Goal: Information Seeking & Learning: Learn about a topic

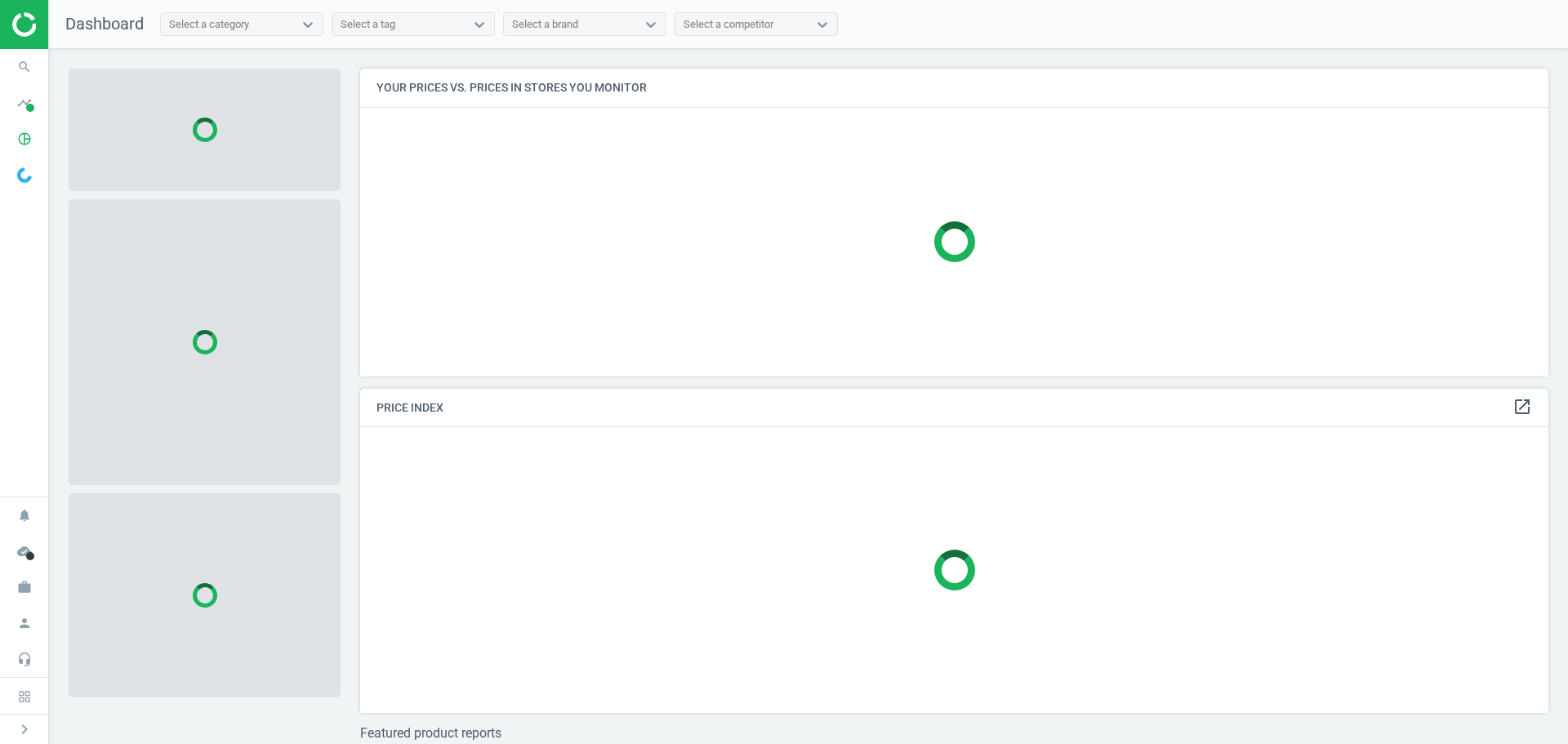
scroll to position [333, 1202]
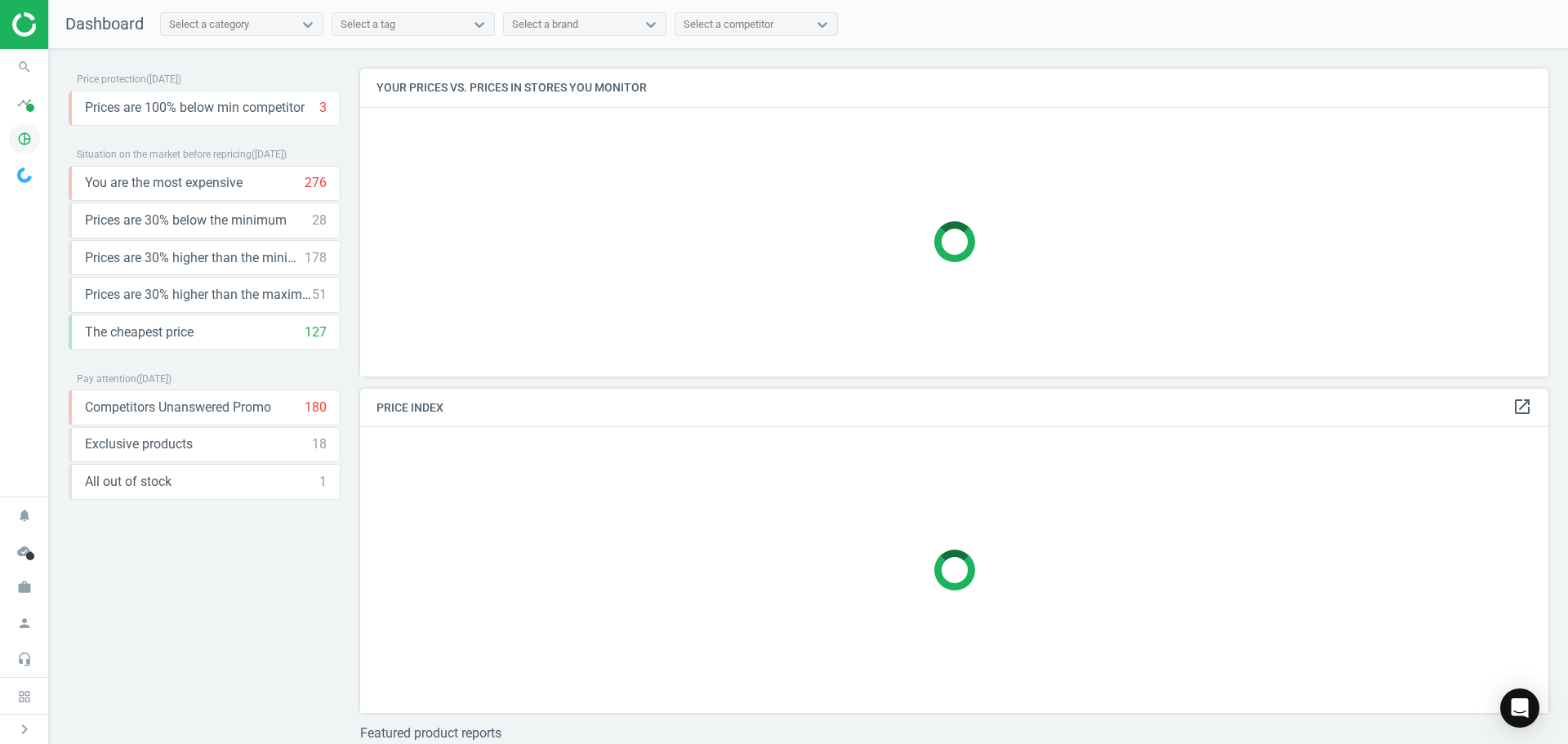
click at [31, 140] on icon "pie_chart_outlined" at bounding box center [24, 139] width 31 height 31
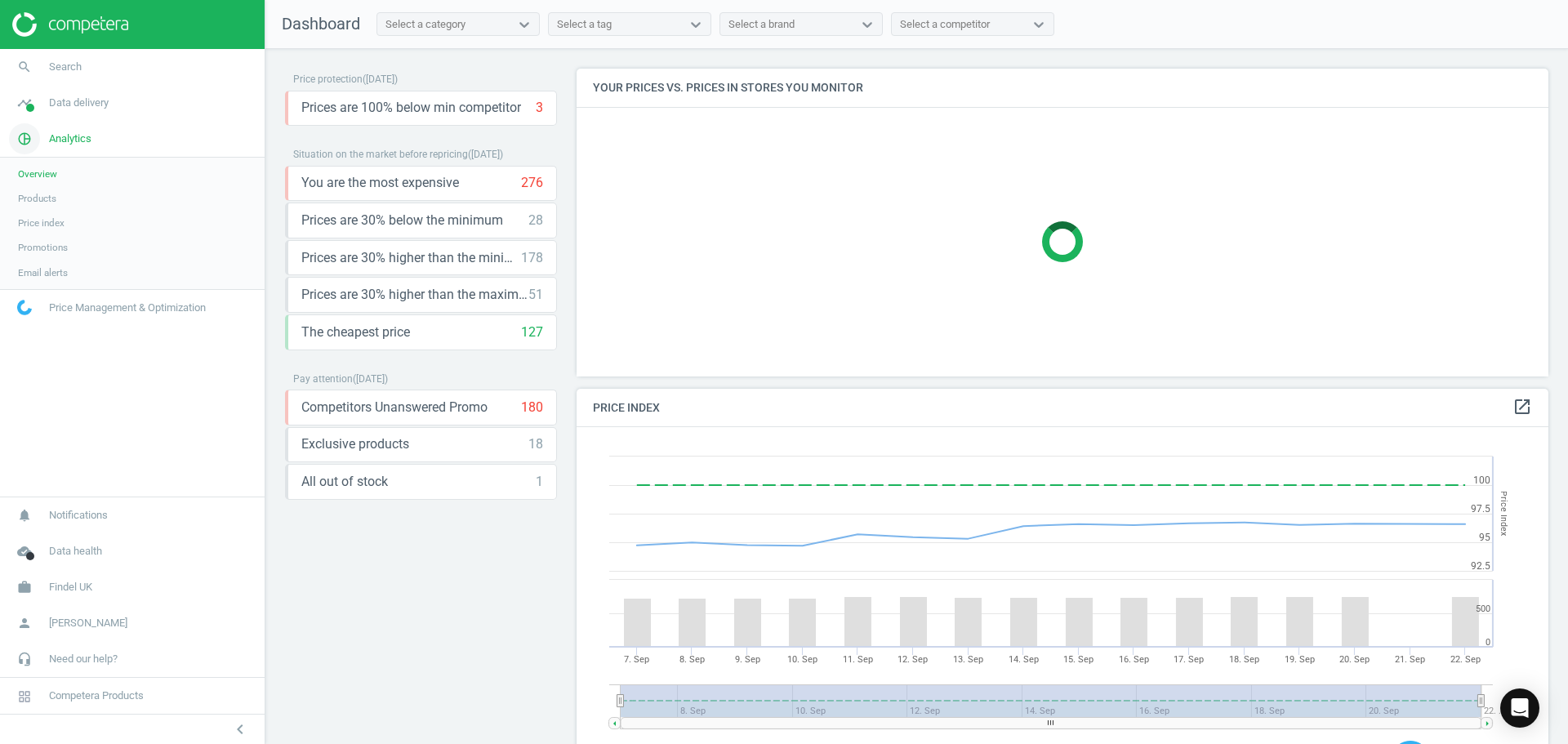
scroll to position [401, 985]
click at [77, 99] on span "Data delivery" at bounding box center [79, 103] width 60 height 15
click at [61, 159] on span "Matches dashboard" at bounding box center [60, 163] width 84 height 13
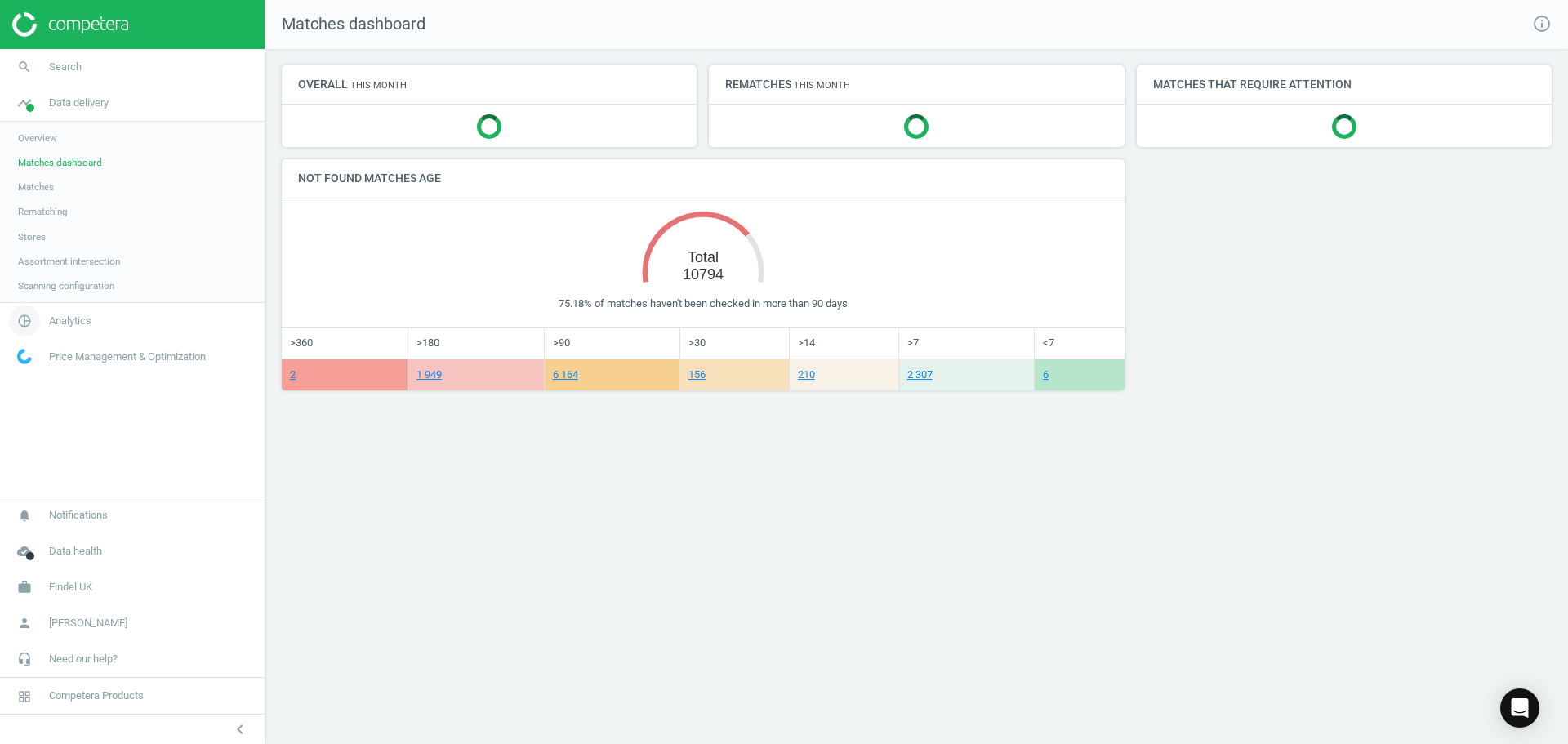
click at [85, 334] on link "pie_chart_outlined Analytics" at bounding box center [132, 320] width 265 height 36
click at [50, 201] on span "Products" at bounding box center [37, 199] width 38 height 13
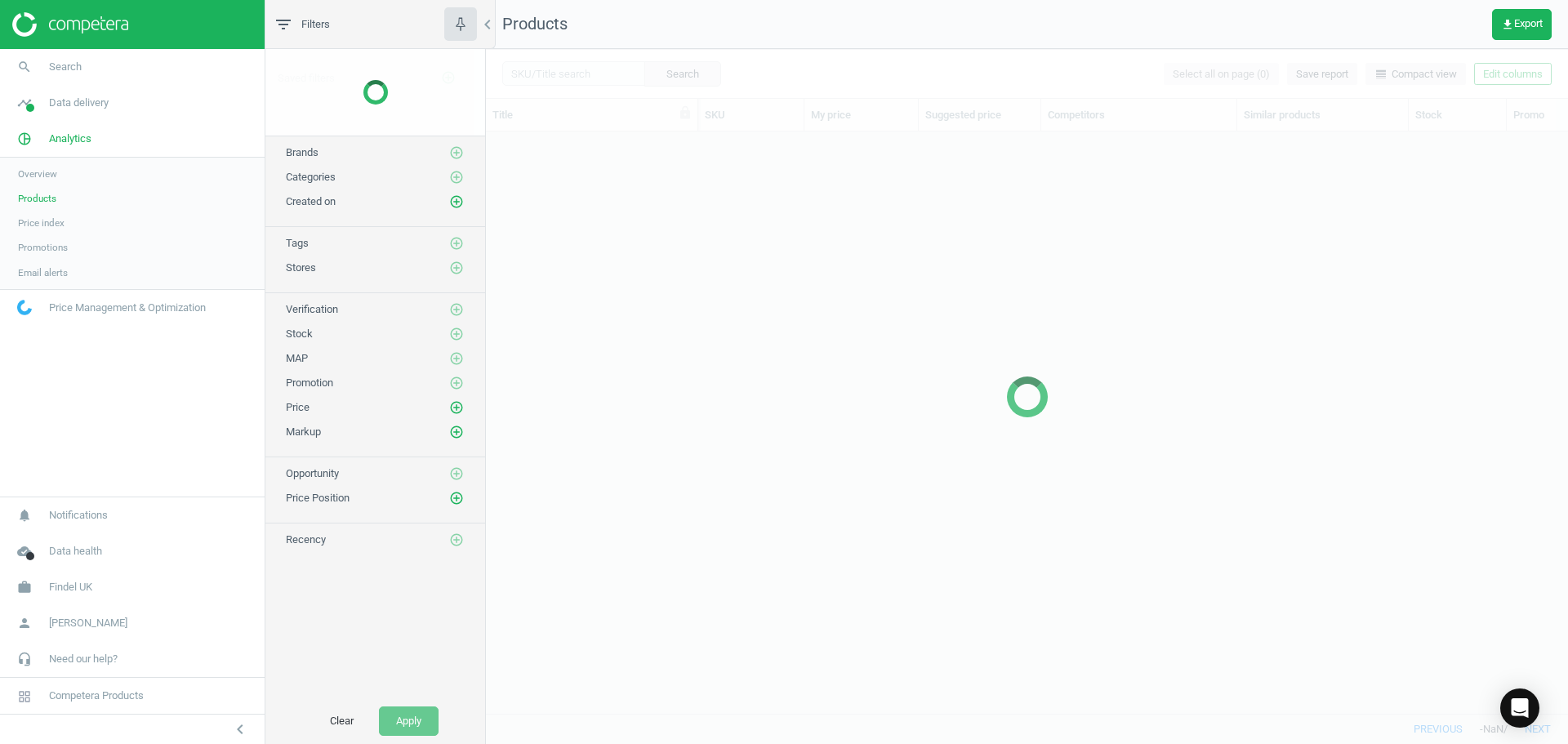
scroll to position [558, 1070]
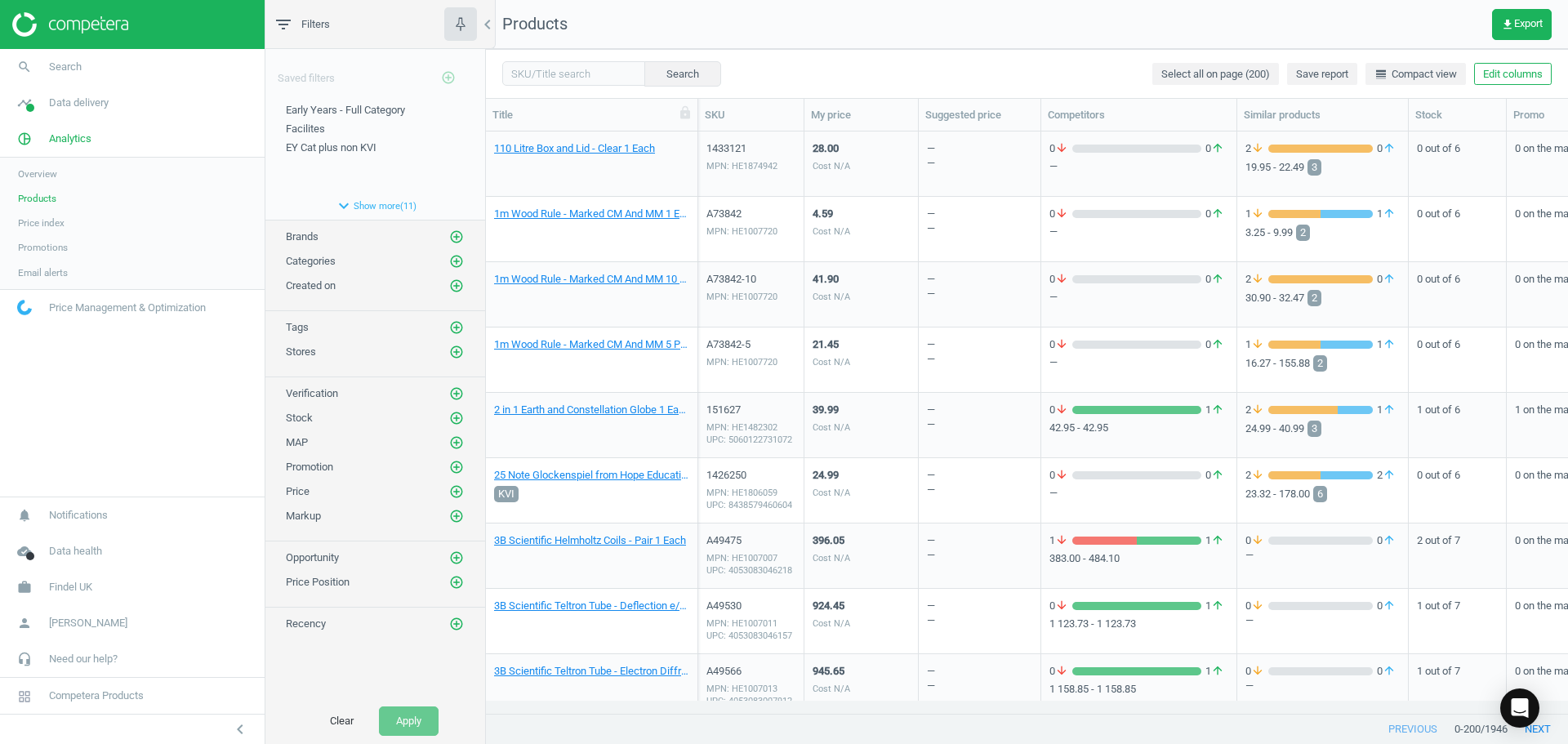
click at [887, 23] on nav "Products get_app Export" at bounding box center [1027, 24] width 1082 height 49
click at [456, 394] on icon "add_circle_outline" at bounding box center [457, 394] width 15 height 15
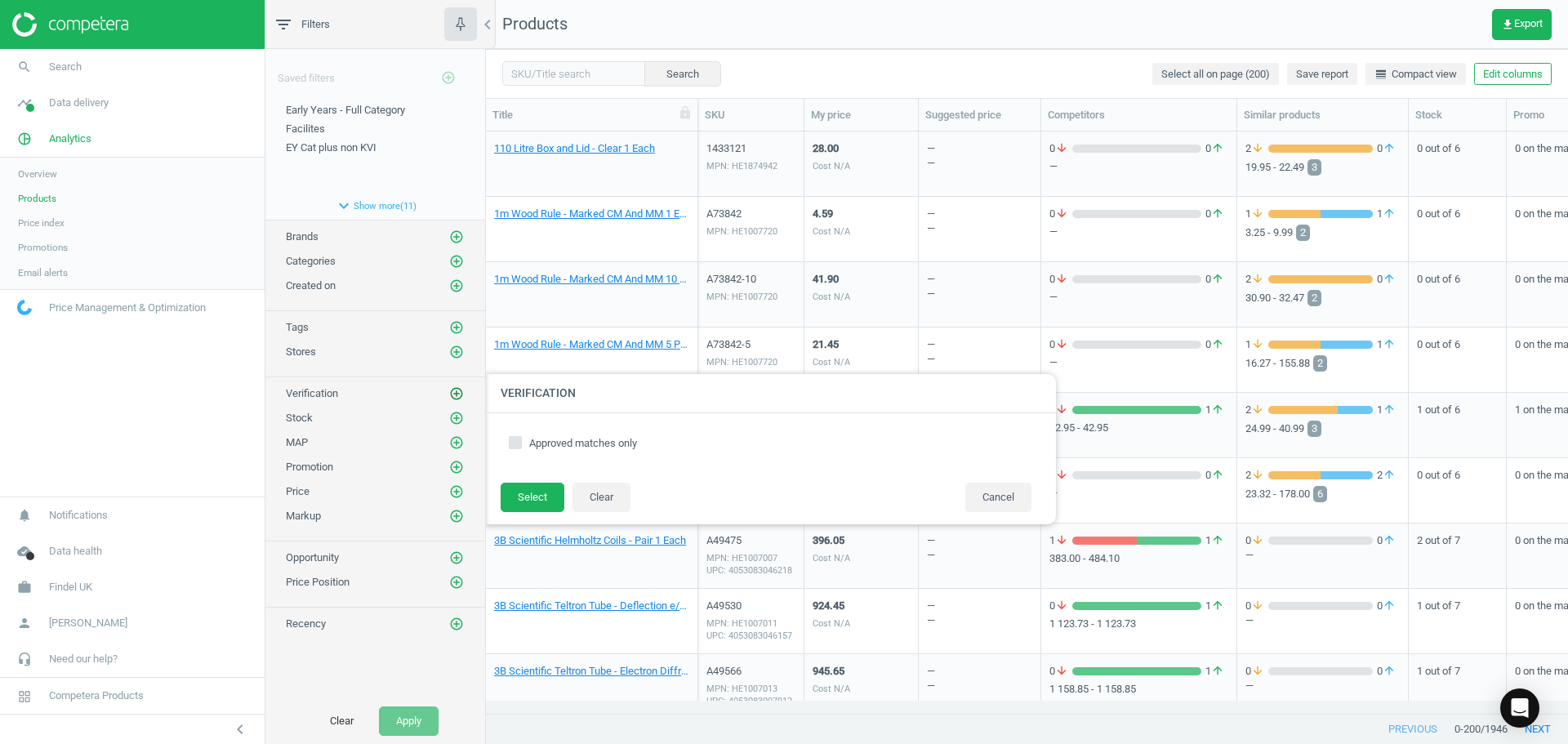
click at [456, 394] on icon "add_circle_outline" at bounding box center [457, 394] width 15 height 15
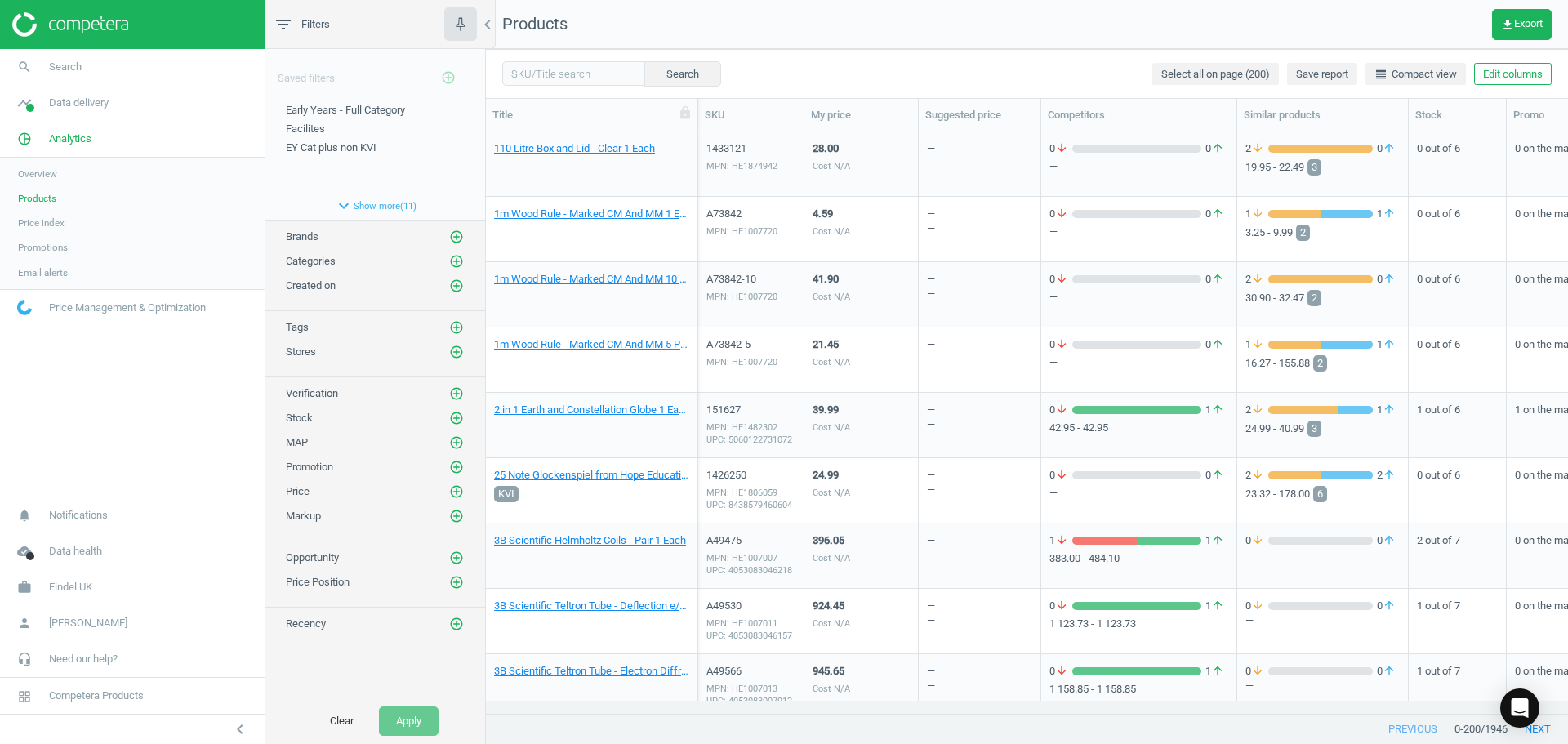
click at [448, 565] on div "Opportunity add_circle_outline" at bounding box center [375, 558] width 179 height 16
click at [456, 558] on icon "add_circle_outline" at bounding box center [457, 558] width 15 height 15
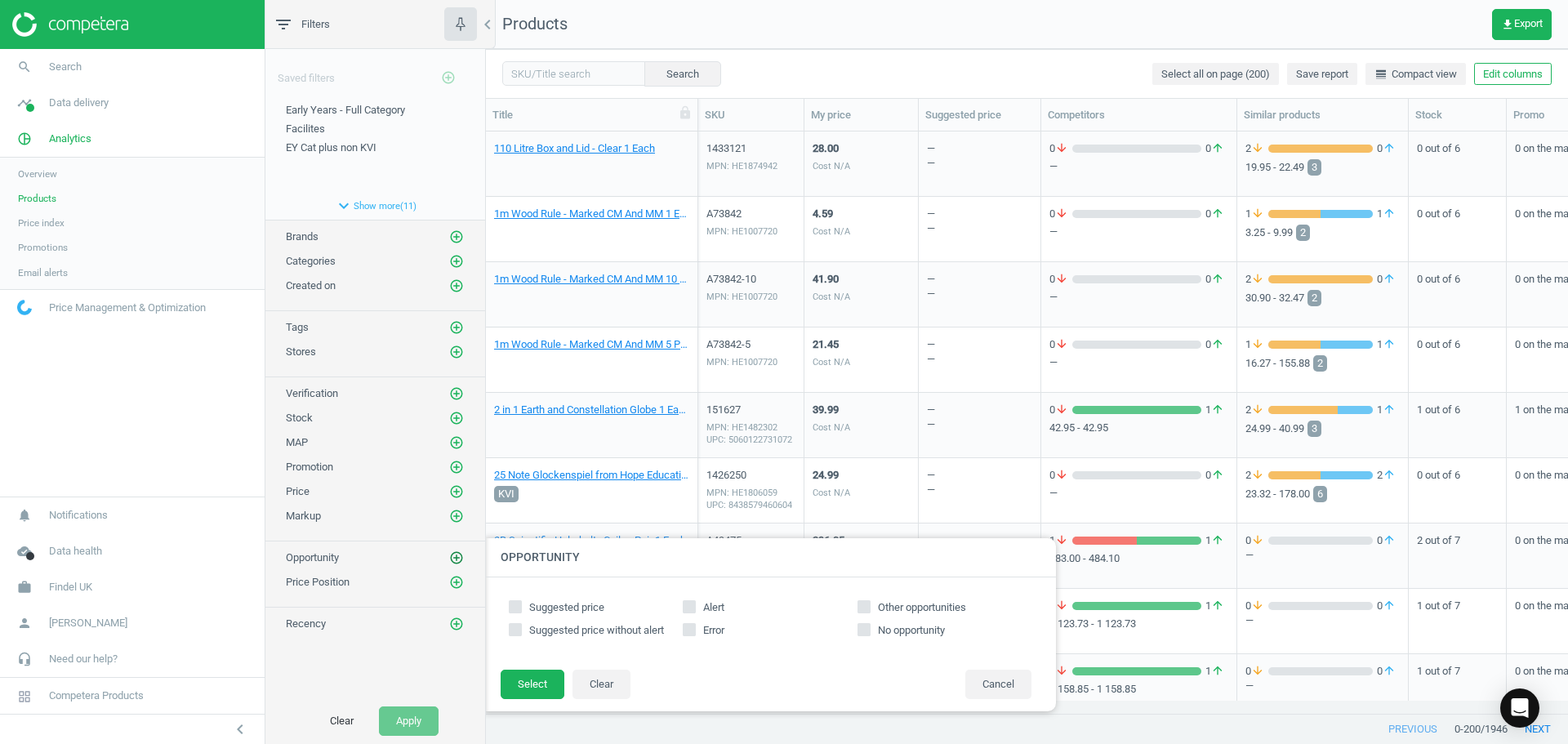
click at [456, 558] on icon "add_circle_outline" at bounding box center [457, 558] width 15 height 15
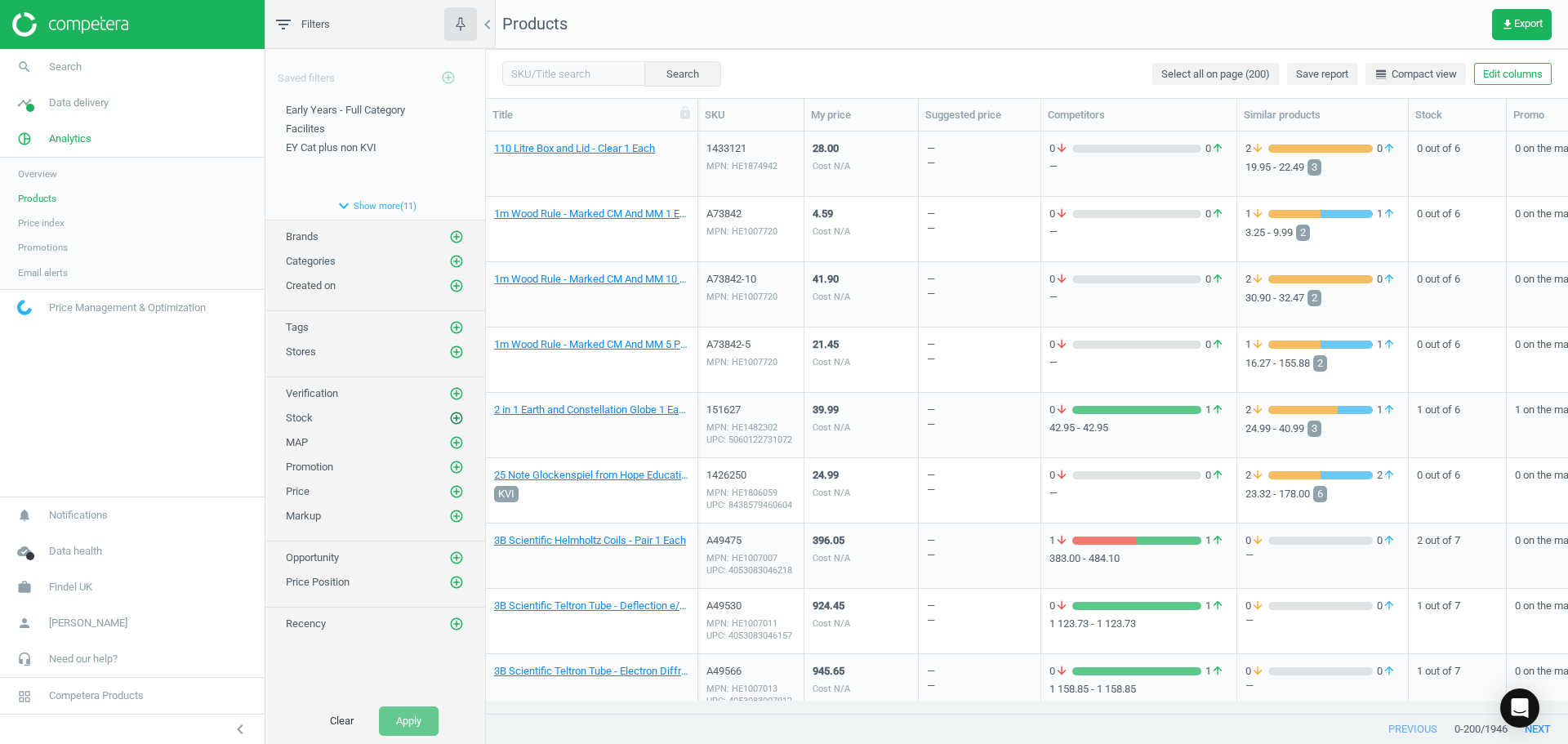
click at [450, 419] on icon "add_circle_outline" at bounding box center [457, 419] width 15 height 15
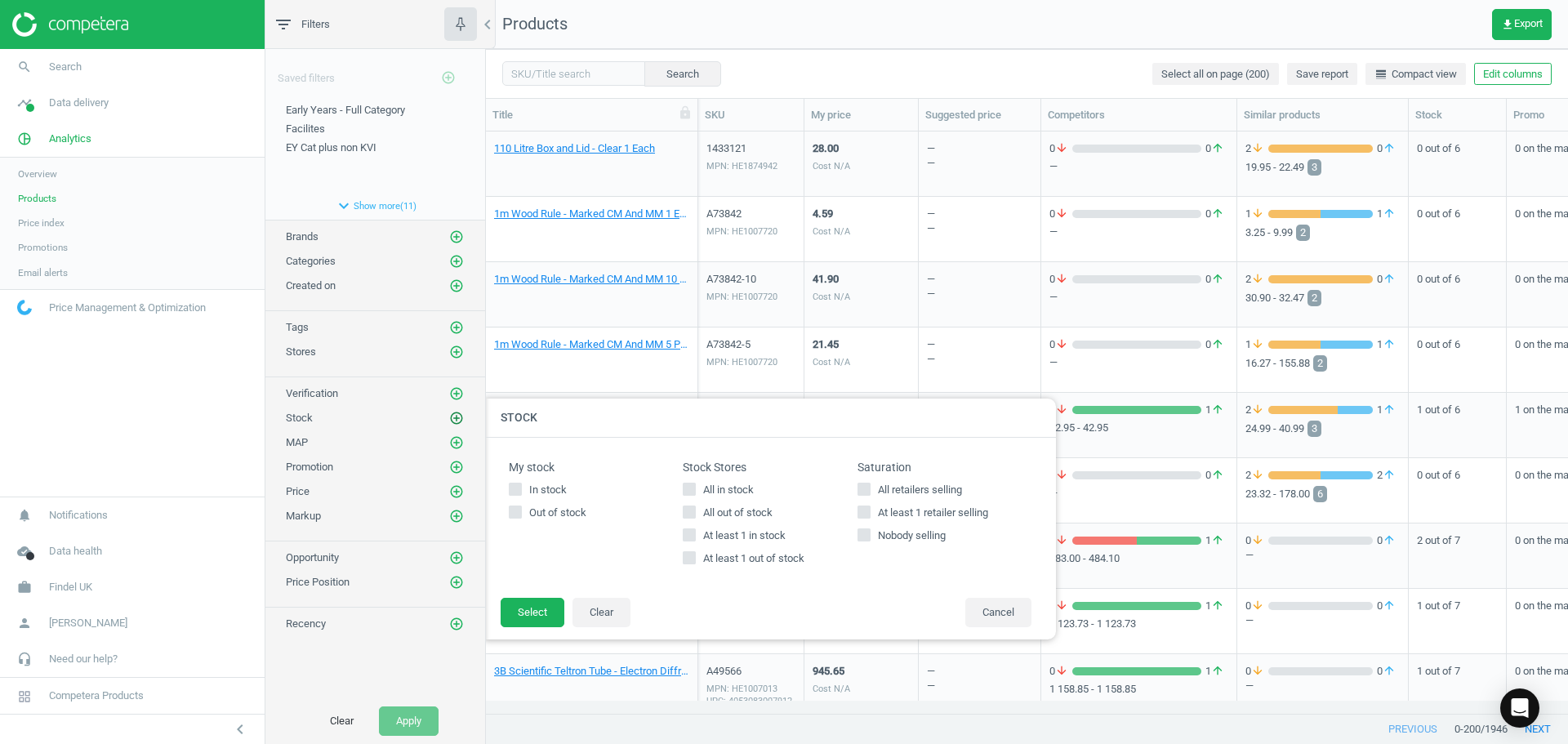
click at [450, 419] on icon "add_circle_outline" at bounding box center [457, 419] width 15 height 15
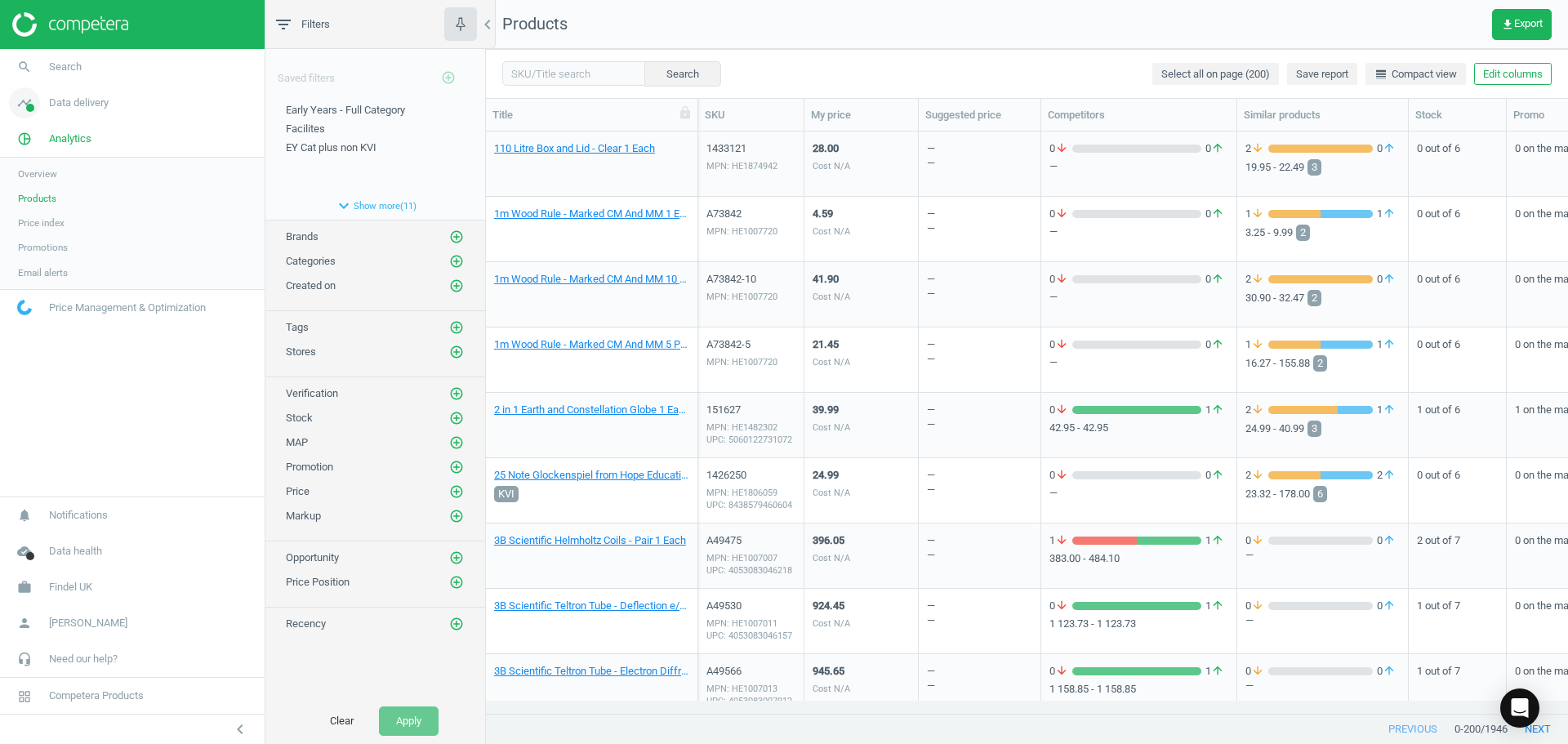
click at [57, 89] on link "timeline Data delivery" at bounding box center [132, 103] width 265 height 36
click at [53, 170] on link "Matches dashboard" at bounding box center [132, 162] width 265 height 24
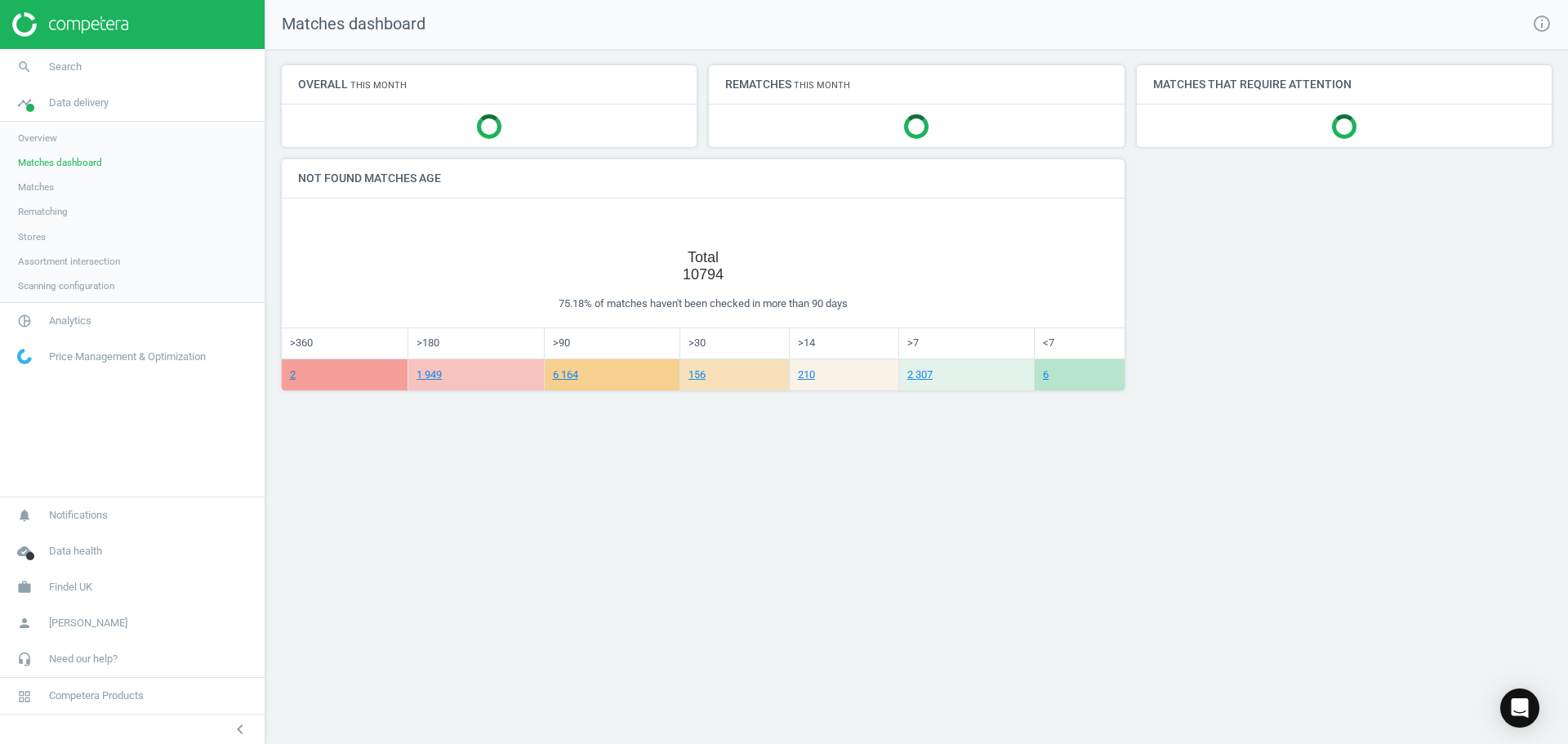
click at [32, 134] on span "Overview" at bounding box center [37, 138] width 39 height 13
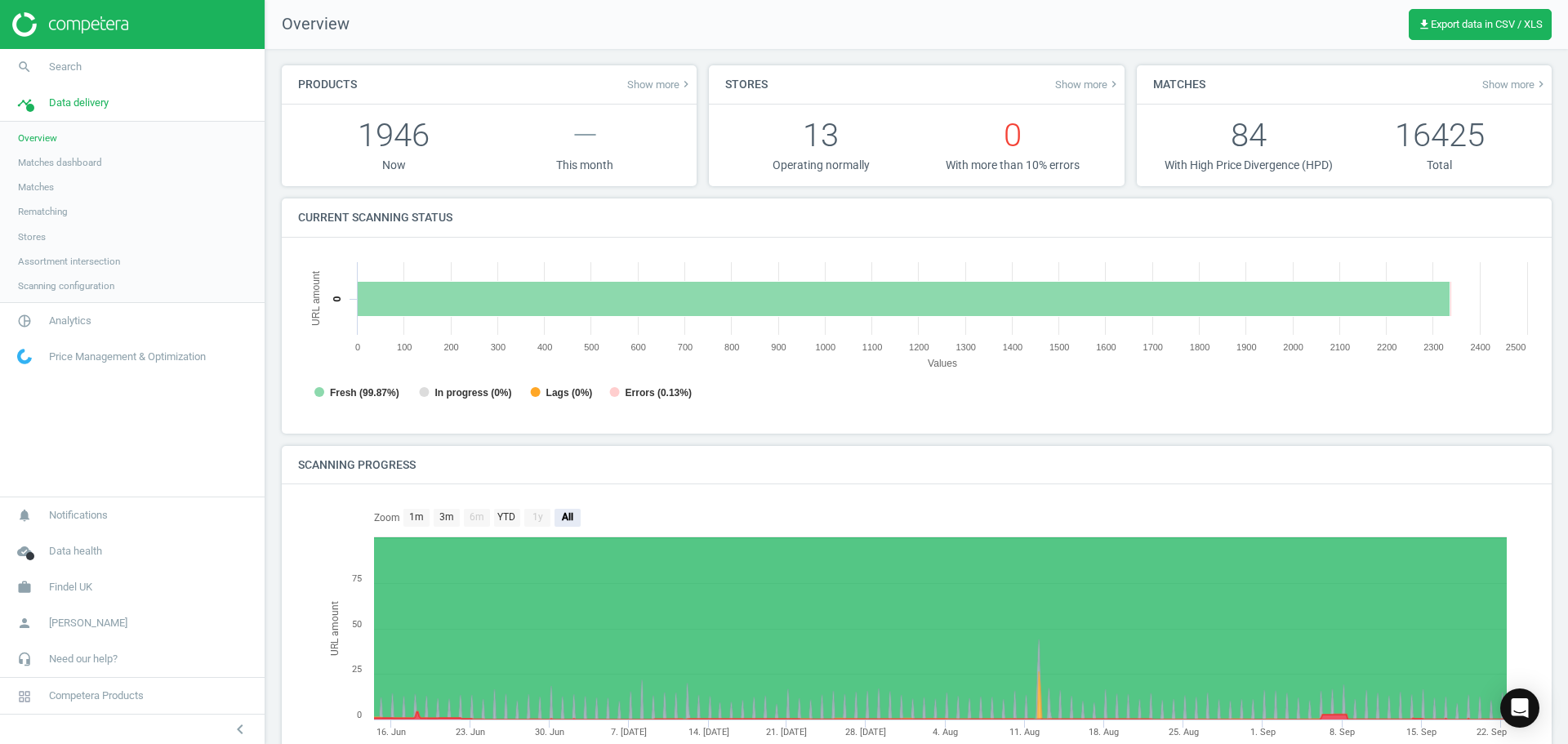
scroll to position [8, 8]
click at [36, 186] on span "Matches" at bounding box center [36, 187] width 36 height 13
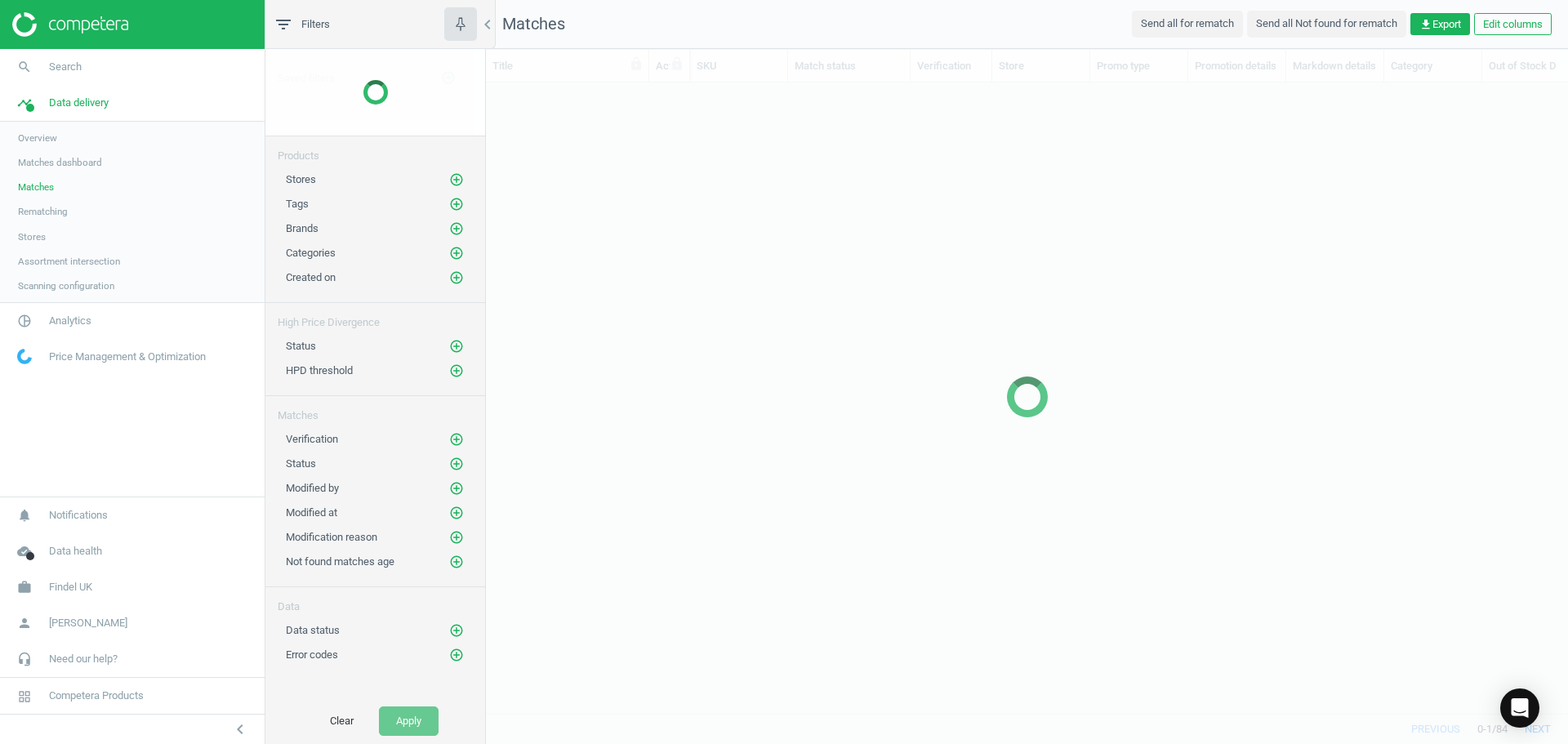
scroll to position [606, 1070]
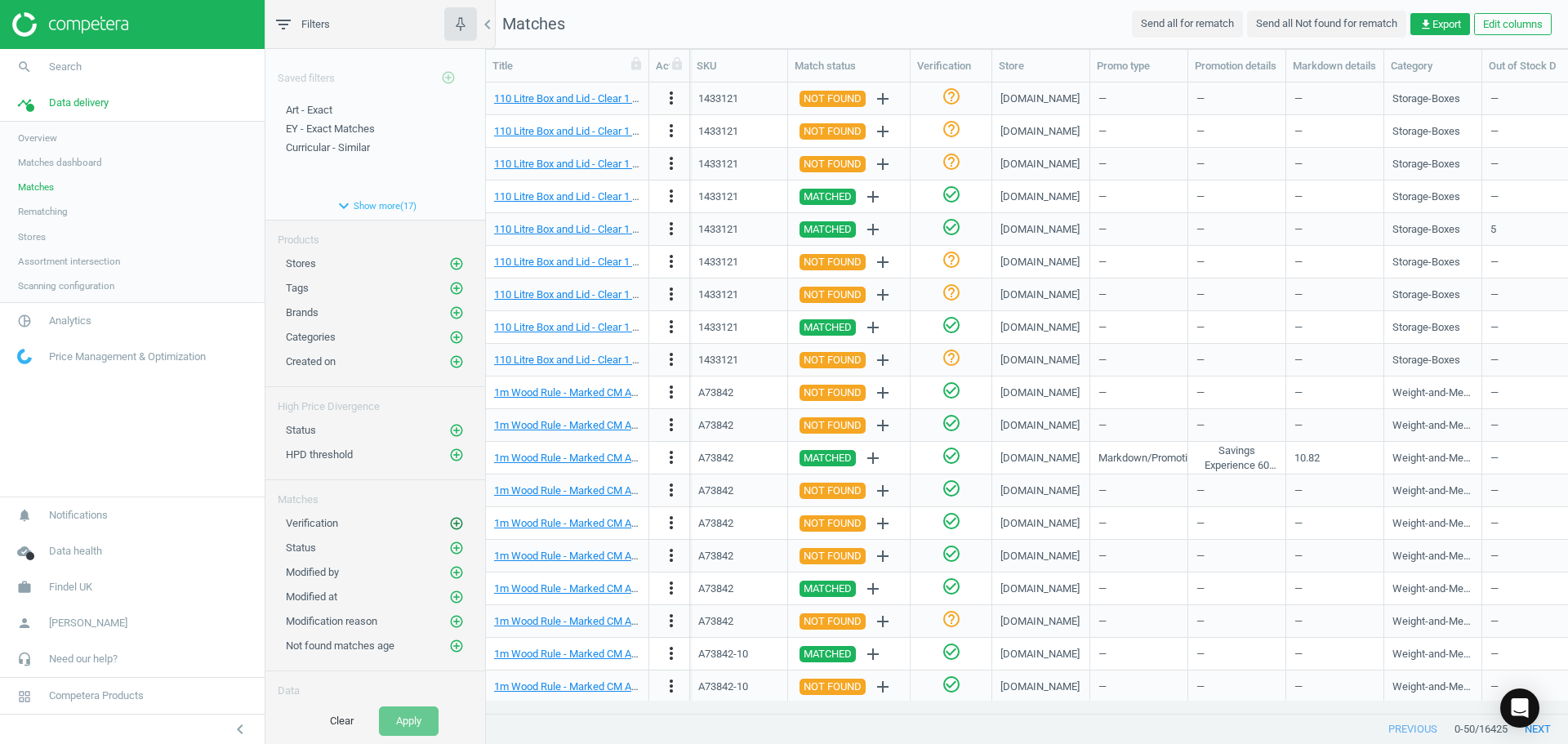
click at [450, 522] on icon "add_circle_outline" at bounding box center [457, 524] width 15 height 15
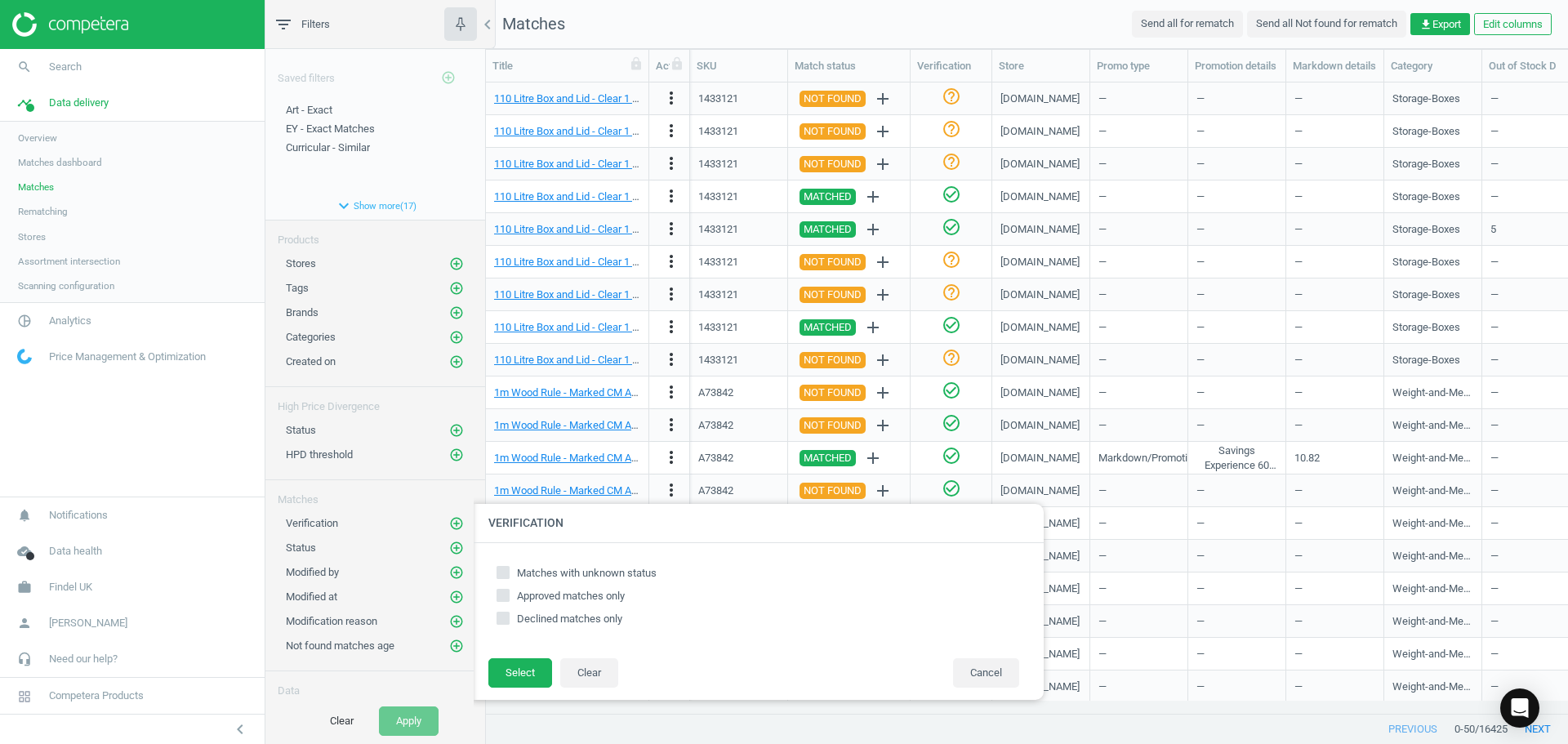
click at [509, 571] on icon at bounding box center [503, 573] width 13 height 13
click at [509, 571] on input "Matches with unknown status" at bounding box center [503, 572] width 10 height 10
checkbox input "true"
click at [502, 673] on button "Select" at bounding box center [520, 673] width 64 height 29
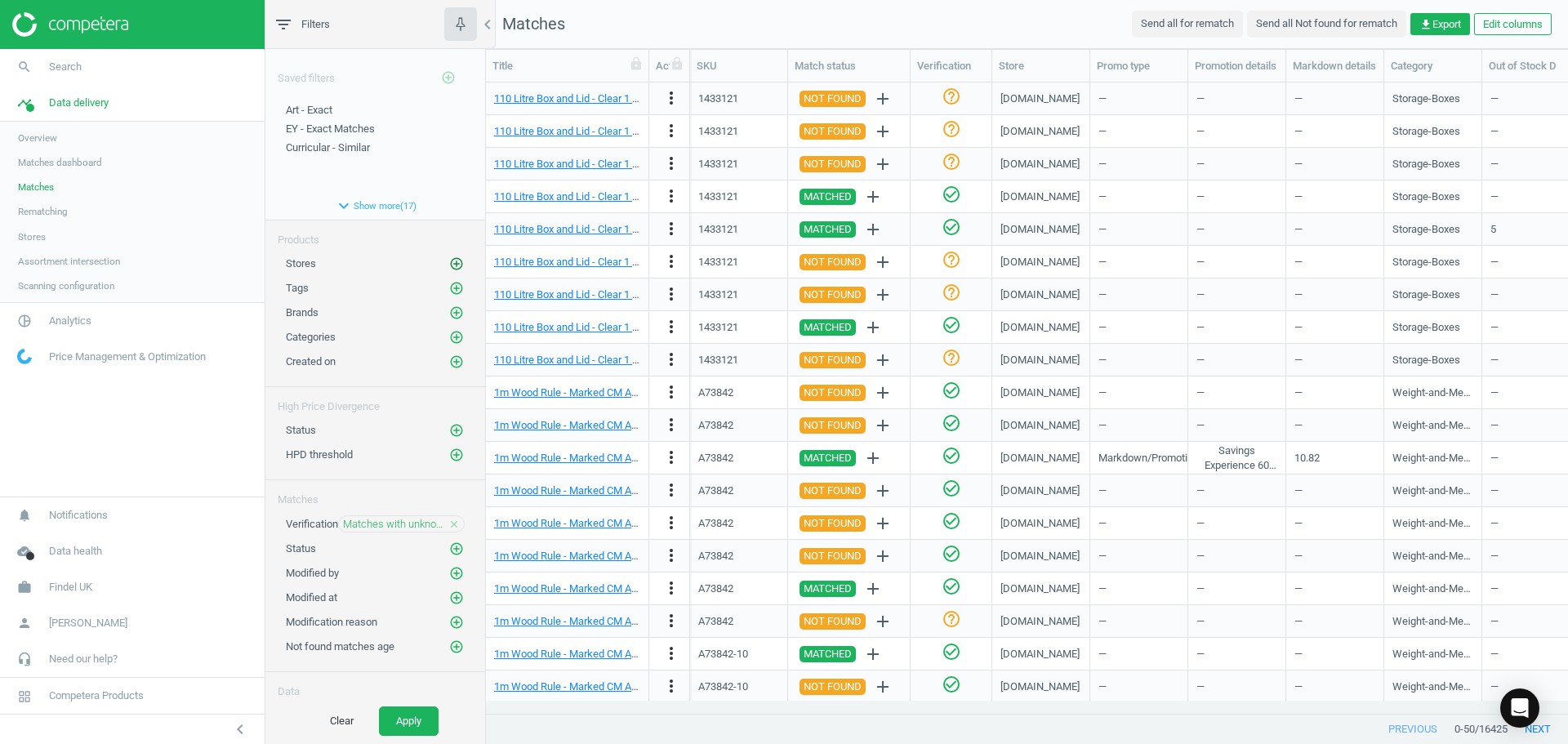
click at [451, 260] on button "add_circle_outline" at bounding box center [456, 263] width 16 height 16
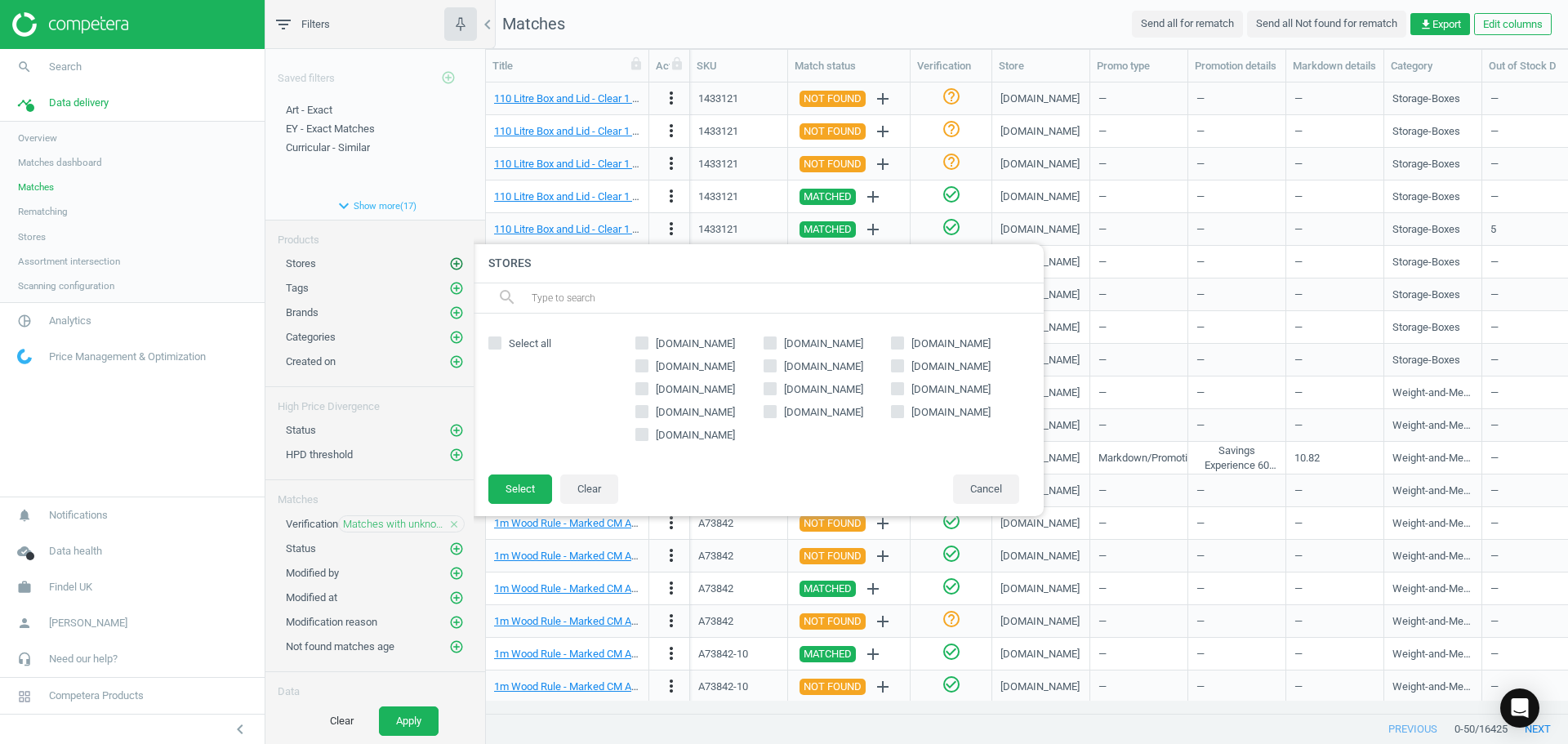
click at [450, 260] on icon "add_circle_outline" at bounding box center [457, 264] width 15 height 15
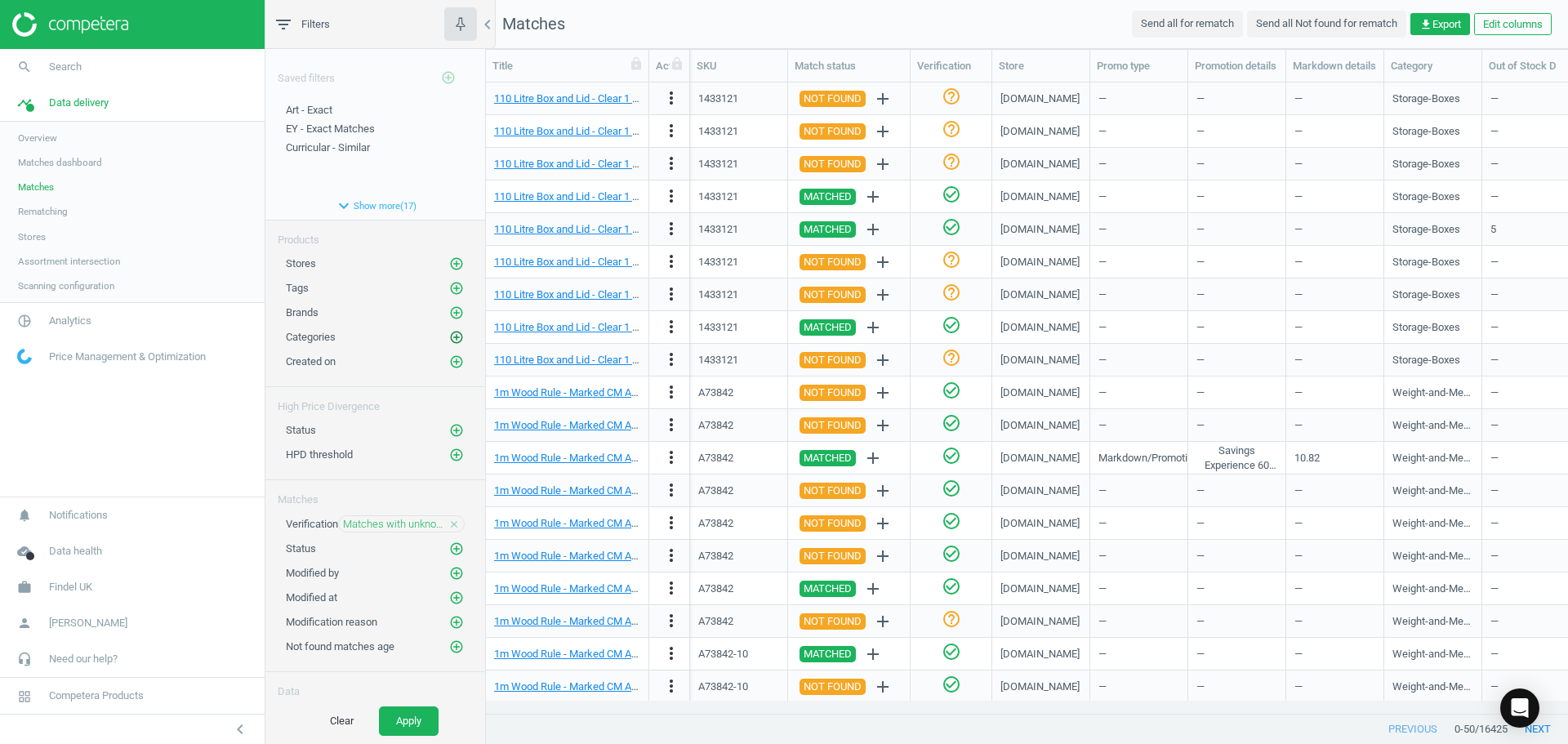
click at [451, 335] on button "add_circle_outline" at bounding box center [456, 336] width 16 height 16
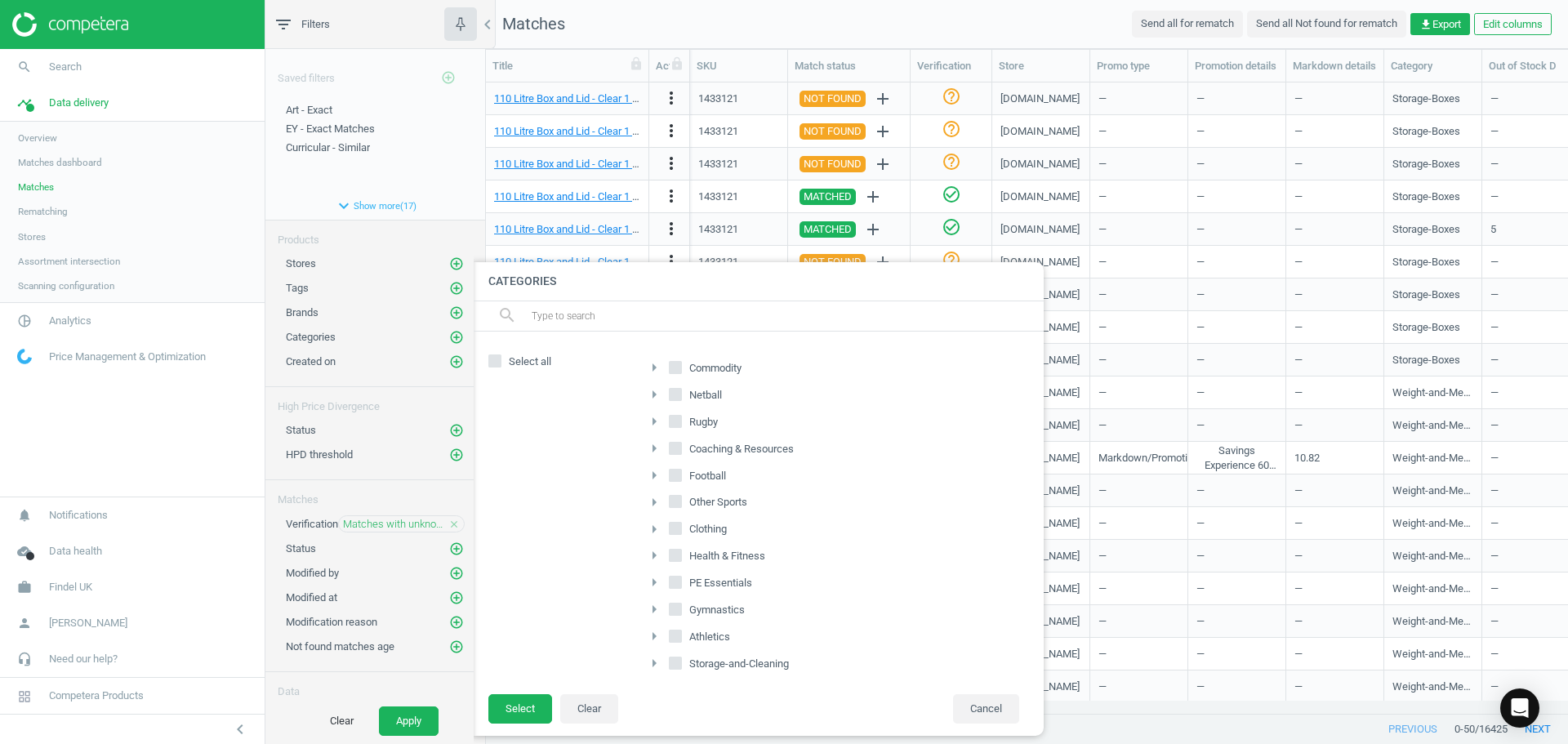
click at [661, 364] on icon "arrow_right" at bounding box center [654, 367] width 20 height 20
click at [724, 504] on span "Early-Years" at bounding box center [724, 501] width 59 height 15
click at [690, 504] on input "Early-Years" at bounding box center [684, 499] width 10 height 10
checkbox input "true"
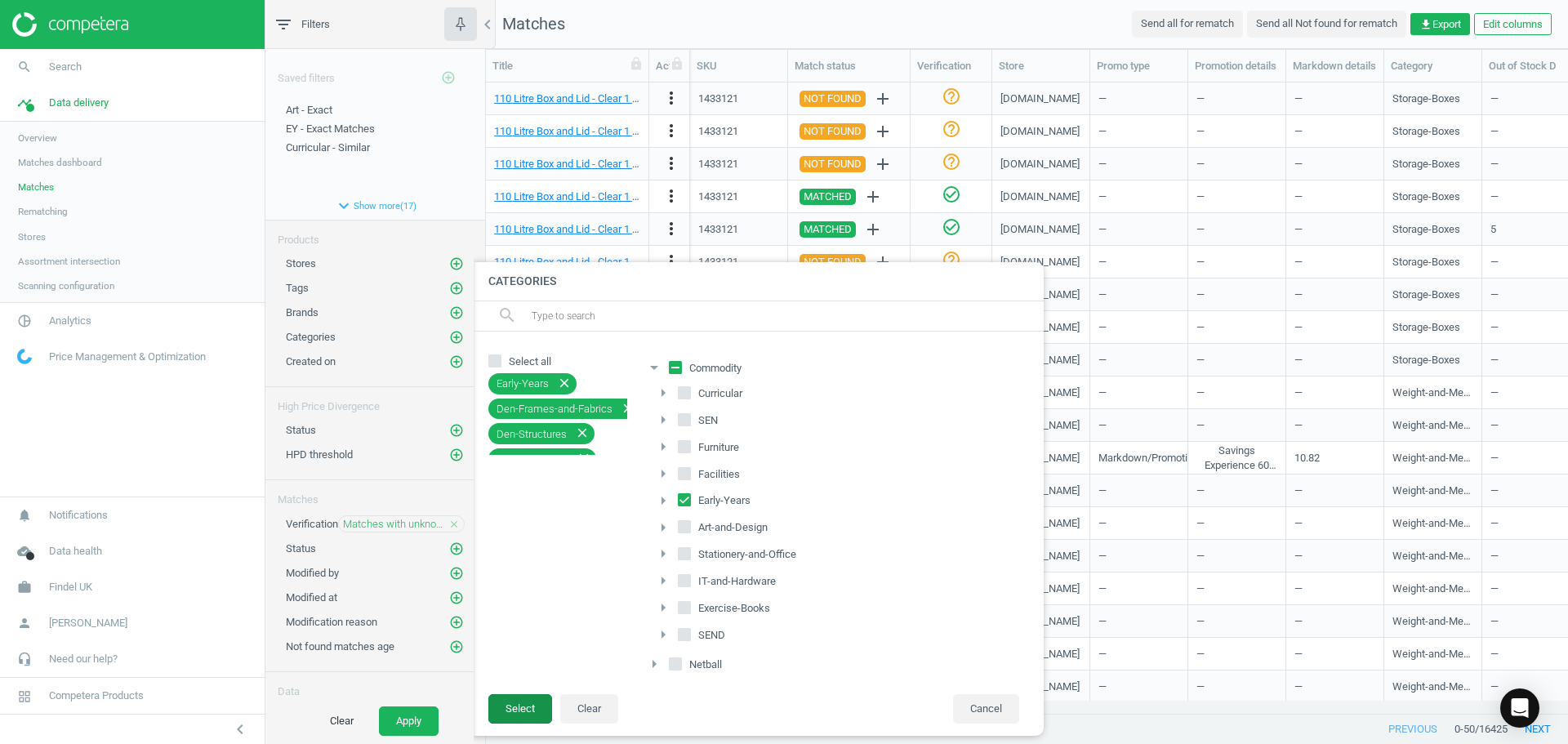
click at [525, 706] on button "Select" at bounding box center [520, 708] width 64 height 29
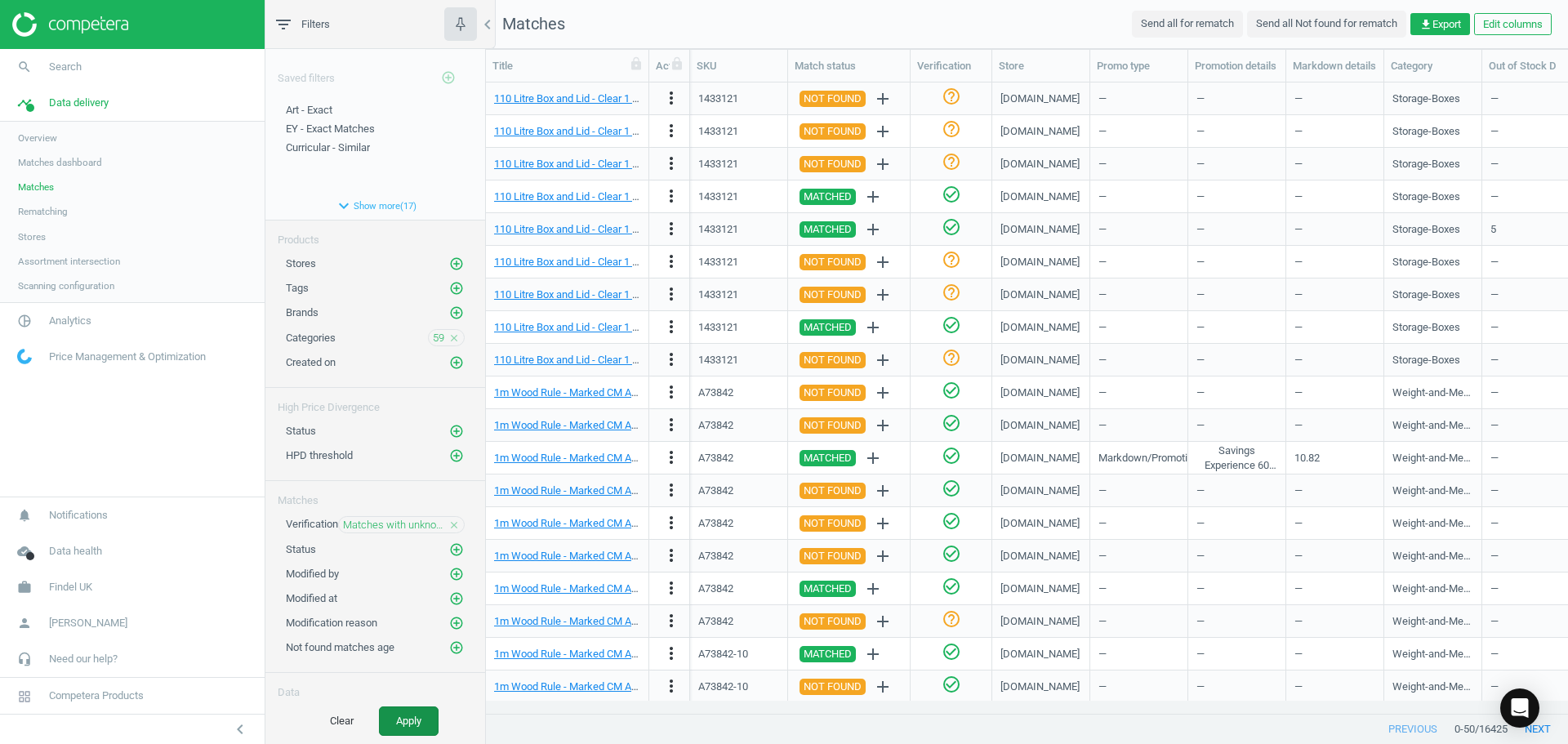
click at [428, 717] on button "Apply" at bounding box center [409, 721] width 60 height 29
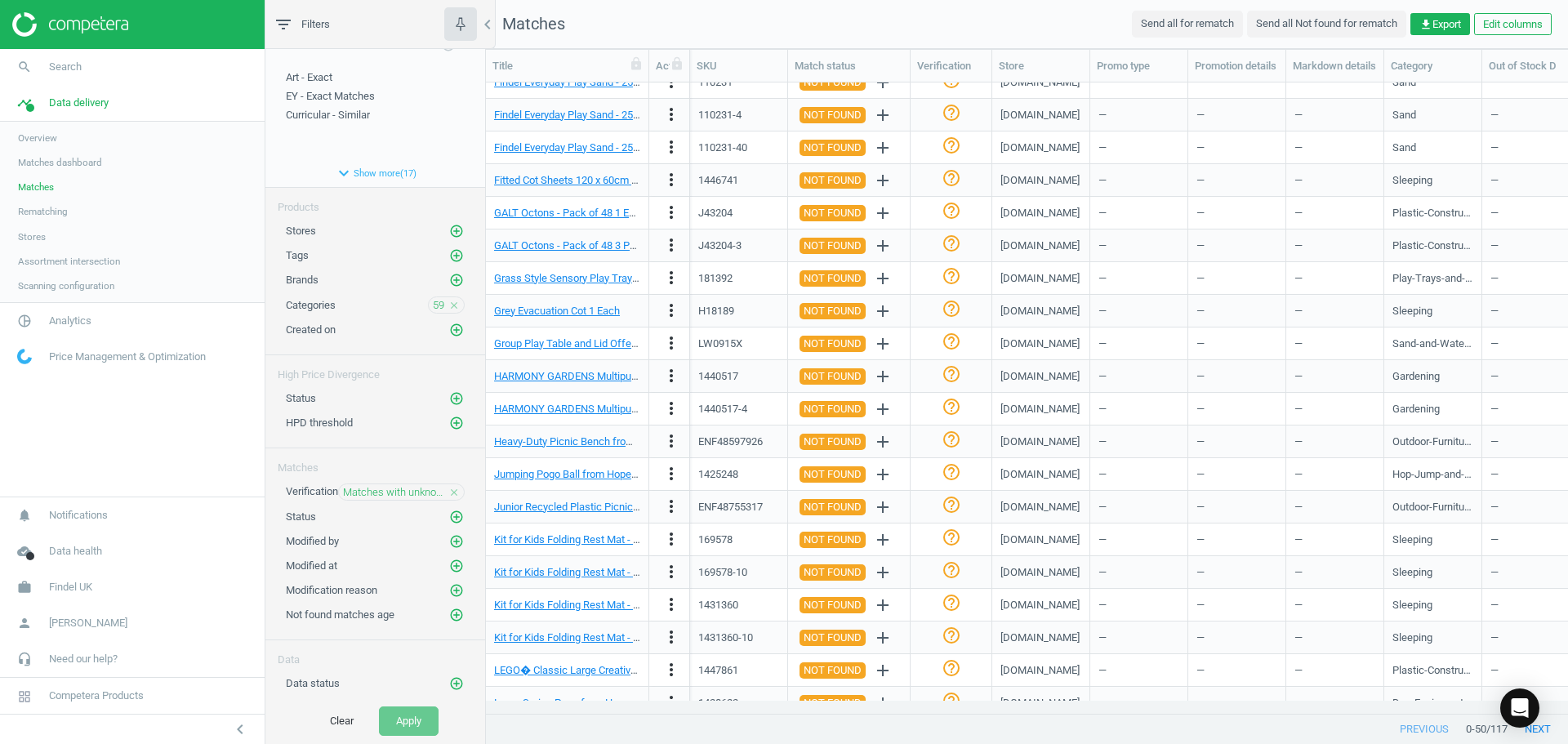
scroll to position [50, 0]
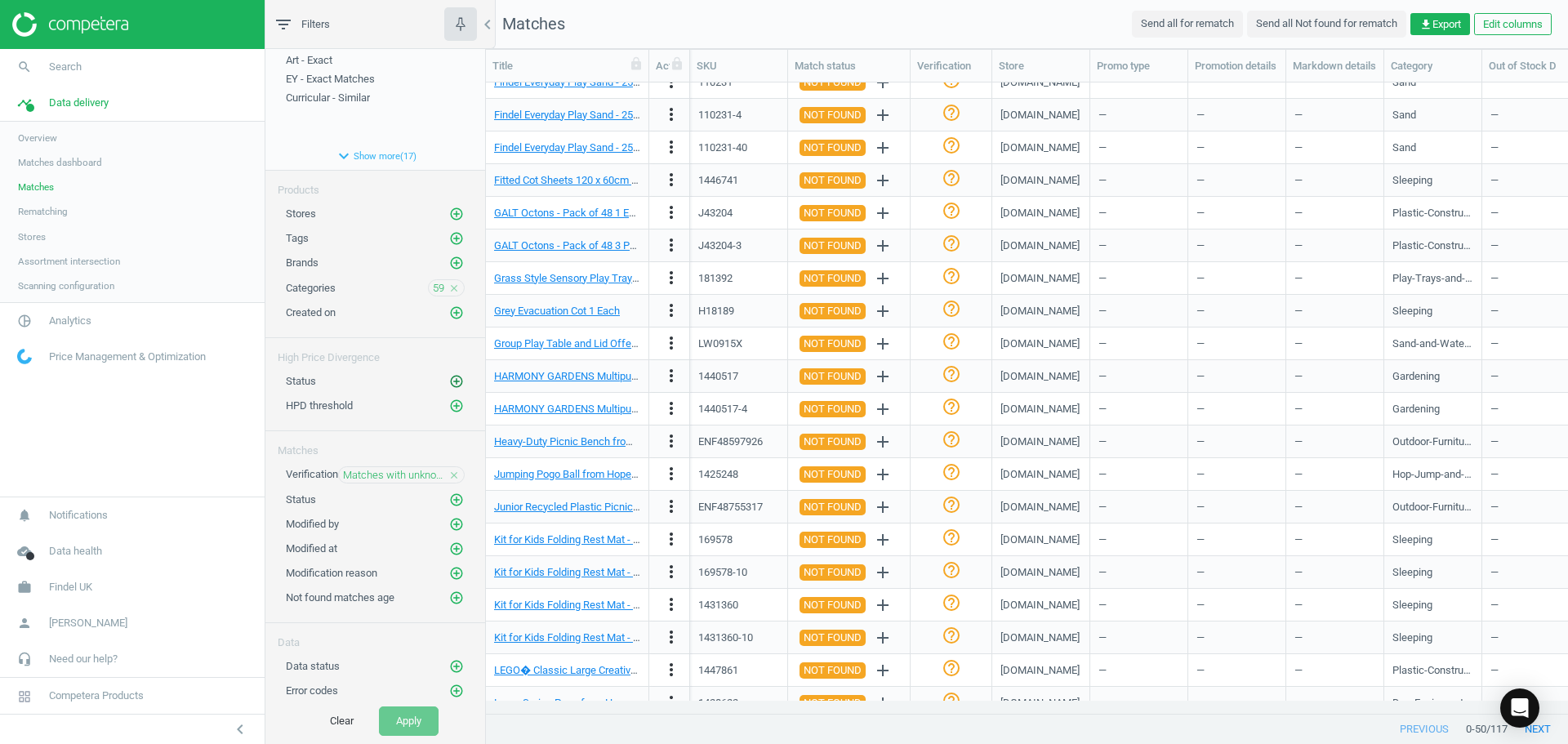
click at [450, 378] on icon "add_circle_outline" at bounding box center [457, 381] width 15 height 15
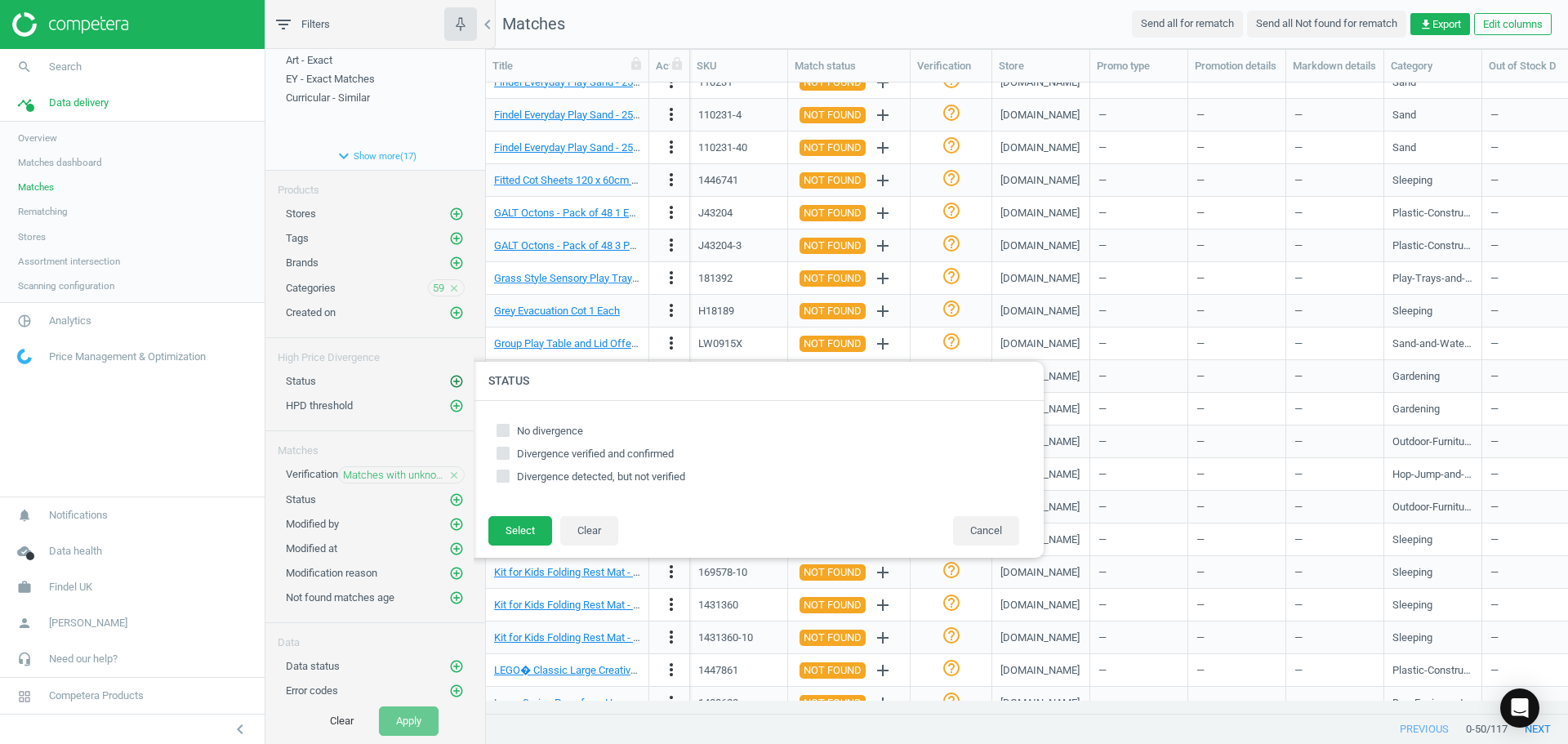
click at [450, 378] on icon "add_circle_outline" at bounding box center [457, 381] width 15 height 15
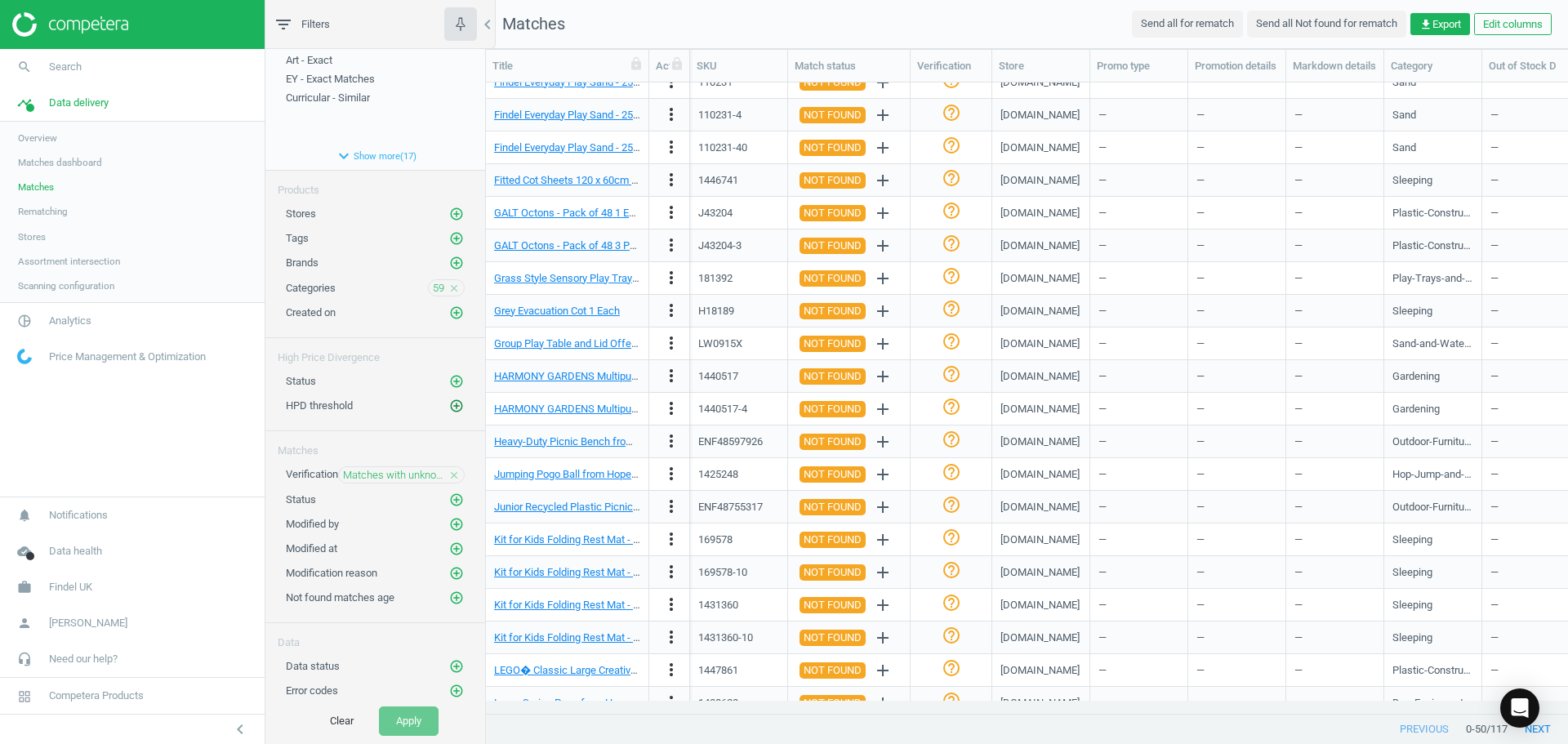
click at [450, 401] on icon "add_circle_outline" at bounding box center [457, 407] width 15 height 15
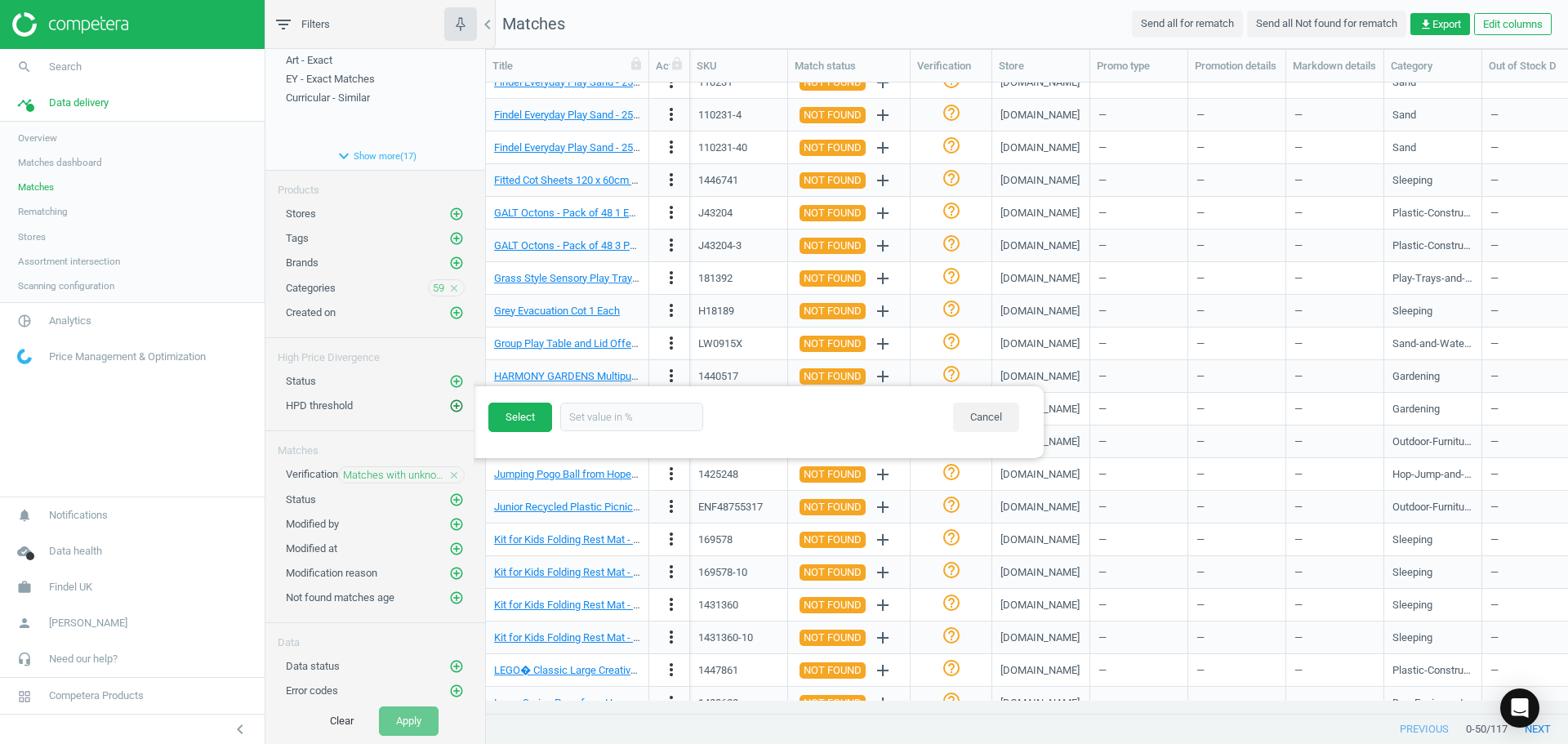
click at [450, 401] on icon "add_circle_outline" at bounding box center [457, 407] width 15 height 15
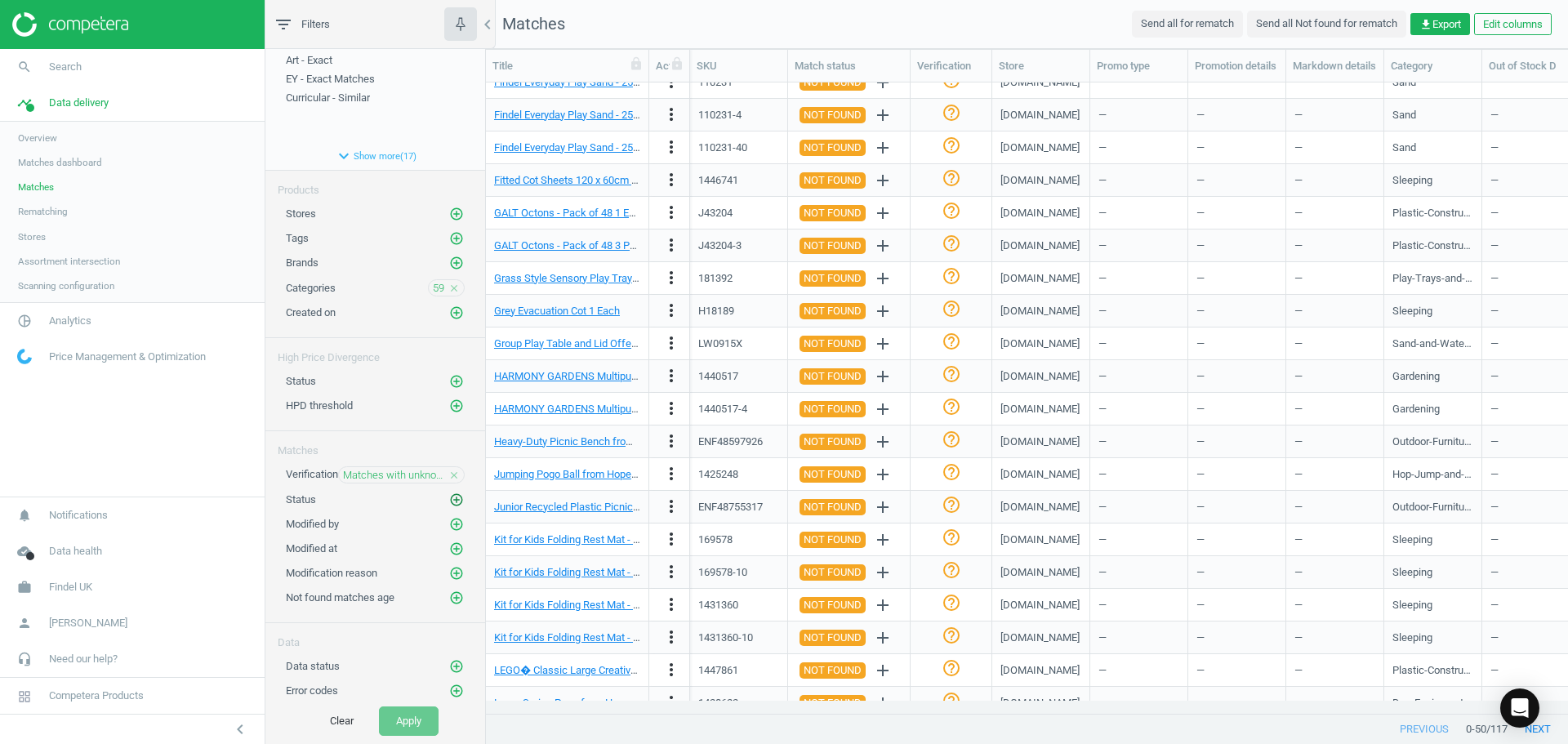
click at [450, 495] on icon "add_circle_outline" at bounding box center [457, 500] width 15 height 15
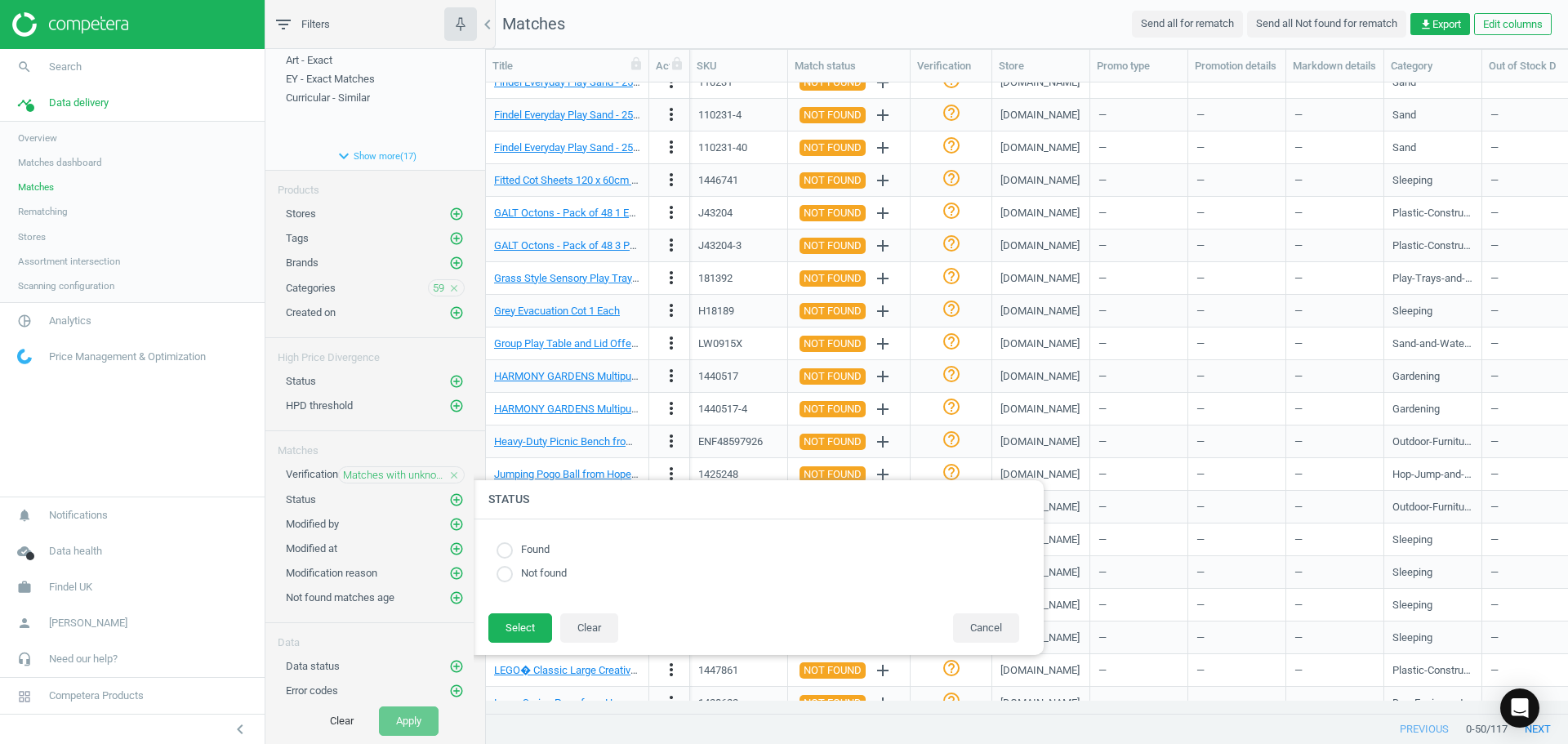
click at [505, 546] on input "radio" at bounding box center [504, 550] width 16 height 16
radio input "true"
click at [519, 626] on button "Select" at bounding box center [520, 628] width 64 height 29
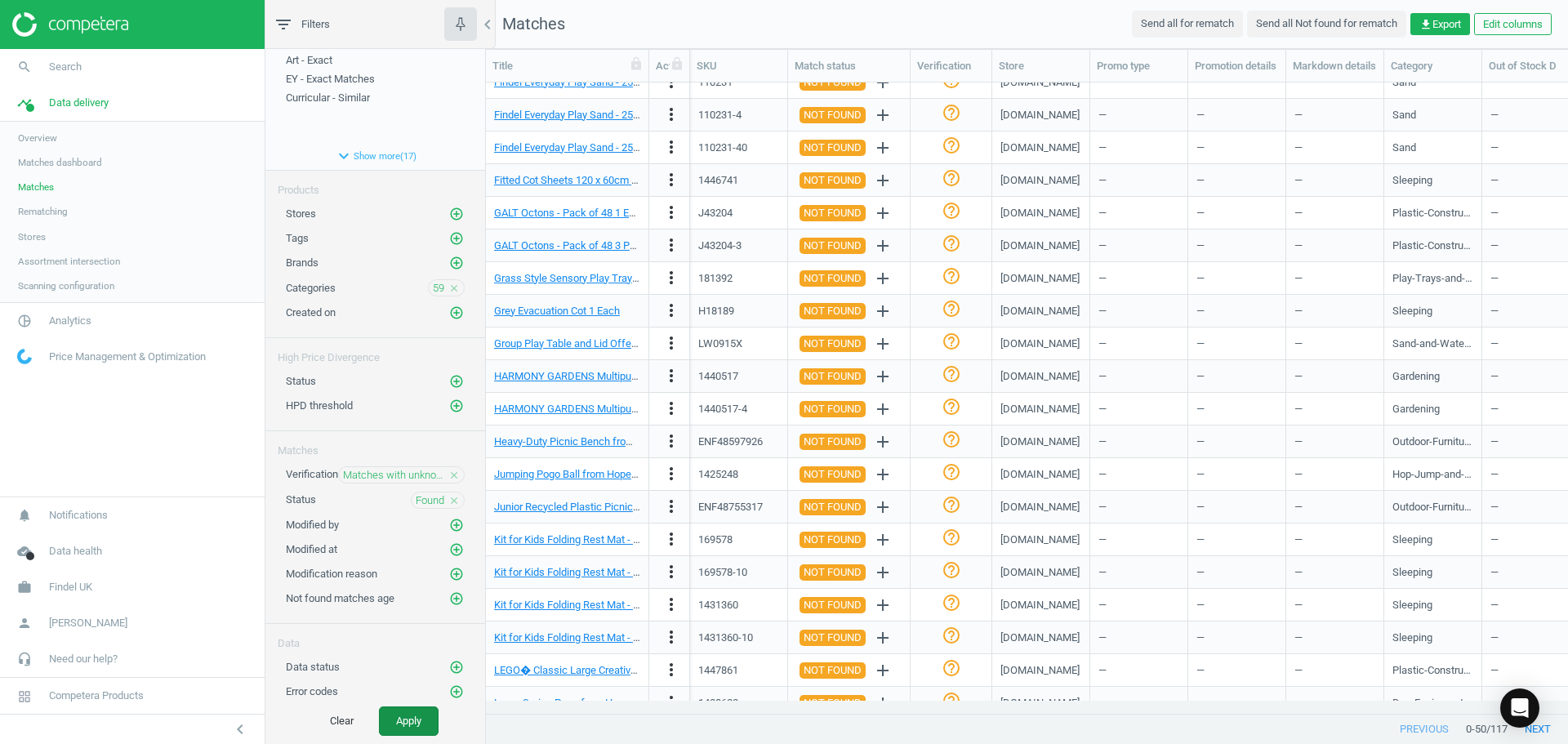
click at [412, 725] on button "Apply" at bounding box center [409, 721] width 60 height 29
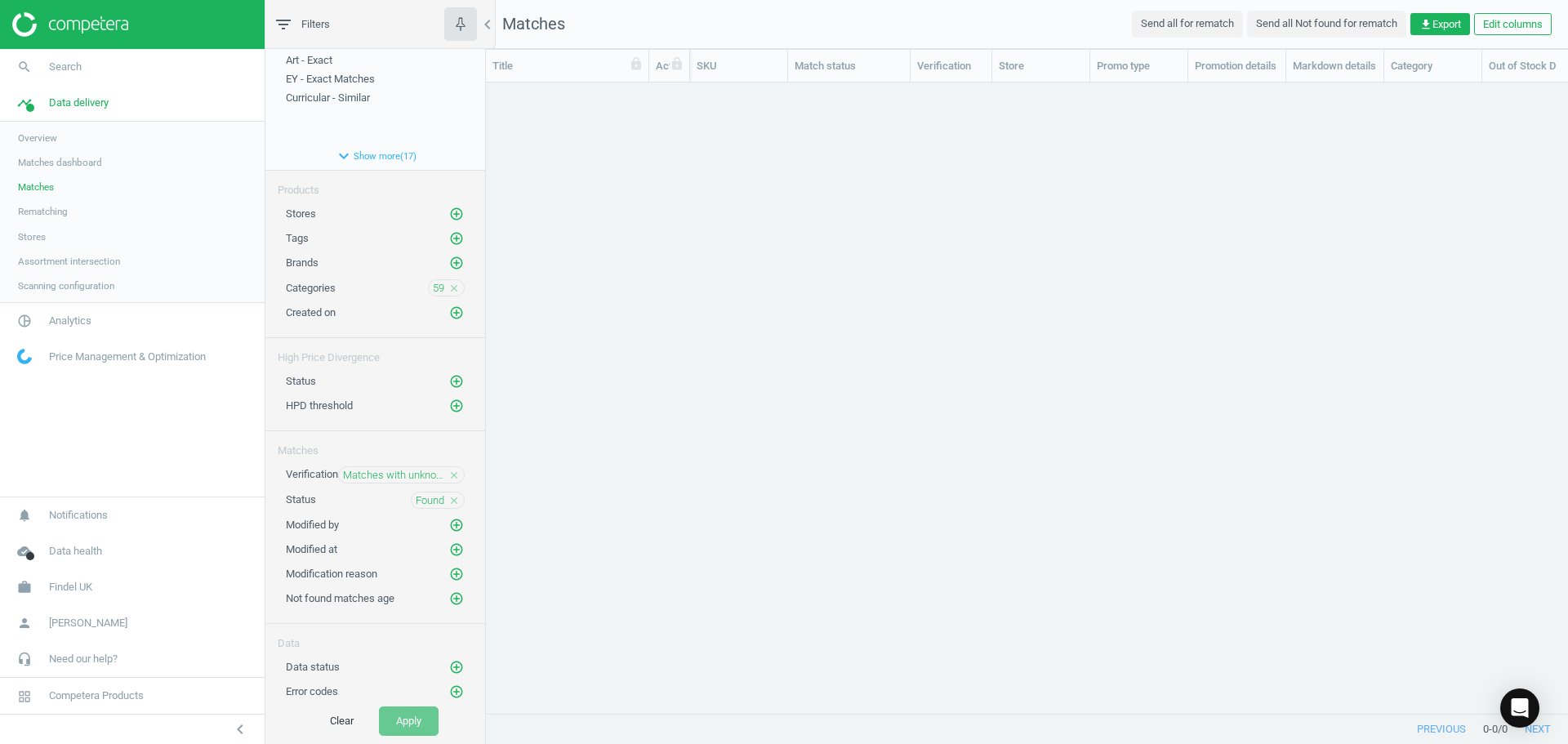
click at [35, 185] on span "Matches" at bounding box center [36, 187] width 36 height 13
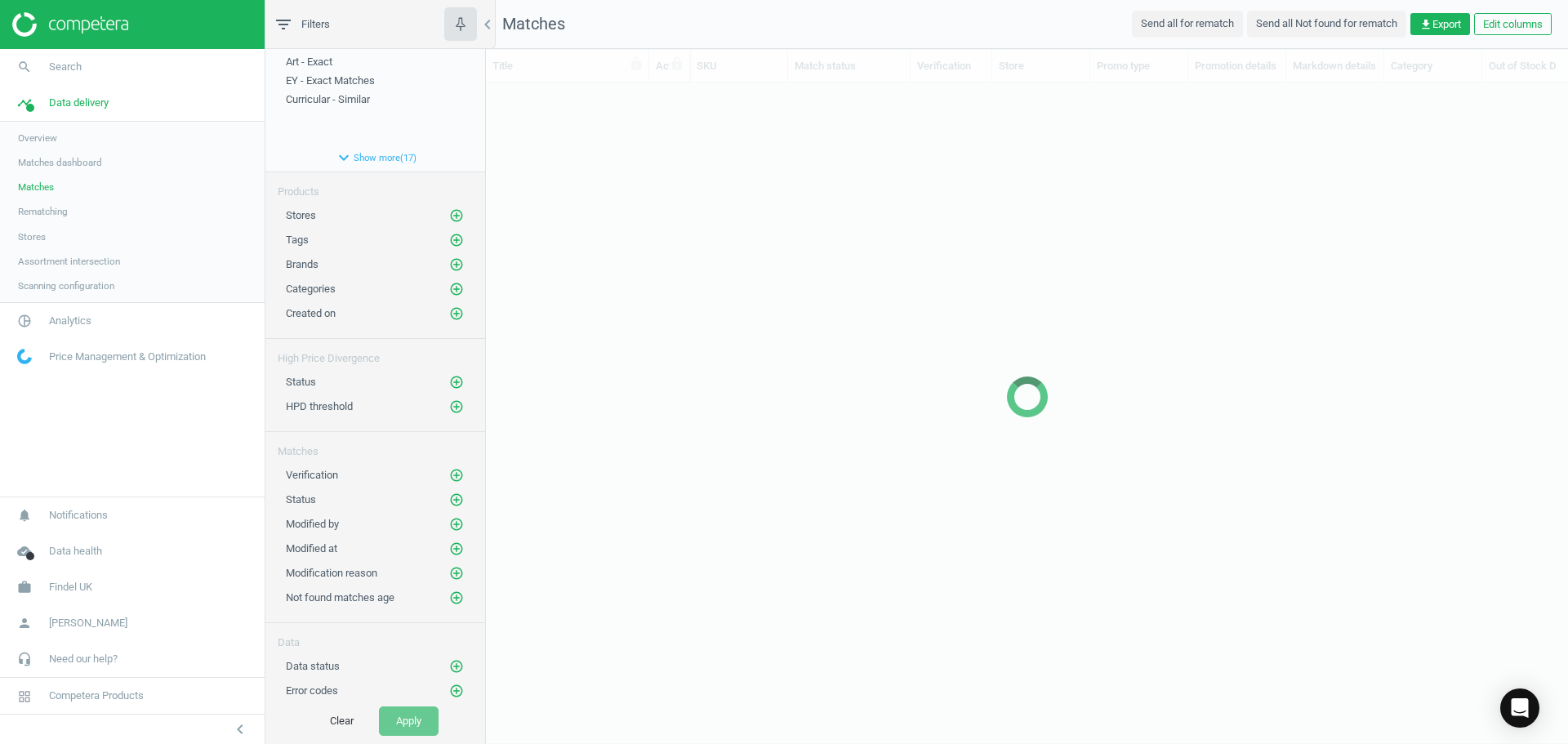
scroll to position [606, 1070]
click at [38, 160] on span "Matches dashboard" at bounding box center [60, 163] width 84 height 13
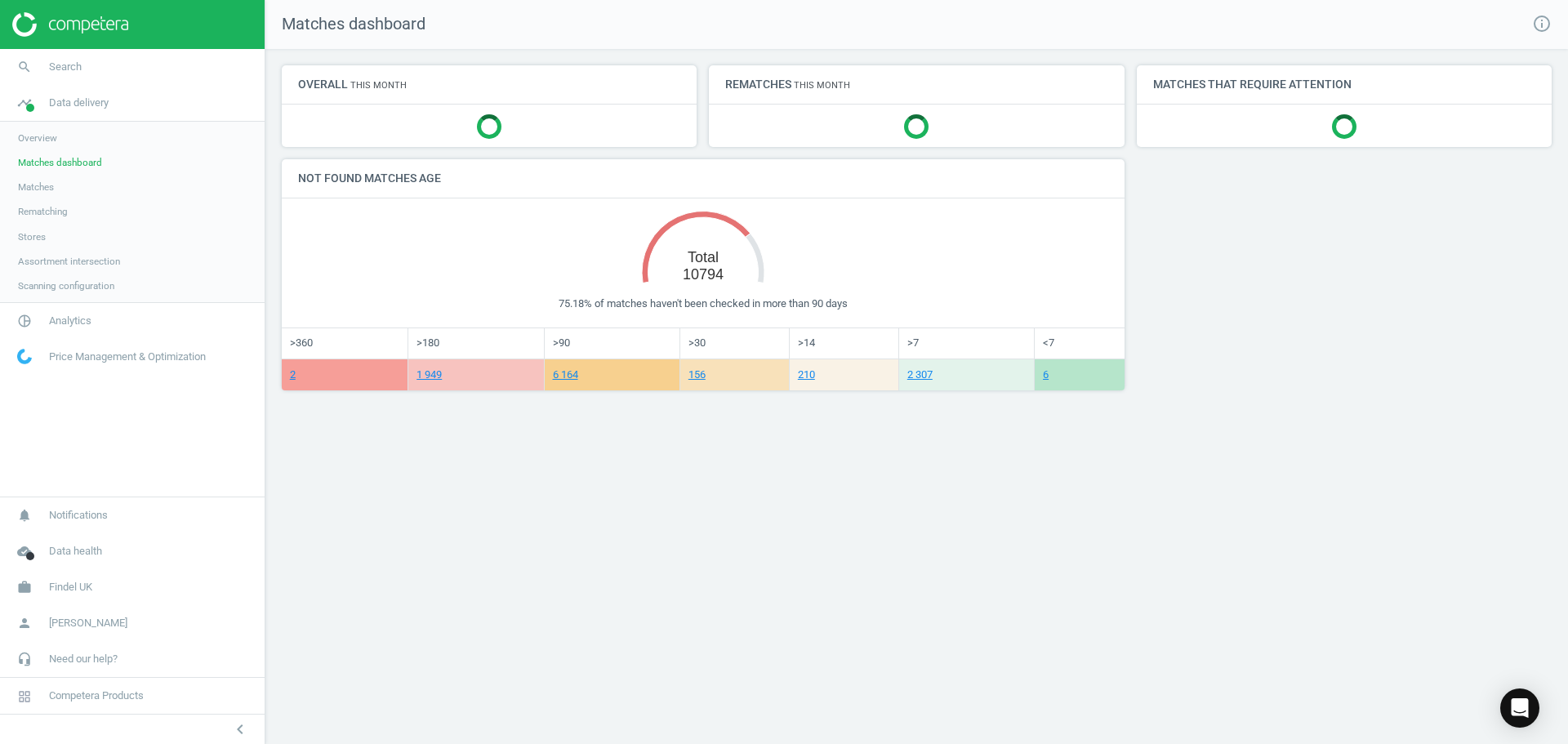
click at [93, 269] on link "Assortment intersection" at bounding box center [132, 261] width 265 height 24
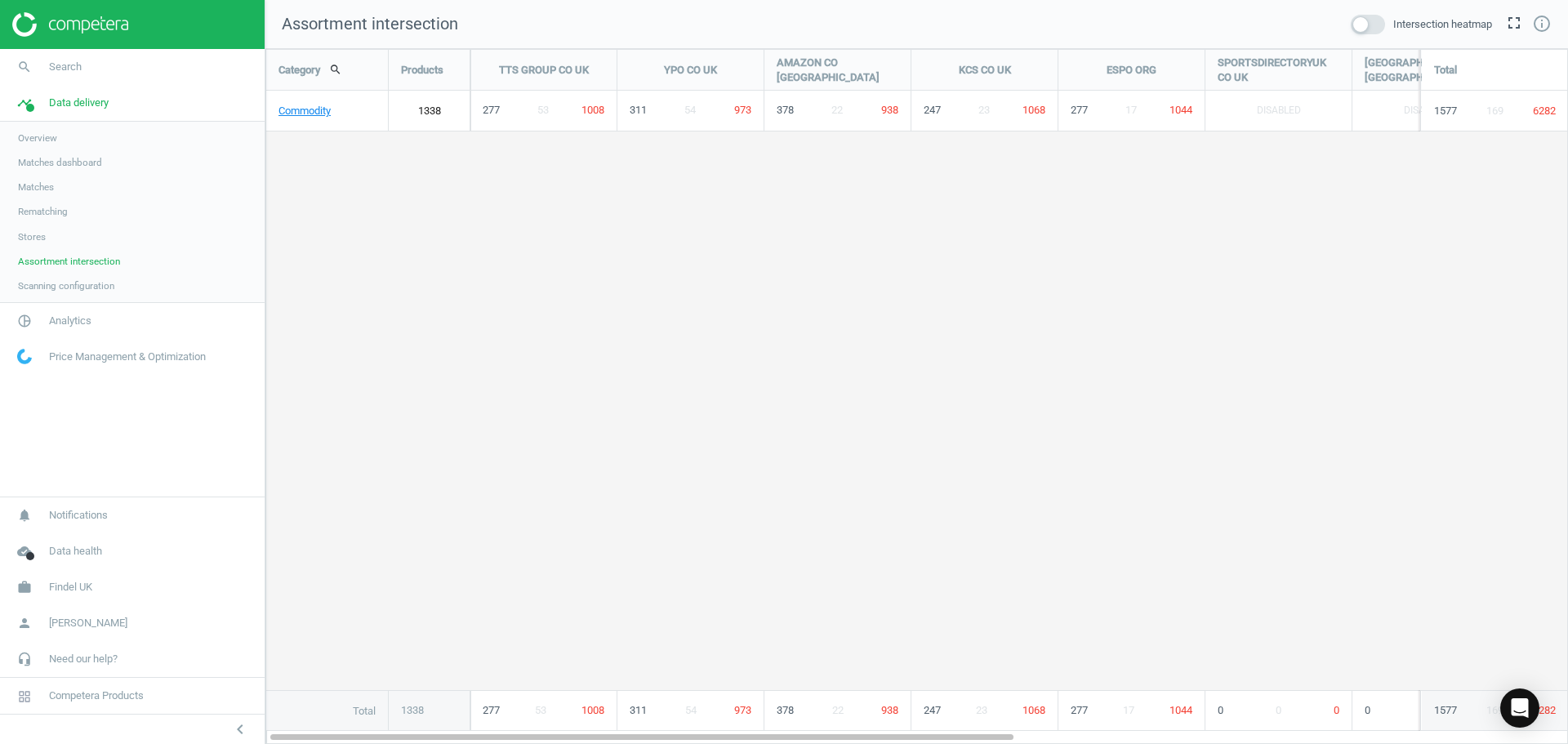
scroll to position [721, 1328]
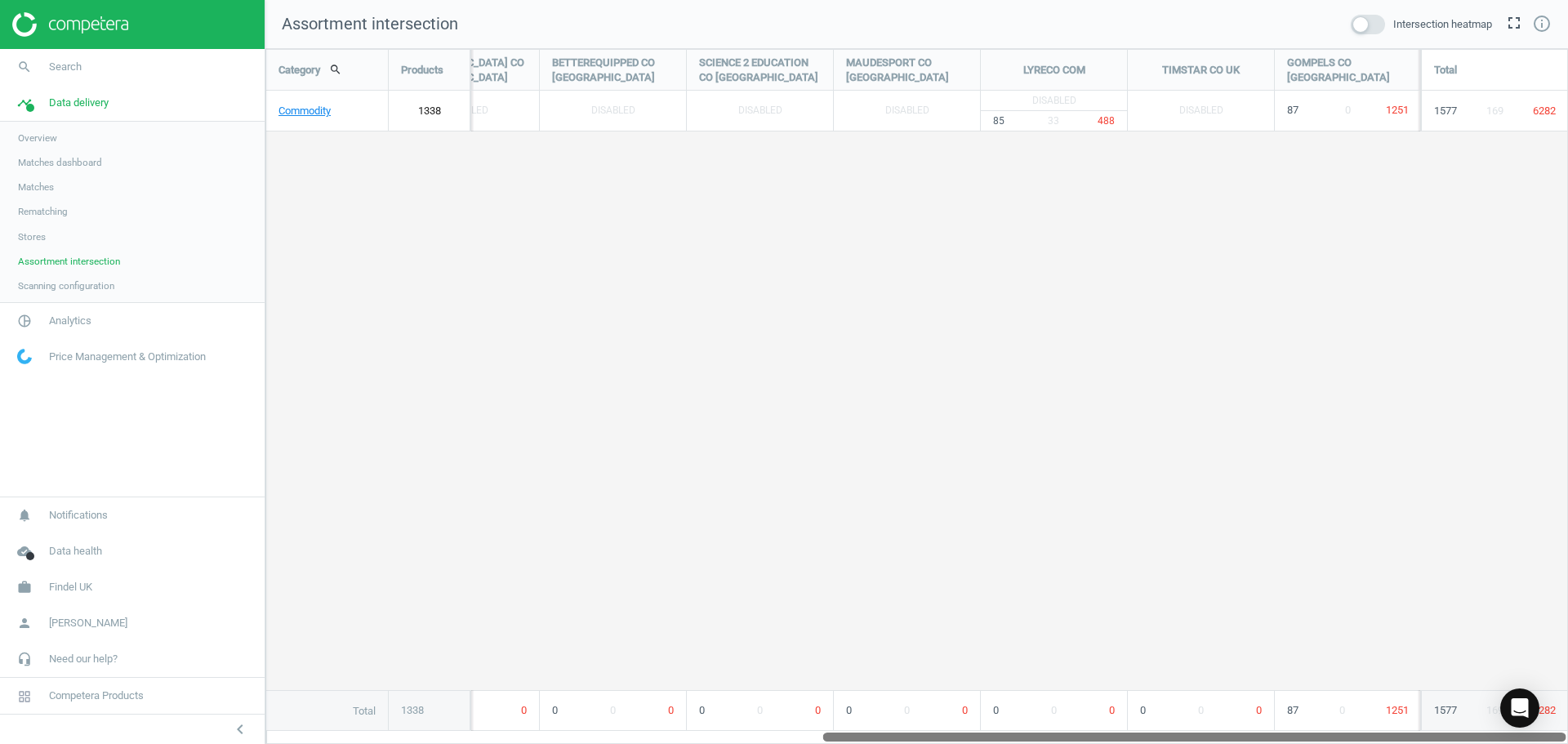
drag, startPoint x: 651, startPoint y: 737, endPoint x: 1237, endPoint y: 707, distance: 586.8
click at [1237, 707] on div "Category search Products TTS GROUP CO [GEOGRAPHIC_DATA] YPO CO [GEOGRAPHIC_DATA…" at bounding box center [916, 396] width 1303 height 695
click at [361, 109] on link "Commodity" at bounding box center [327, 112] width 122 height 41
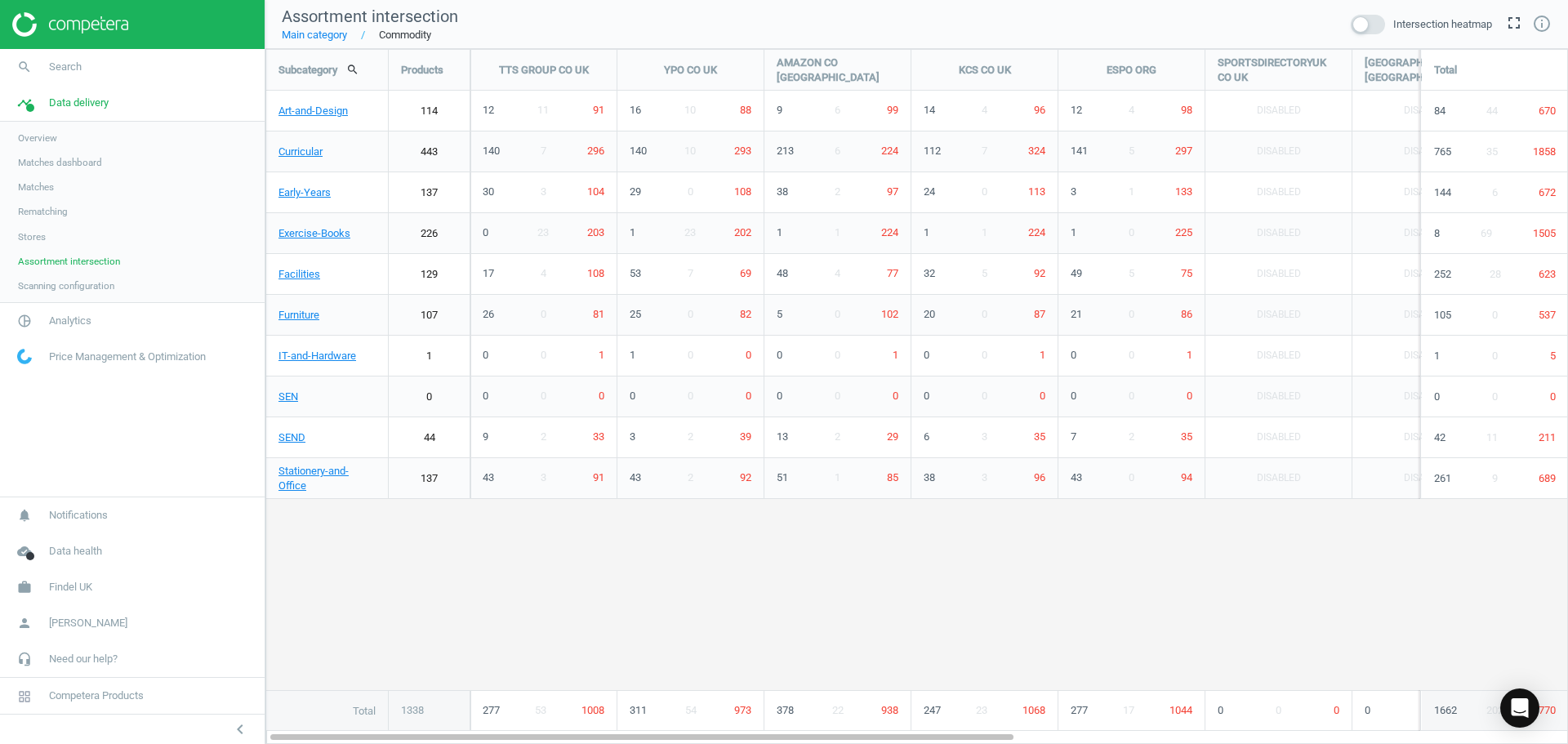
scroll to position [721, 1328]
click at [414, 189] on link "137" at bounding box center [429, 193] width 81 height 41
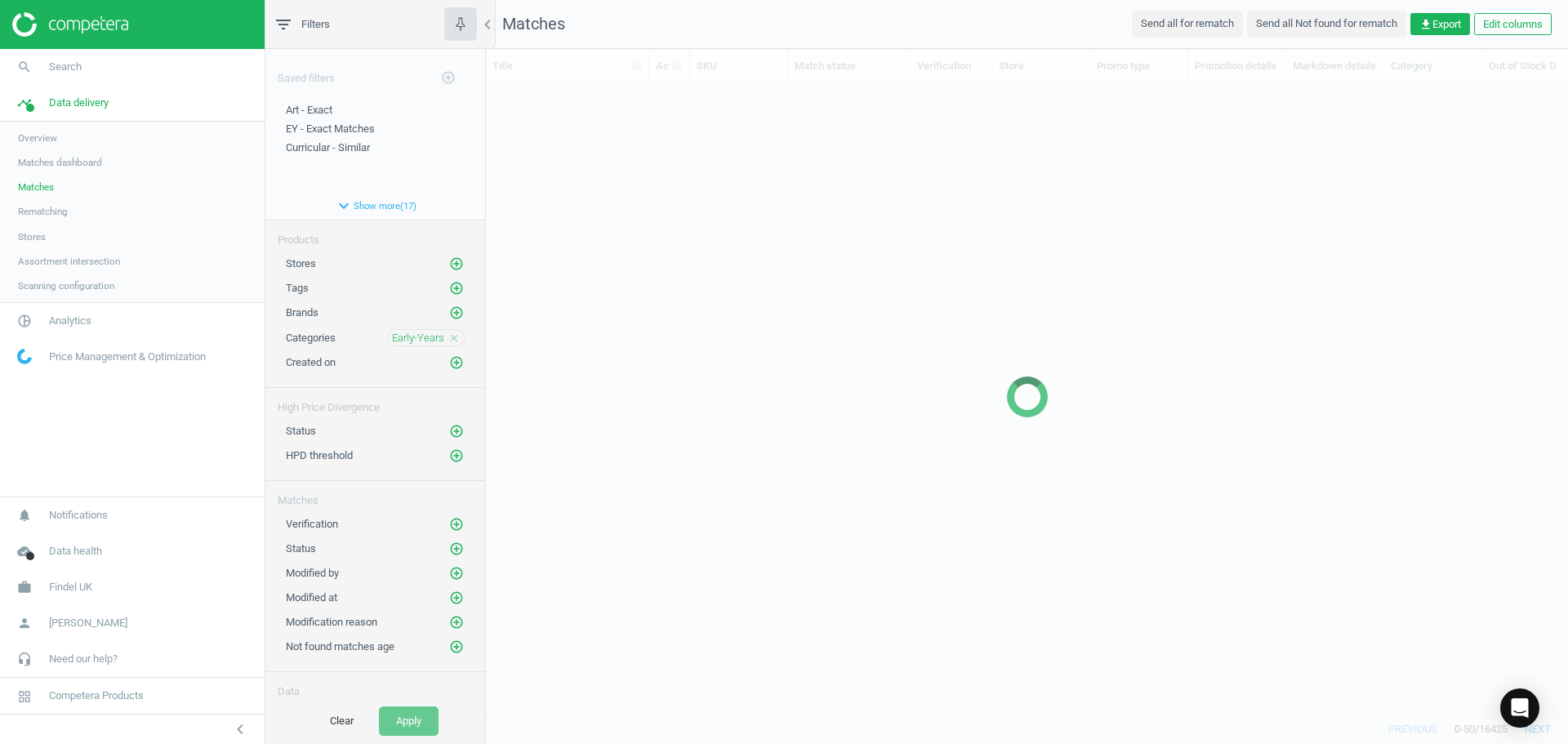
scroll to position [606, 1070]
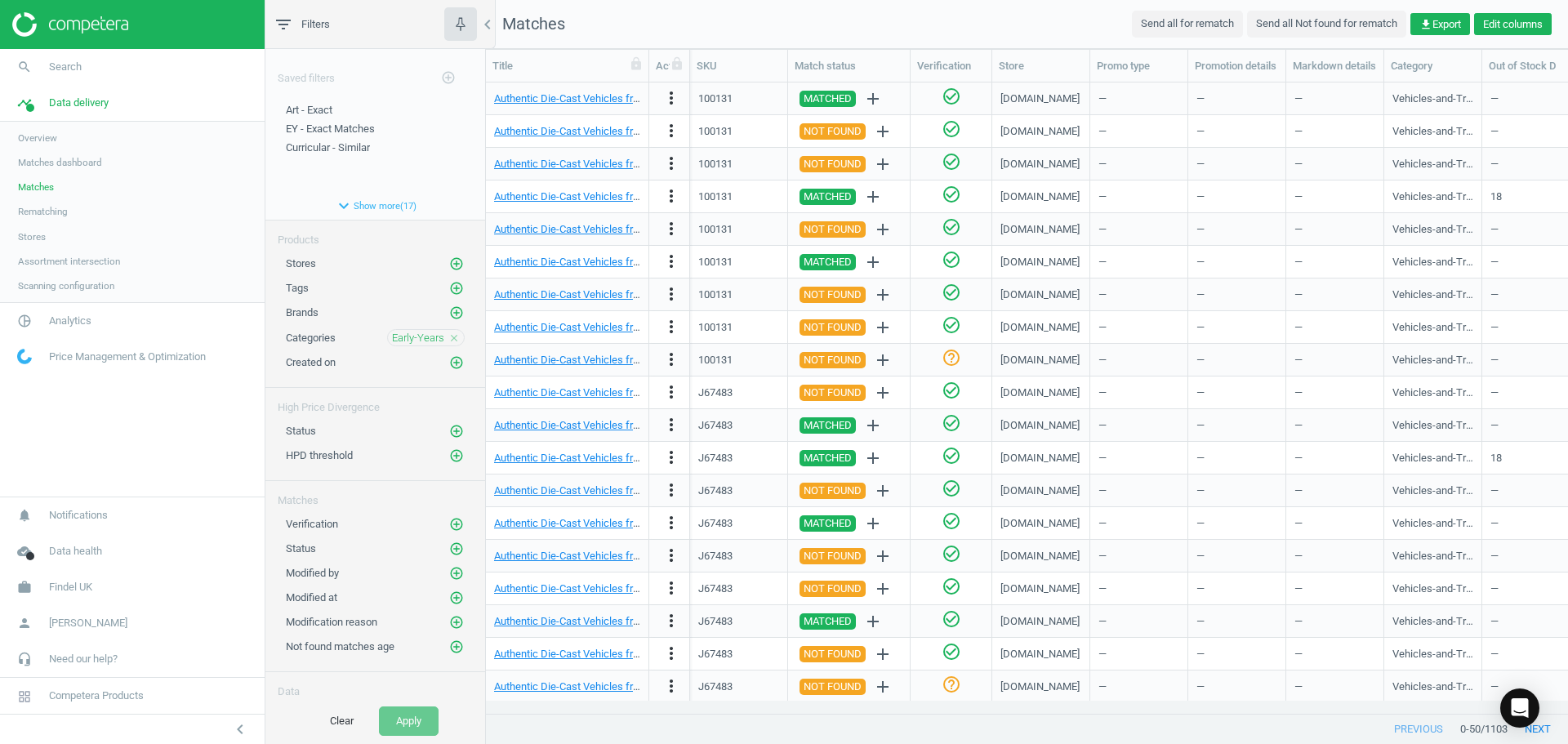
click at [1497, 22] on button "Edit columns" at bounding box center [1513, 24] width 78 height 22
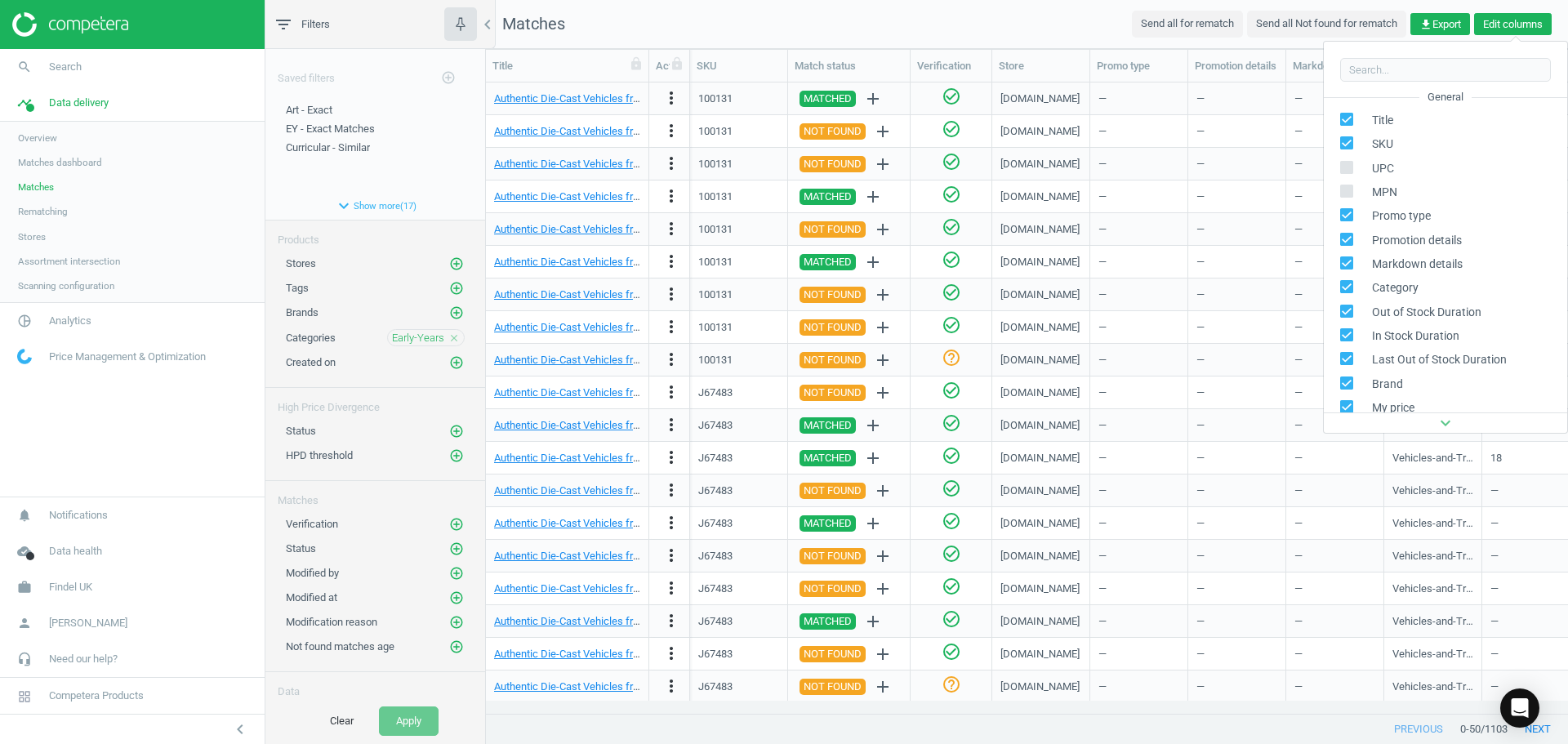
click at [1497, 22] on button "Edit columns" at bounding box center [1513, 24] width 78 height 22
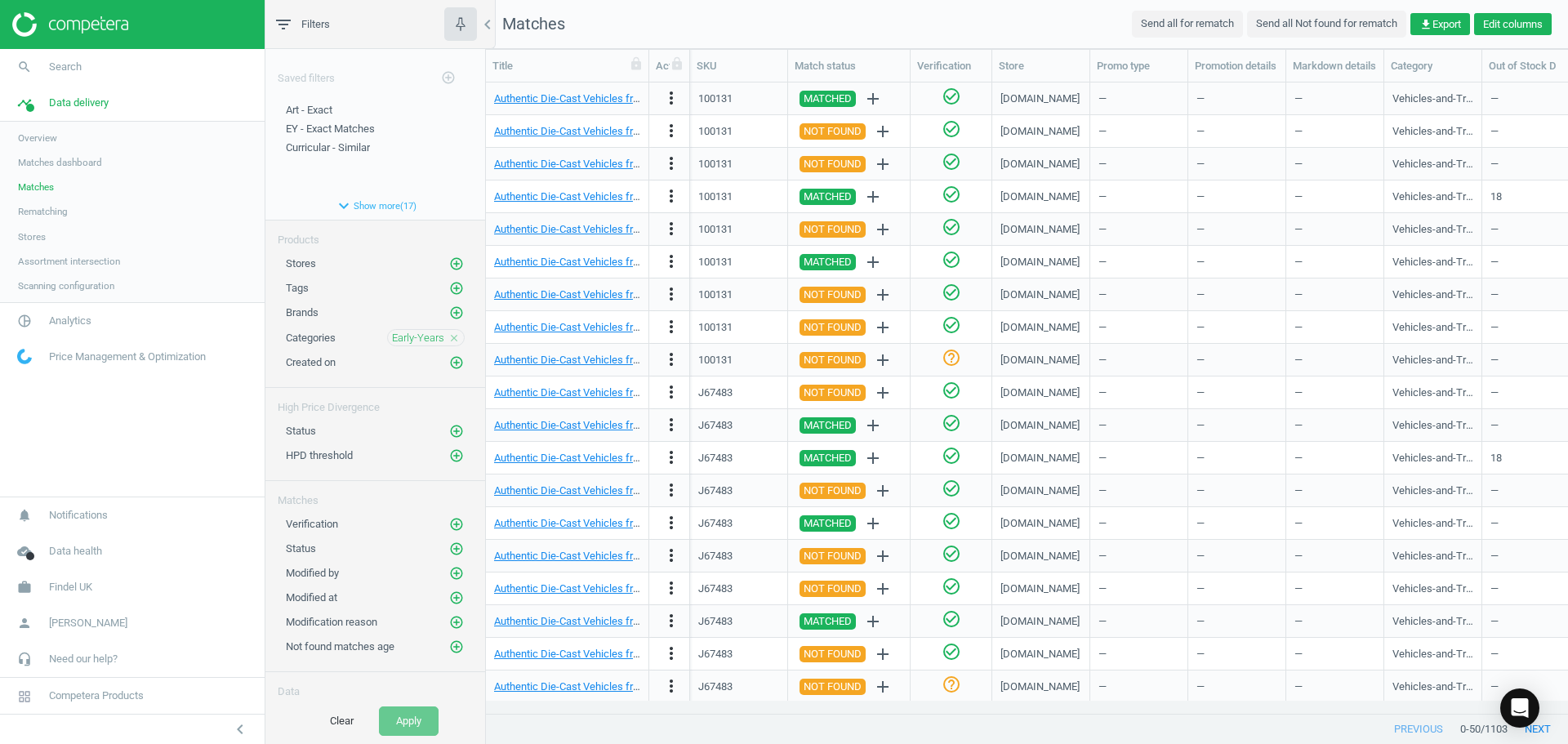
click at [1497, 22] on button "Edit columns" at bounding box center [1513, 24] width 78 height 22
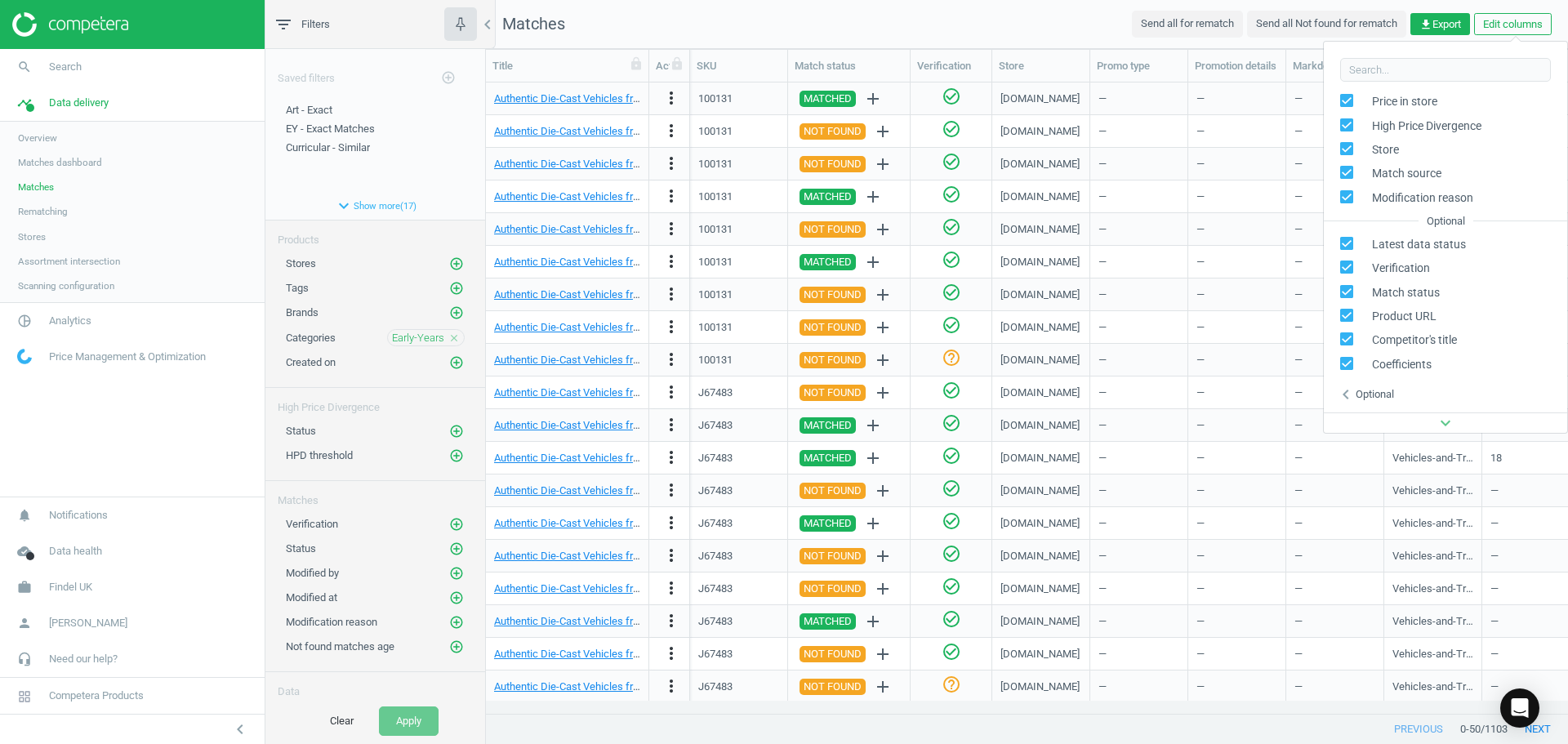
scroll to position [0, 0]
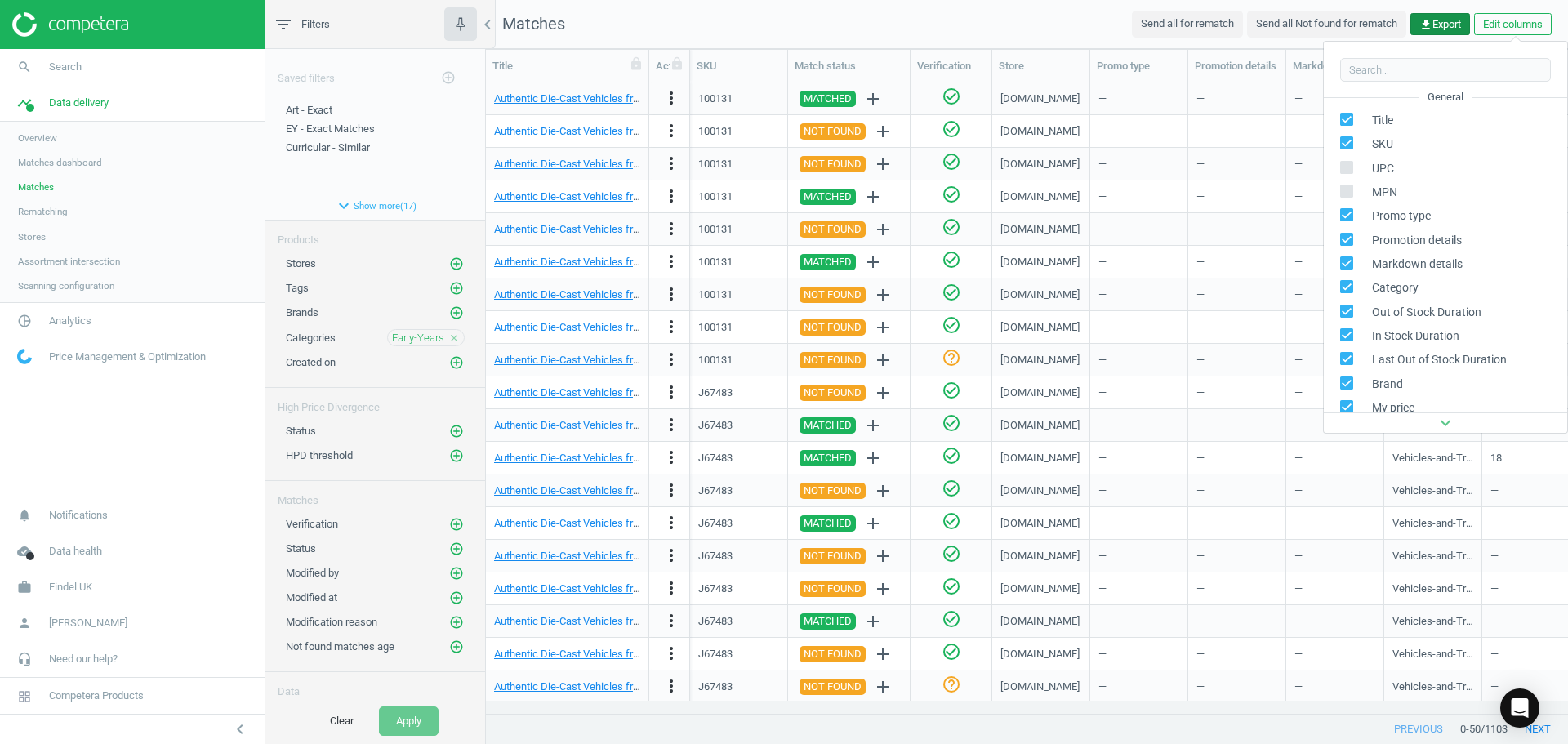
click at [1433, 22] on span "get_app Export" at bounding box center [1440, 24] width 41 height 15
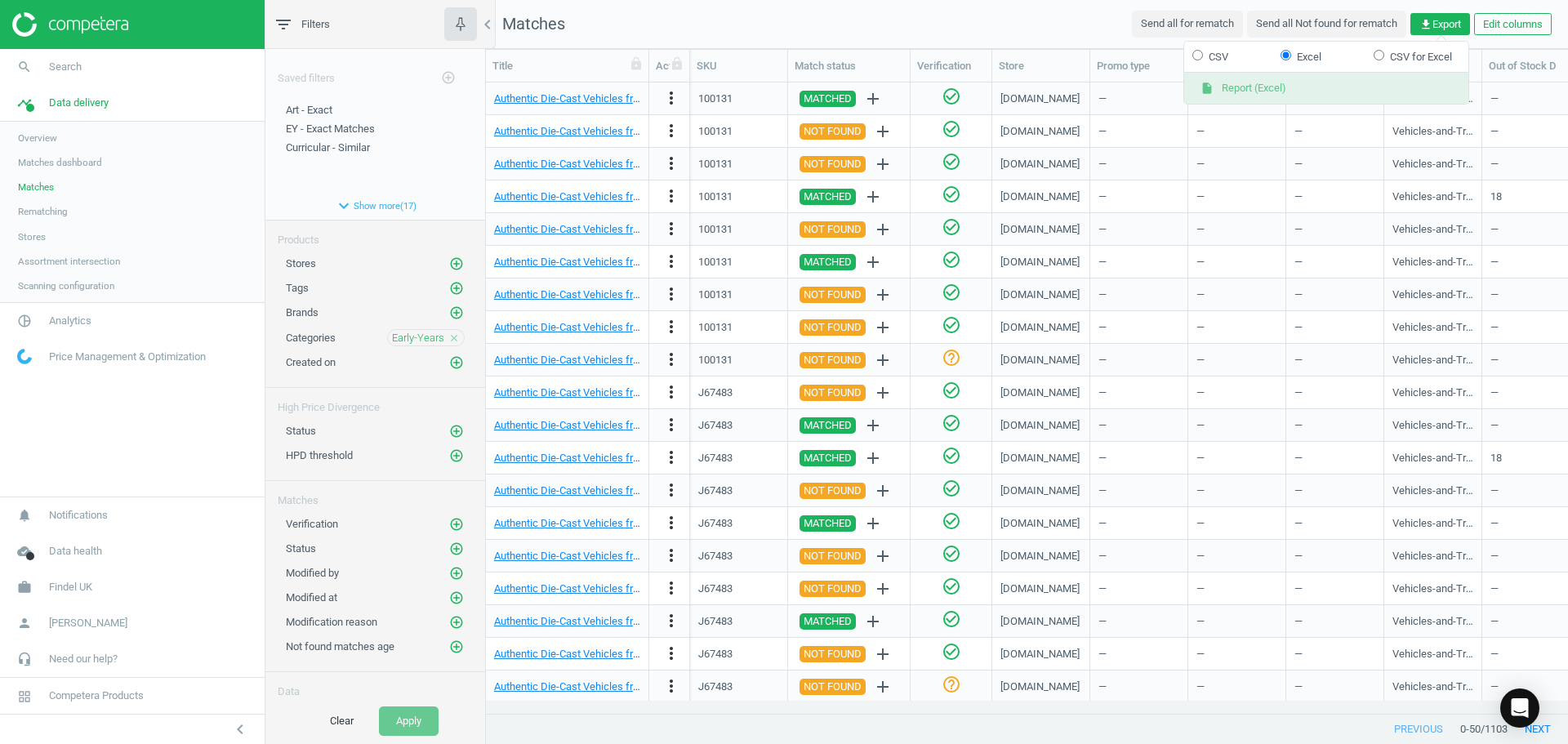
click at [1246, 90] on button "insert_drive_file Report (Excel)" at bounding box center [1325, 88] width 284 height 31
click at [1480, 29] on button "Edit columns" at bounding box center [1513, 24] width 78 height 22
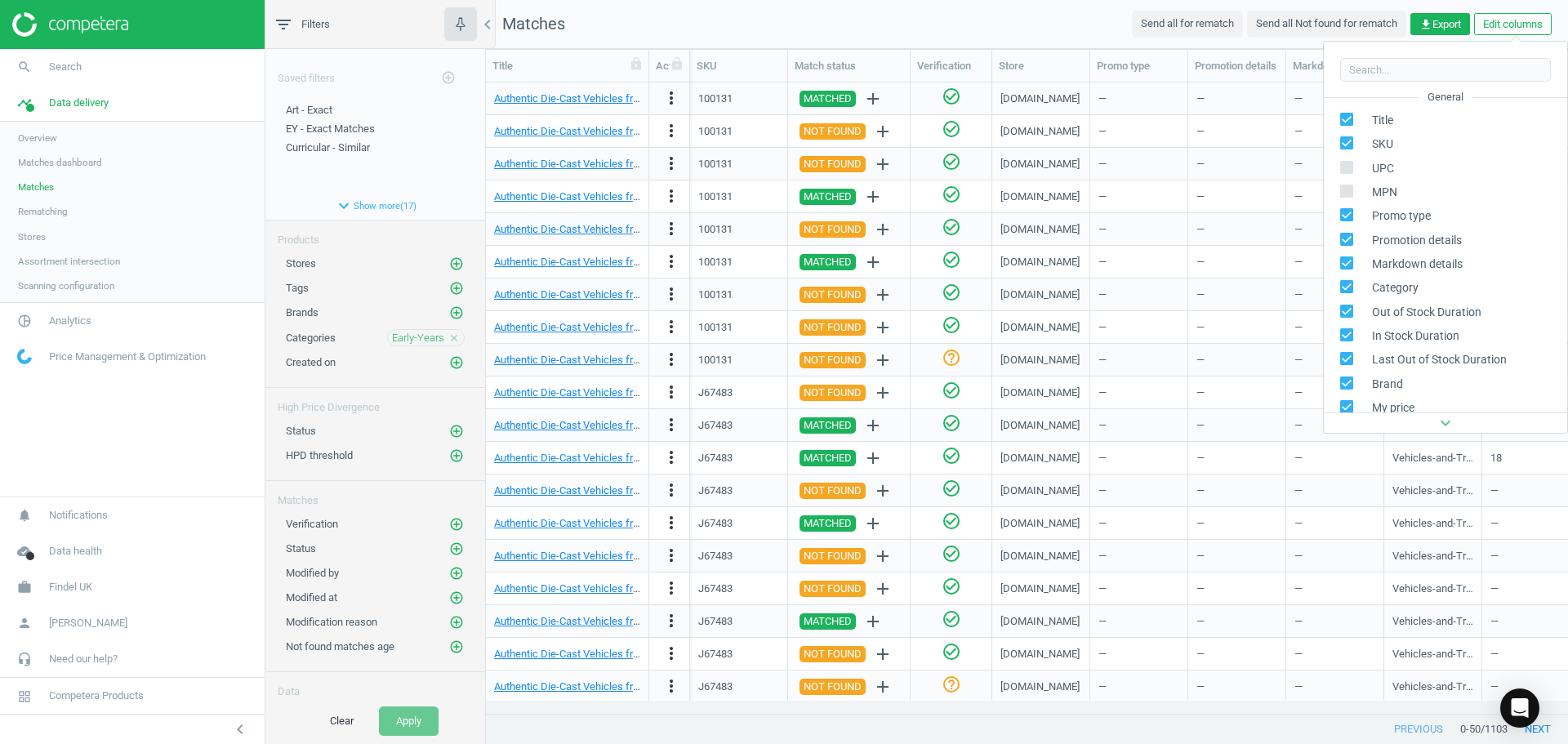
click at [1351, 216] on input "checkbox" at bounding box center [1347, 215] width 10 height 10
checkbox input "false"
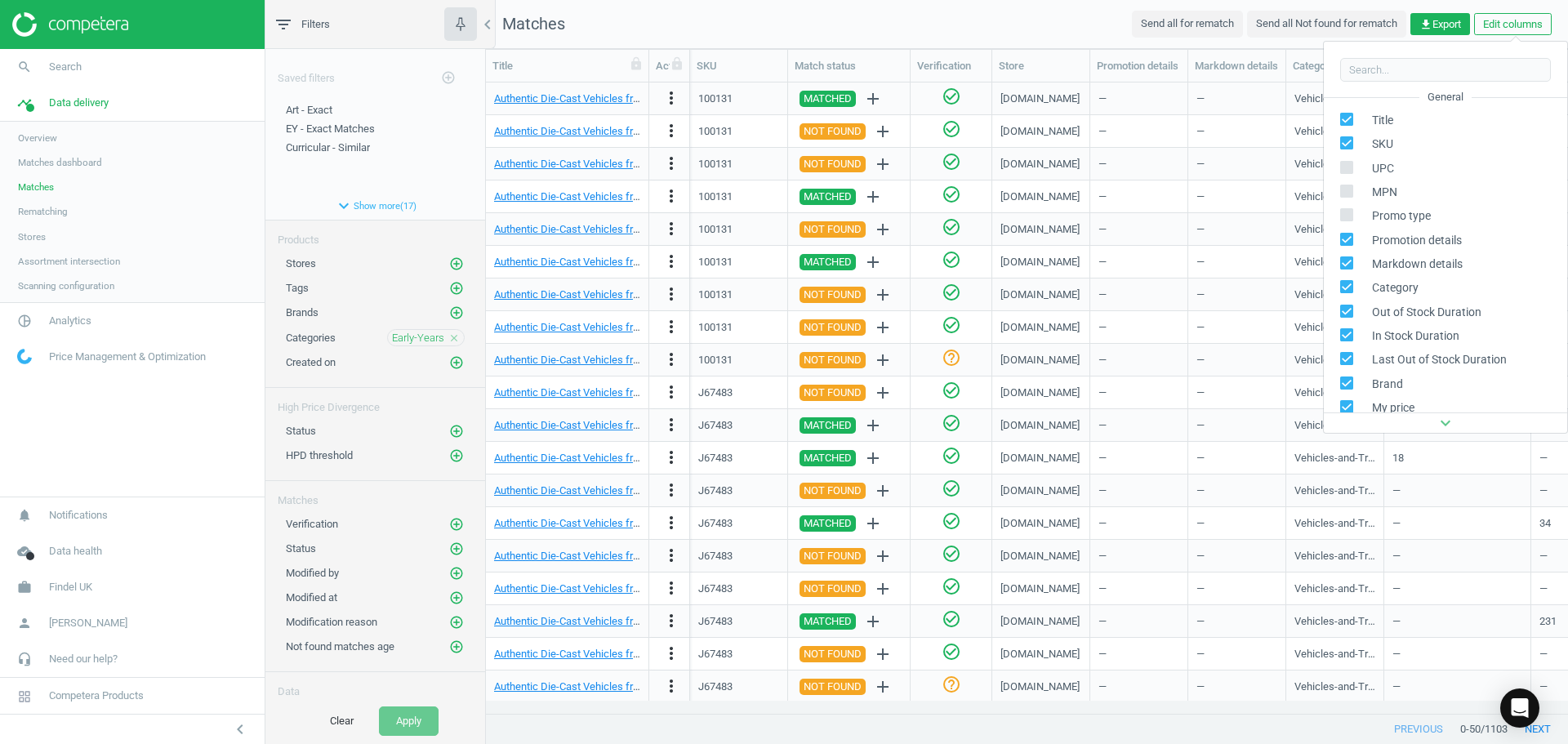
click at [1345, 239] on input "checkbox" at bounding box center [1347, 238] width 10 height 10
checkbox input "false"
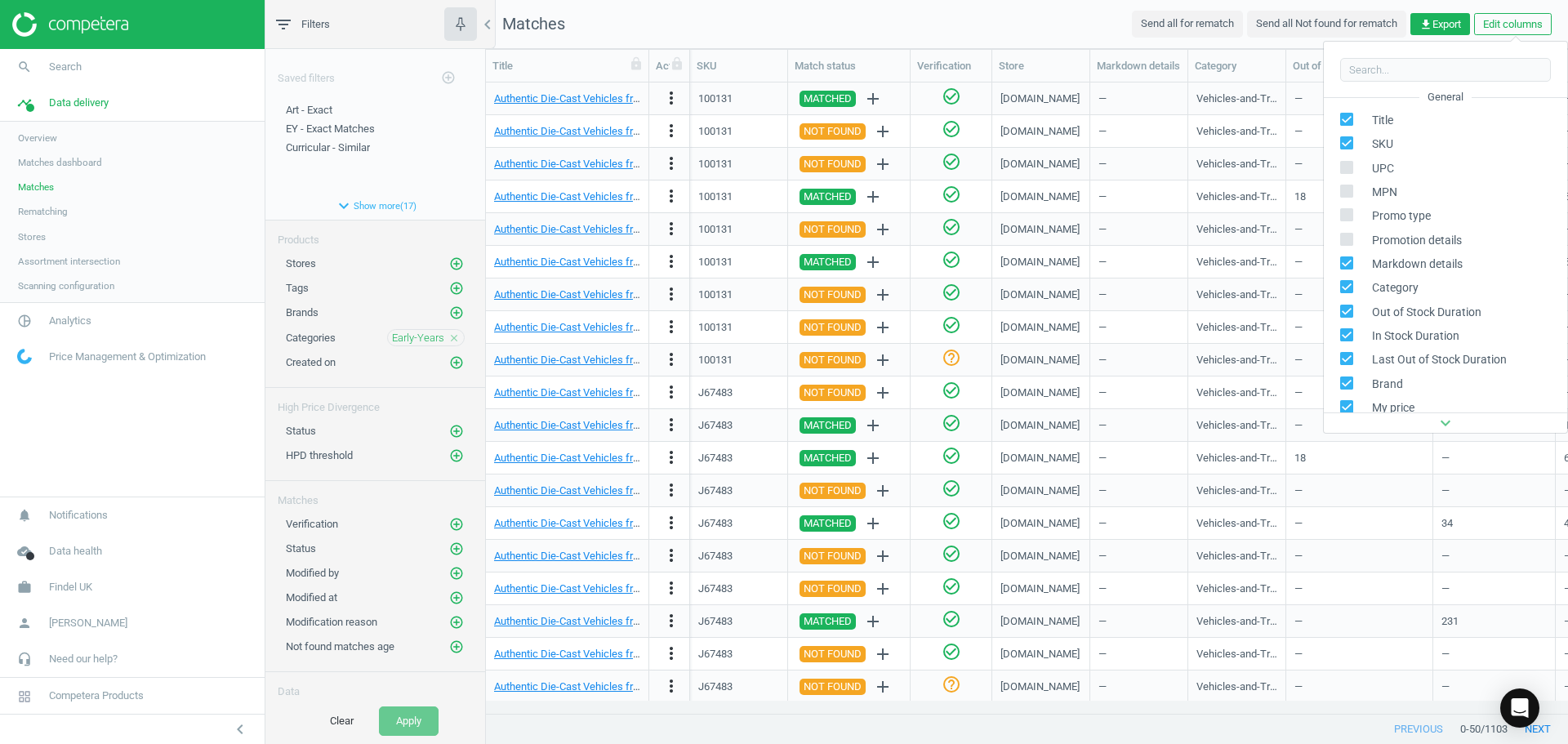
click at [1348, 263] on input "checkbox" at bounding box center [1347, 263] width 10 height 10
checkbox input "false"
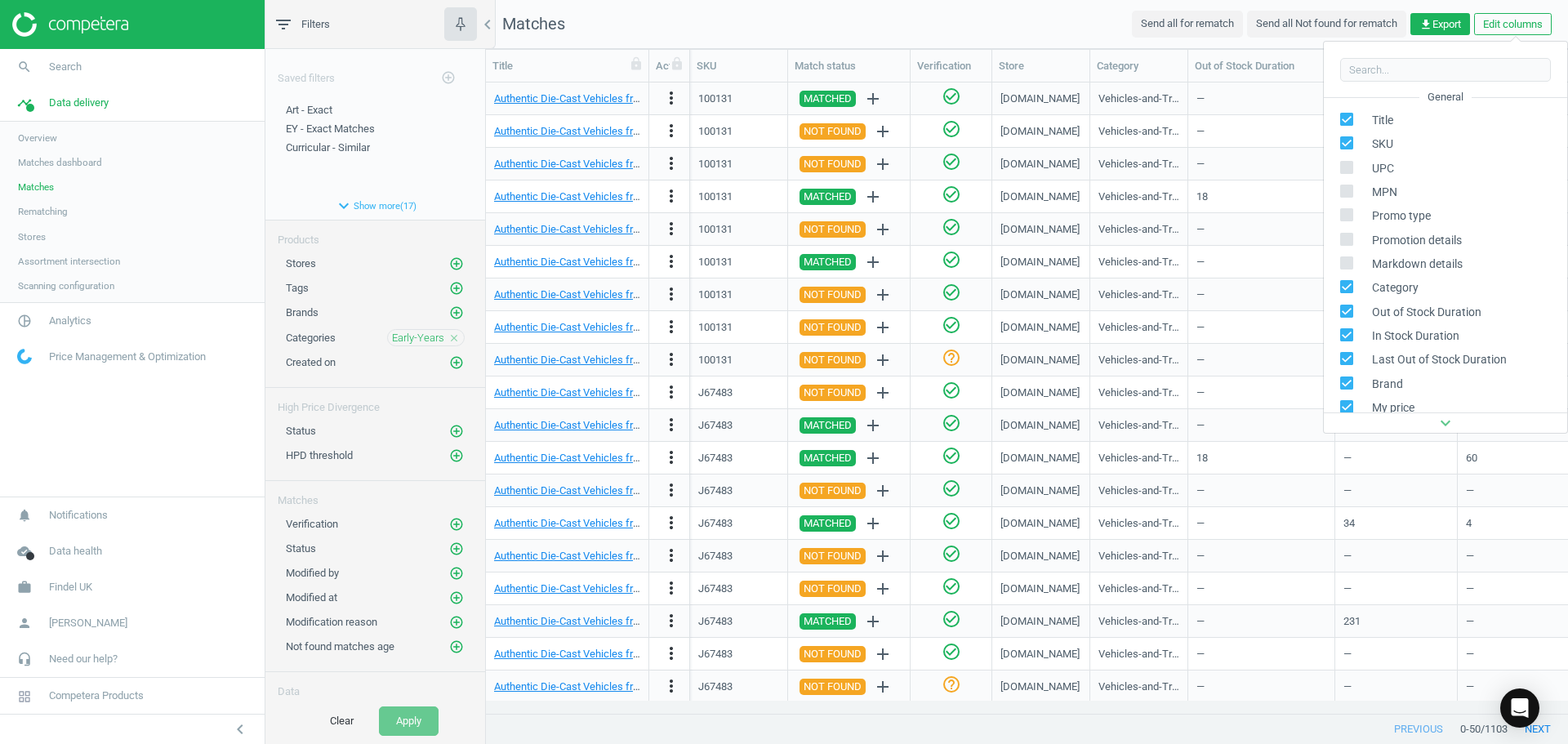
click at [1348, 310] on input "checkbox" at bounding box center [1347, 310] width 10 height 10
checkbox input "false"
click at [1348, 337] on input "checkbox" at bounding box center [1347, 334] width 10 height 10
checkbox input "false"
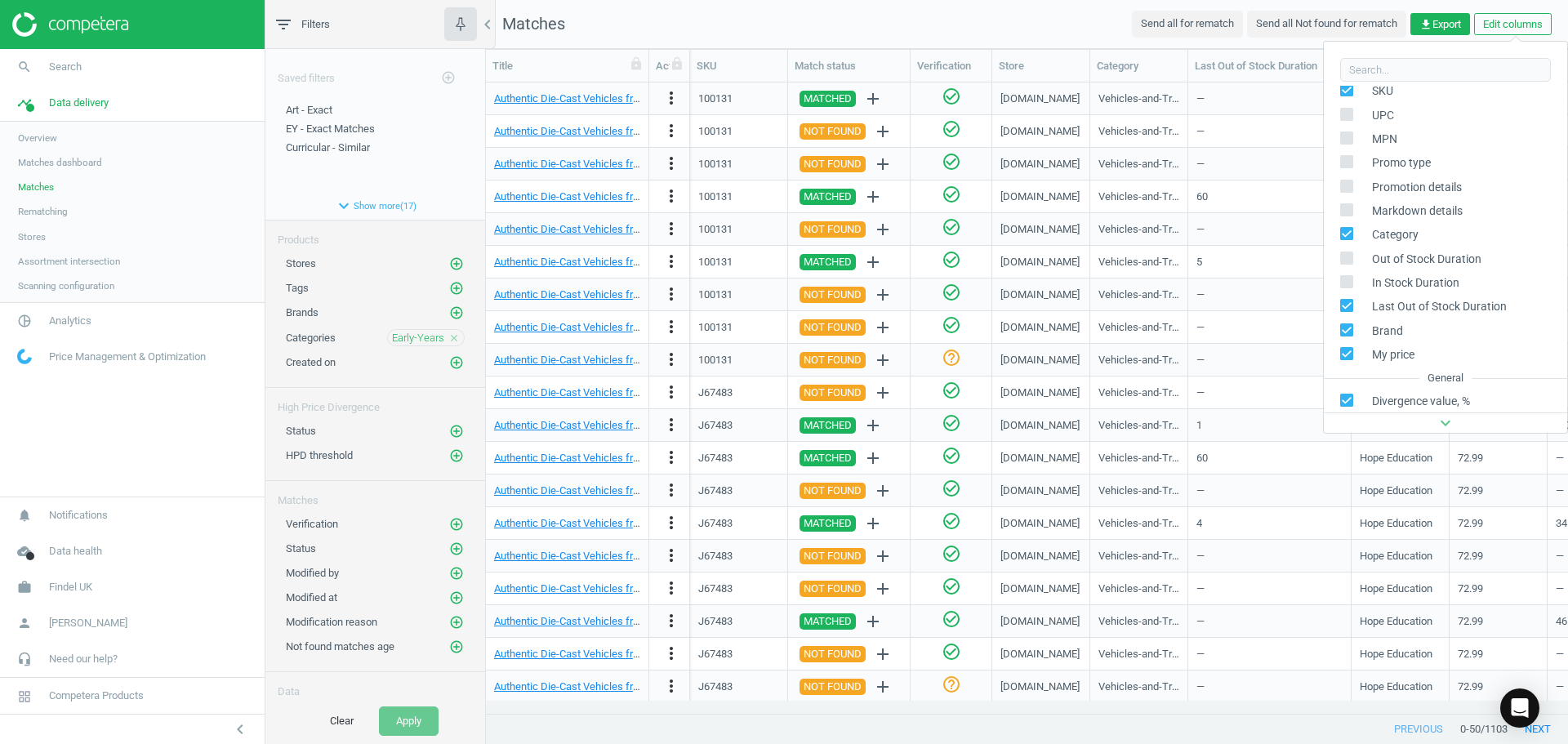
scroll to position [82, 0]
click at [1350, 277] on input "checkbox" at bounding box center [1347, 276] width 10 height 10
checkbox input "false"
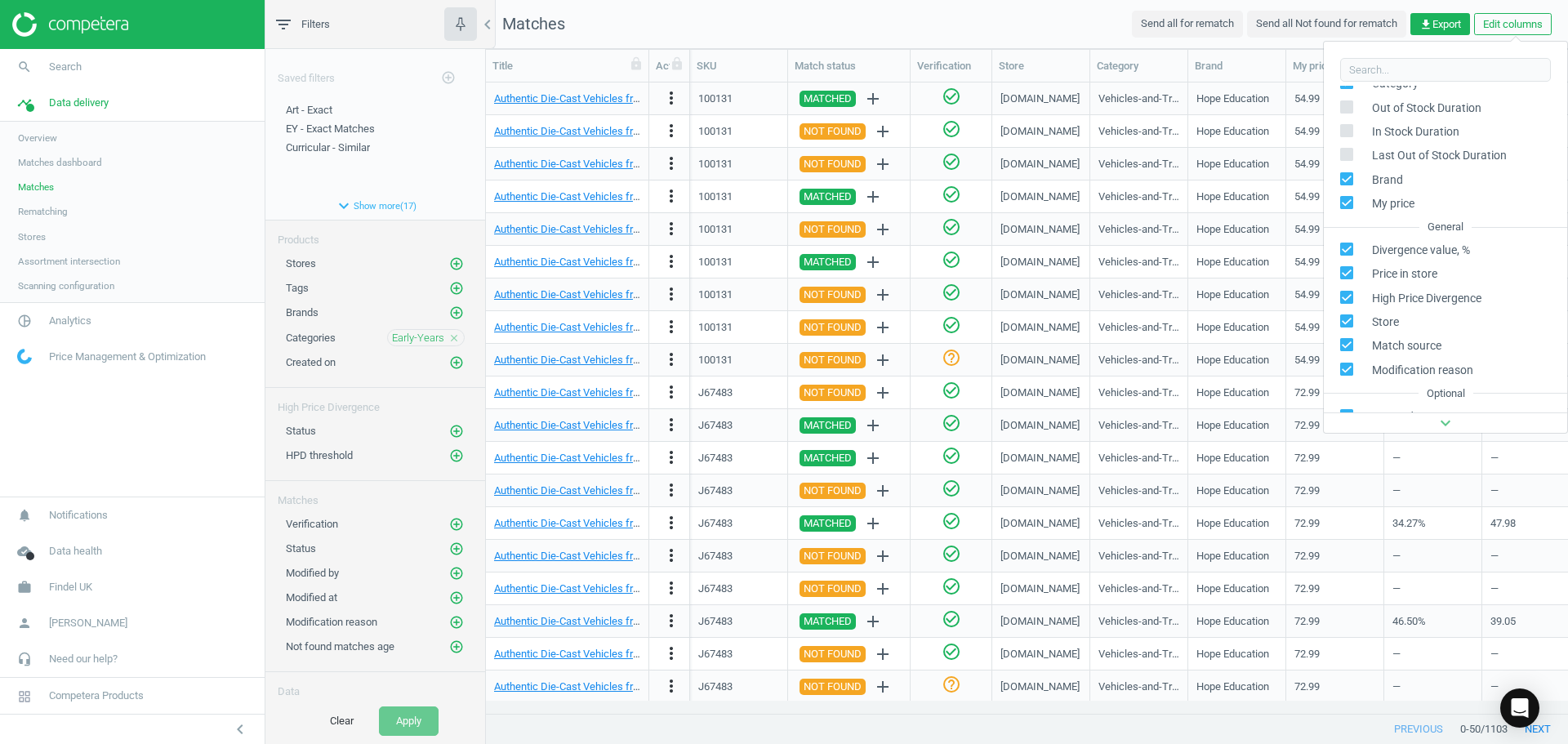
scroll to position [246, 0]
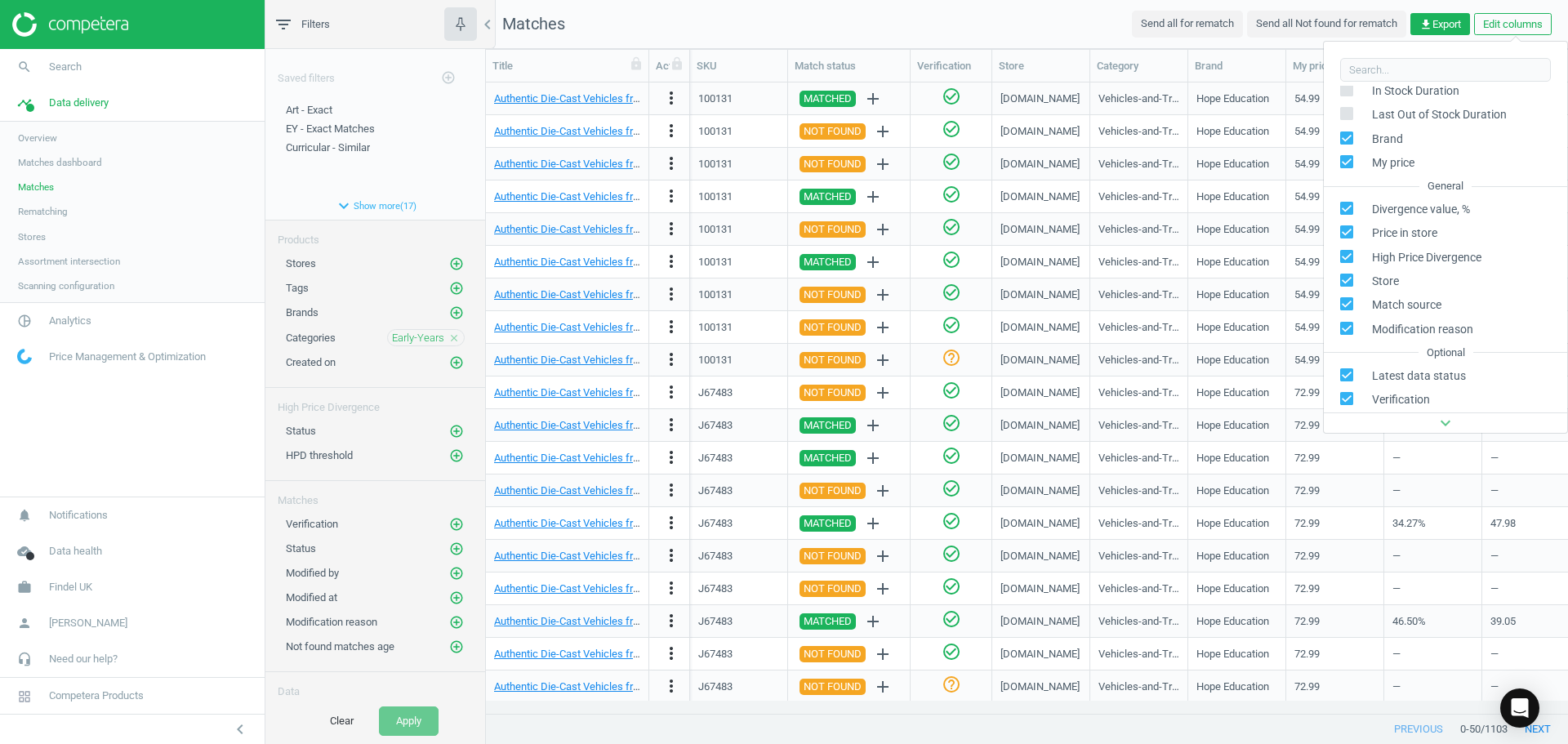
click at [1349, 205] on input "checkbox" at bounding box center [1347, 208] width 10 height 10
checkbox input "false"
click at [1345, 230] on input "checkbox" at bounding box center [1347, 231] width 10 height 10
checkbox input "false"
click at [1342, 259] on input "checkbox" at bounding box center [1347, 256] width 10 height 10
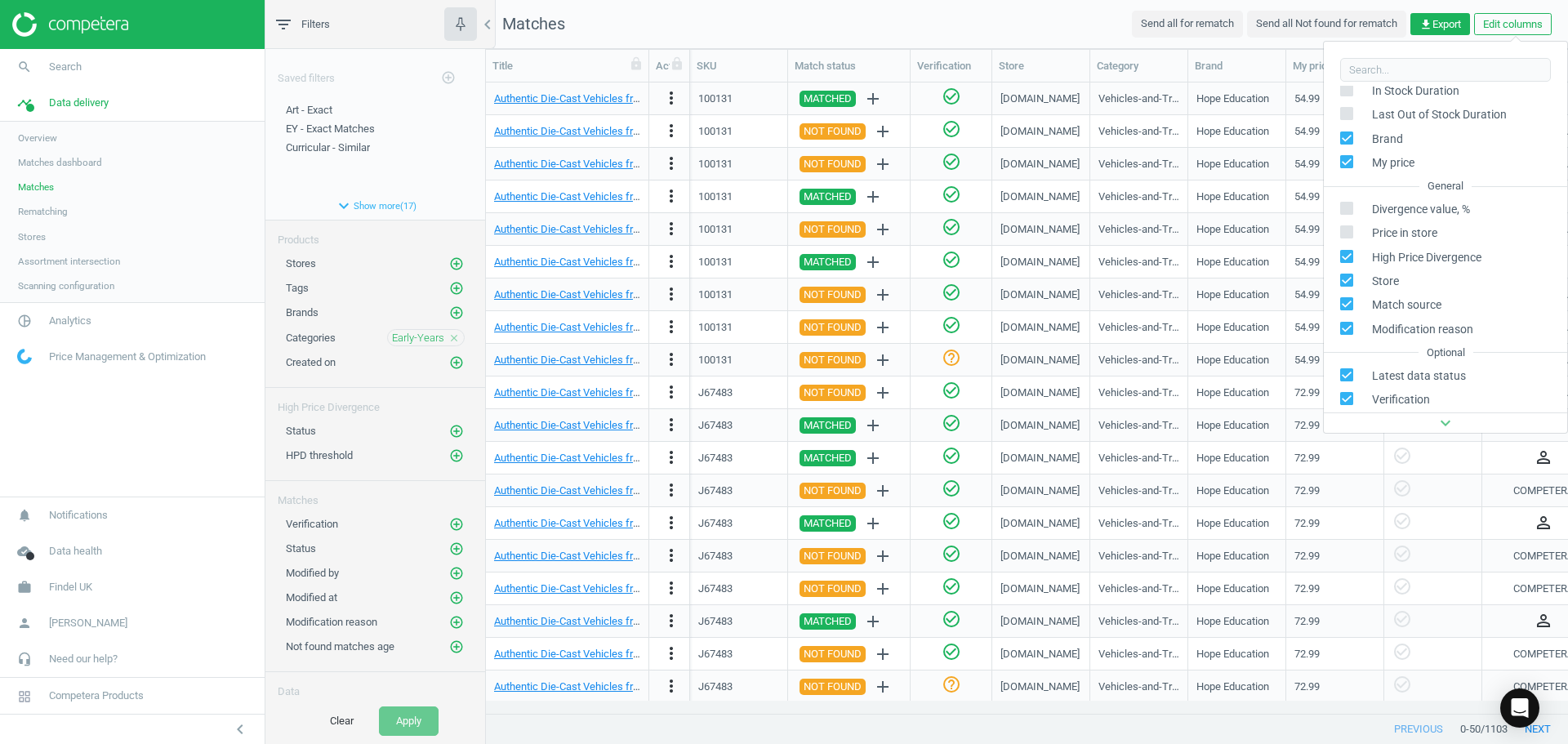
checkbox input "false"
click at [1342, 284] on input "checkbox" at bounding box center [1347, 280] width 10 height 10
checkbox input "false"
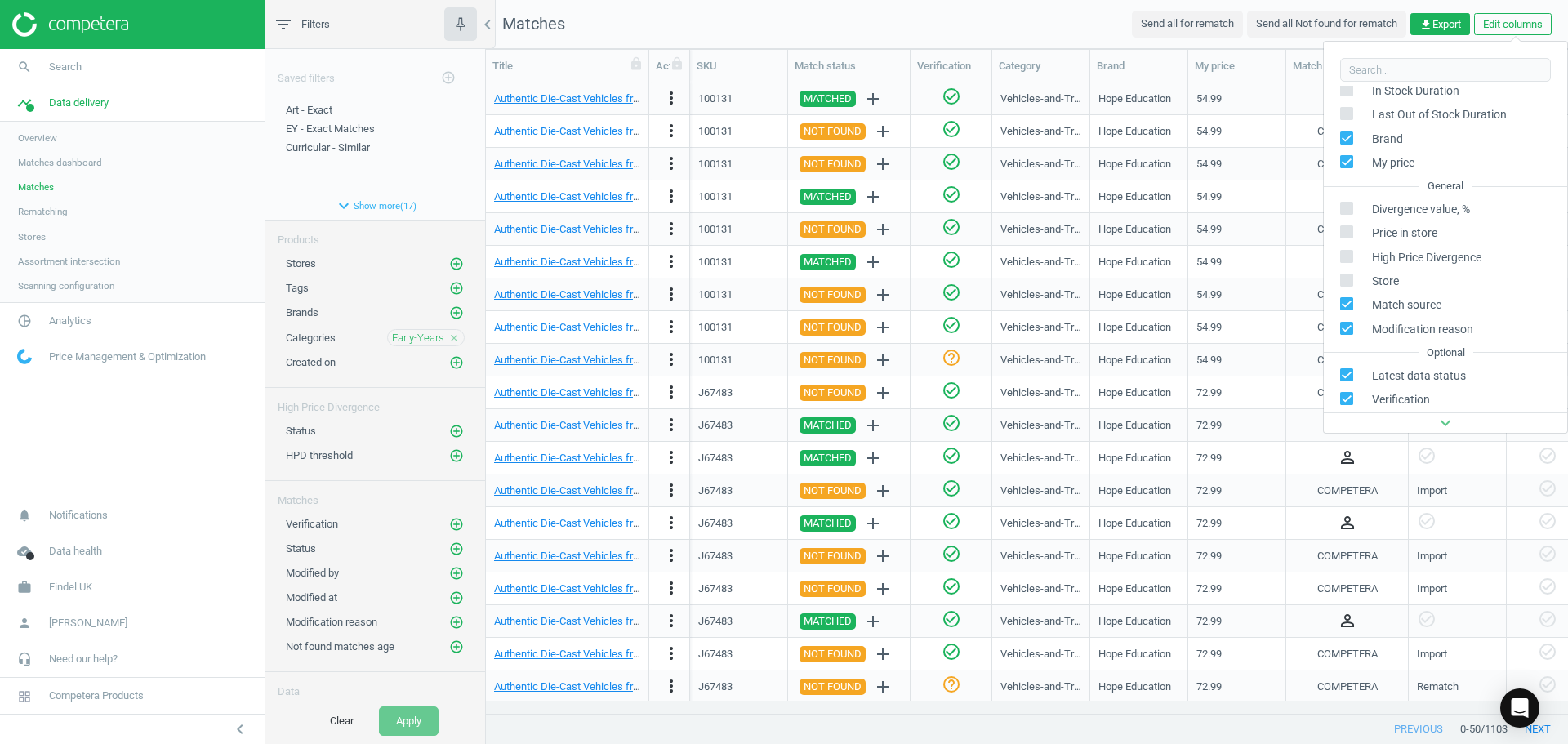
click at [1346, 305] on input "checkbox" at bounding box center [1347, 304] width 10 height 10
checkbox input "false"
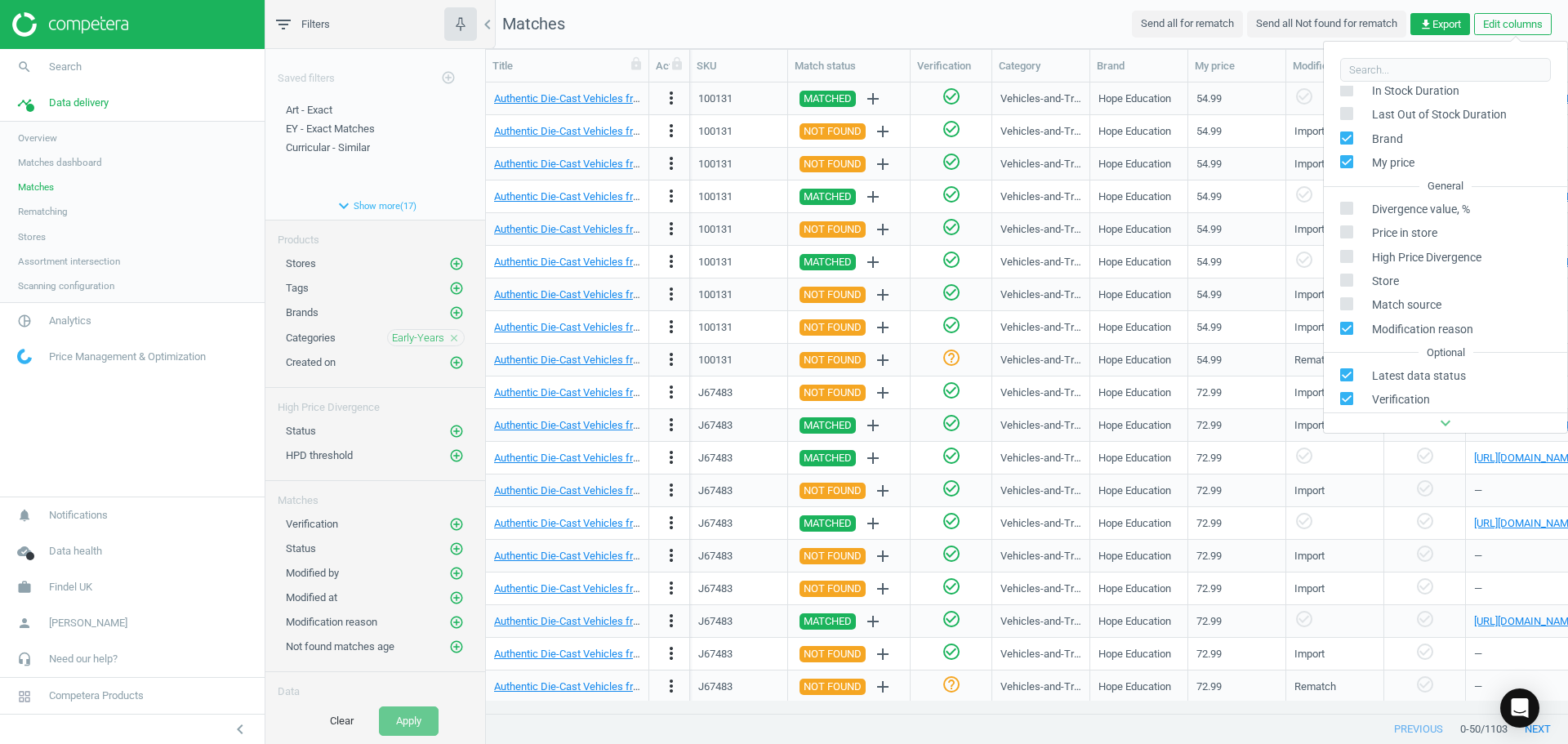
click at [1345, 327] on input "checkbox" at bounding box center [1347, 327] width 10 height 10
checkbox input "false"
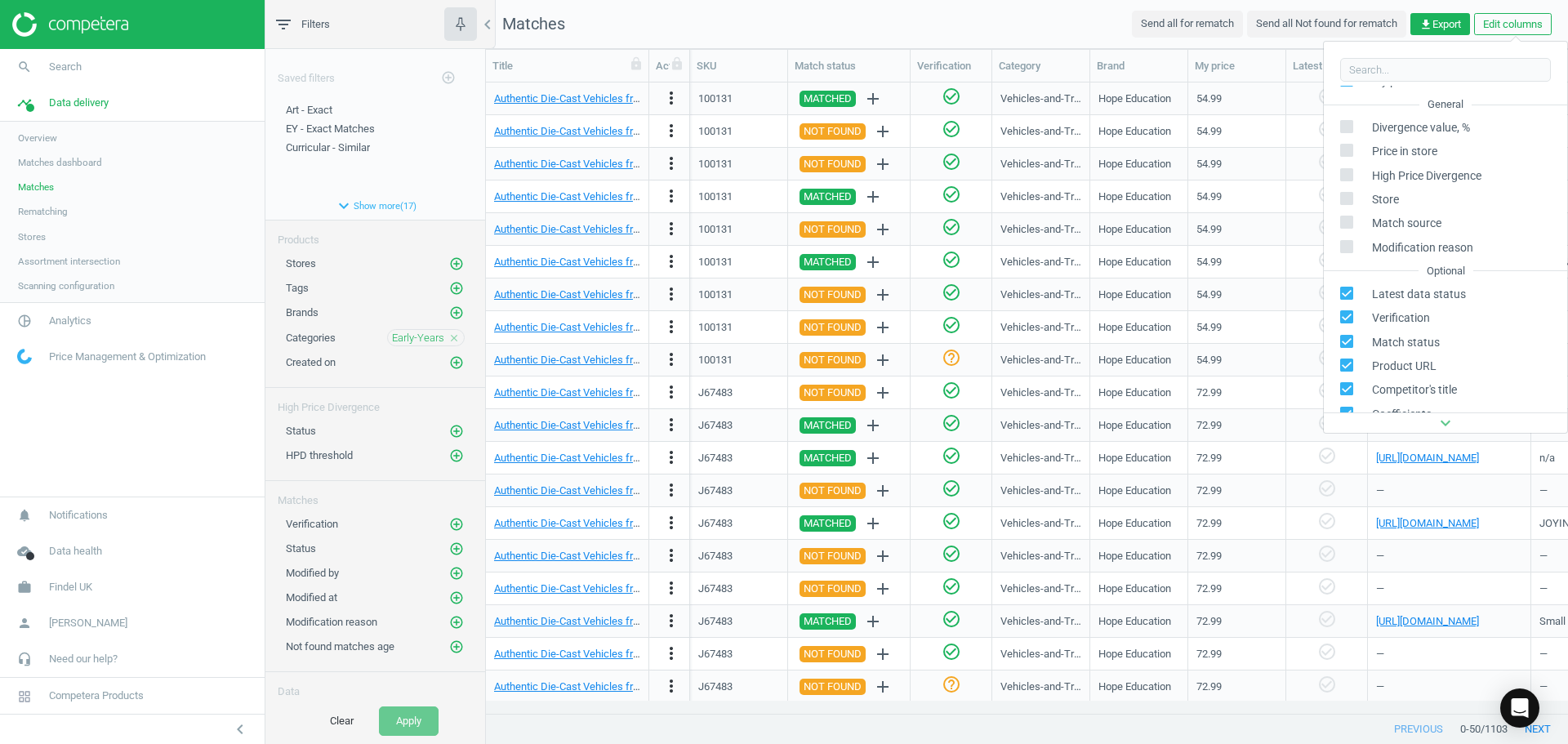
scroll to position [377, 0]
click at [1344, 316] on input "checkbox" at bounding box center [1347, 314] width 10 height 10
checkbox input "false"
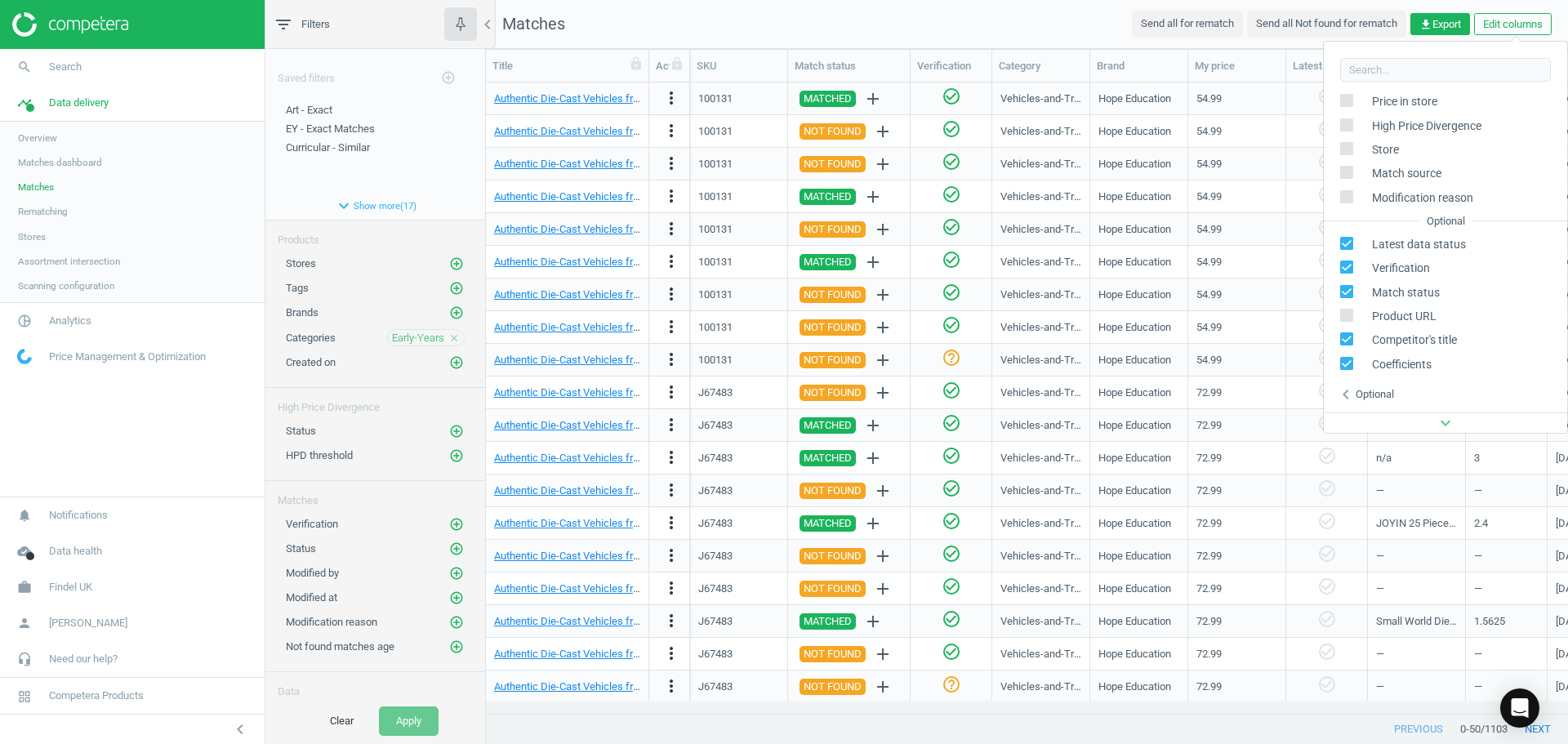
click at [1354, 365] on label at bounding box center [1352, 365] width 23 height 16
click at [1353, 365] on input "checkbox" at bounding box center [1347, 363] width 10 height 10
checkbox input "false"
click at [1438, 424] on icon "expand_more" at bounding box center [1445, 423] width 20 height 20
click at [1442, 424] on icon "expand_more" at bounding box center [1445, 423] width 20 height 20
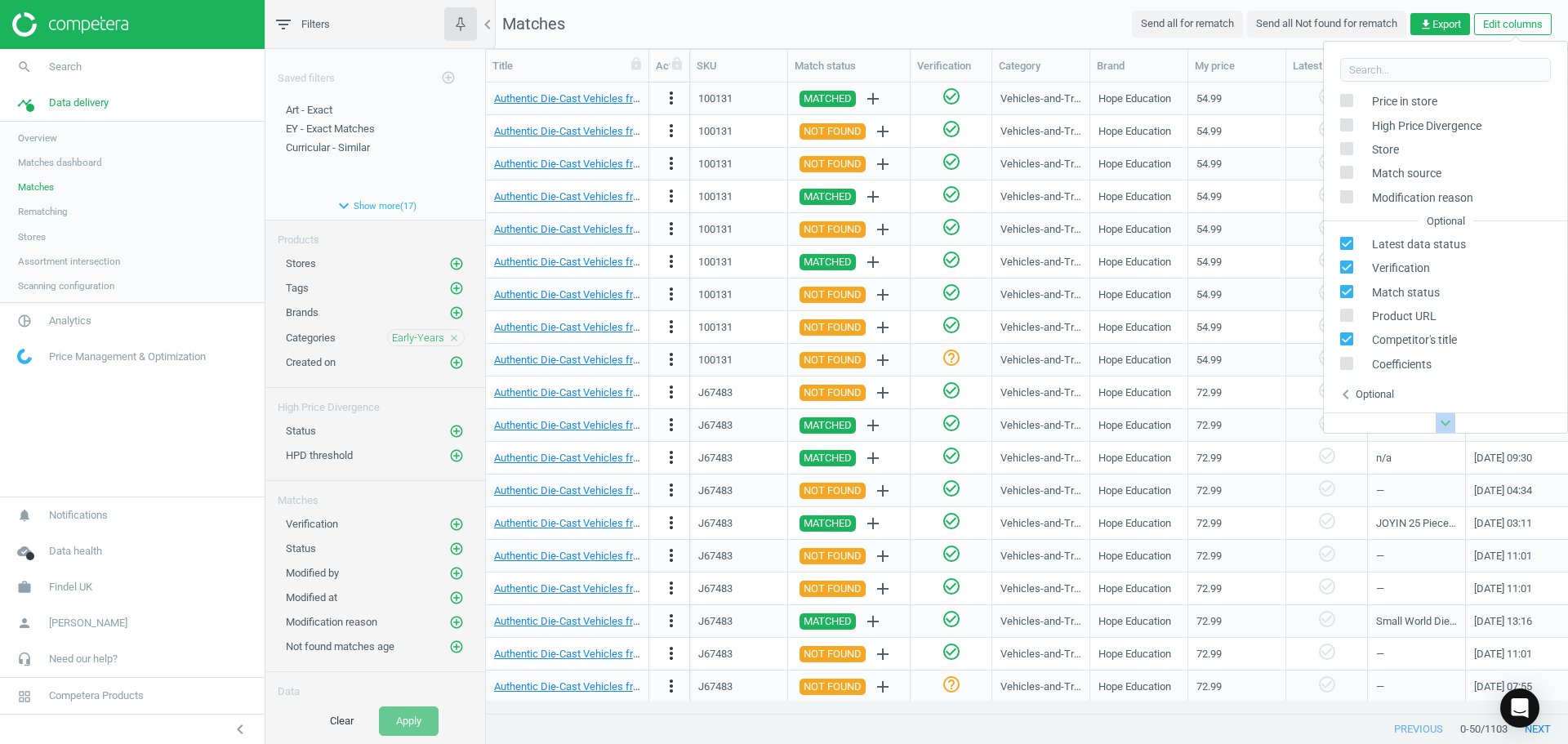
click at [1442, 424] on icon "expand_more" at bounding box center [1445, 423] width 20 height 20
click at [1470, 2] on nav "Matches Send all for rematch Send all Not found for rematch get_app Export Edit…" at bounding box center [1027, 24] width 1082 height 49
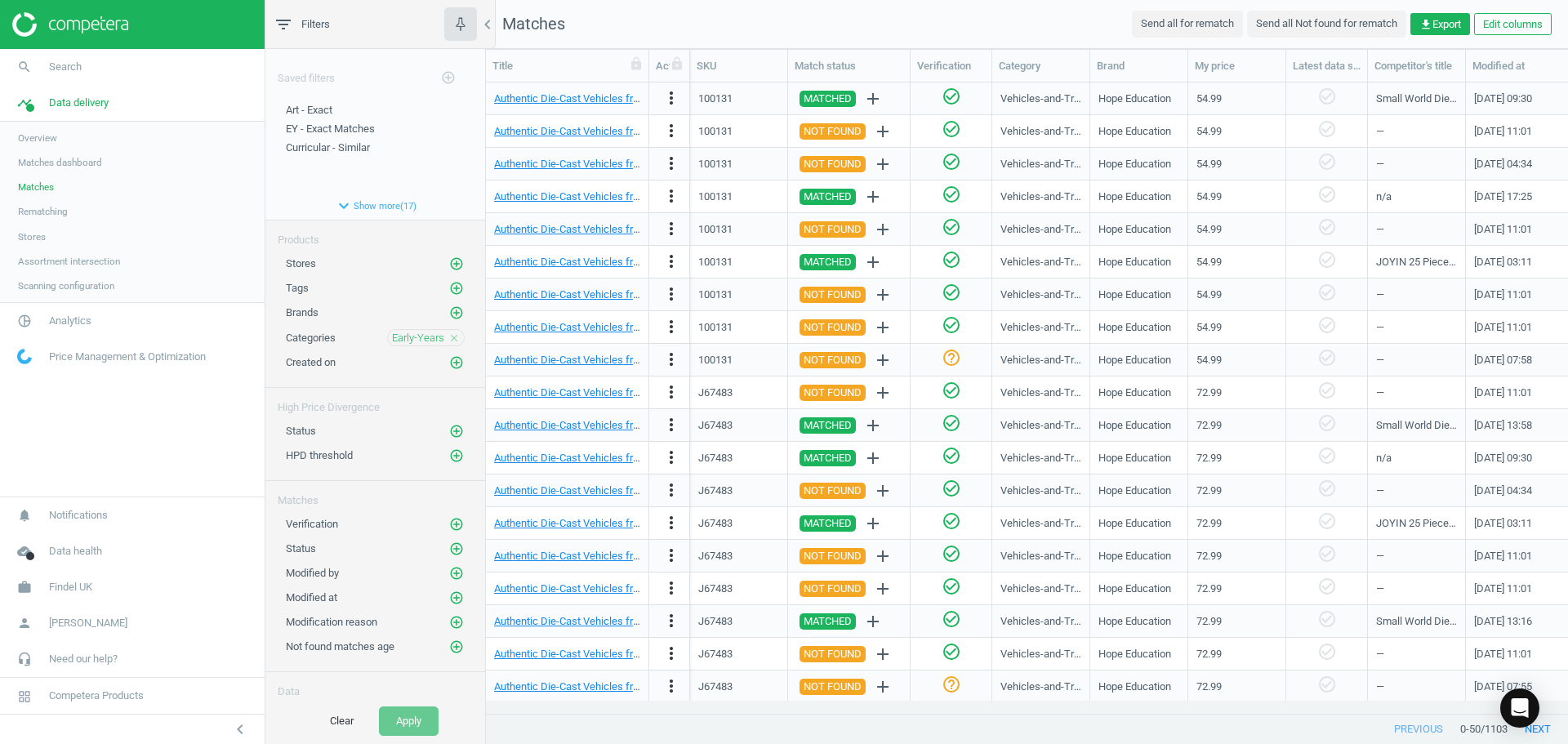
click at [1409, 272] on div "JOYIN 25 Piece Pull Back City Cars and Trucks Toy Play Vehicles Set for Toddler…" at bounding box center [1416, 261] width 81 height 29
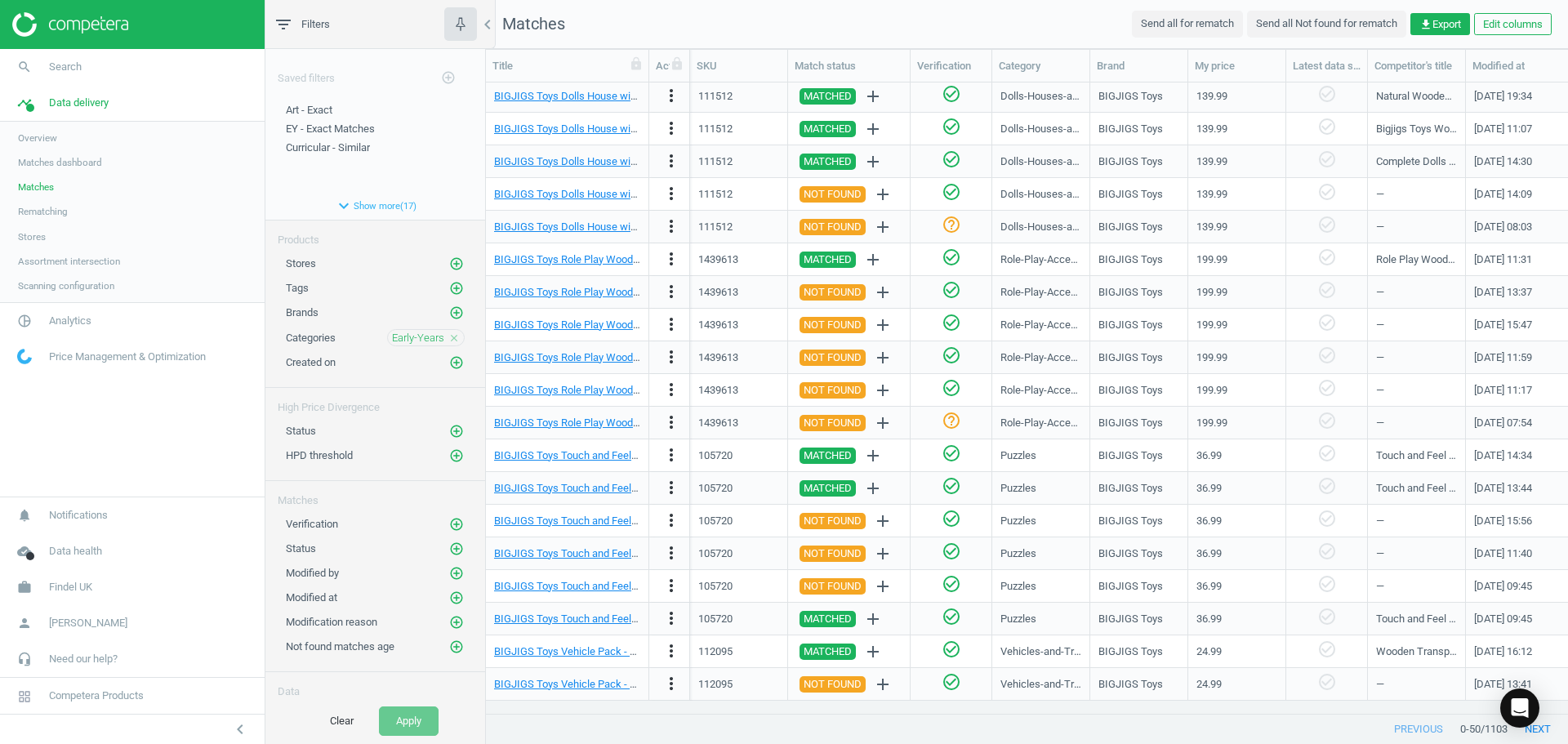
scroll to position [0, 0]
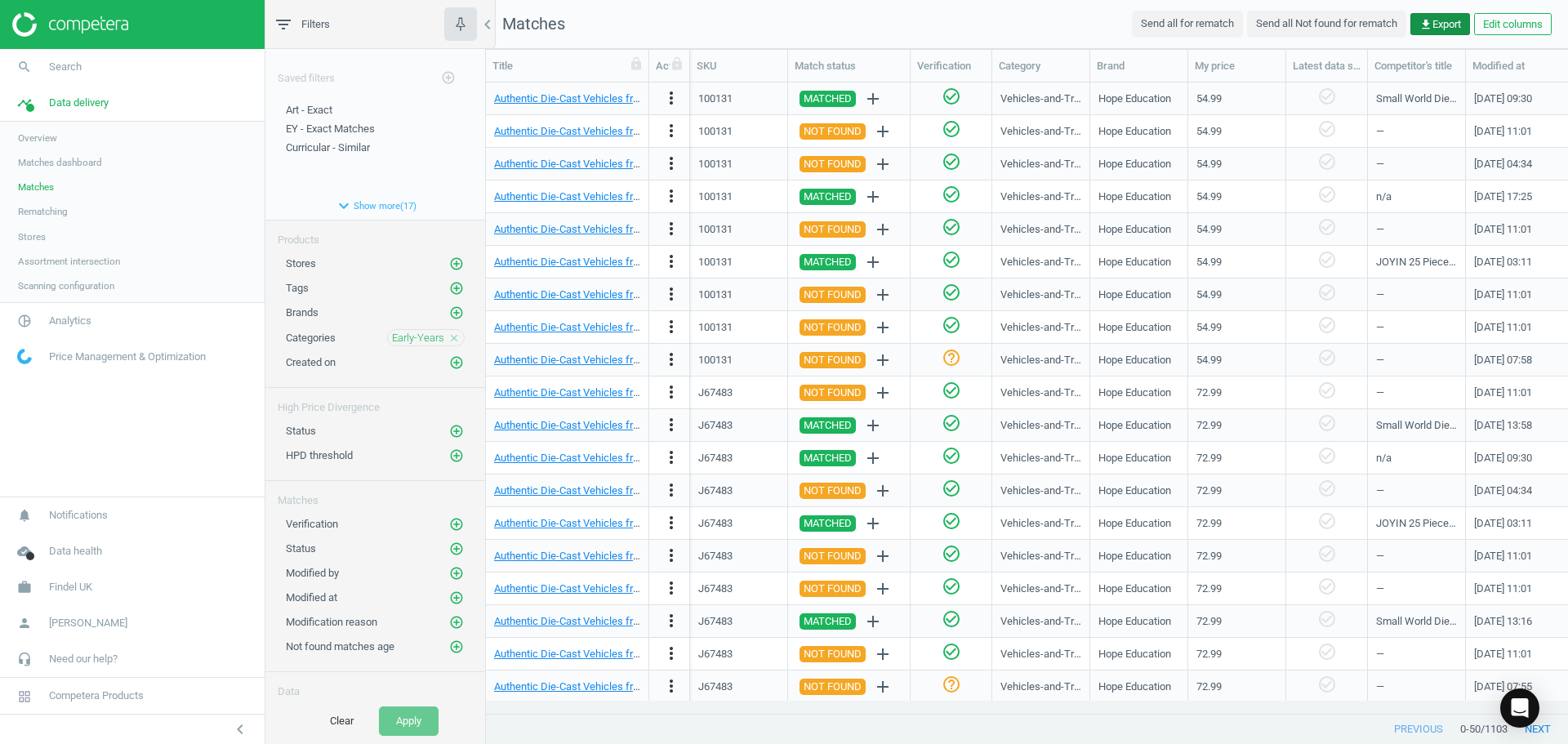
click at [1438, 25] on span "get_app Export" at bounding box center [1440, 24] width 41 height 15
click at [1207, 83] on icon "insert_drive_file" at bounding box center [1207, 88] width 13 height 13
click at [77, 259] on span "Assortment intersection" at bounding box center [68, 261] width 102 height 13
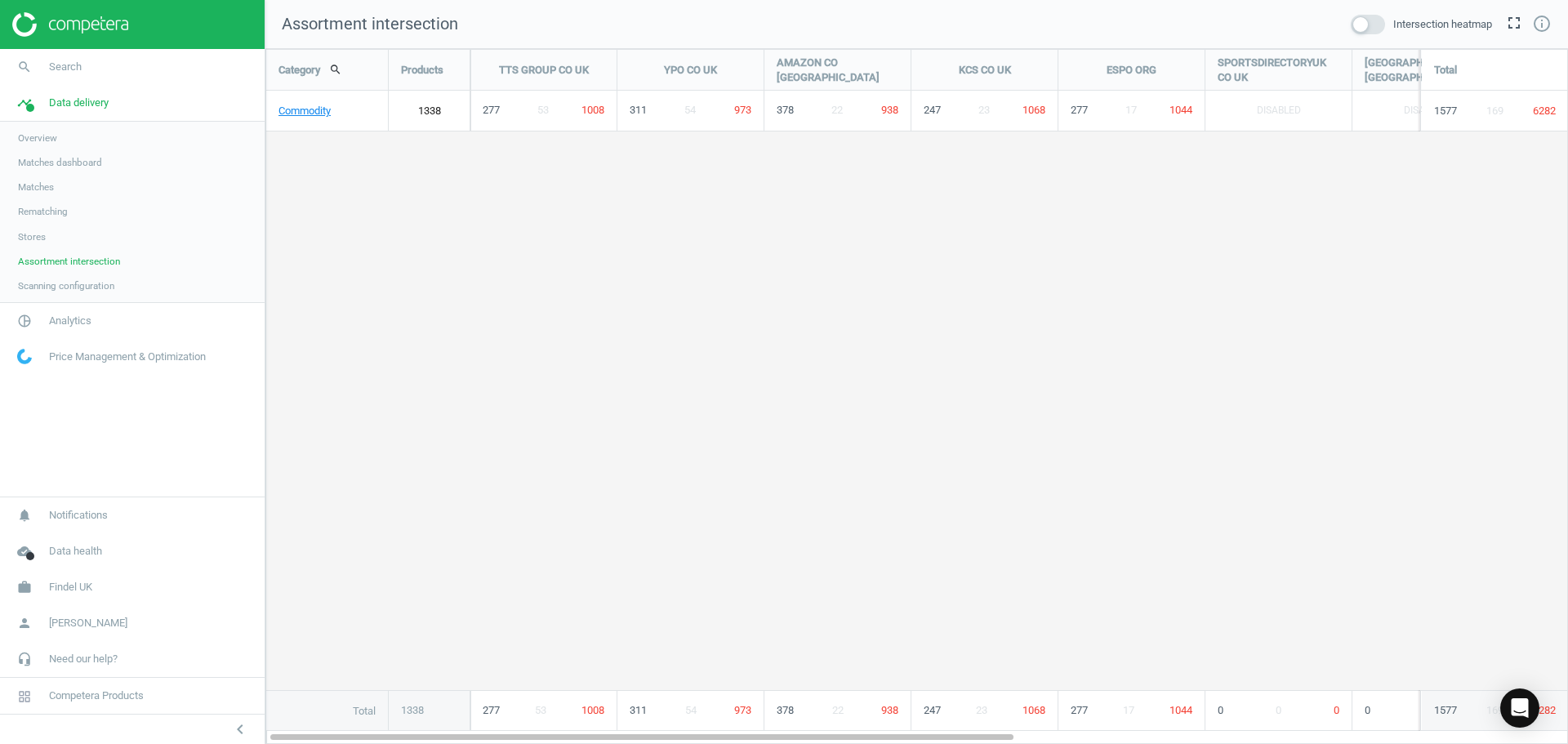
scroll to position [721, 1328]
click at [371, 105] on link "Commodity" at bounding box center [327, 112] width 122 height 41
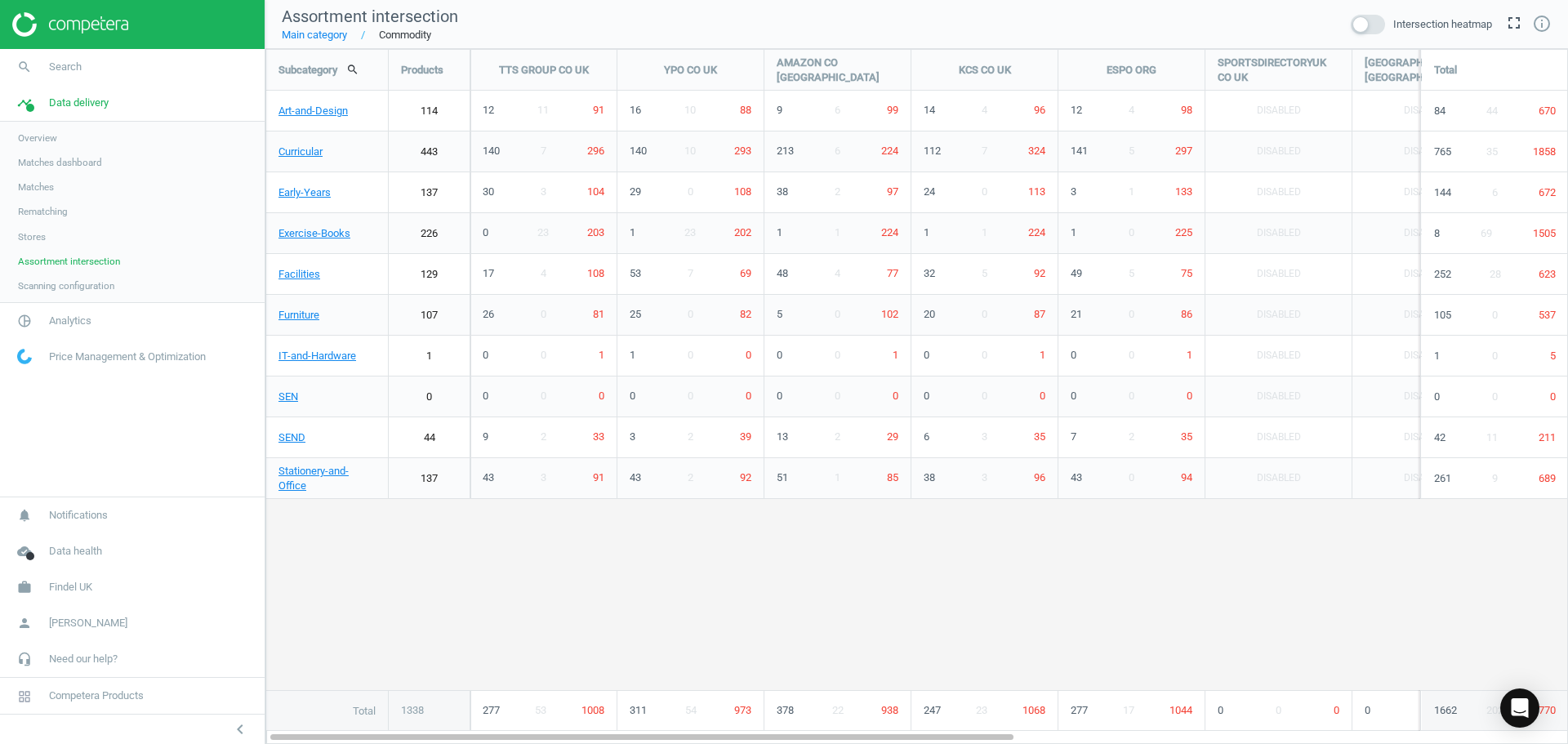
scroll to position [721, 1328]
click at [431, 191] on link "137" at bounding box center [429, 193] width 81 height 41
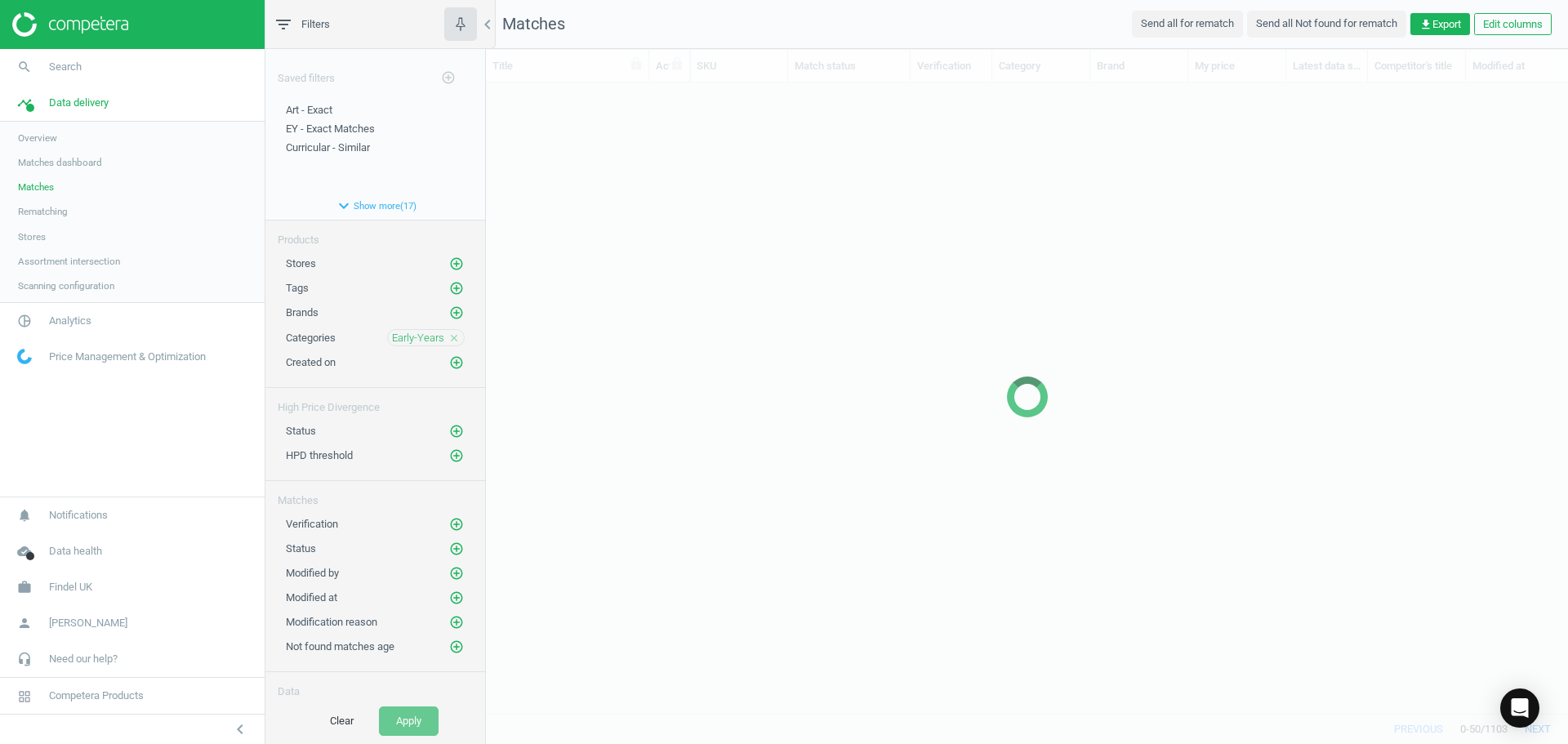
scroll to position [606, 1070]
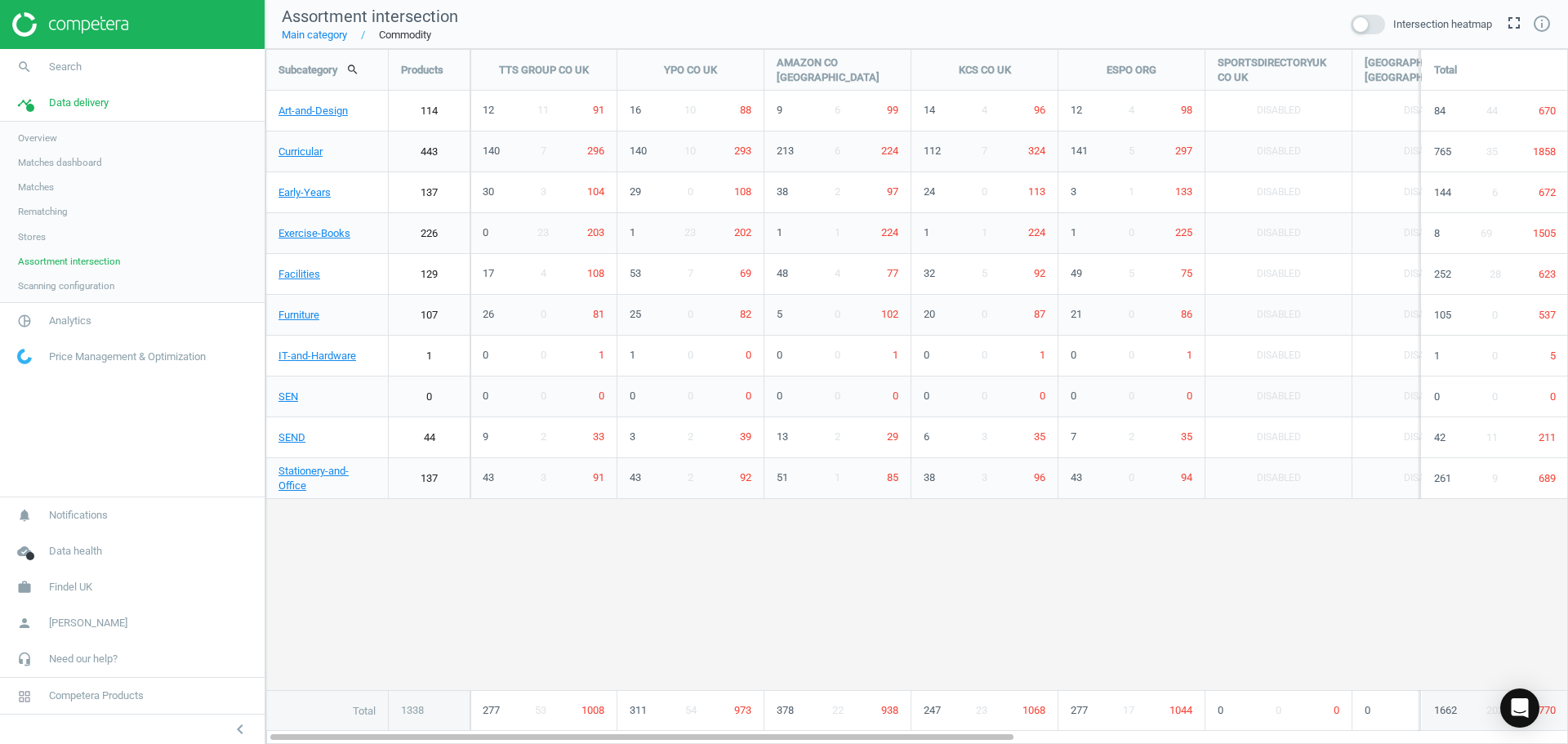
scroll to position [721, 1328]
click at [964, 743] on div "Subcategory search Products TTS GROUP CO [GEOGRAPHIC_DATA] YPO CO [GEOGRAPHIC_D…" at bounding box center [916, 396] width 1303 height 695
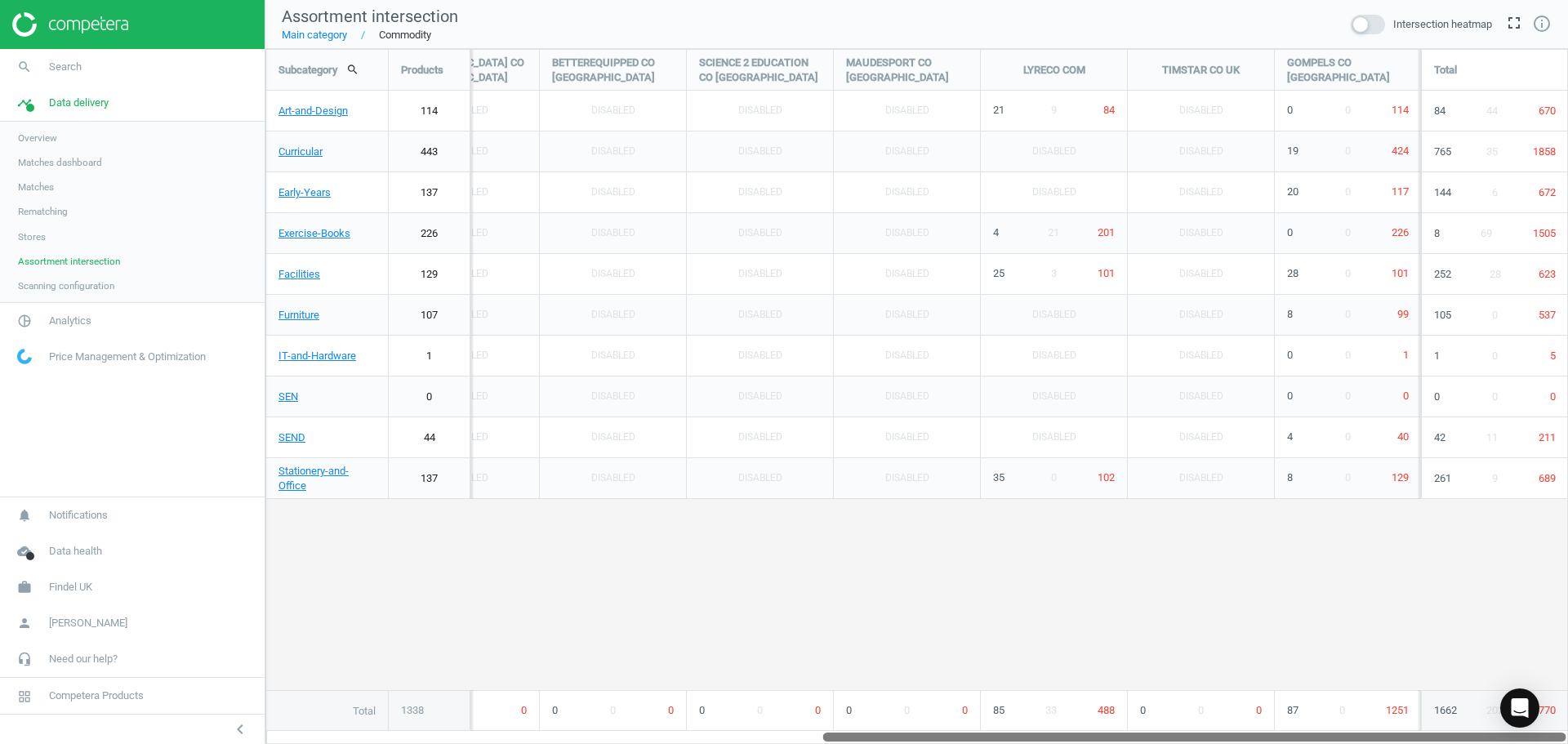
click at [1567, 722] on html "Group 2 Created with Sketch. ic/cloud_download/grey600 Created with Sketch. gra…" at bounding box center [784, 372] width 1568 height 744
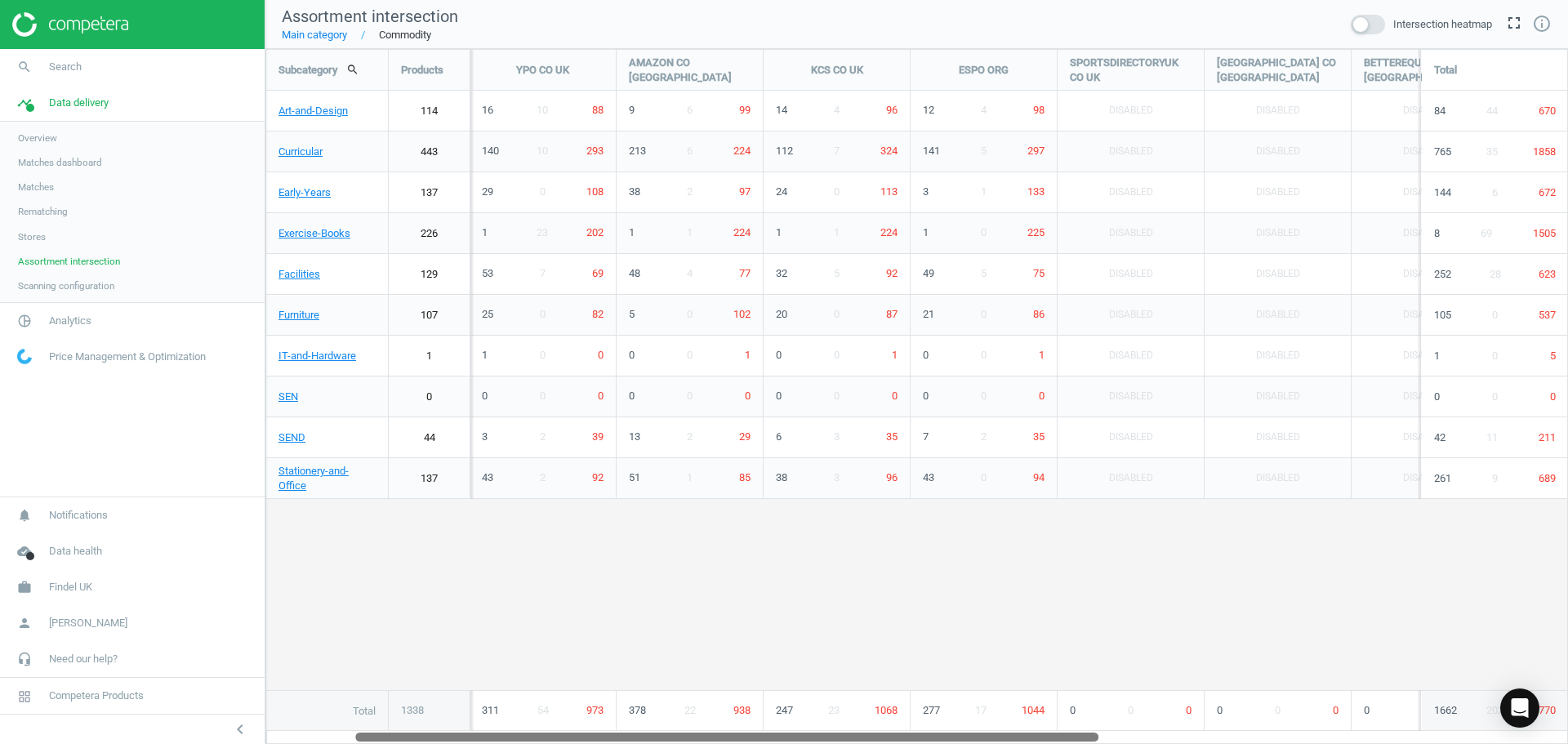
drag, startPoint x: 1032, startPoint y: 733, endPoint x: 564, endPoint y: 751, distance: 468.3
click at [564, 743] on html "Group 2 Created with Sketch. ic/cloud_download/grey600 Created with Sketch. gra…" at bounding box center [784, 372] width 1568 height 744
drag, startPoint x: 533, startPoint y: 737, endPoint x: 432, endPoint y: 720, distance: 102.4
click at [432, 720] on div "Subcategory search Products TTS GROUP CO [GEOGRAPHIC_DATA] YPO CO [GEOGRAPHIC_D…" at bounding box center [916, 396] width 1303 height 695
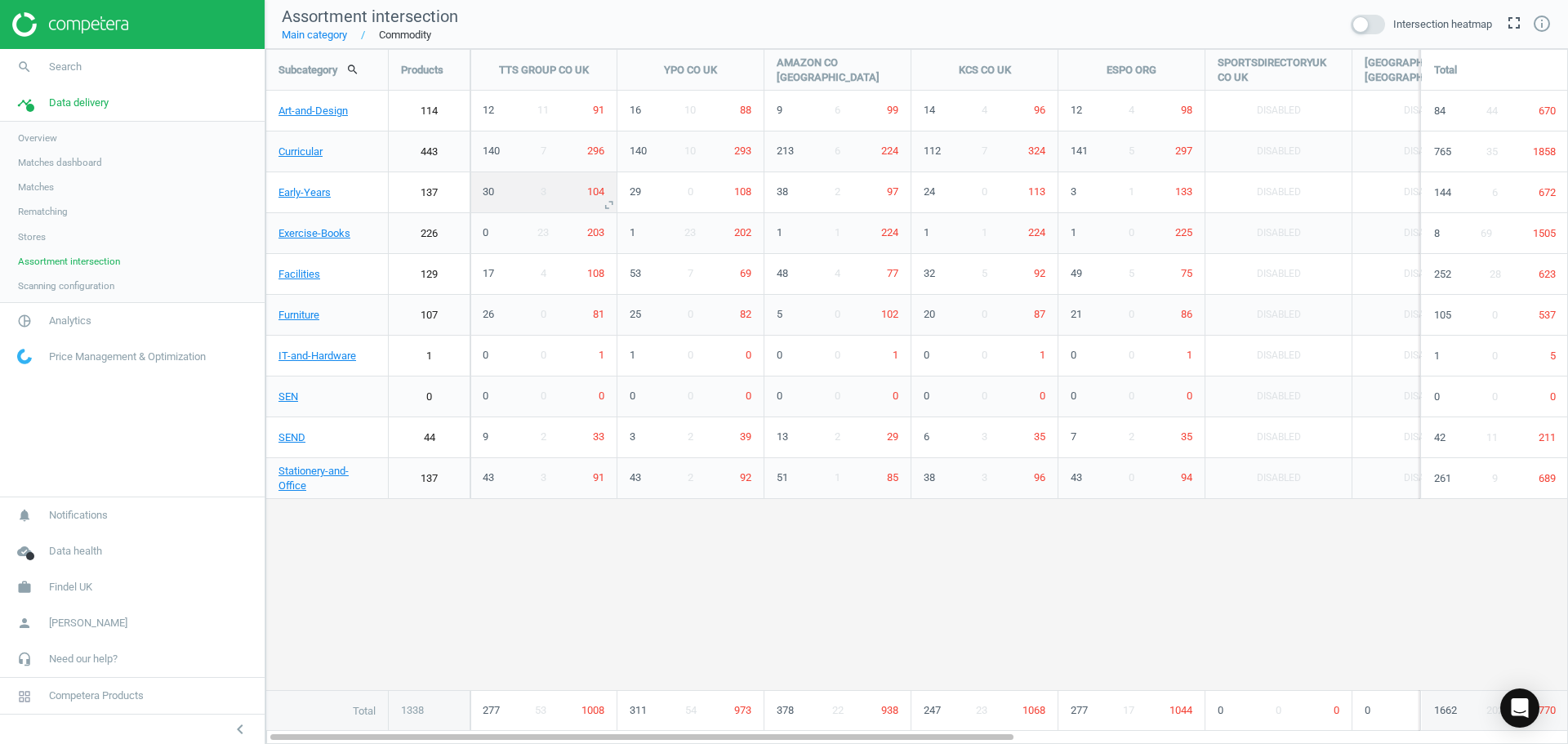
click at [526, 195] on div "3" at bounding box center [543, 192] width 45 height 15
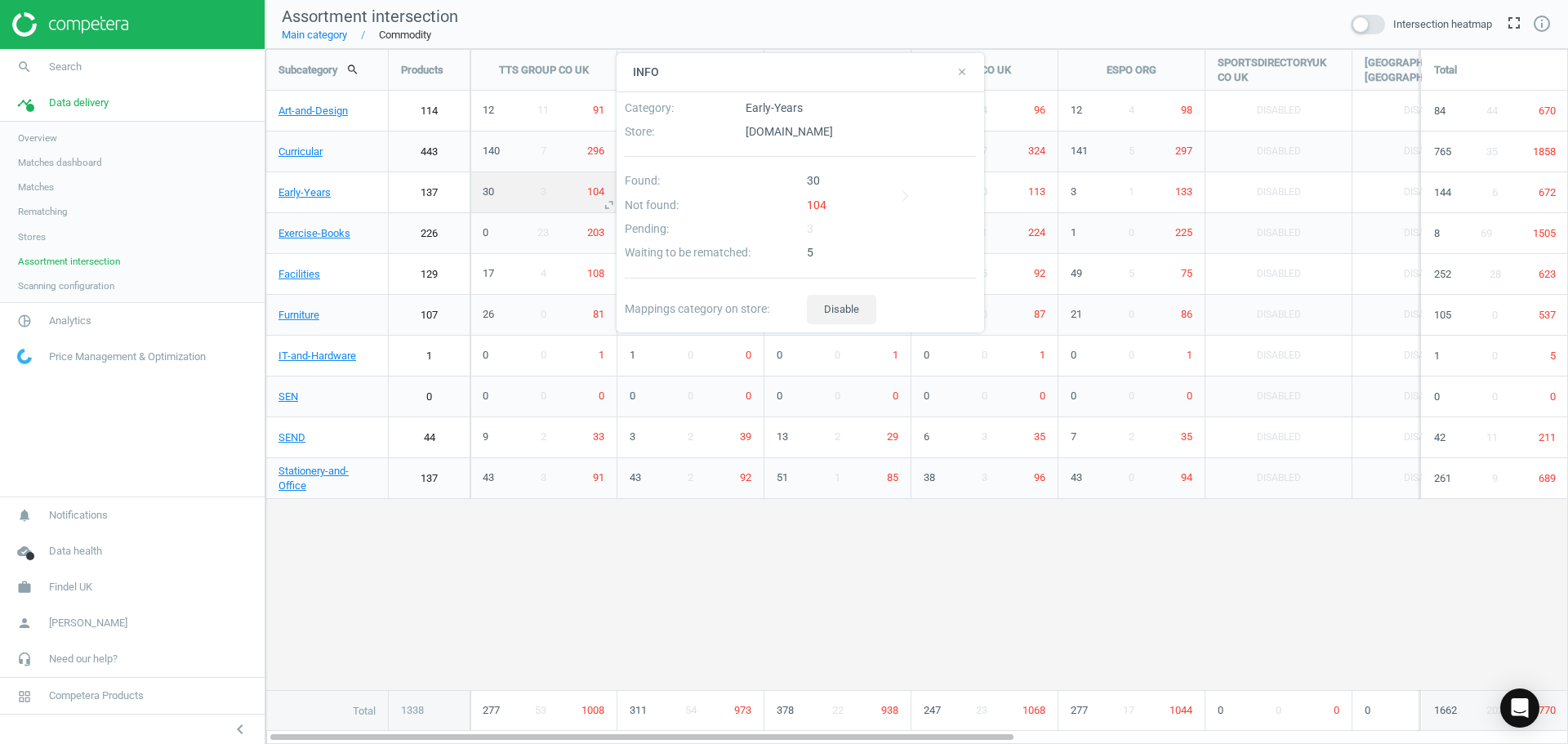
click at [608, 208] on icon "unfold_more" at bounding box center [609, 205] width 21 height 21
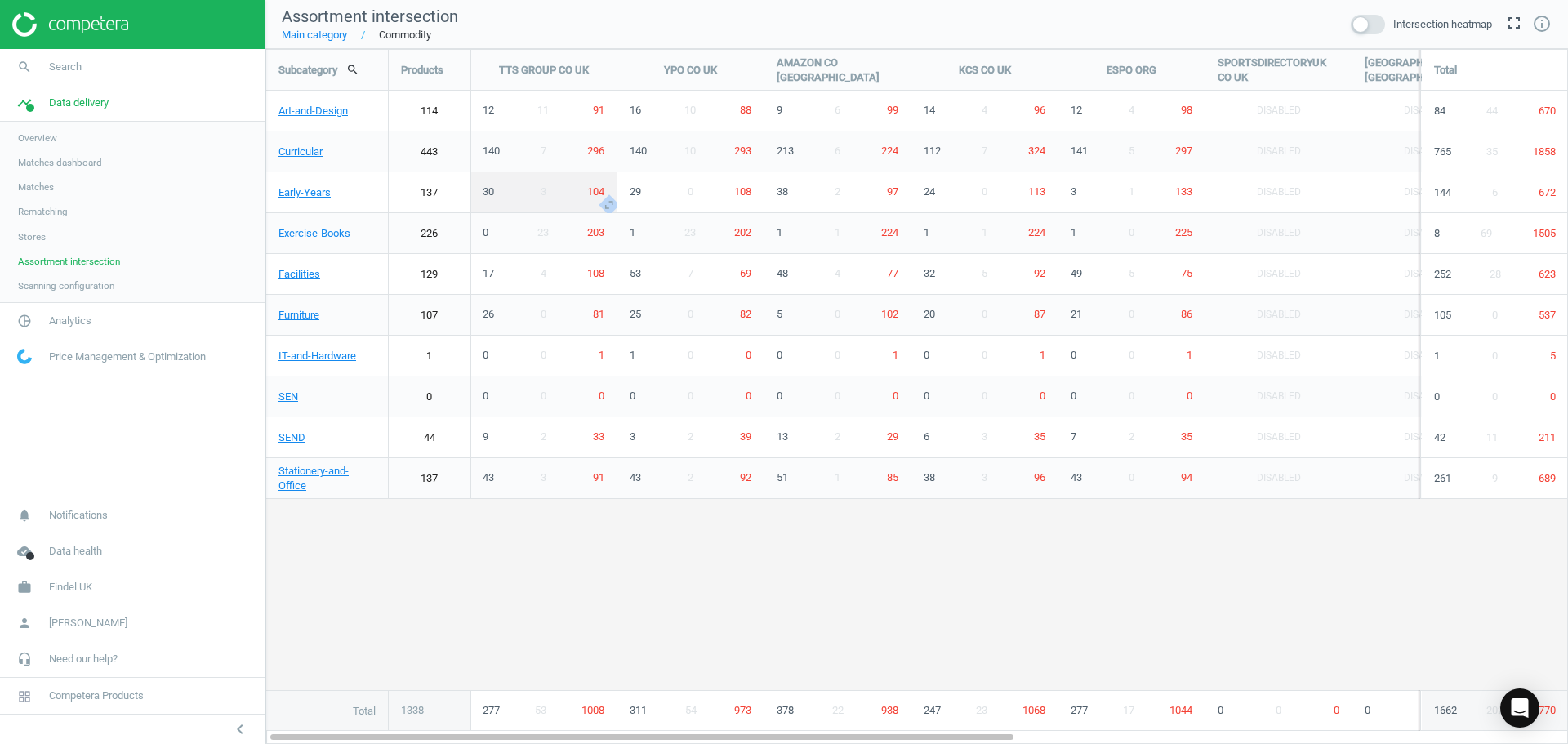
click at [608, 208] on icon "unfold_more" at bounding box center [609, 205] width 21 height 21
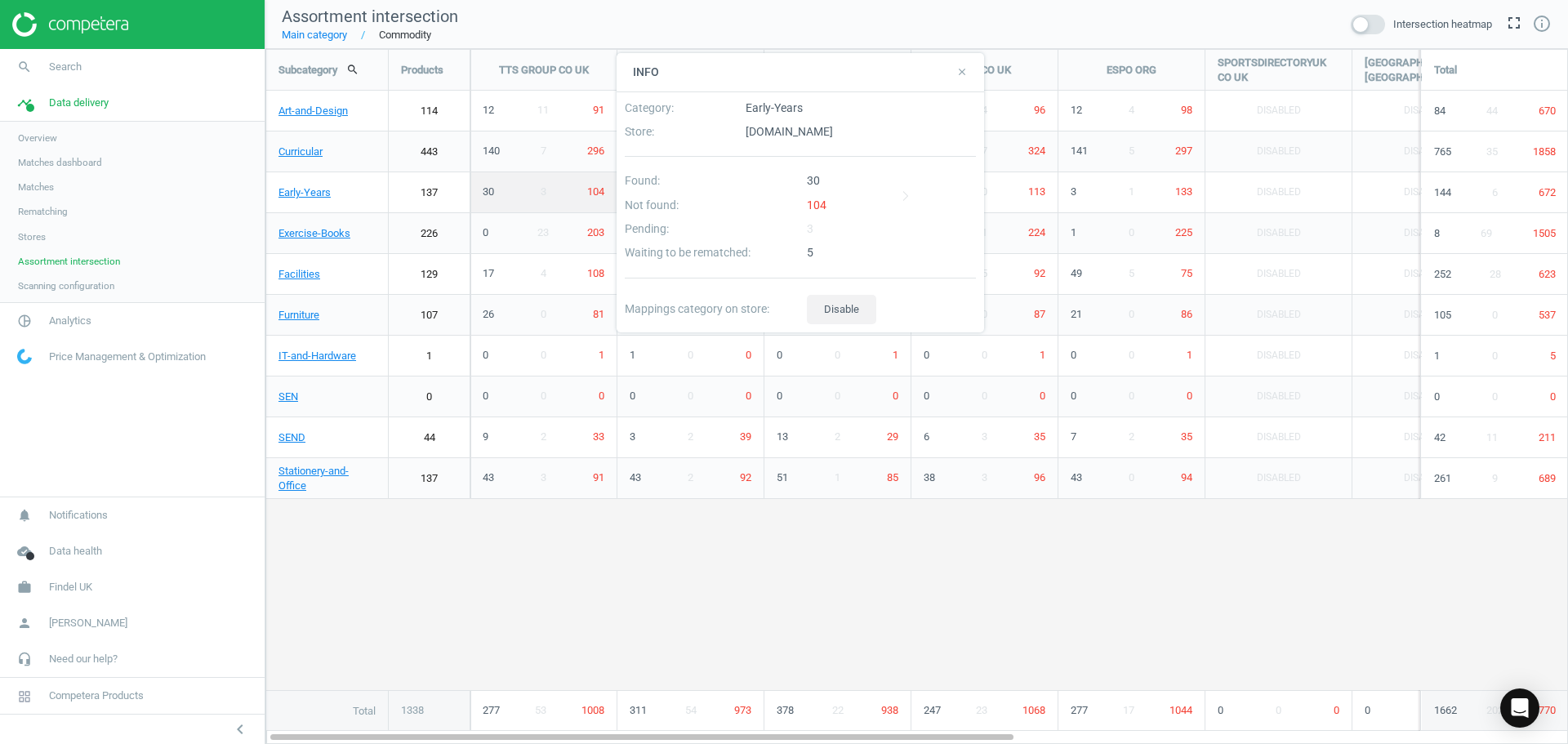
click at [813, 199] on div "104" at bounding box center [892, 209] width 182 height 23
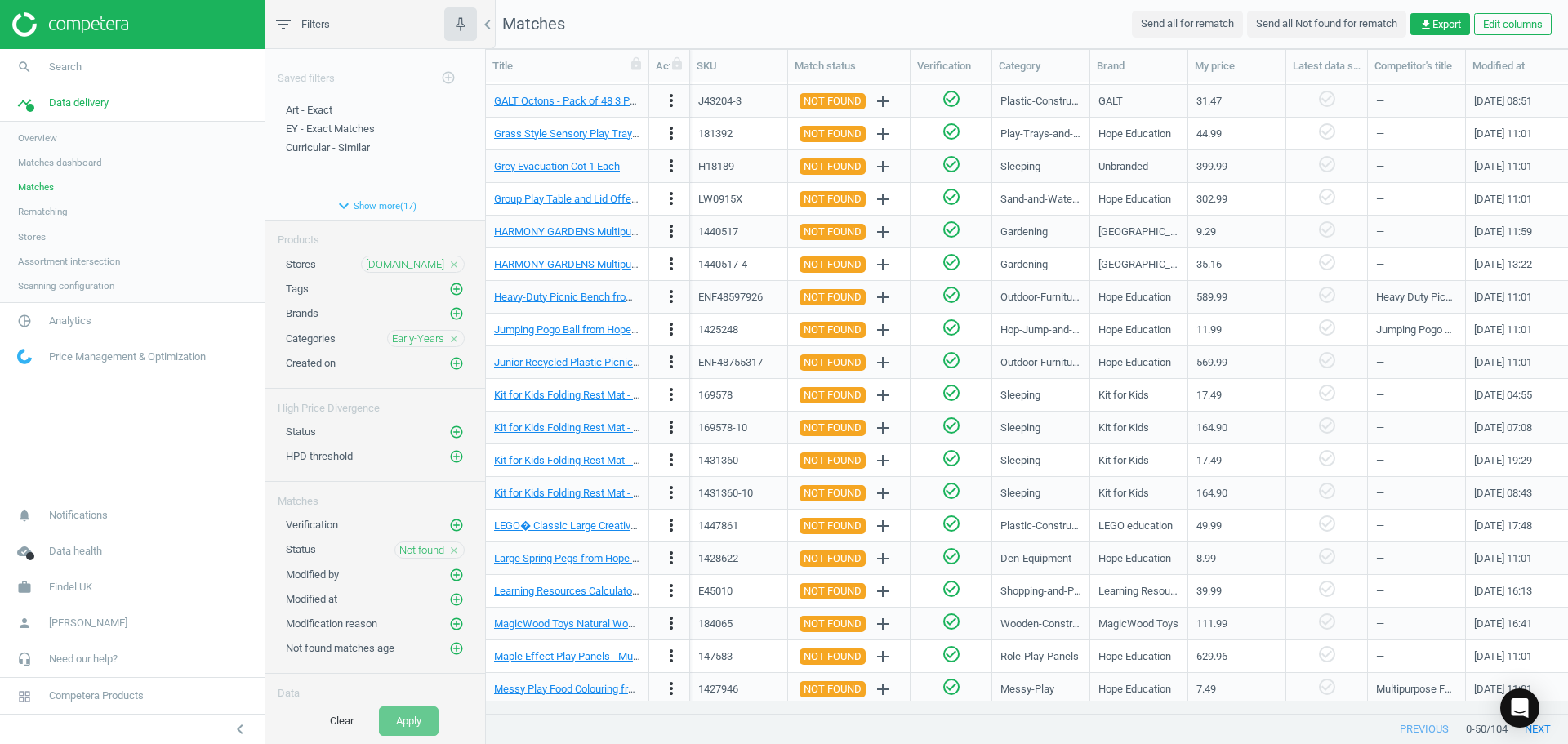
scroll to position [1016, 0]
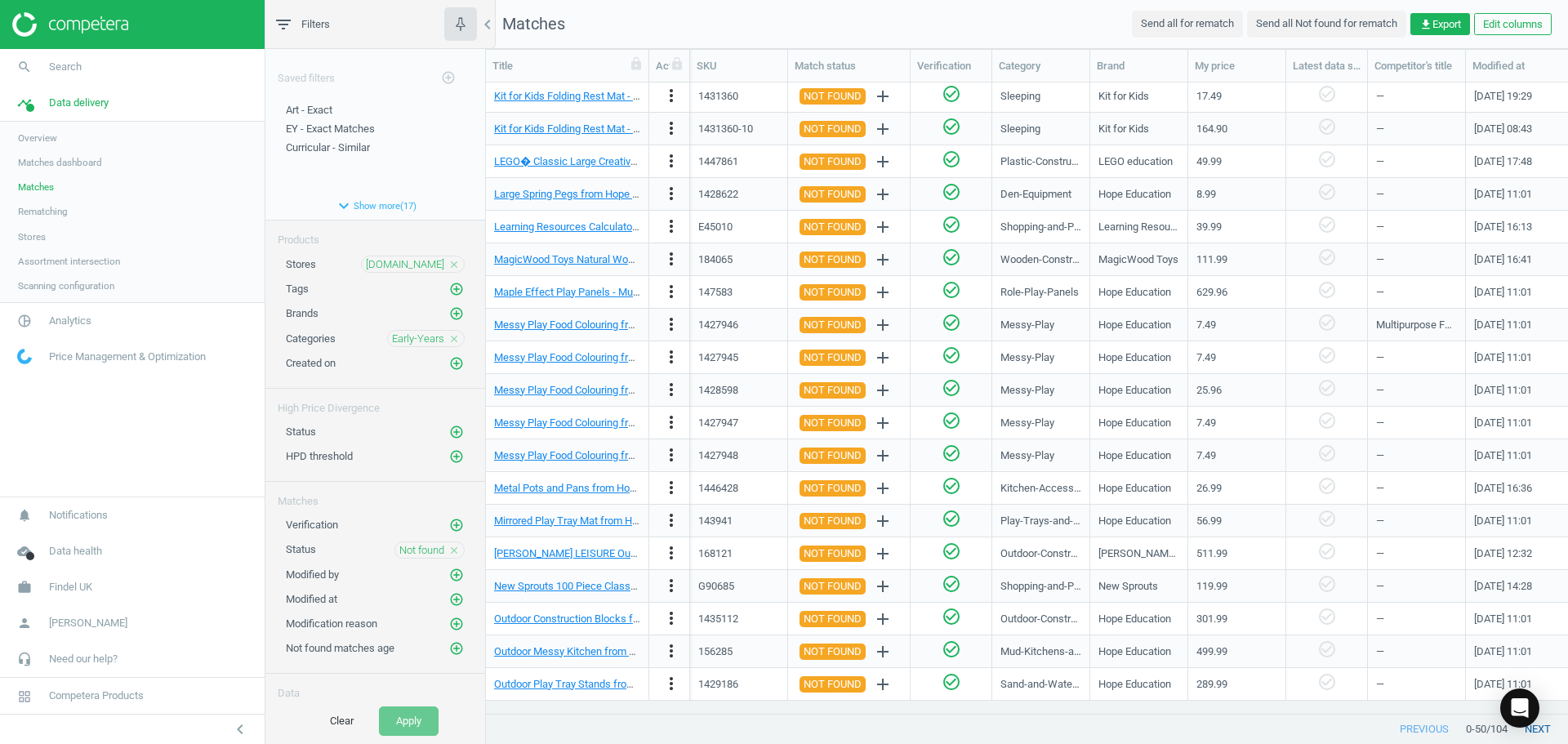
click at [1542, 731] on button "next" at bounding box center [1538, 729] width 61 height 29
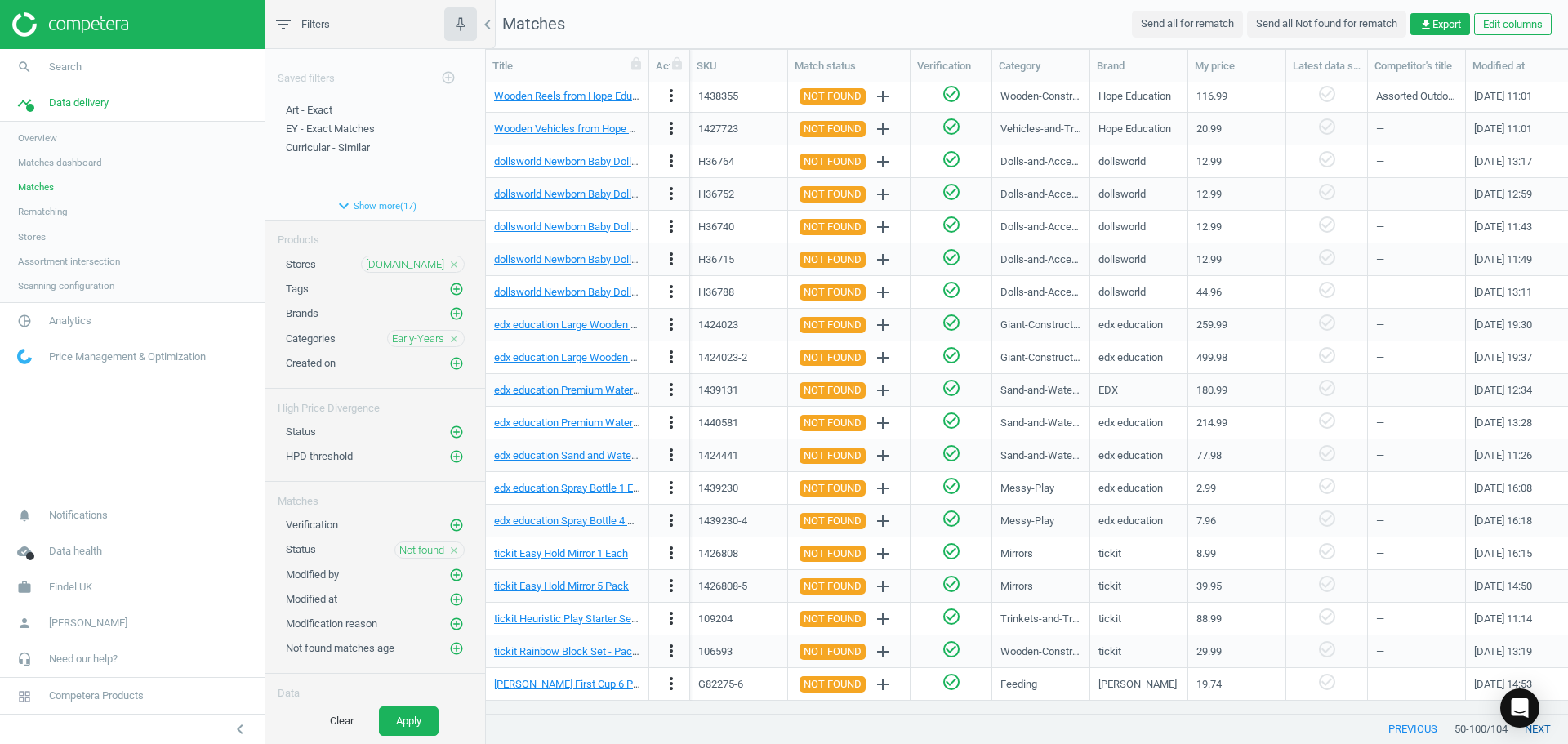
click at [1545, 732] on button "next" at bounding box center [1538, 729] width 61 height 29
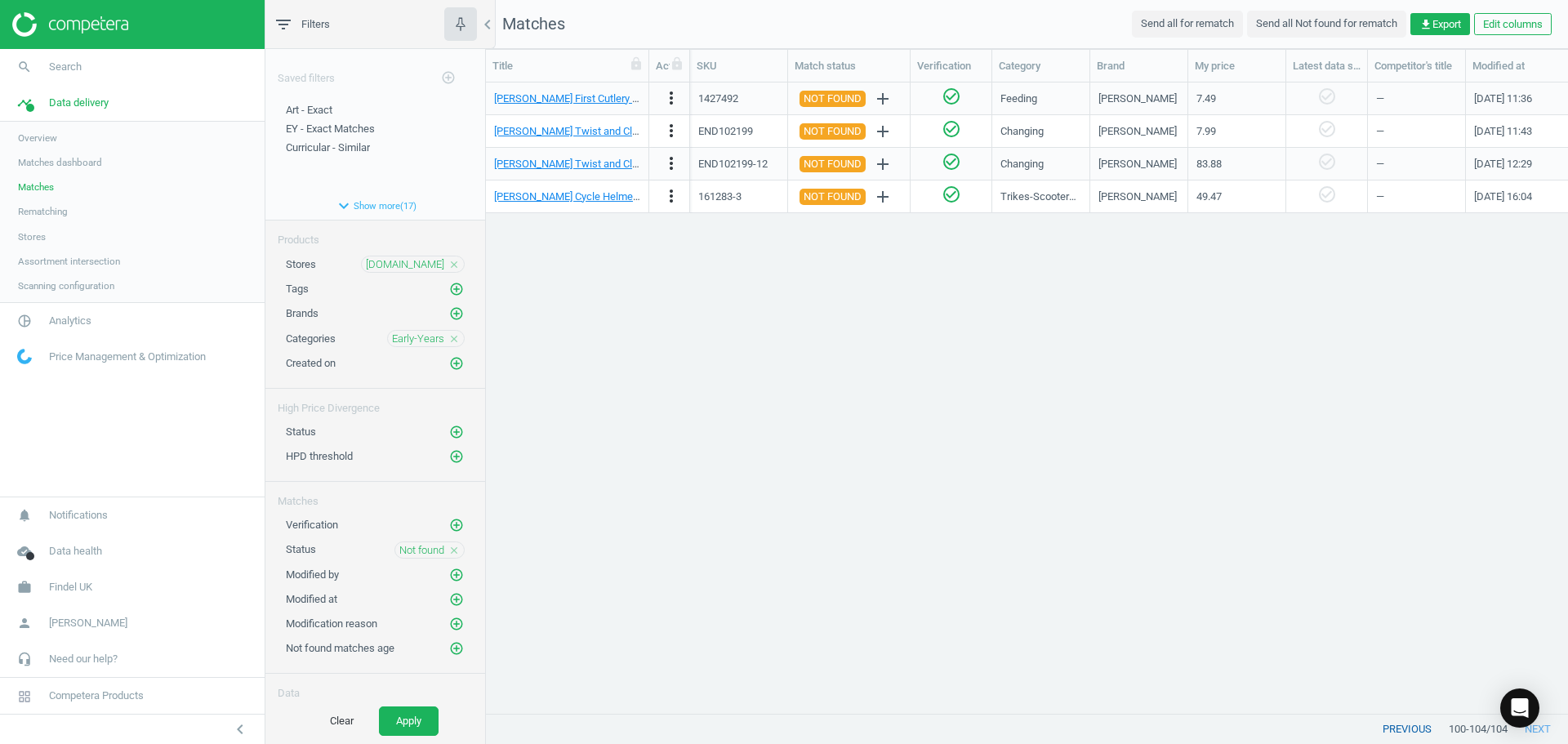
click at [1413, 727] on button "previous" at bounding box center [1407, 729] width 83 height 29
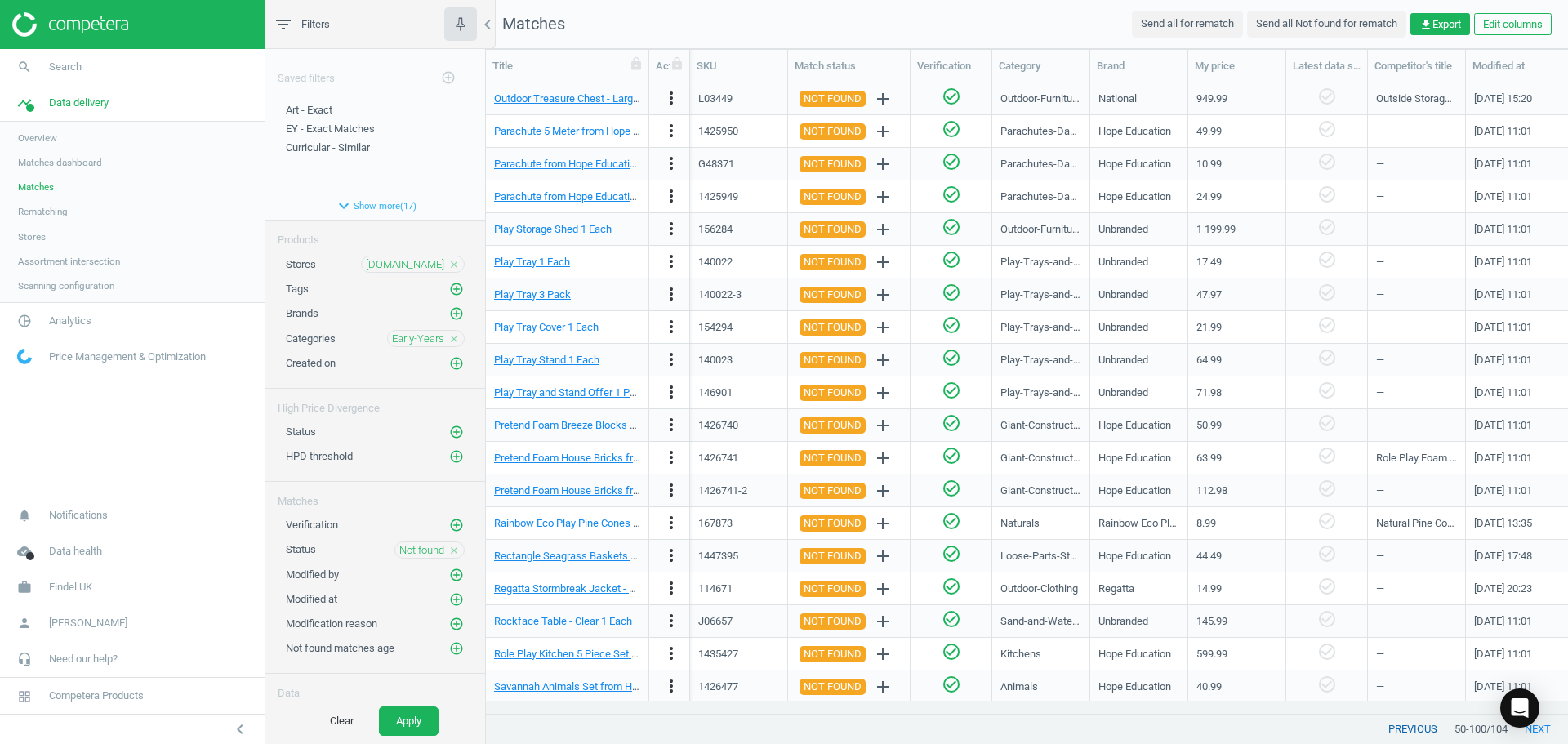
click at [1413, 727] on button "previous" at bounding box center [1413, 729] width 83 height 29
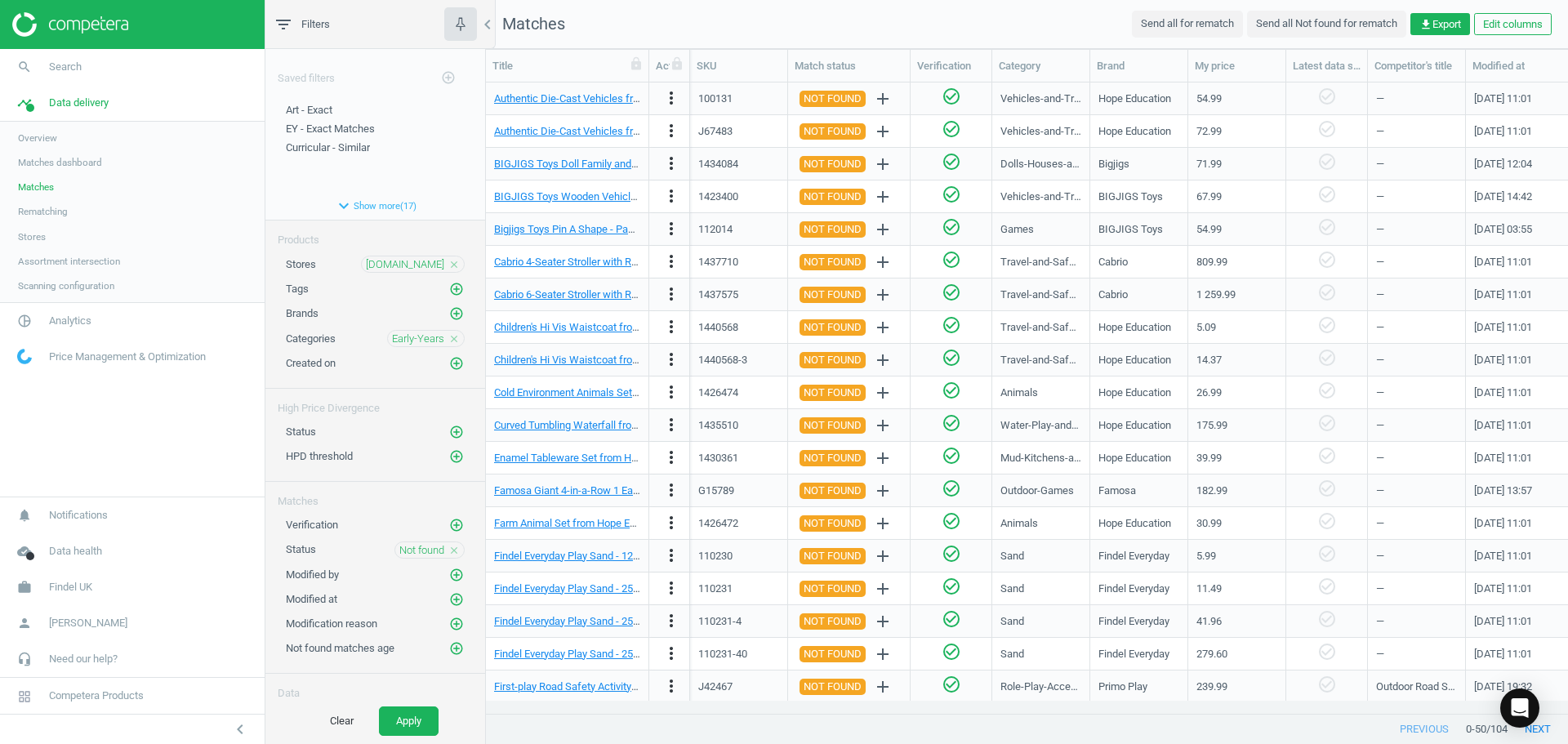
click at [749, 102] on div "100131" at bounding box center [739, 98] width 81 height 29
drag, startPoint x: 749, startPoint y: 102, endPoint x: 738, endPoint y: 97, distance: 12.1
click at [738, 97] on div "100131" at bounding box center [739, 98] width 81 height 29
drag, startPoint x: 743, startPoint y: 170, endPoint x: 699, endPoint y: 170, distance: 44.0
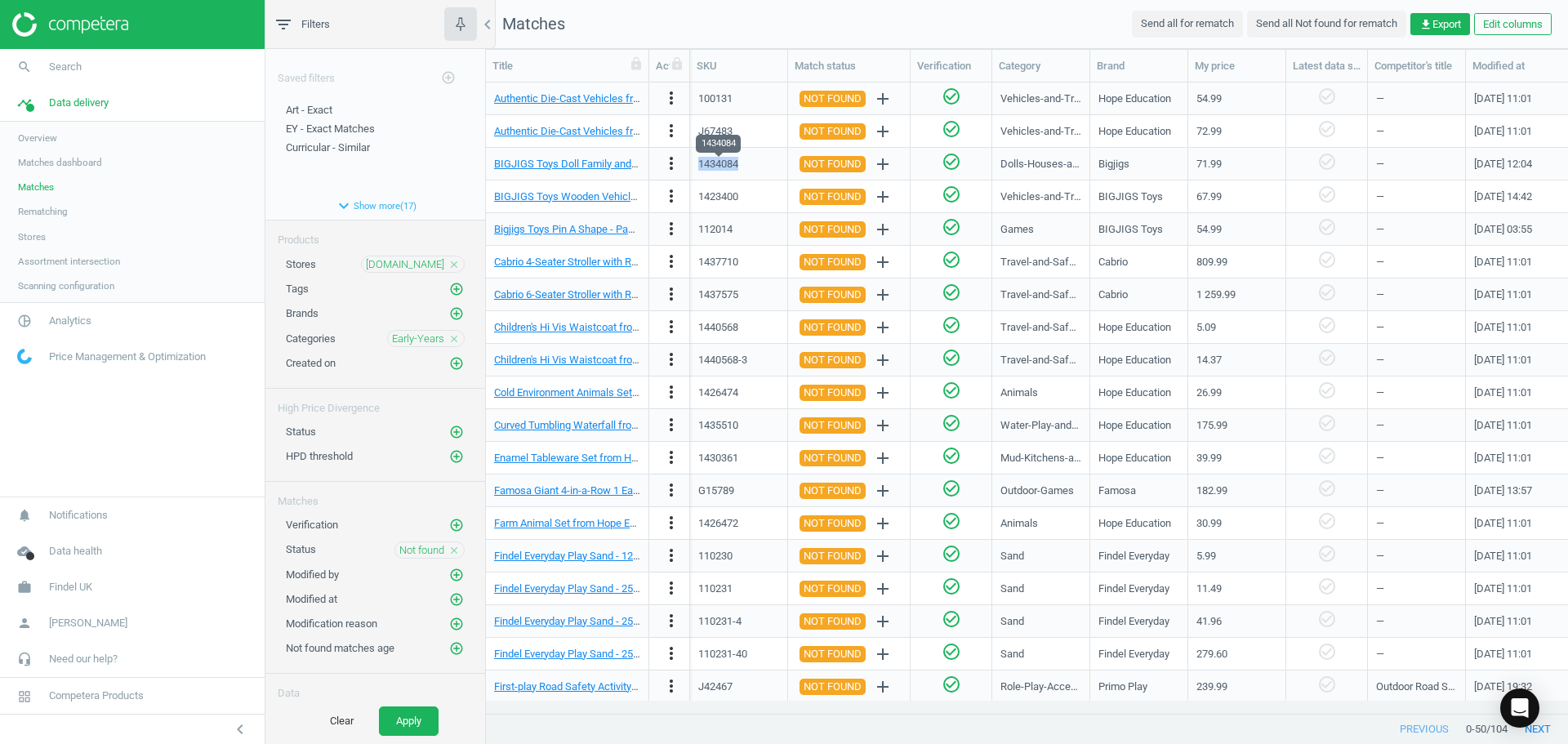
click at [699, 170] on div "1434084" at bounding box center [739, 164] width 81 height 29
copy div "1434084"
click at [80, 319] on span "Analytics" at bounding box center [69, 321] width 42 height 15
click at [30, 199] on span "Products" at bounding box center [37, 199] width 38 height 13
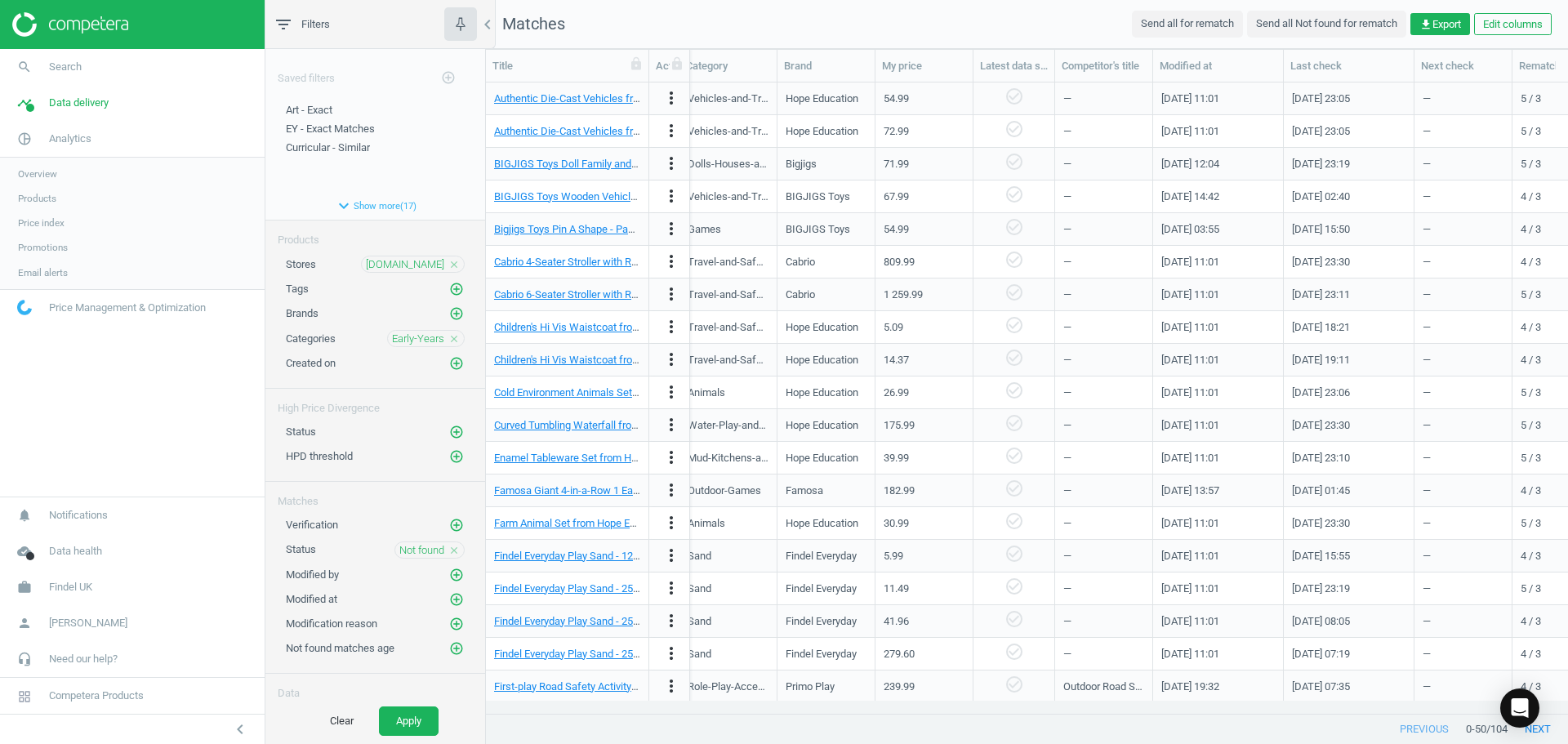
scroll to position [0, 370]
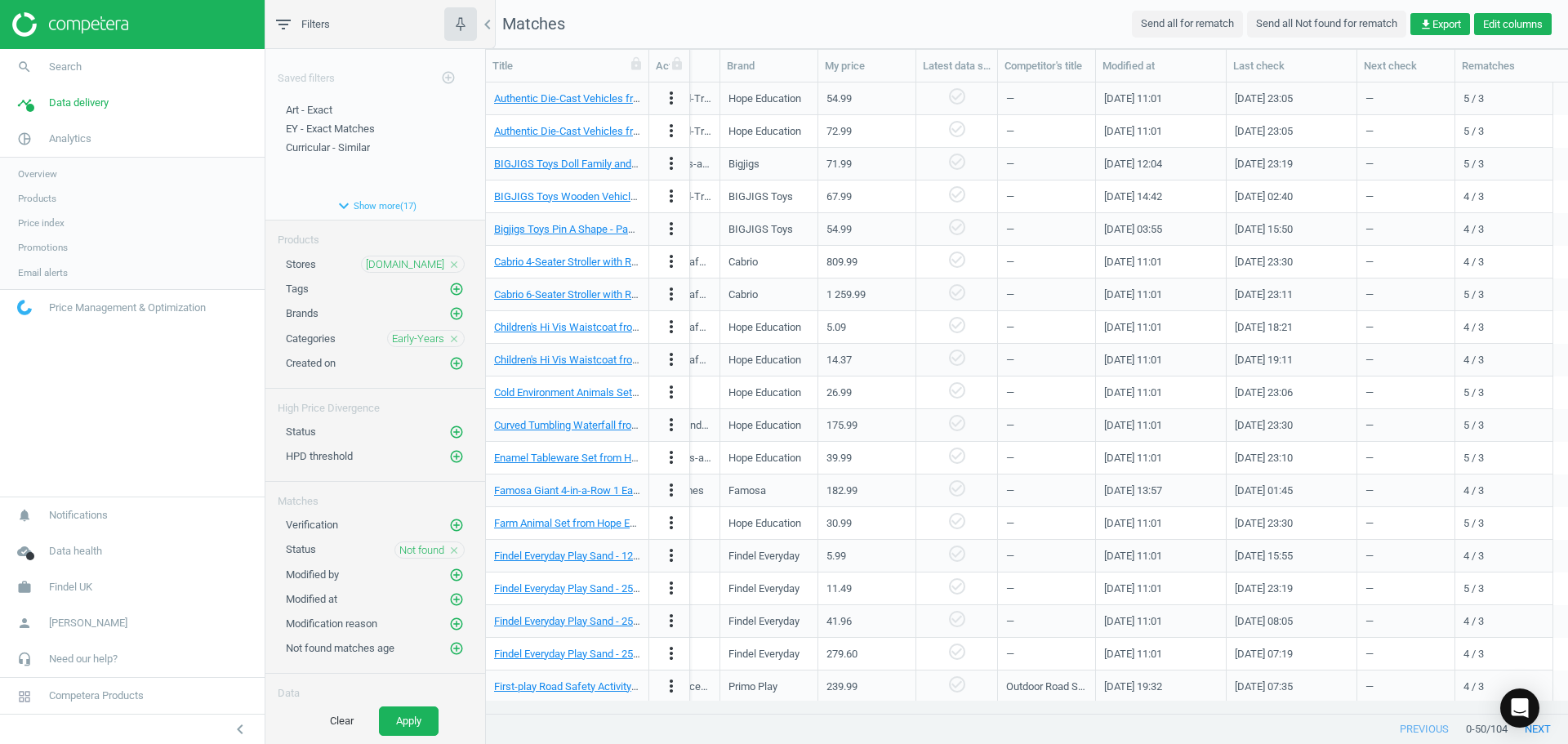
click at [1509, 22] on button "Edit columns" at bounding box center [1513, 24] width 78 height 22
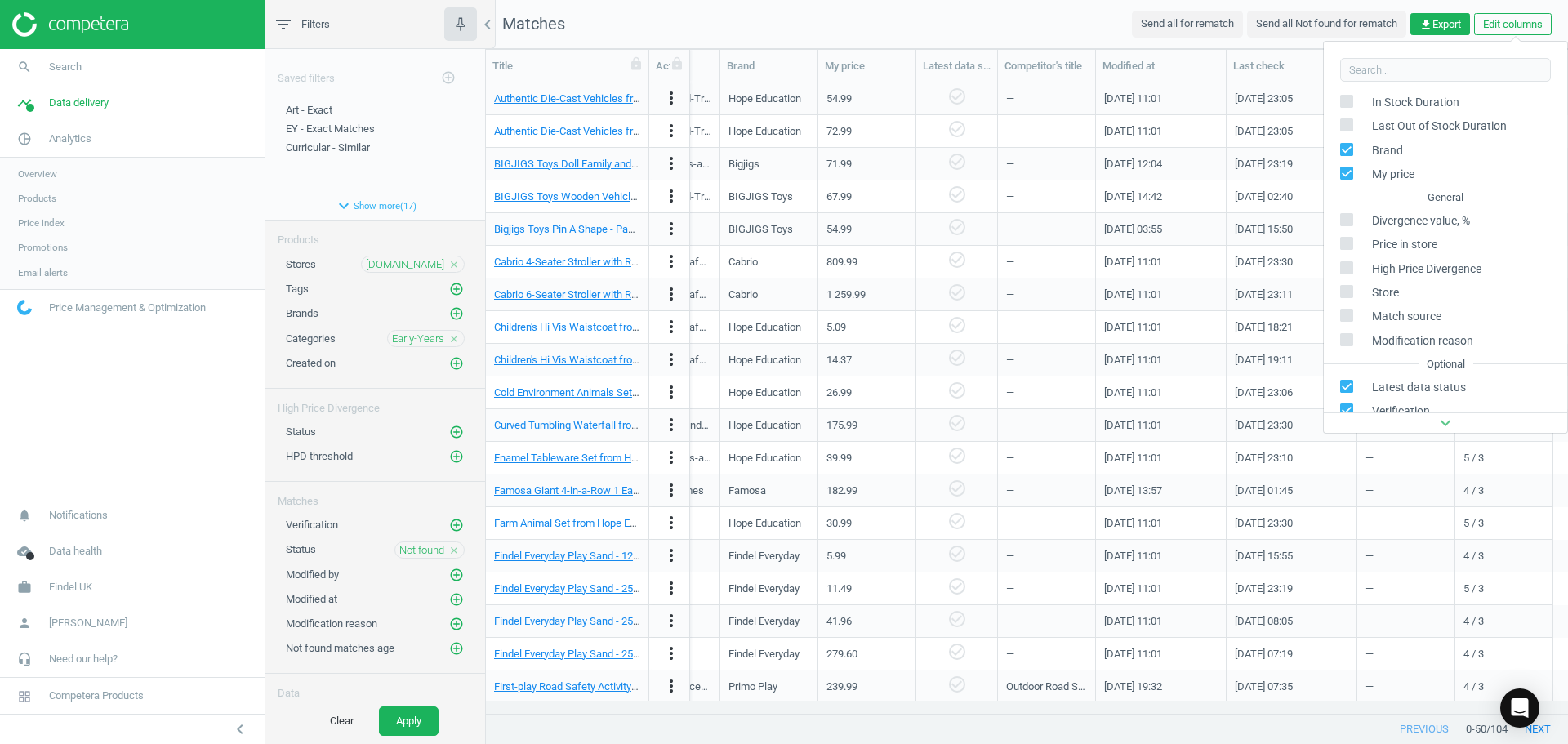
scroll to position [377, 0]
click at [1372, 402] on div "chevron_left Optional" at bounding box center [1445, 394] width 244 height 36
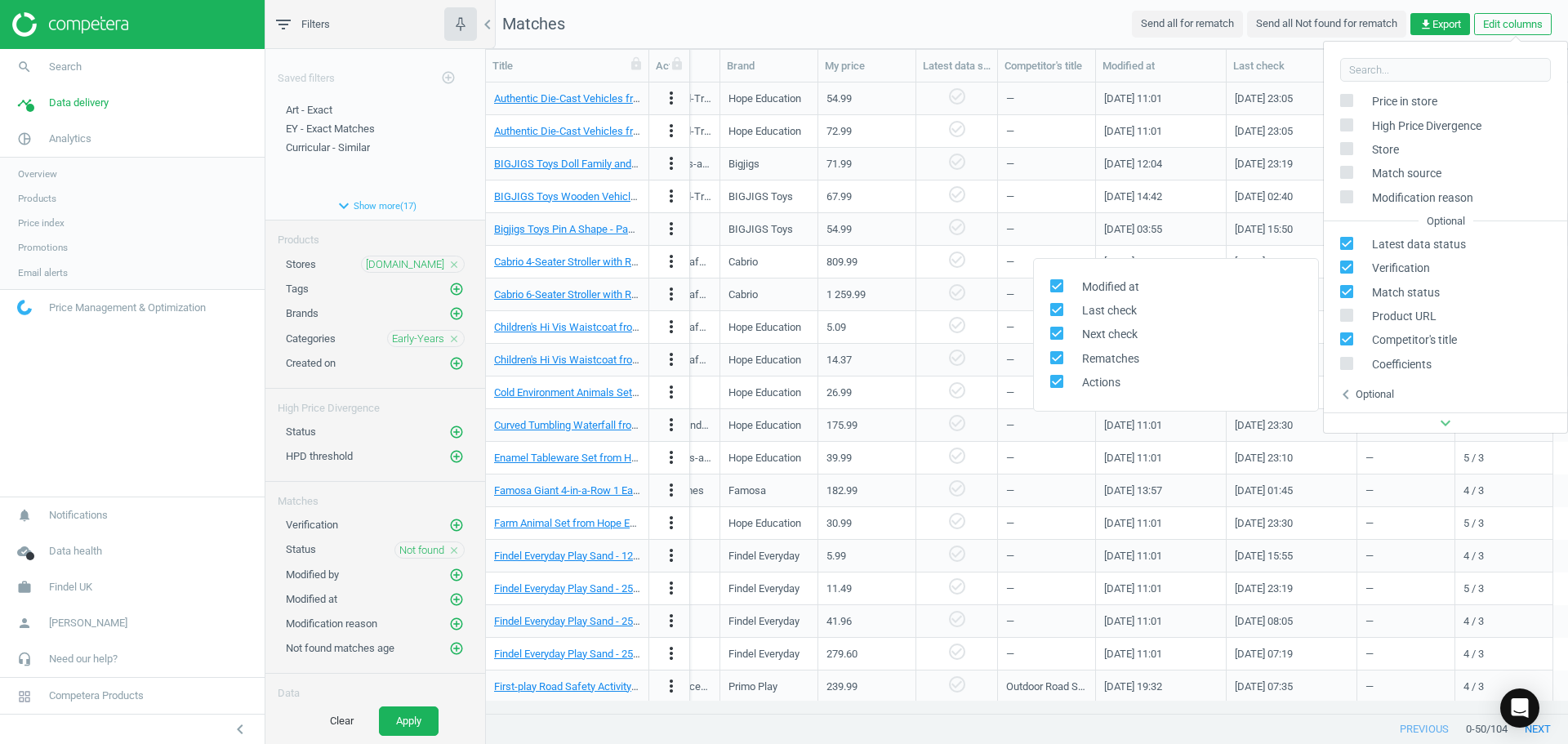
click at [1372, 402] on div "chevron_left Optional" at bounding box center [1445, 394] width 244 height 36
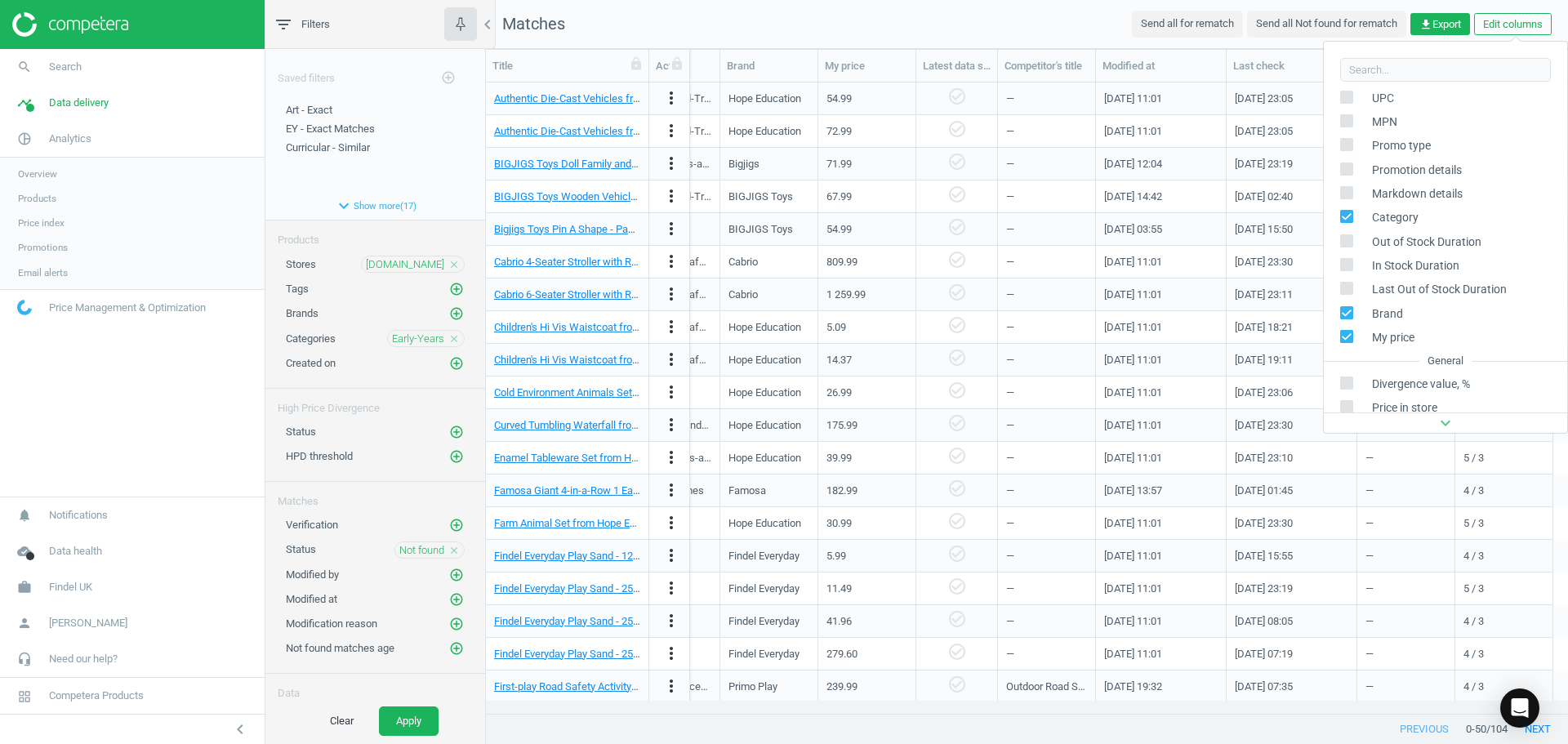
scroll to position [0, 0]
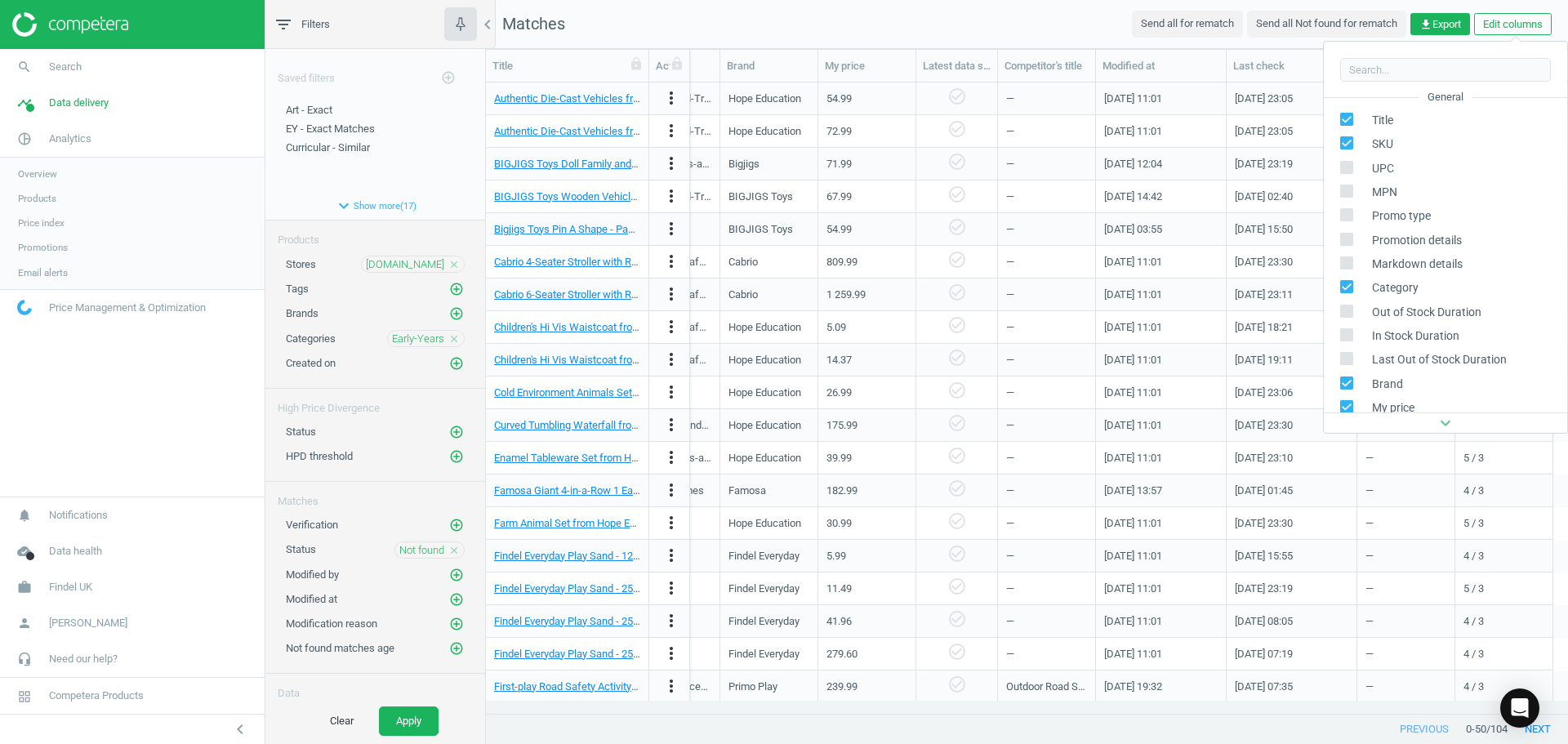
click at [1132, 252] on div "[DATE] 11:01" at bounding box center [1161, 261] width 113 height 29
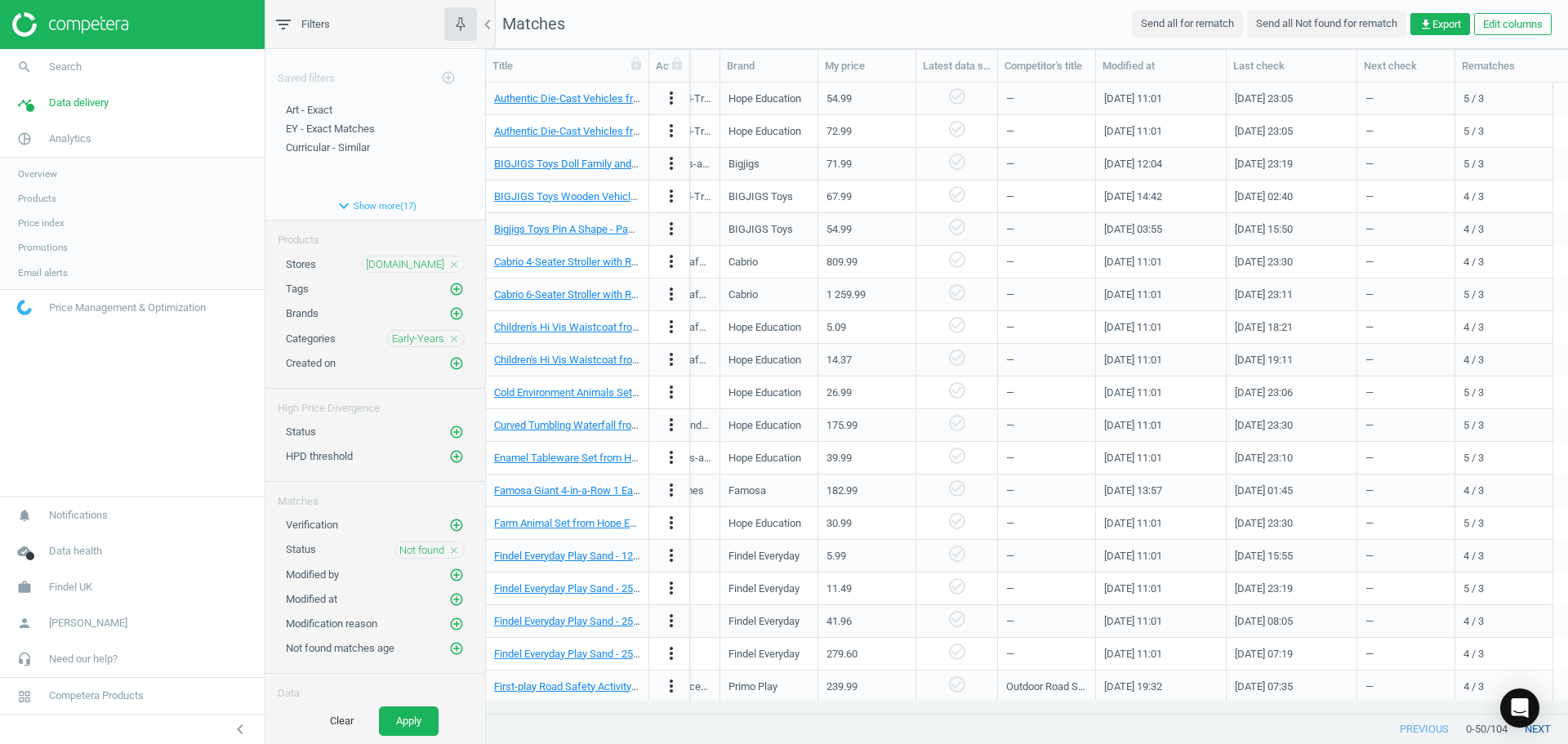
click at [1543, 730] on button "next" at bounding box center [1538, 729] width 61 height 29
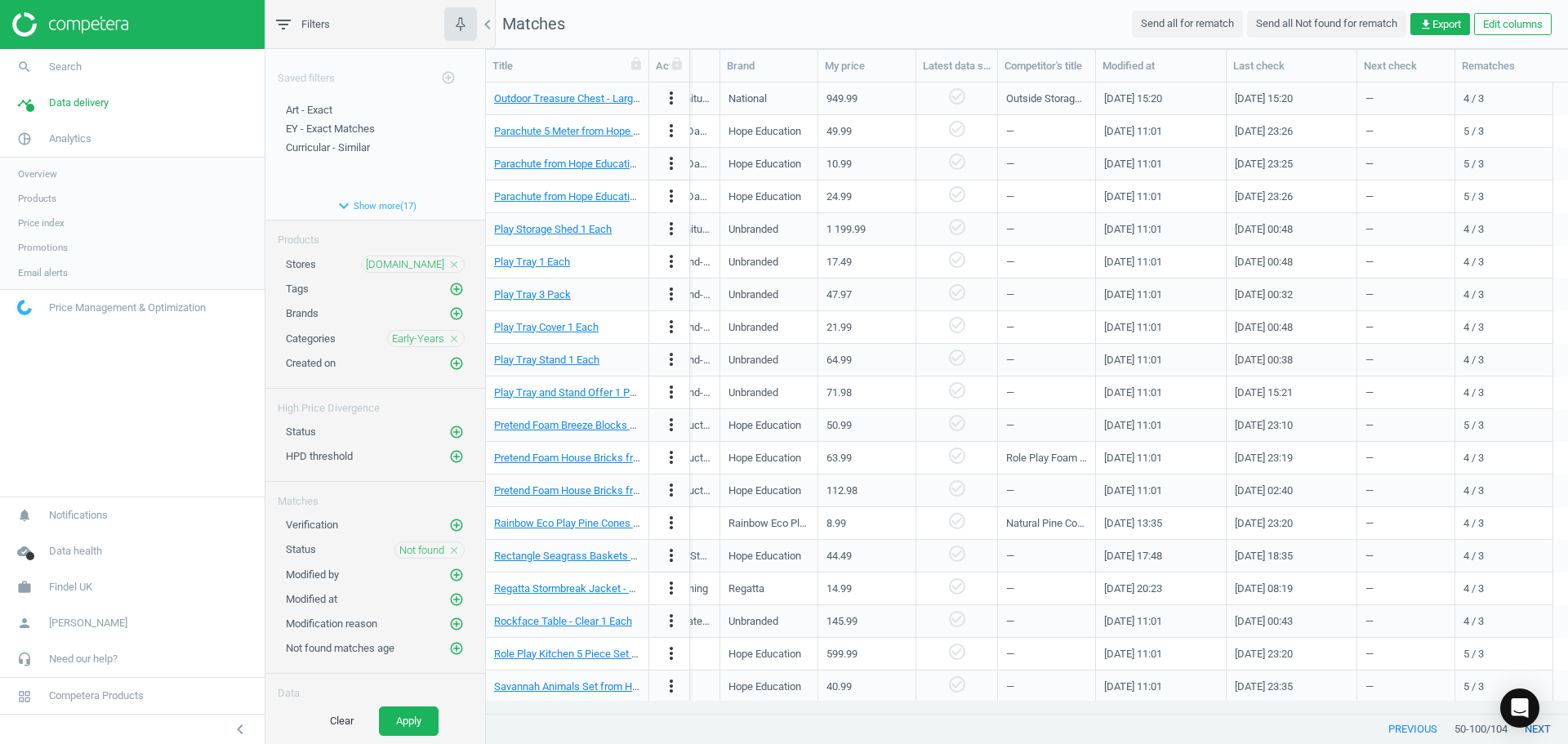
click at [1543, 730] on button "next" at bounding box center [1538, 729] width 61 height 29
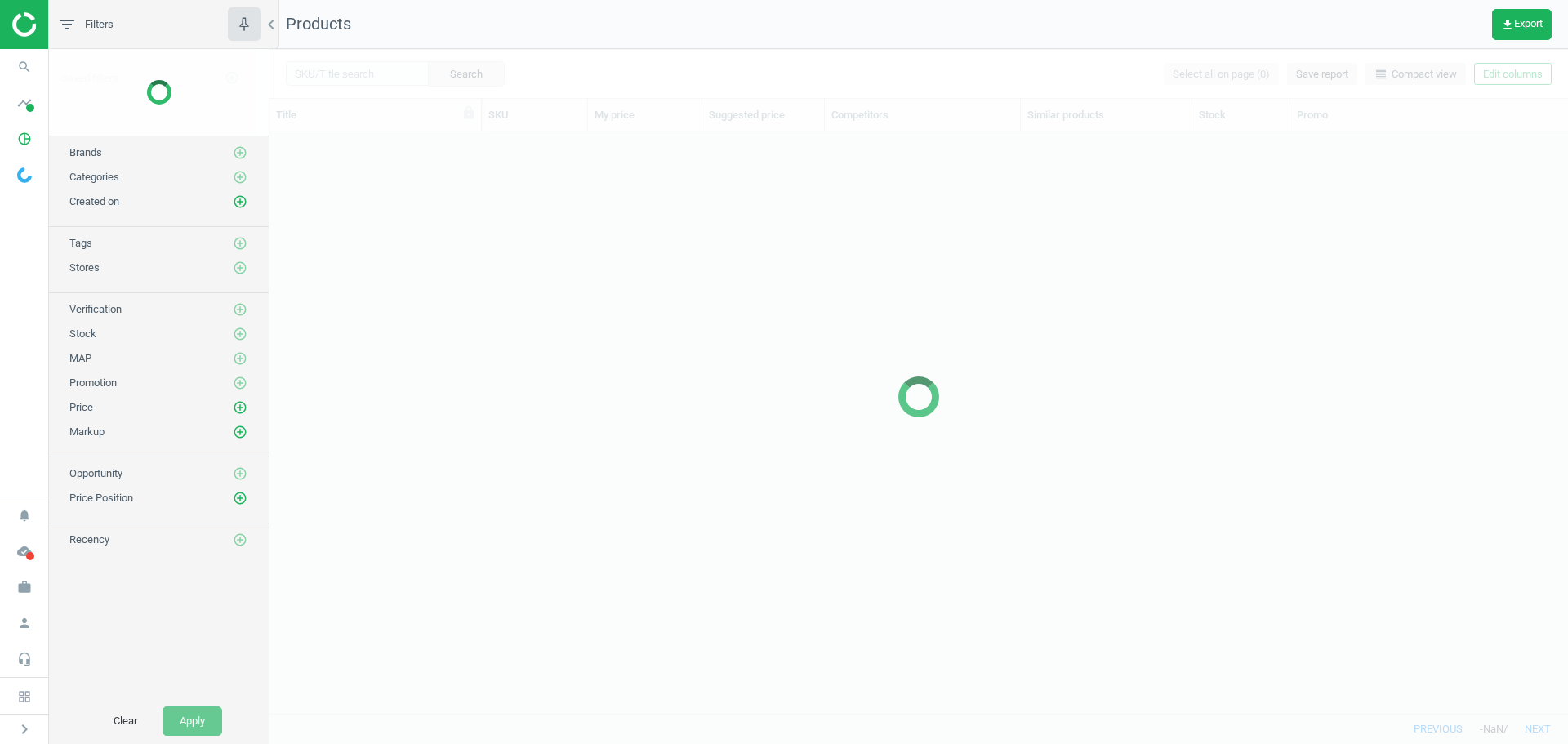
scroll to position [558, 1286]
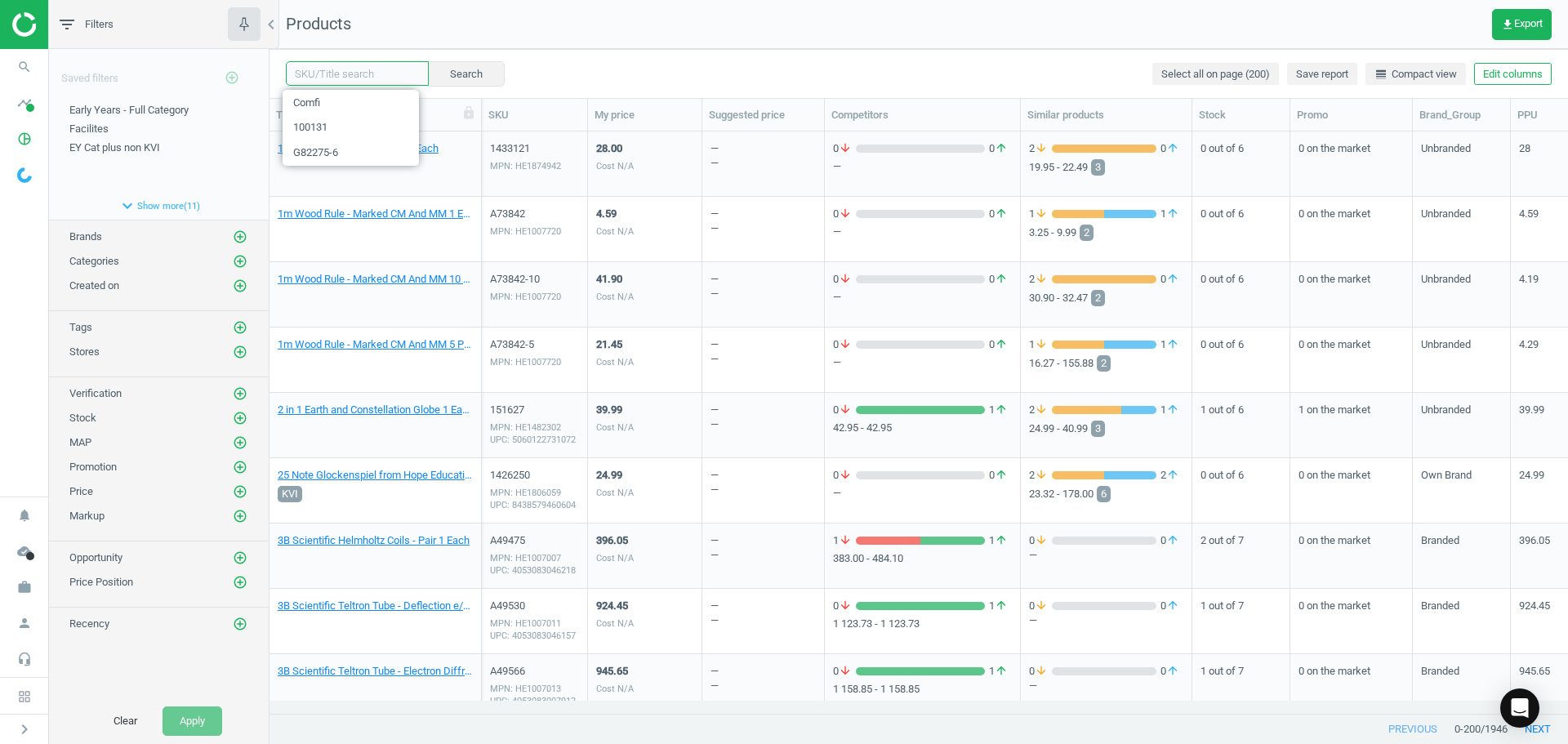
click at [329, 73] on input "text" at bounding box center [357, 73] width 143 height 24
paste input "1434084"
type input "1434084"
click at [460, 73] on button "Search" at bounding box center [466, 73] width 77 height 24
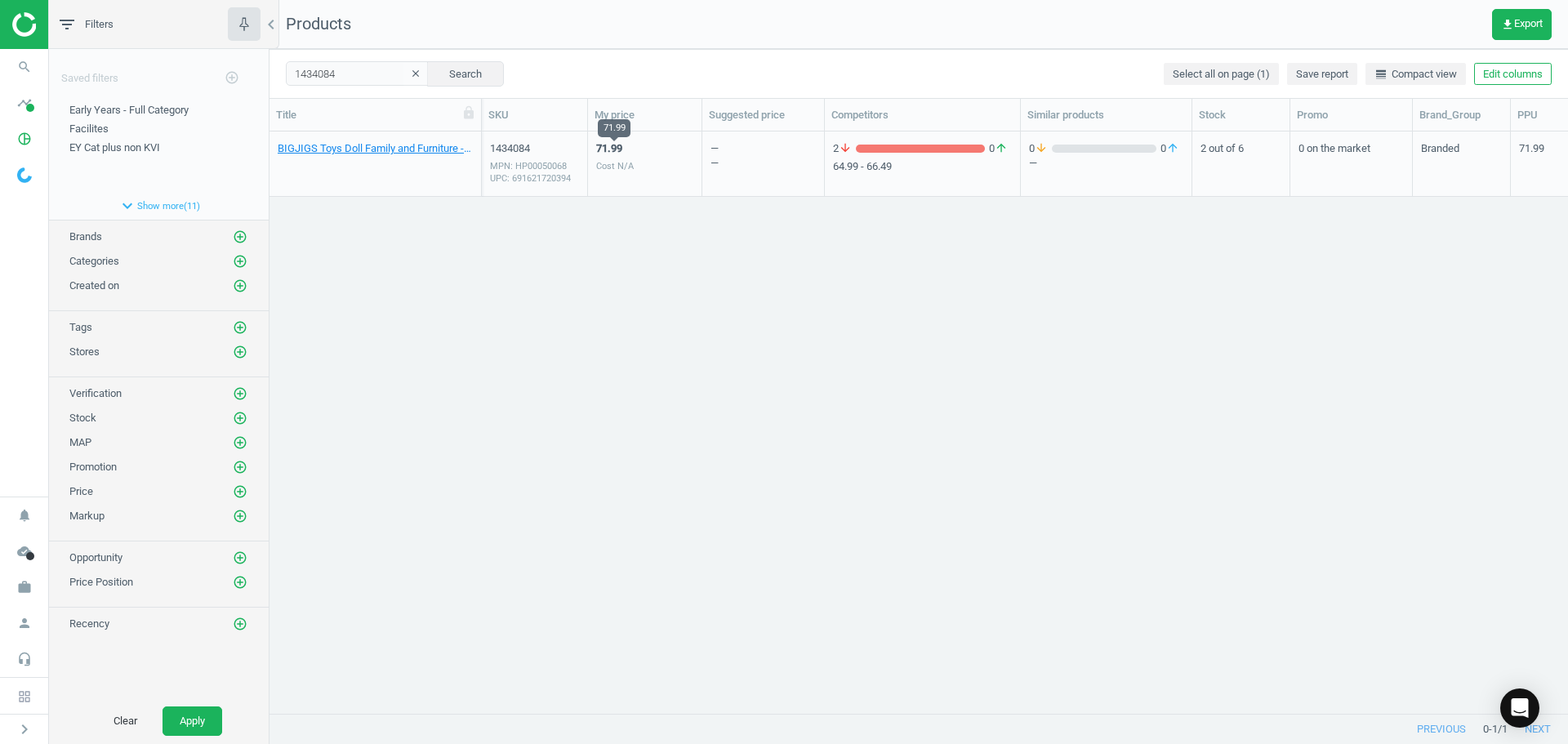
click at [602, 143] on div "71.99" at bounding box center [615, 149] width 37 height 15
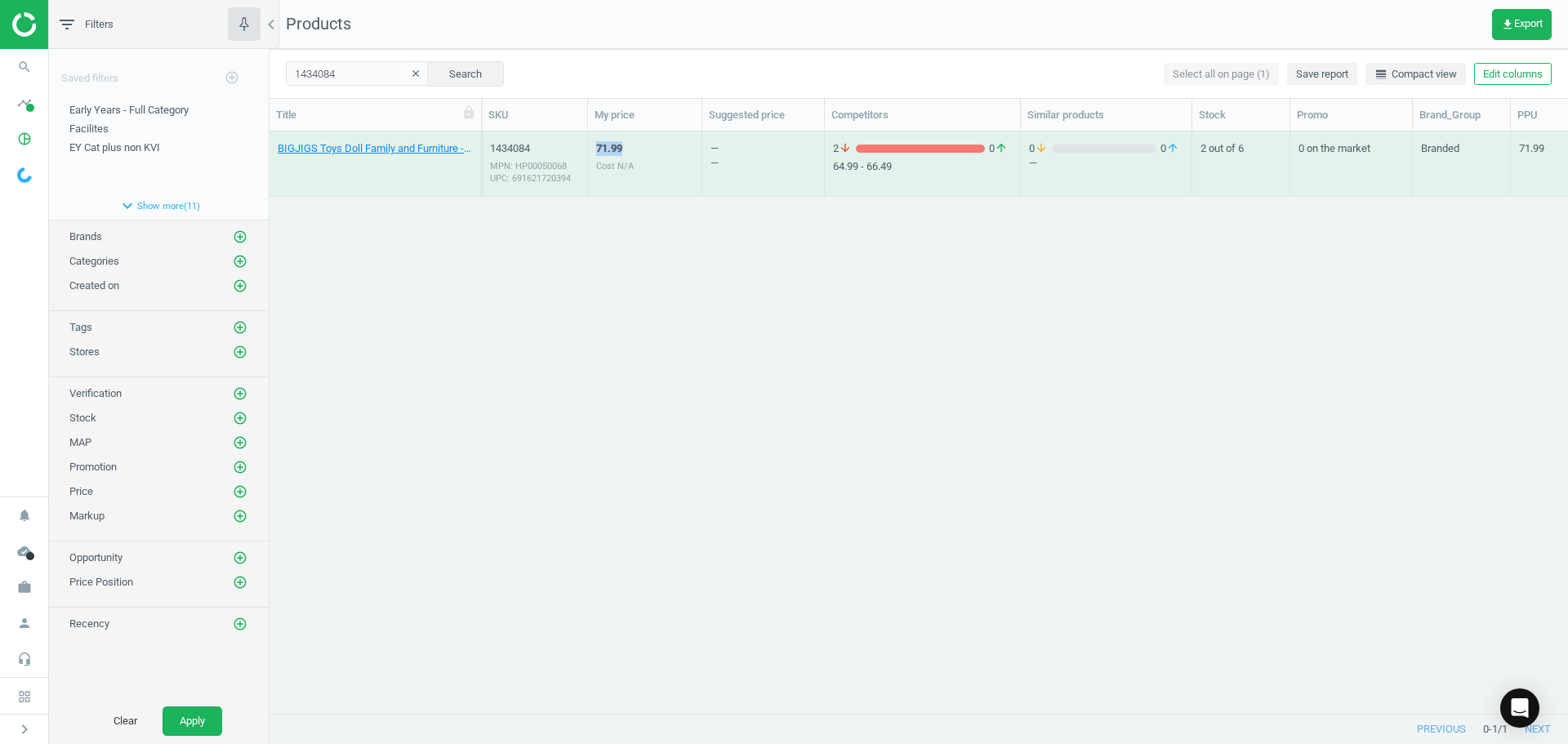
click at [602, 143] on div "71.99" at bounding box center [615, 149] width 37 height 15
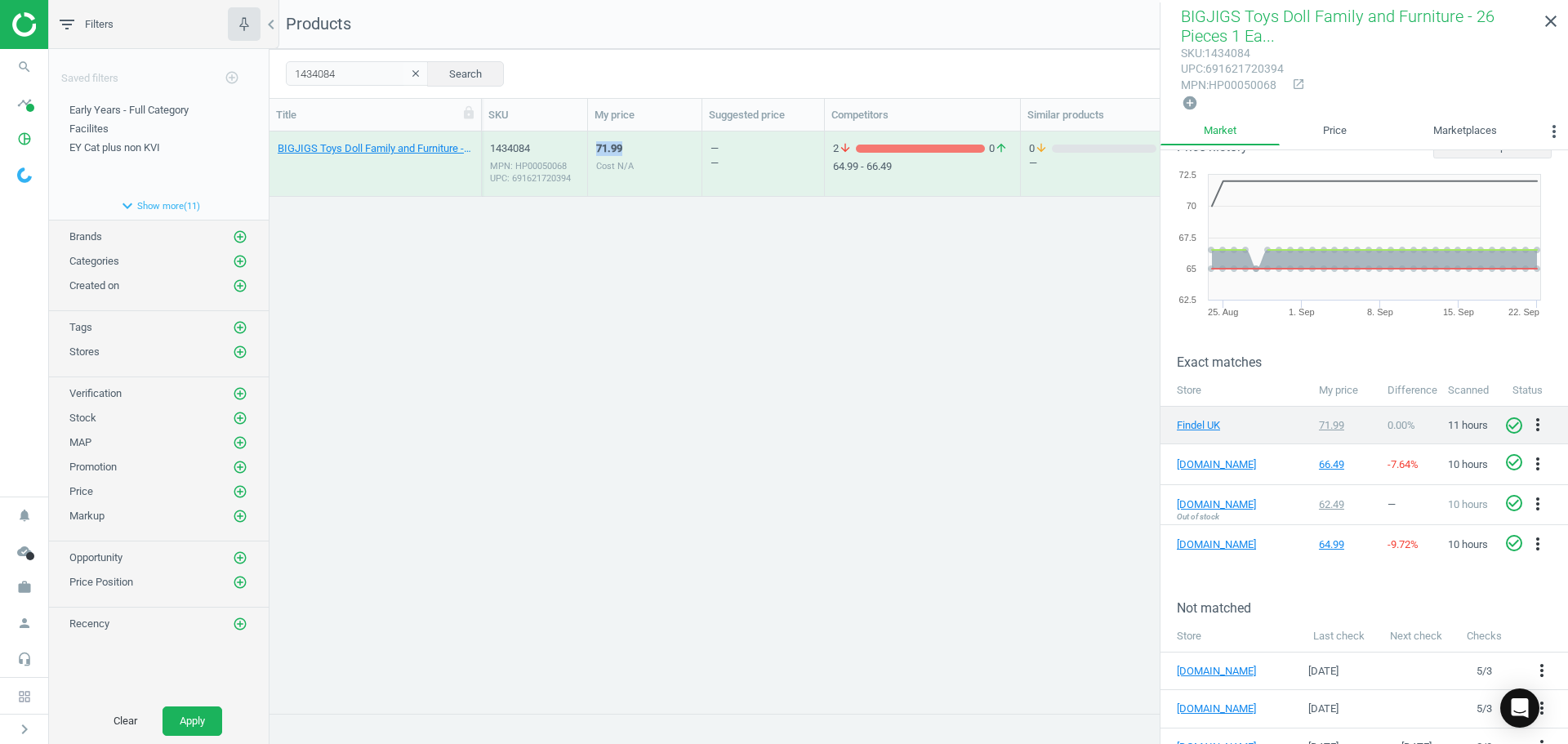
scroll to position [61, 0]
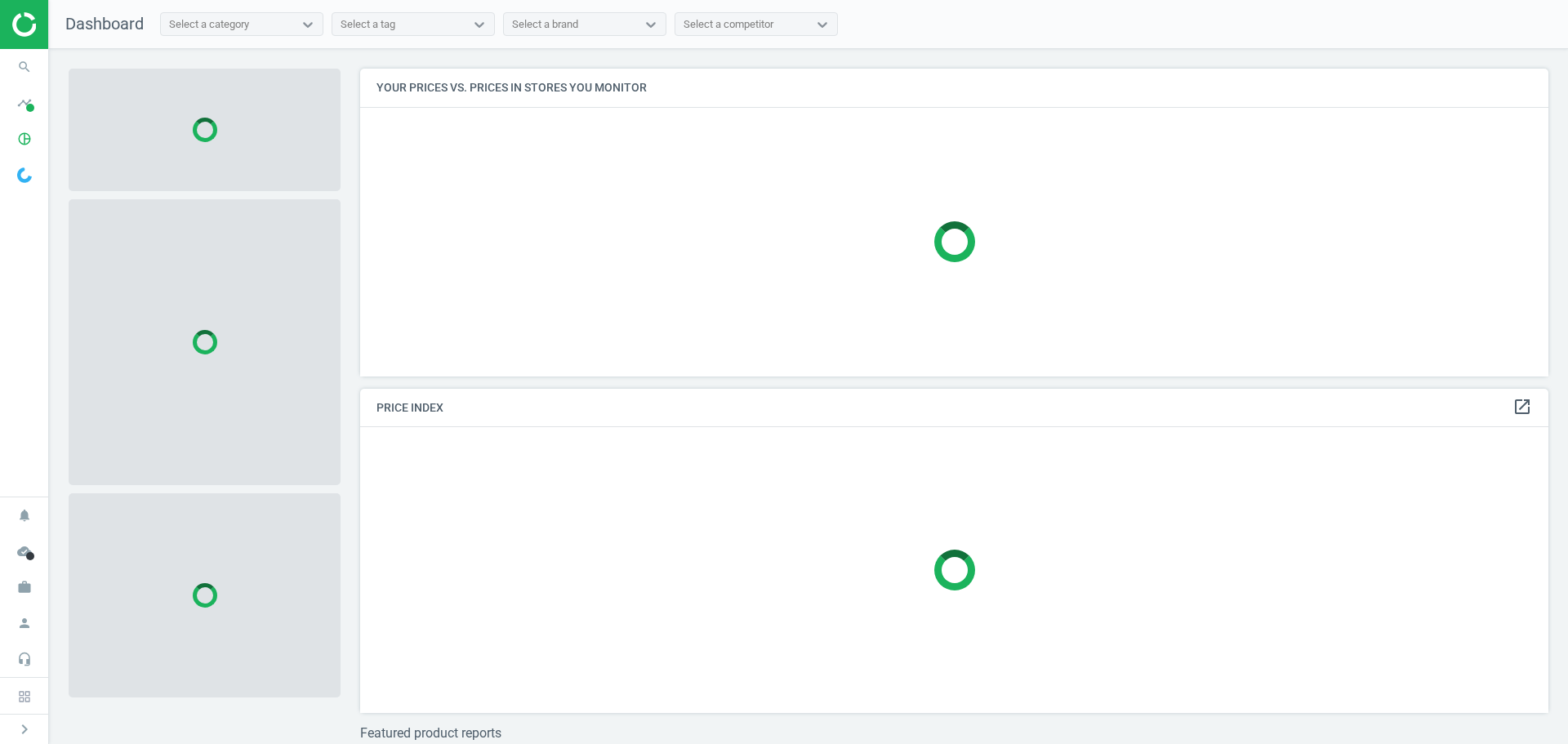
scroll to position [333, 1202]
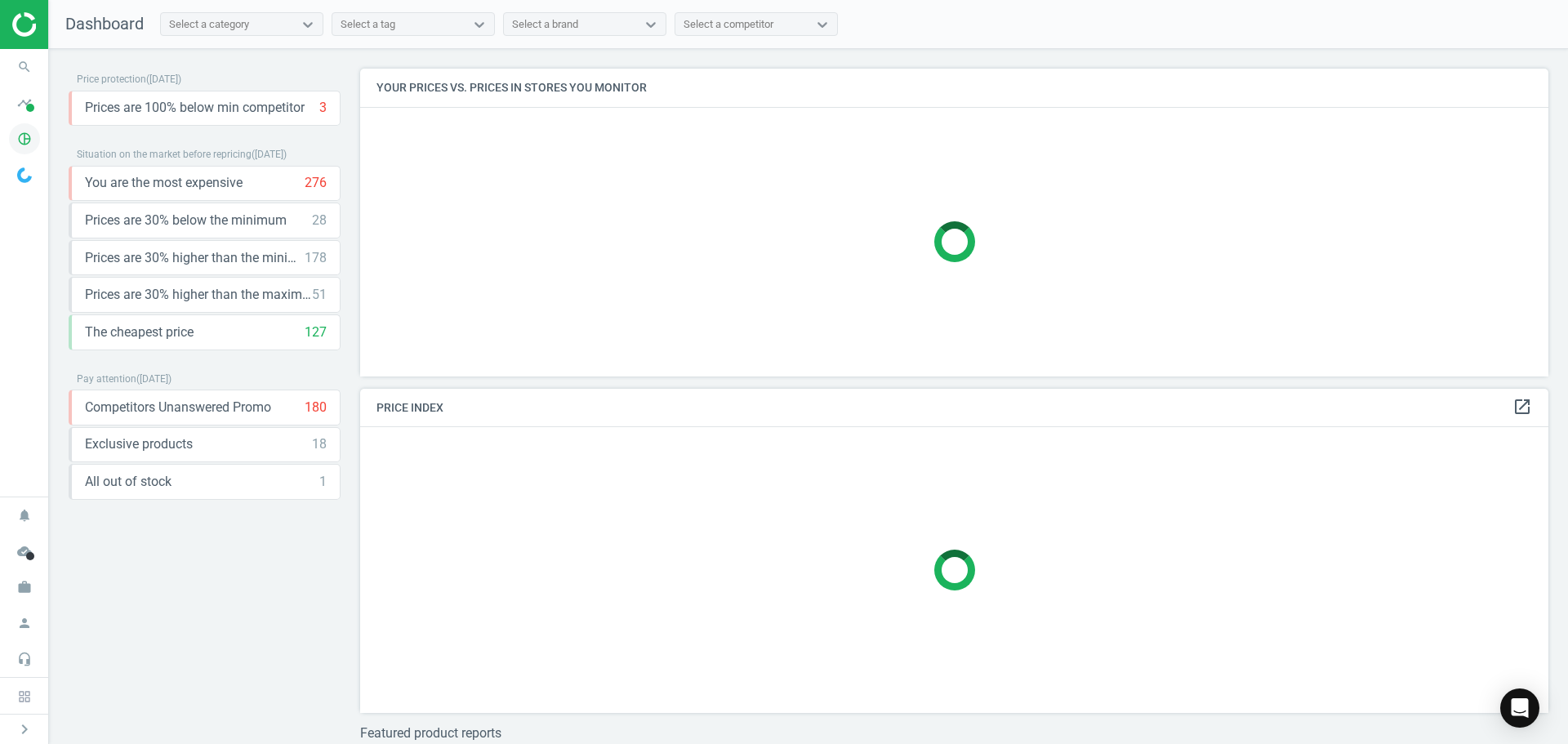
click at [18, 136] on icon "pie_chart_outlined" at bounding box center [24, 139] width 31 height 31
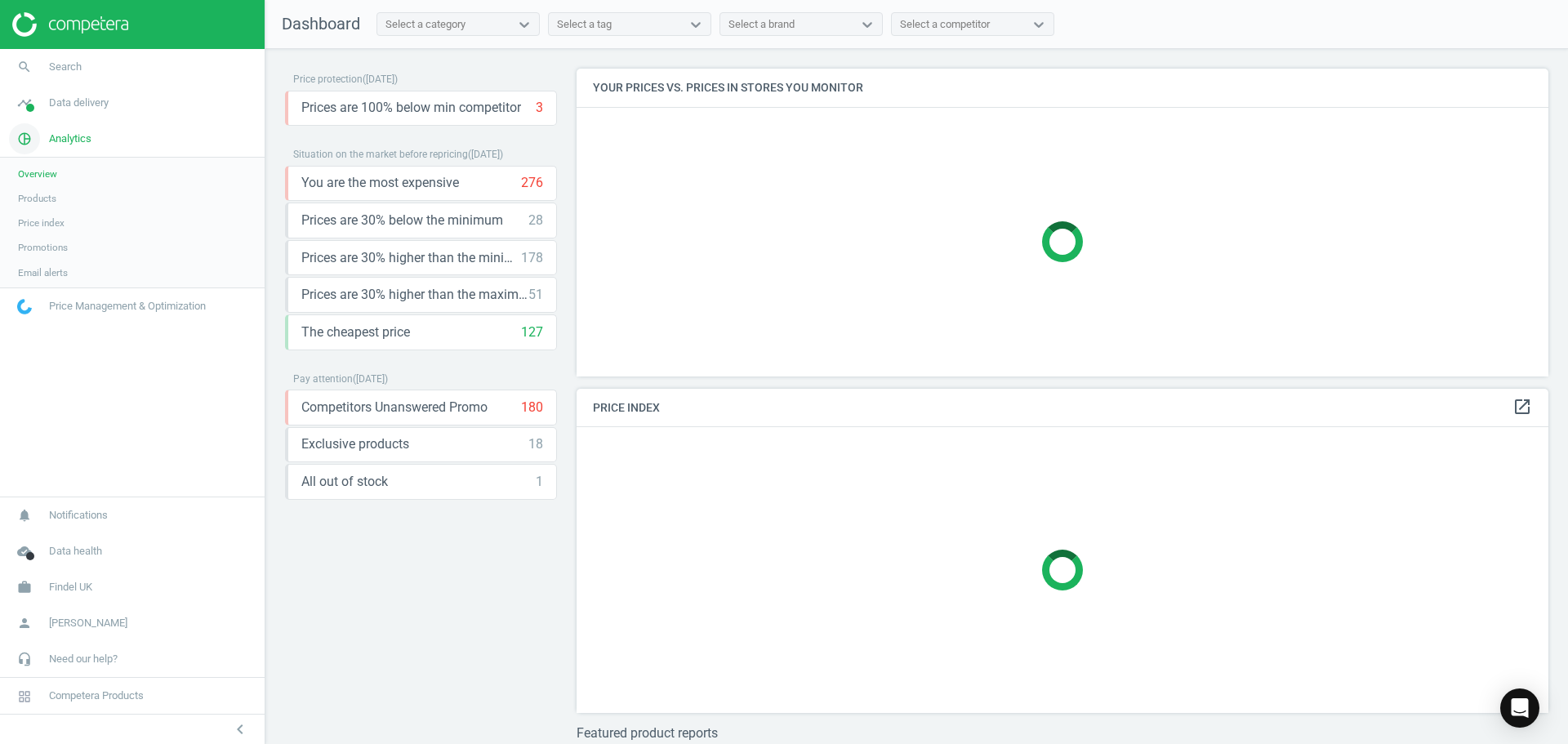
scroll to position [333, 985]
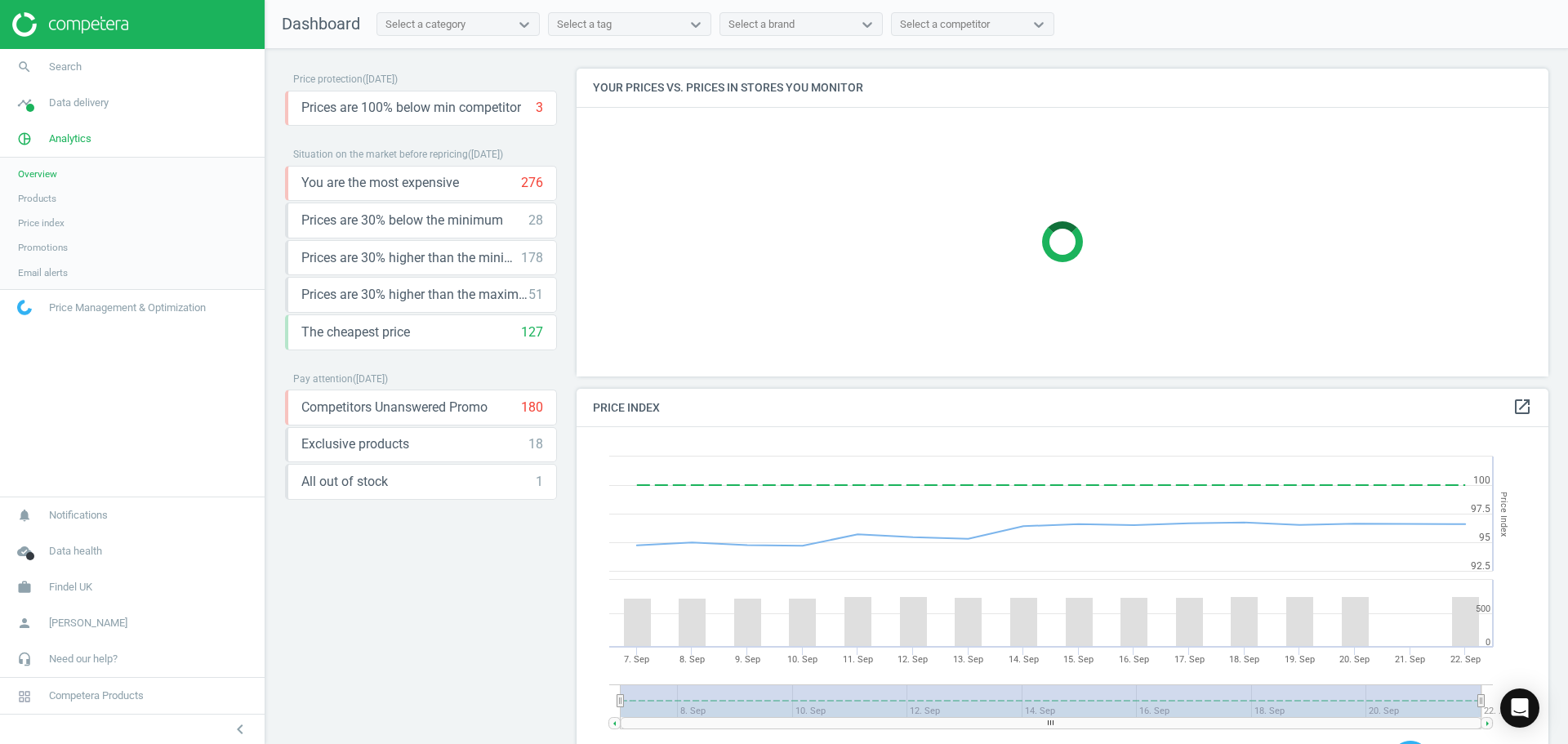
click at [45, 206] on link "Products" at bounding box center [132, 199] width 265 height 24
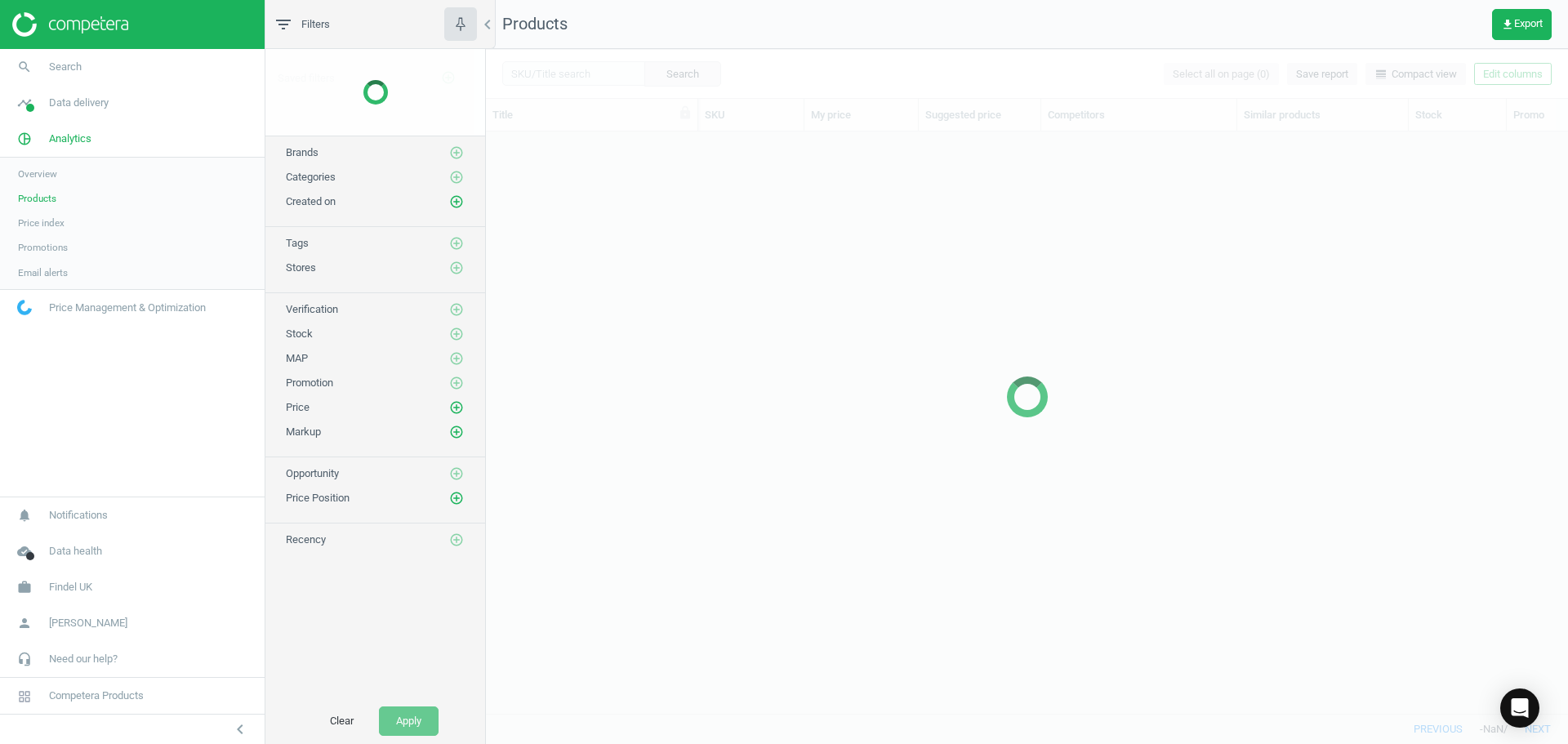
scroll to position [558, 1070]
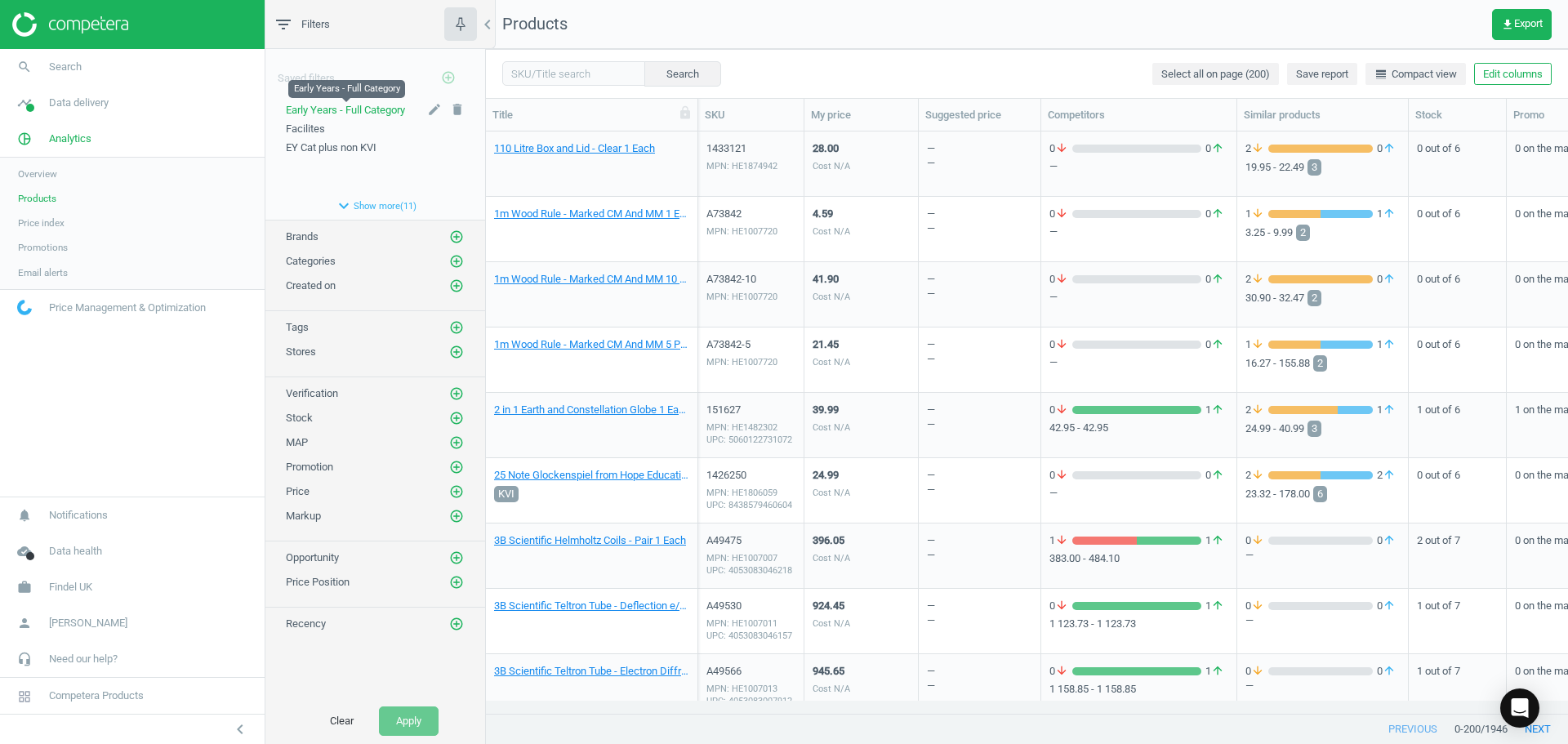
click at [344, 107] on span "Early Years - Full Category" at bounding box center [345, 110] width 119 height 12
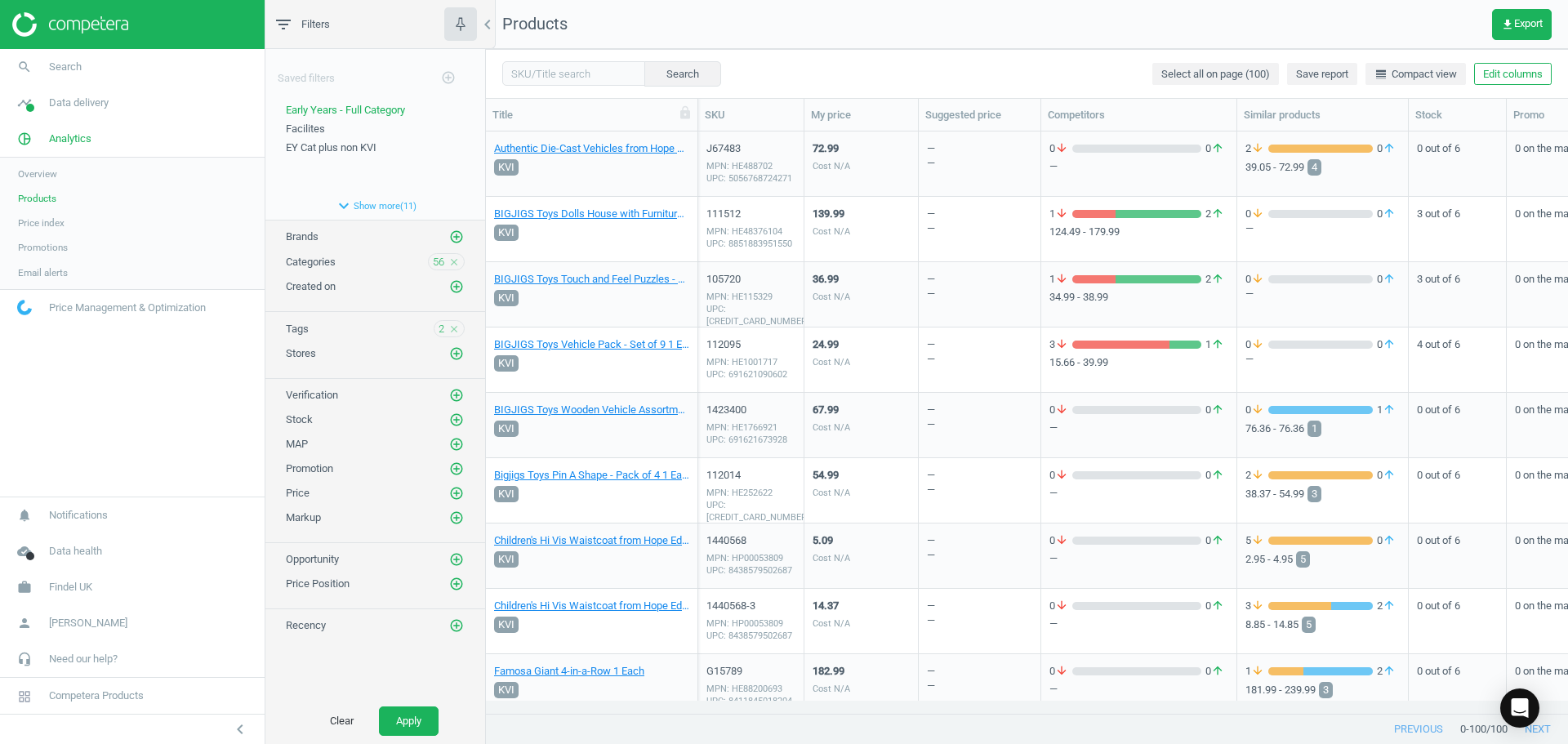
click at [1030, 62] on div "Search Select all on page (100) Save report line_weight Compact view Edit colum…" at bounding box center [1027, 73] width 1082 height 49
click at [864, 174] on div "72.99 Cost N/A" at bounding box center [862, 163] width 97 height 61
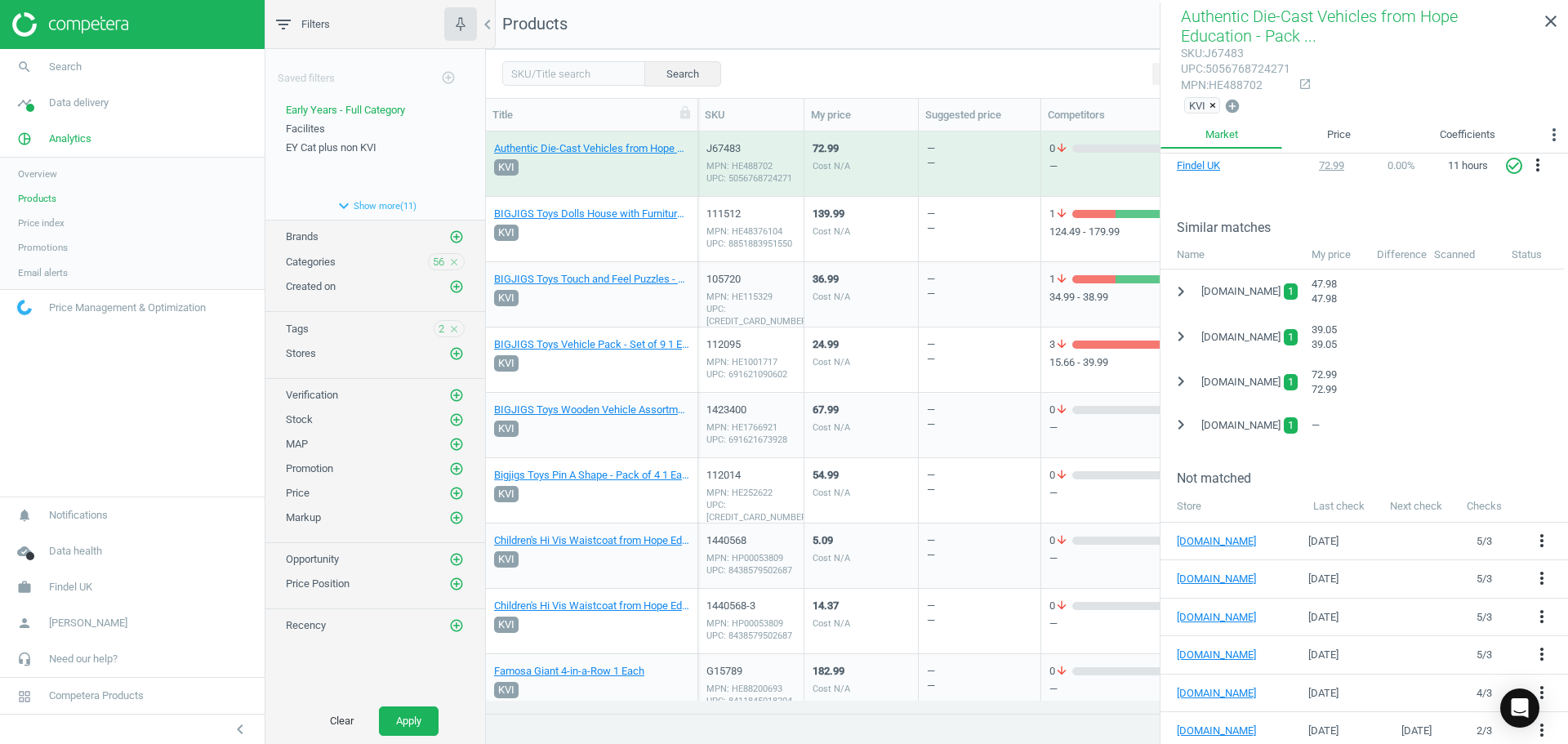
scroll to position [309, 0]
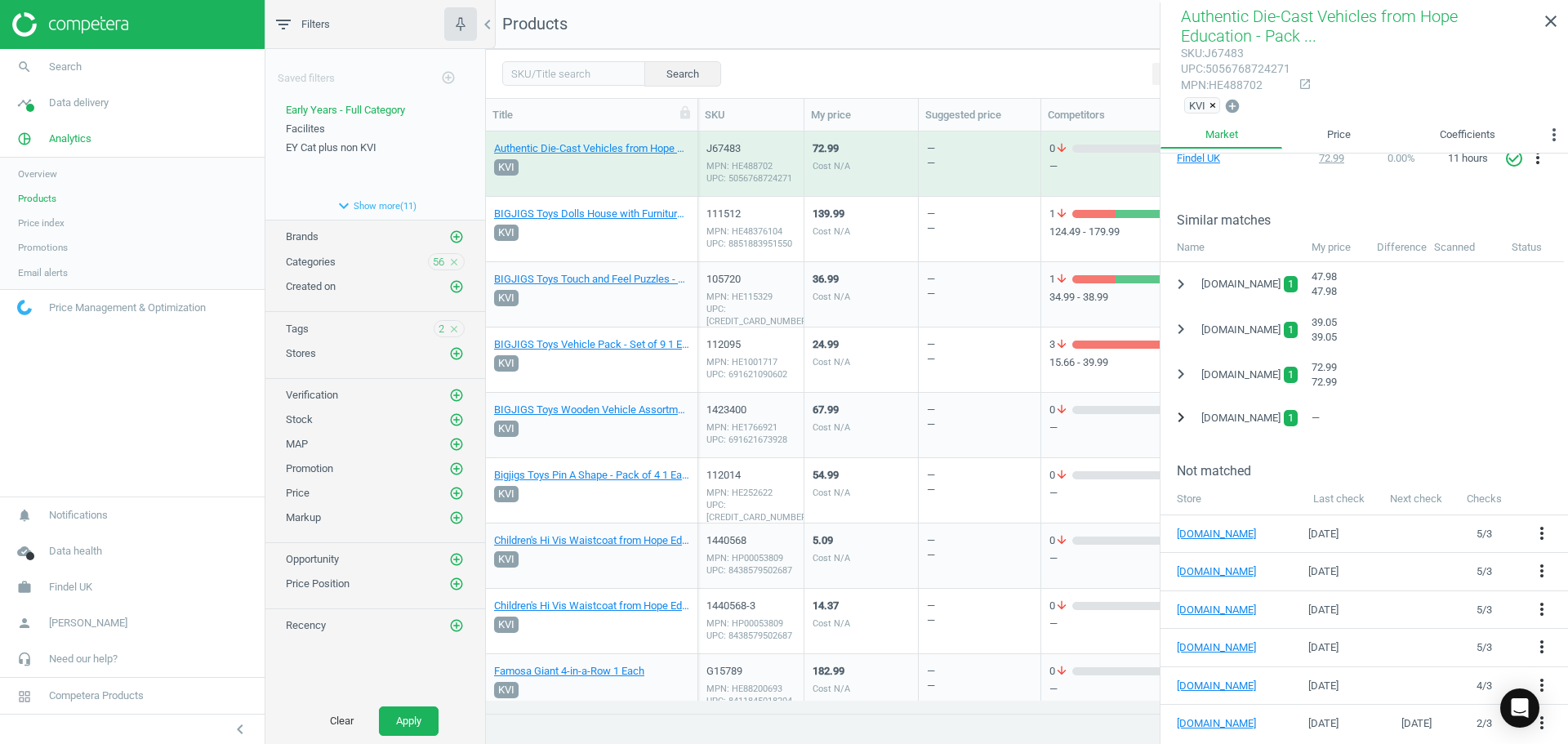
click at [1180, 418] on icon "chevron_right" at bounding box center [1180, 417] width 20 height 20
click at [830, 54] on div "Search Select all on page (100) Save report line_weight Compact view Edit colum…" at bounding box center [1027, 73] width 1082 height 49
click at [737, 237] on div "MPN: HE48376104 UPC: 8851883951550" at bounding box center [750, 238] width 89 height 24
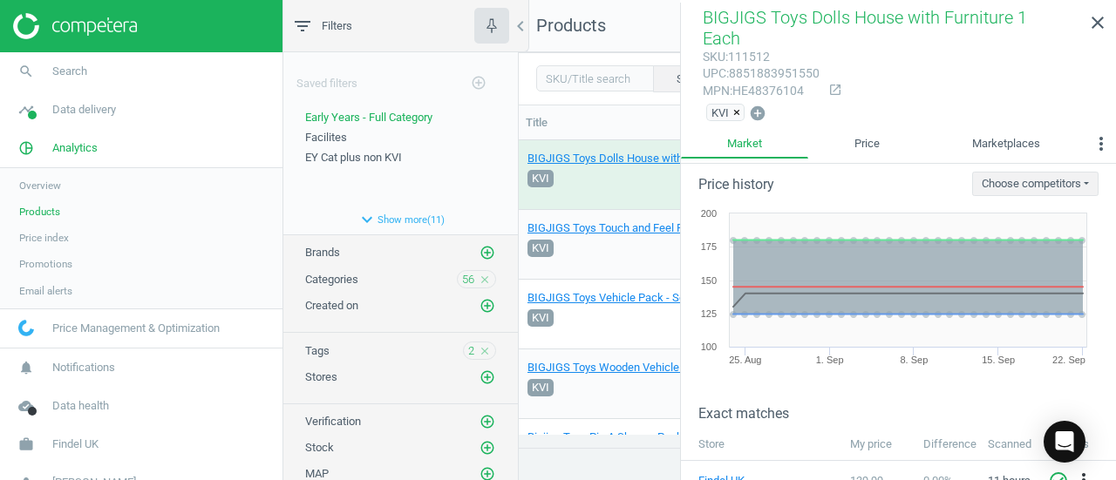
scroll to position [0, 0]
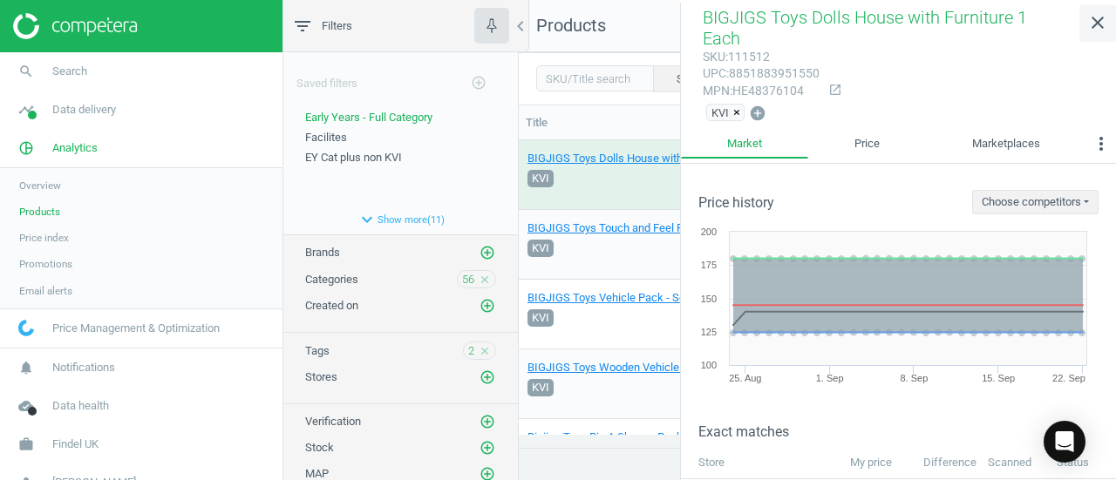
click at [1093, 33] on icon "close" at bounding box center [1097, 22] width 21 height 21
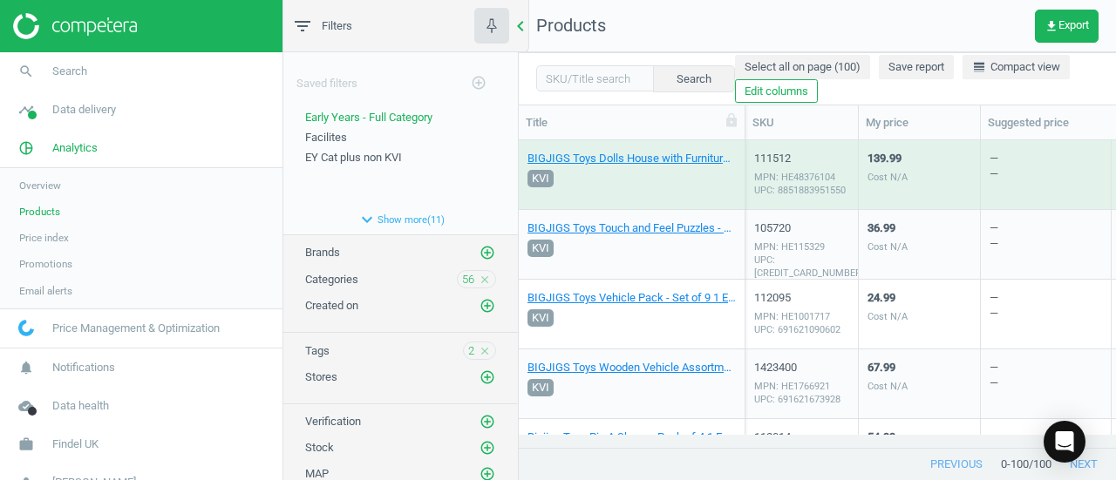
click at [520, 25] on icon "chevron_left" at bounding box center [520, 26] width 21 height 21
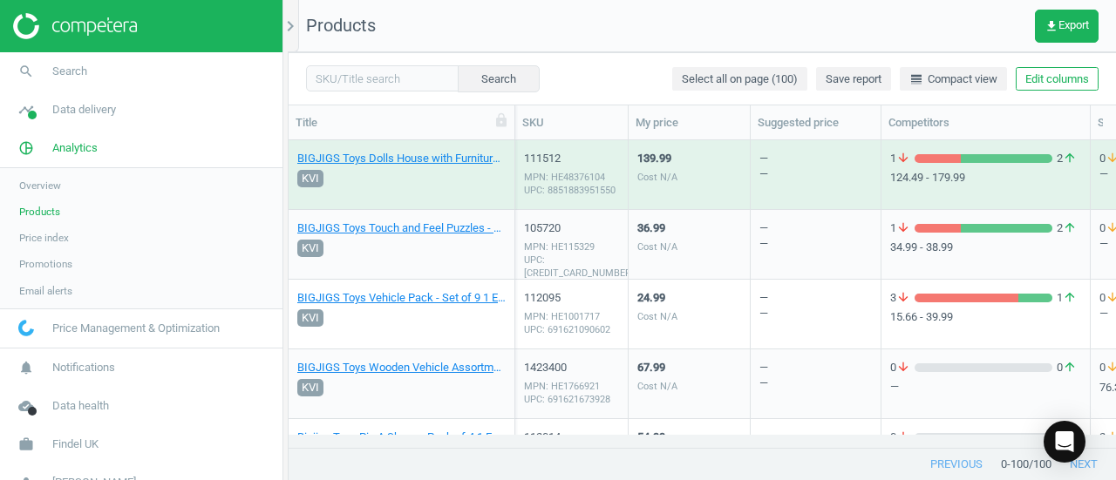
scroll to position [281, 814]
click at [702, 170] on div "139.99 Cost N/A" at bounding box center [689, 174] width 104 height 65
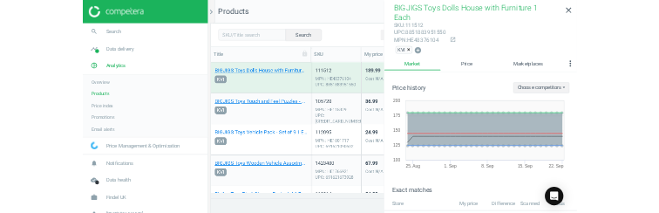
scroll to position [0, 0]
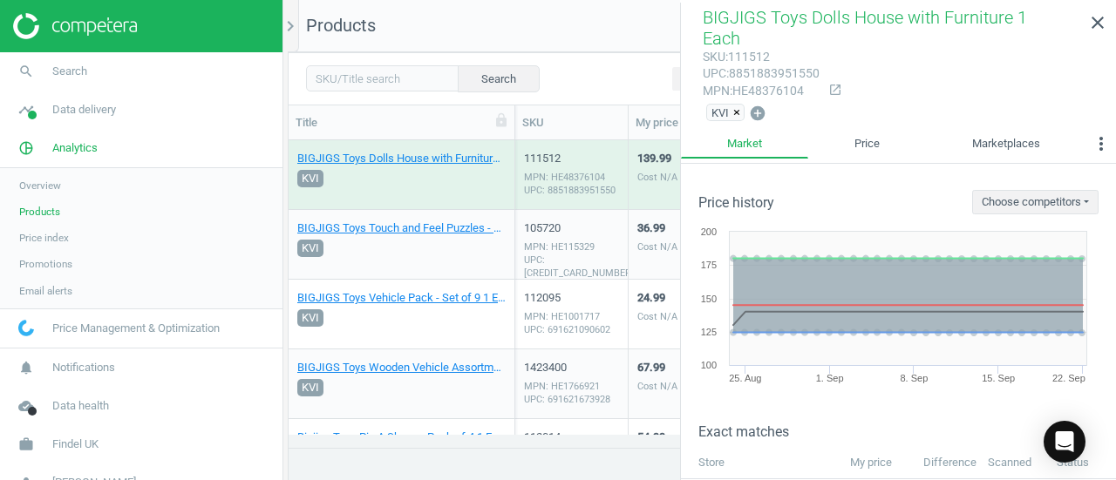
click at [579, 15] on nav "Products get_app Export" at bounding box center [702, 26] width 827 height 52
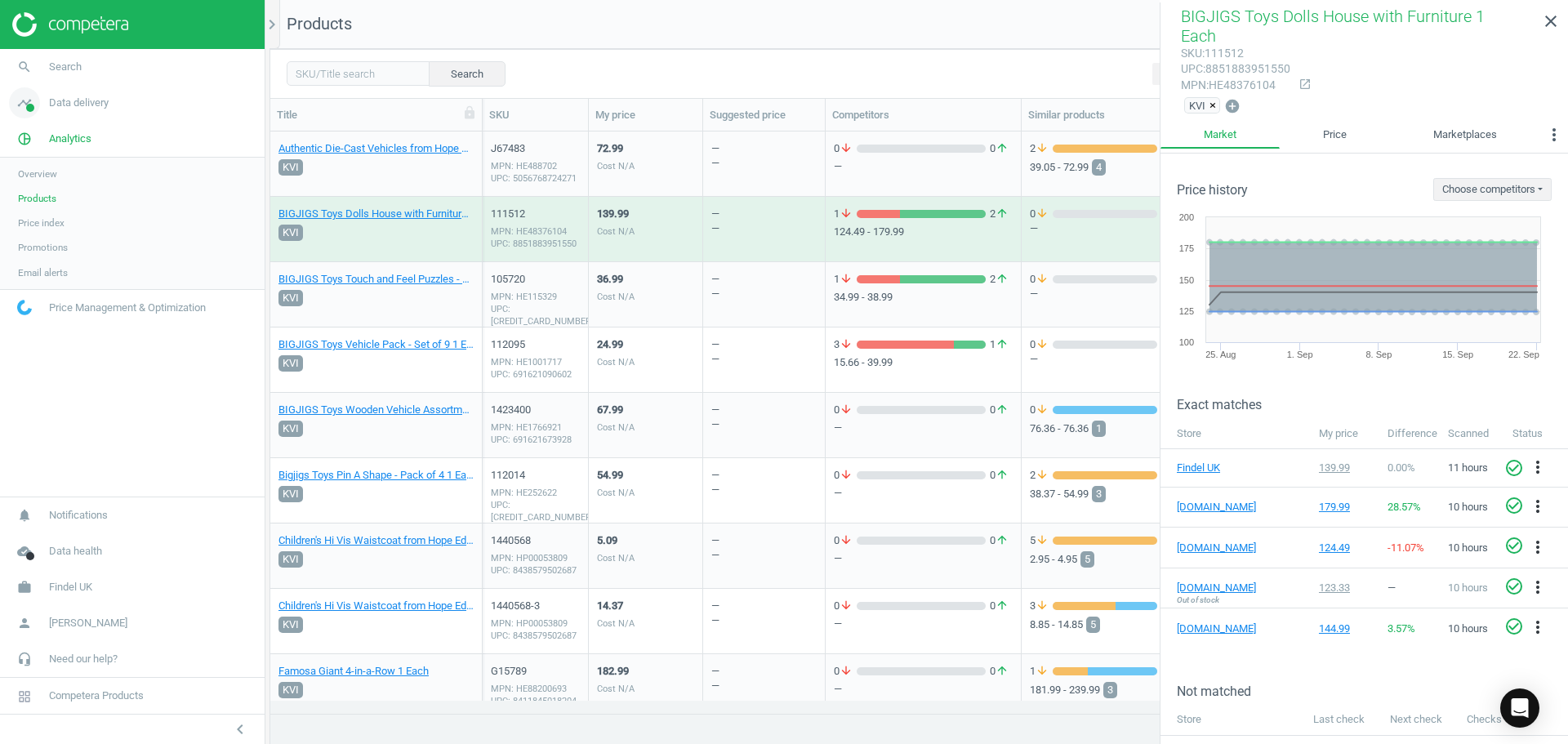
click at [93, 105] on span "Data delivery" at bounding box center [79, 103] width 60 height 15
click at [58, 162] on span "Matches dashboard" at bounding box center [60, 163] width 84 height 13
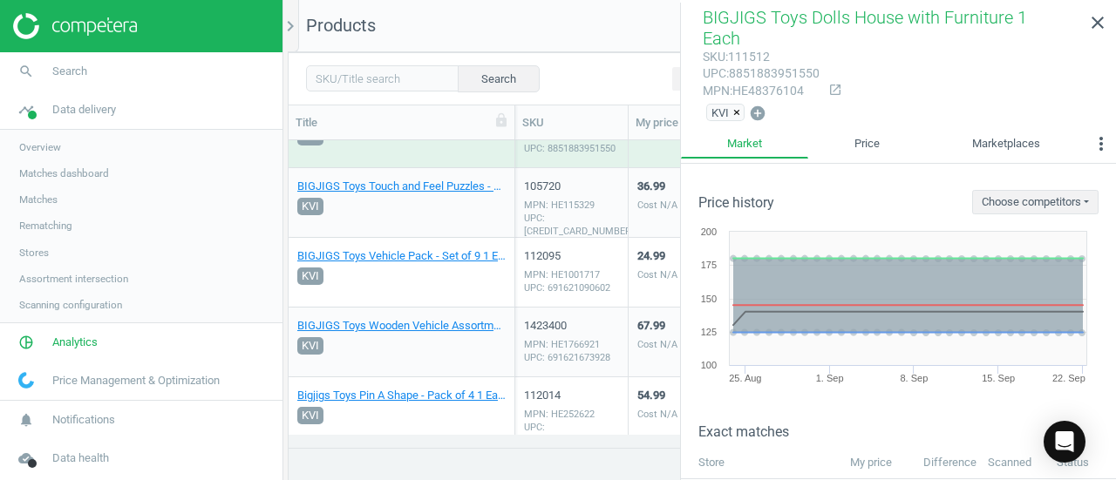
scroll to position [70, 0]
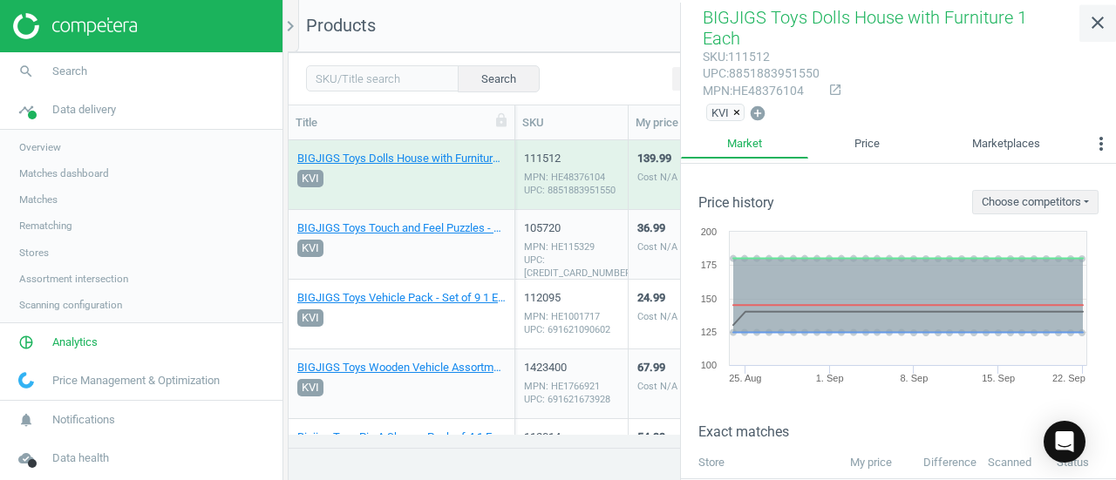
click at [1091, 23] on icon "close" at bounding box center [1097, 22] width 21 height 21
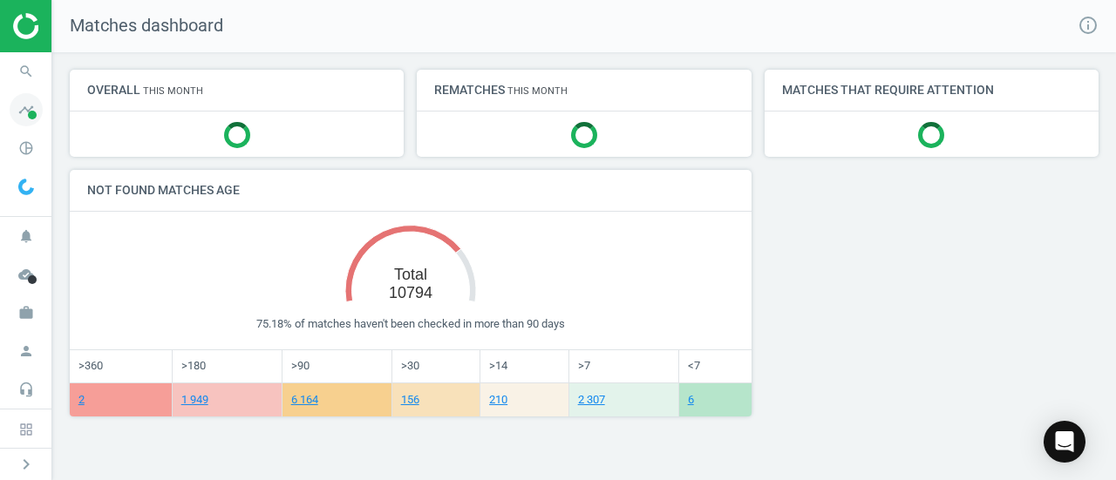
click at [27, 113] on icon "timeline" at bounding box center [26, 109] width 33 height 33
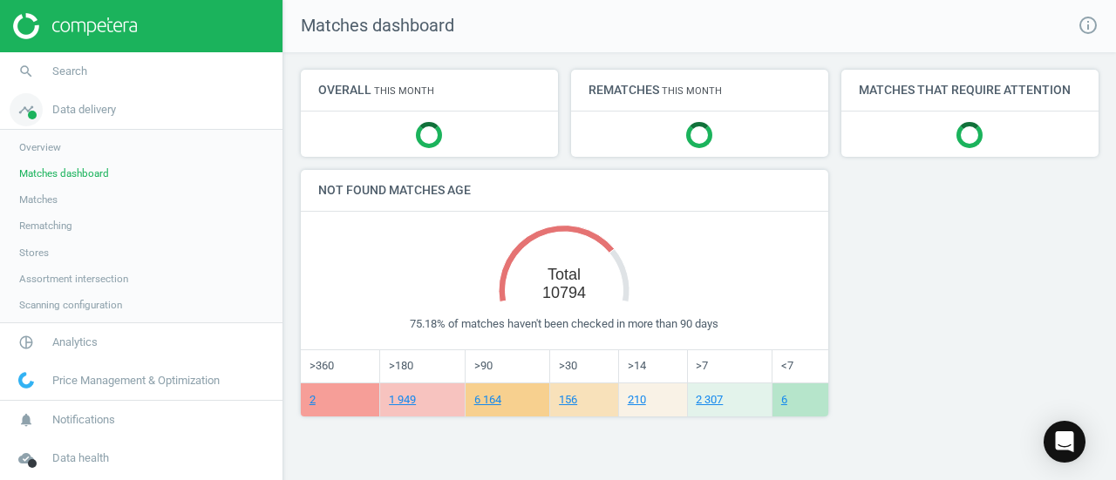
click at [82, 107] on span "Data delivery" at bounding box center [84, 110] width 64 height 16
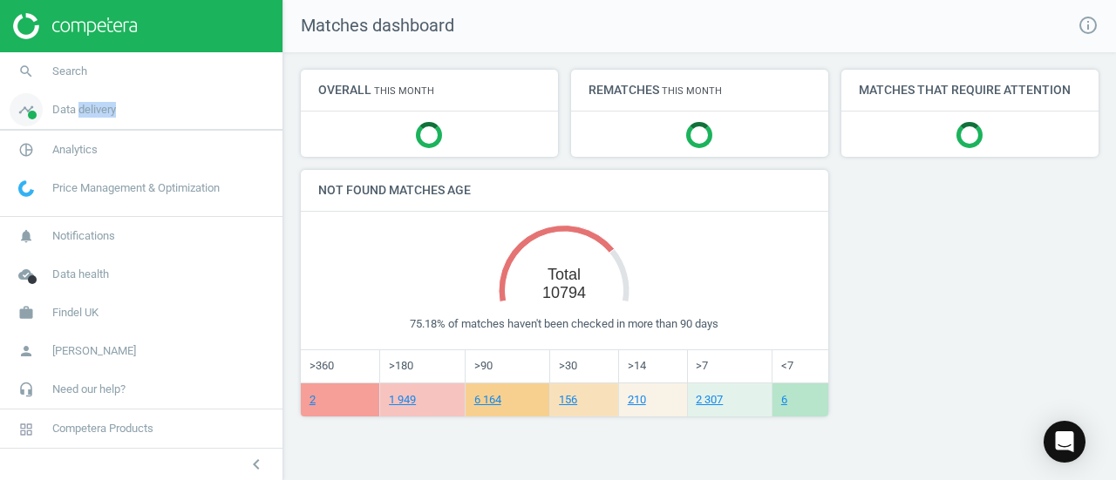
click at [82, 107] on span "Data delivery" at bounding box center [84, 110] width 64 height 16
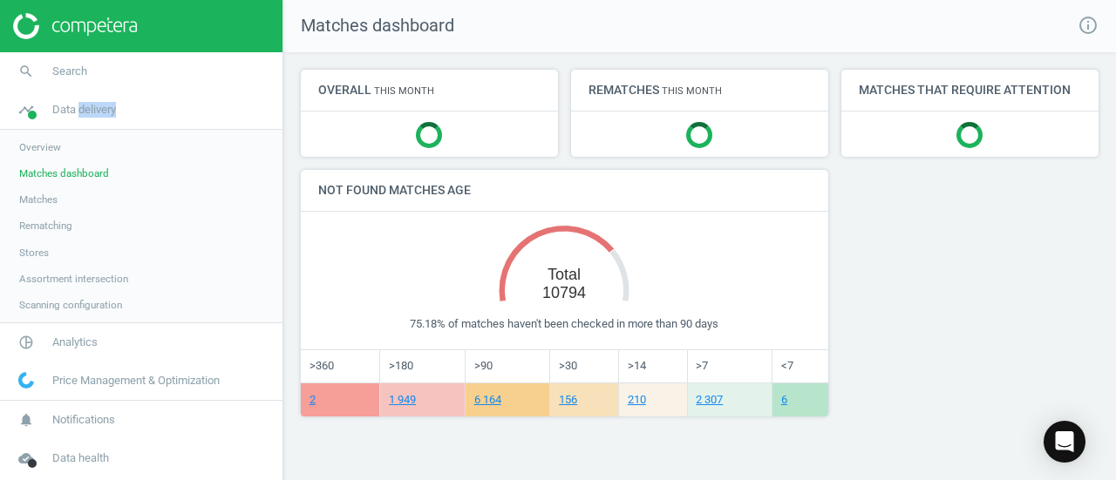
click at [54, 185] on link "Matches dashboard" at bounding box center [141, 173] width 283 height 26
click at [53, 175] on span "Matches dashboard" at bounding box center [64, 174] width 90 height 14
click at [41, 195] on span "Matches" at bounding box center [38, 200] width 38 height 14
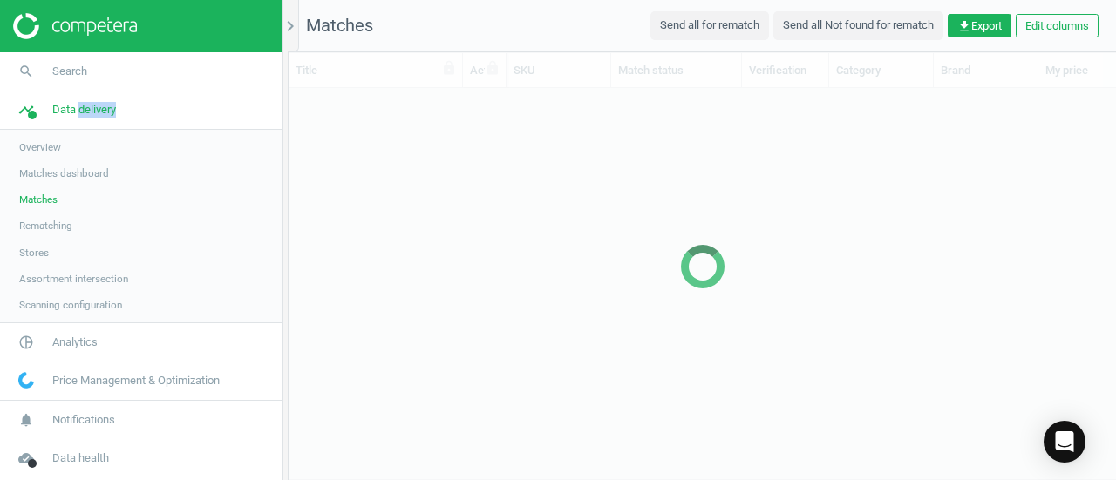
scroll to position [333, 814]
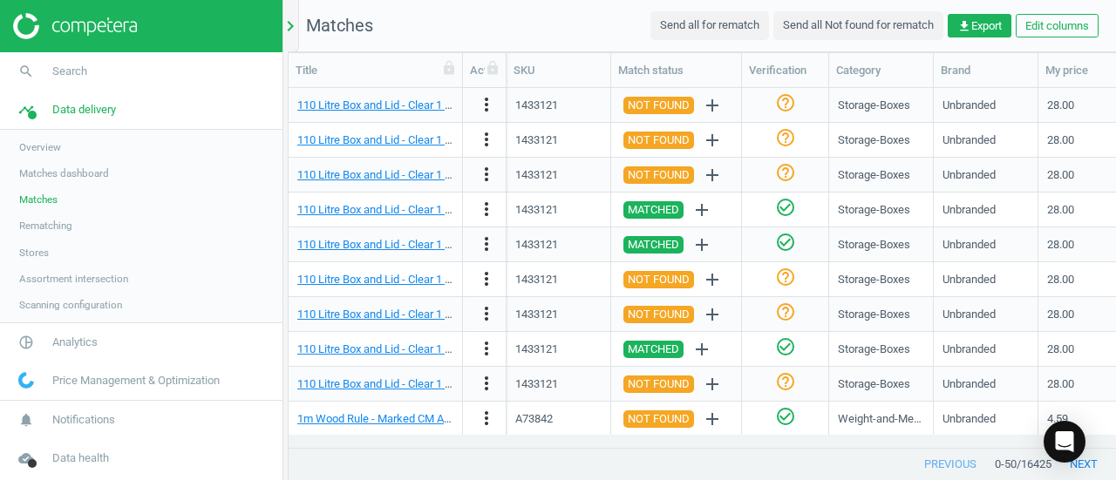
click at [289, 33] on icon "chevron_right" at bounding box center [290, 26] width 21 height 21
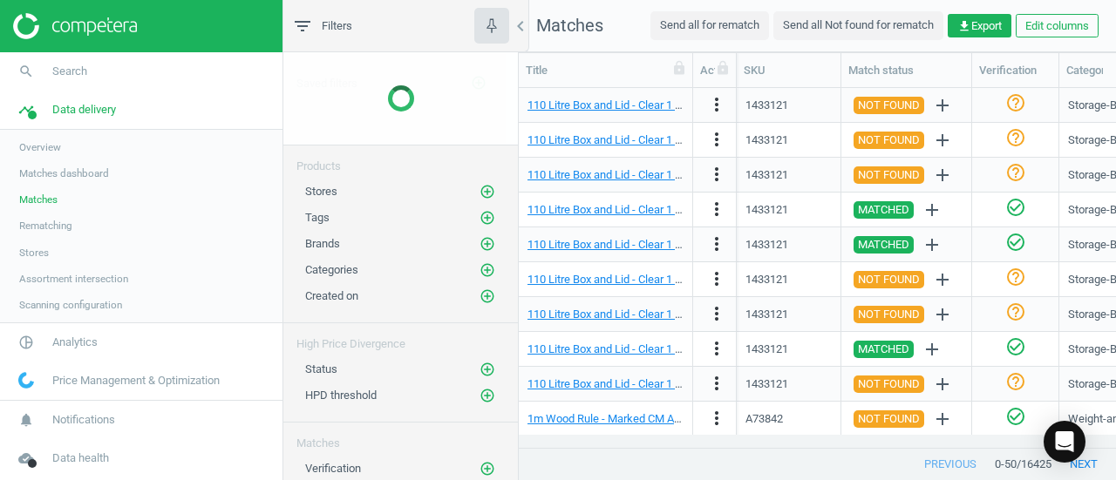
scroll to position [333, 583]
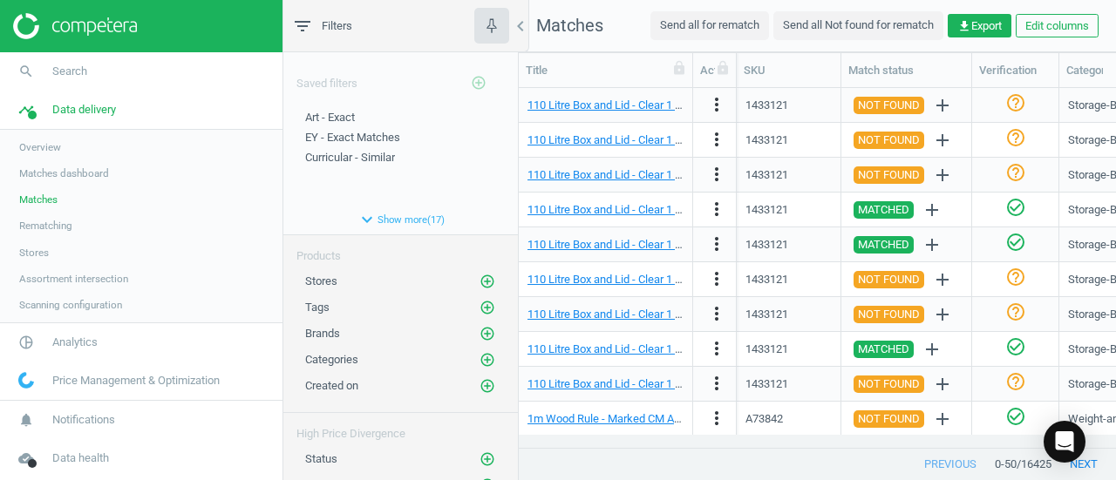
click at [534, 24] on div "Matches" at bounding box center [561, 26] width 85 height 24
click at [527, 24] on icon "chevron_left" at bounding box center [520, 26] width 21 height 21
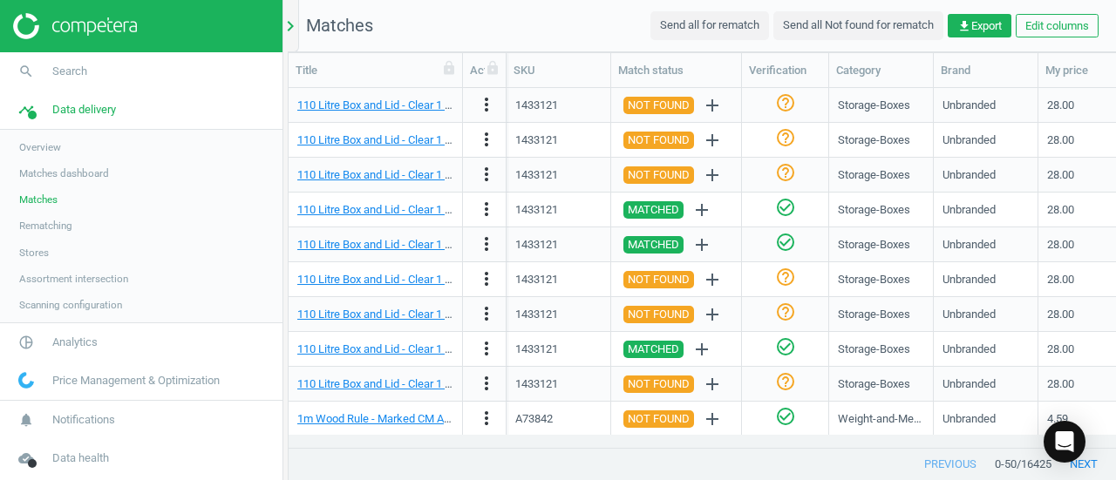
click at [295, 37] on div "chevron_right" at bounding box center [293, 26] width 11 height 52
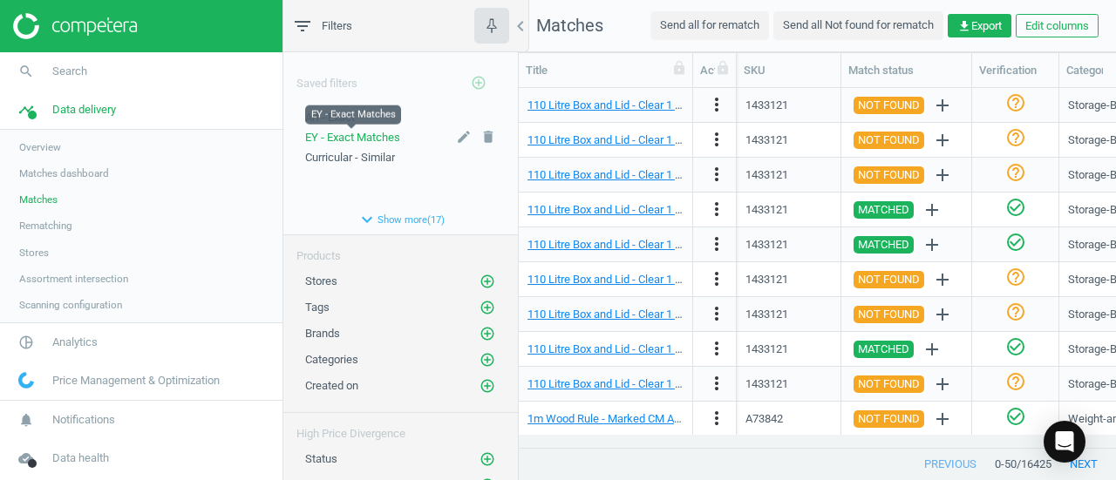
click at [359, 132] on span "EY - Exact Matches" at bounding box center [352, 137] width 95 height 13
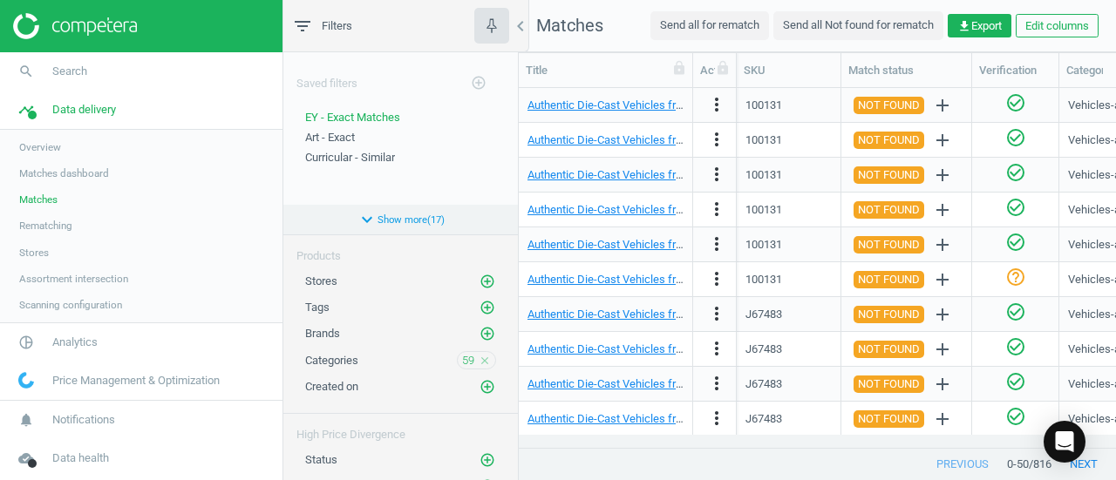
click at [373, 217] on button "expand_more Show more ( 17 )" at bounding box center [400, 220] width 235 height 30
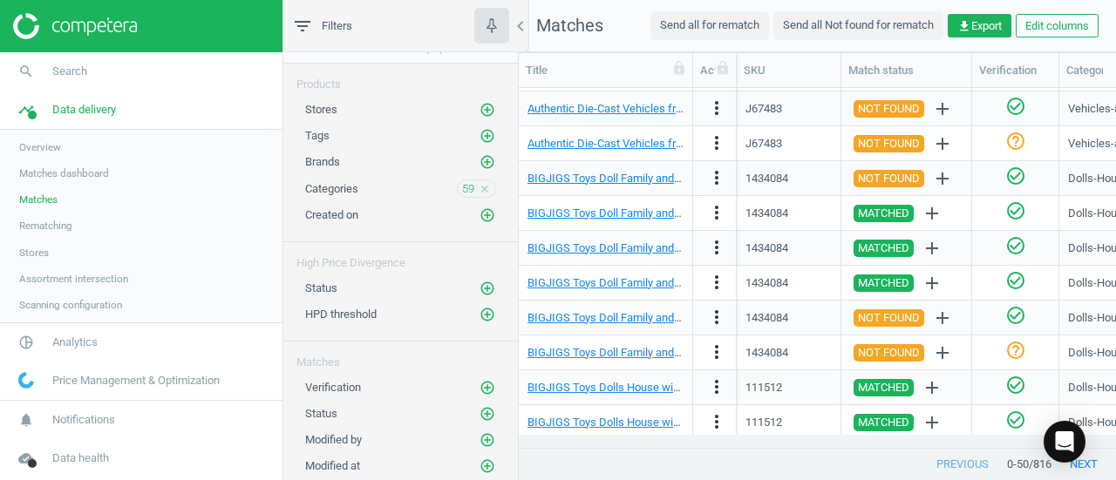
scroll to position [436, 0]
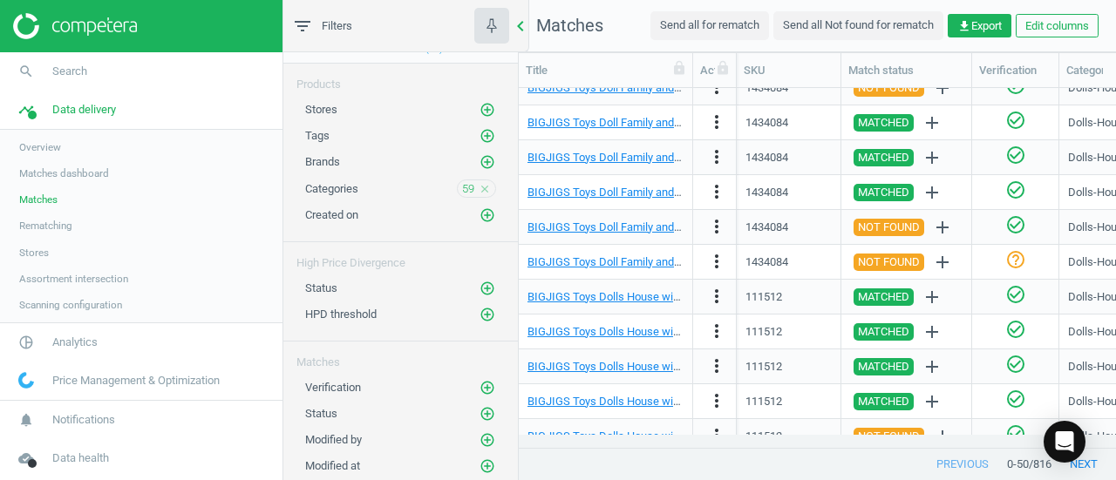
click at [518, 20] on icon "chevron_left" at bounding box center [520, 26] width 21 height 21
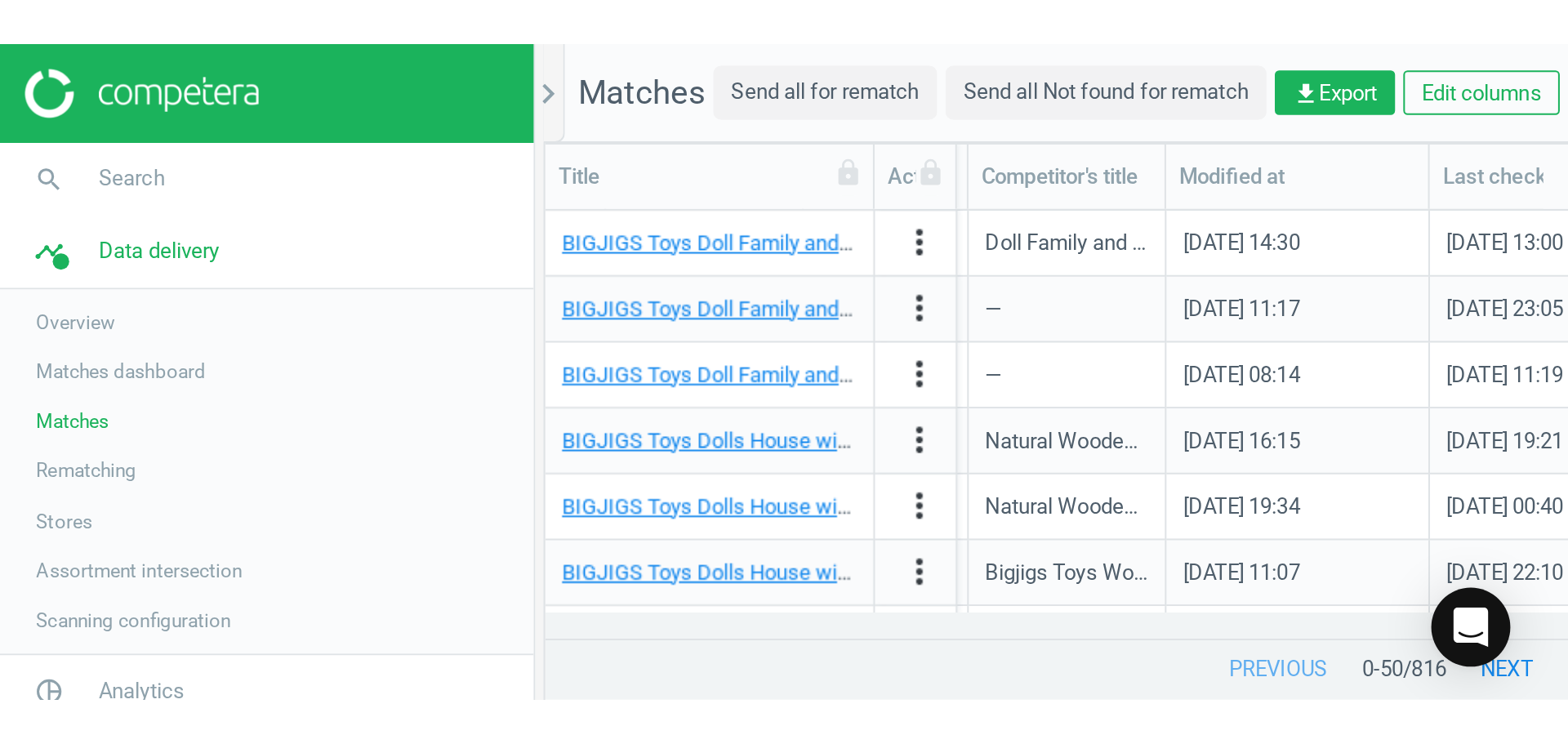
scroll to position [606, 1285]
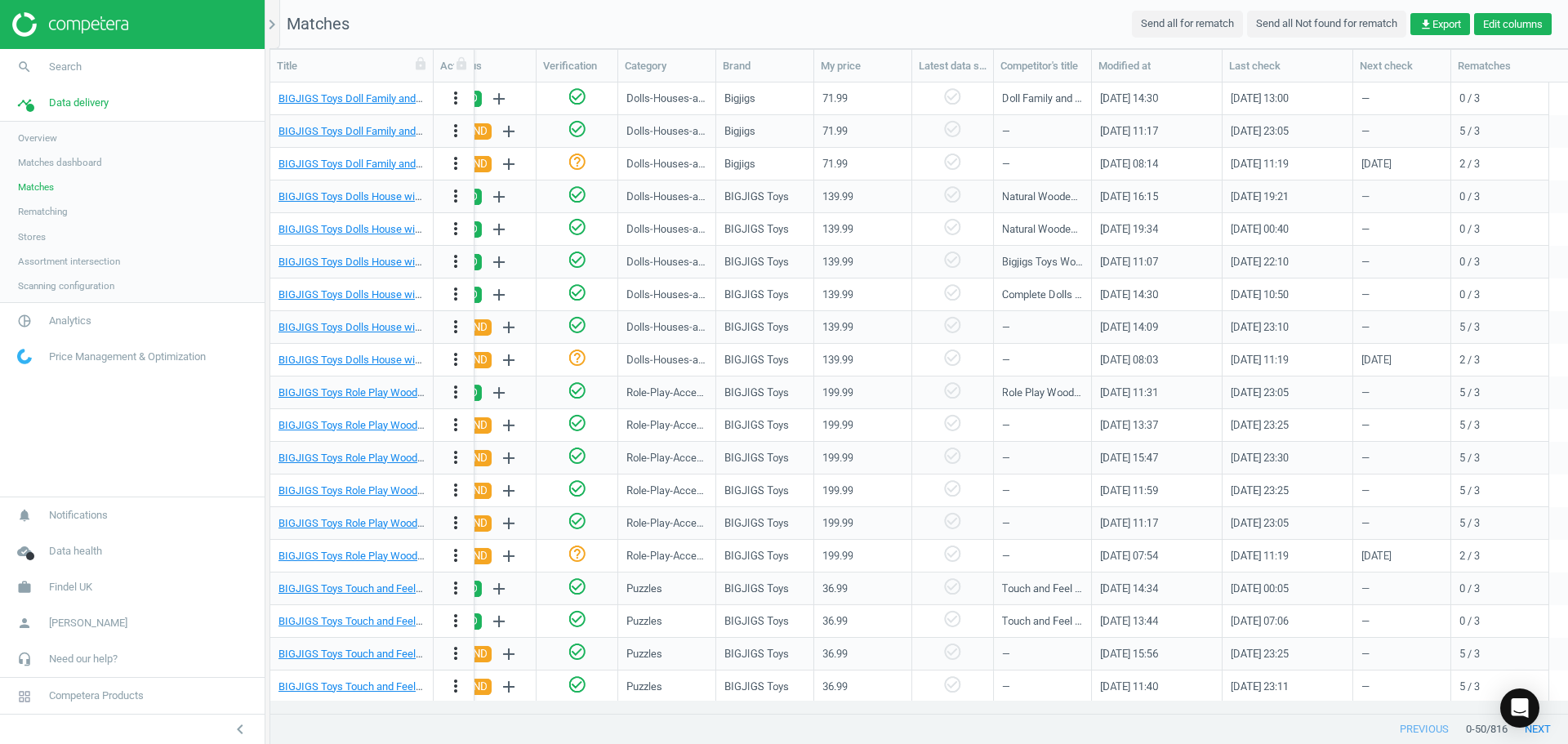
click at [1521, 29] on button "Edit columns" at bounding box center [1513, 24] width 78 height 22
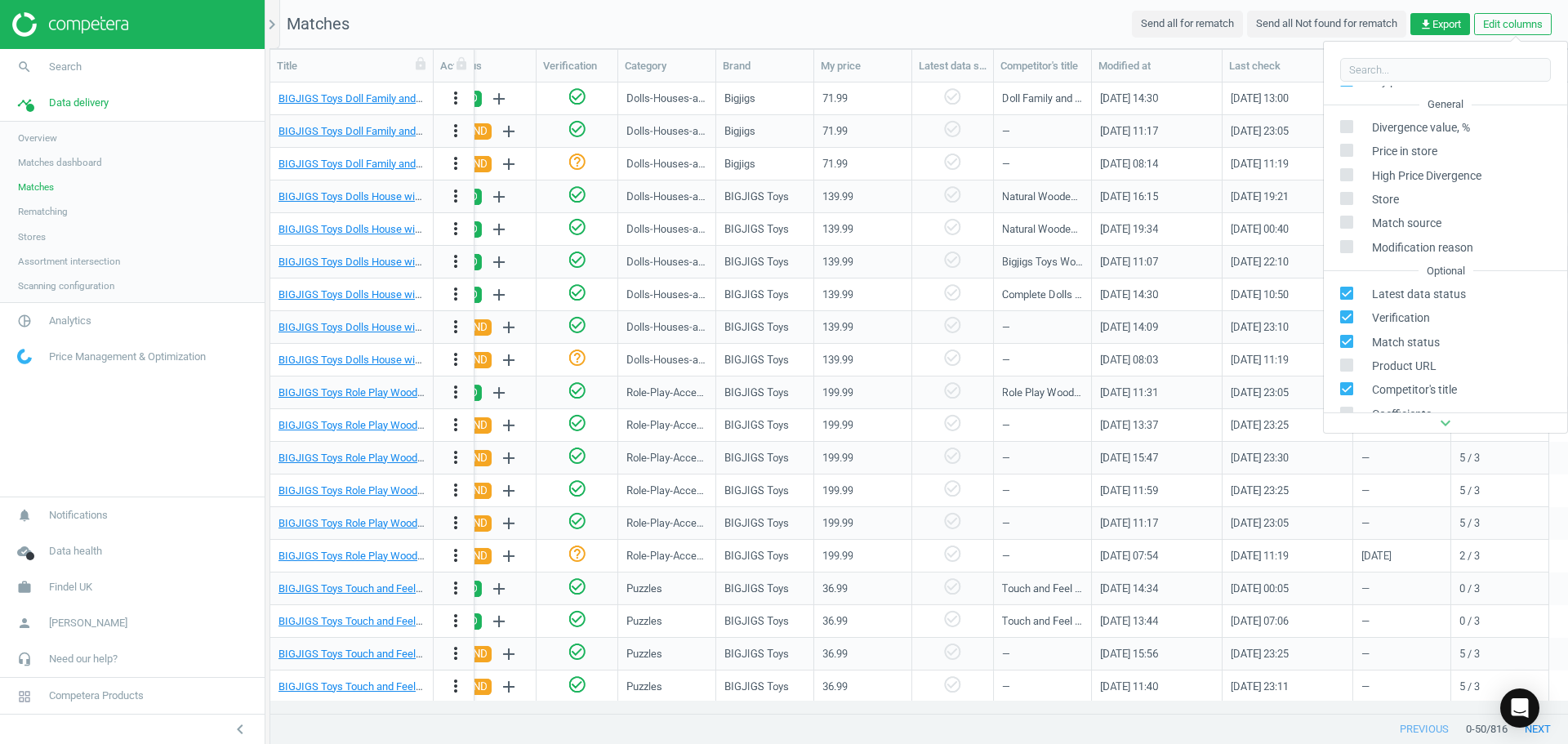
scroll to position [377, 0]
click at [1368, 394] on div "Optional" at bounding box center [1374, 394] width 38 height 15
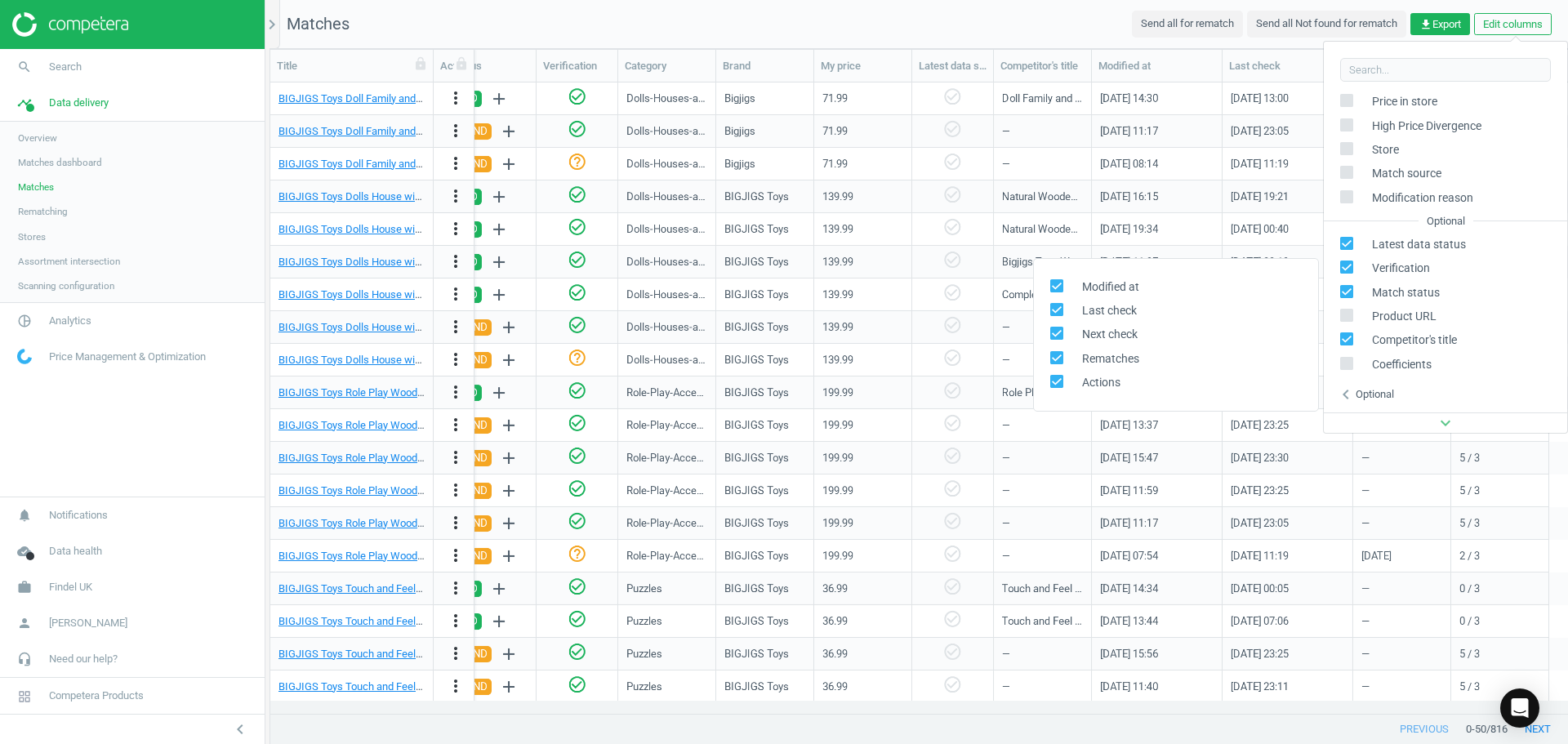
click at [1457, 419] on div "expand_more" at bounding box center [1445, 423] width 244 height 21
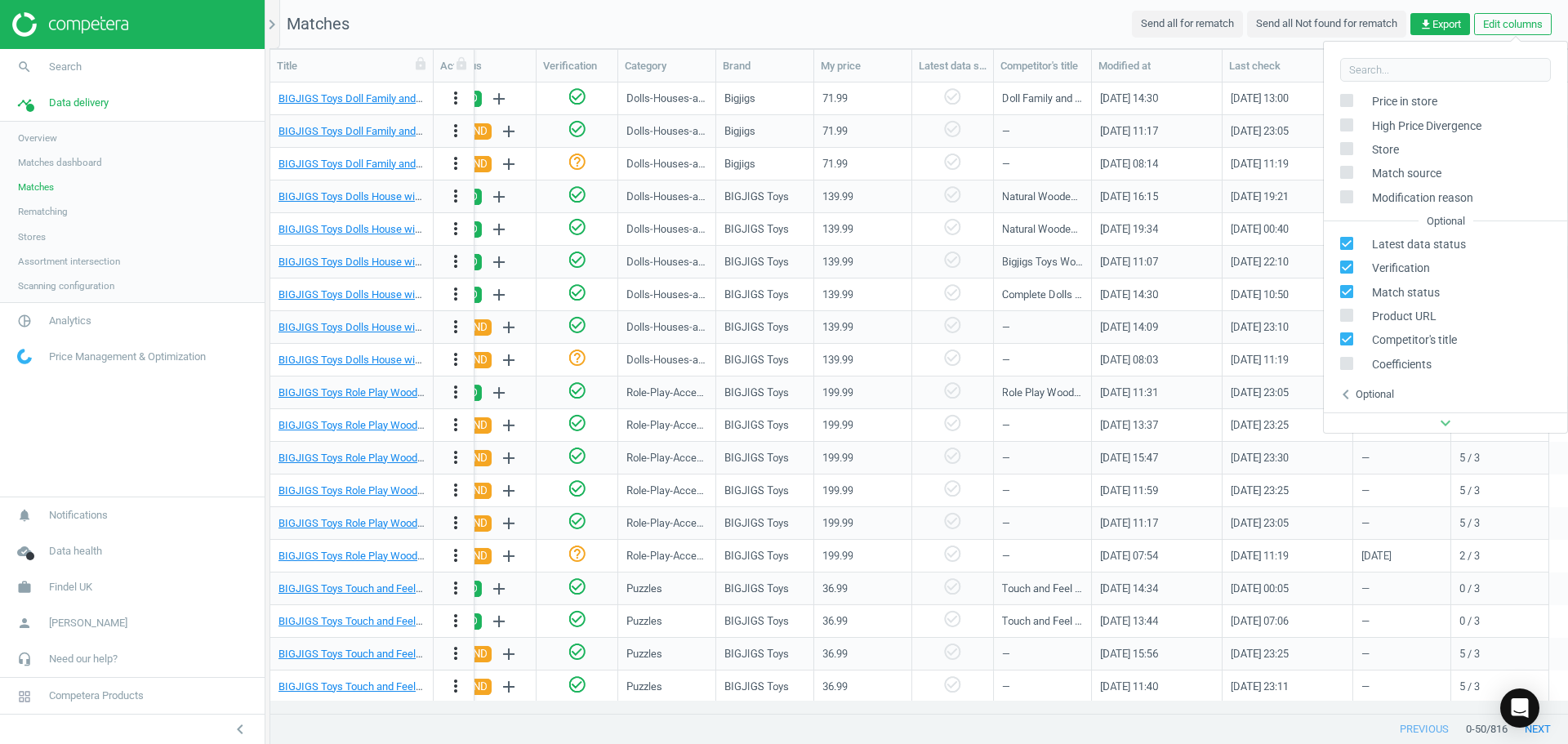
click at [1448, 424] on icon "expand_more" at bounding box center [1445, 423] width 20 height 20
click at [1446, 423] on icon "expand_more" at bounding box center [1445, 423] width 20 height 20
click at [1446, 421] on icon "expand_more" at bounding box center [1445, 423] width 20 height 20
click at [1061, 30] on nav "Matches Send all for rematch Send all Not found for rematch get_app Export Edit…" at bounding box center [920, 24] width 1298 height 49
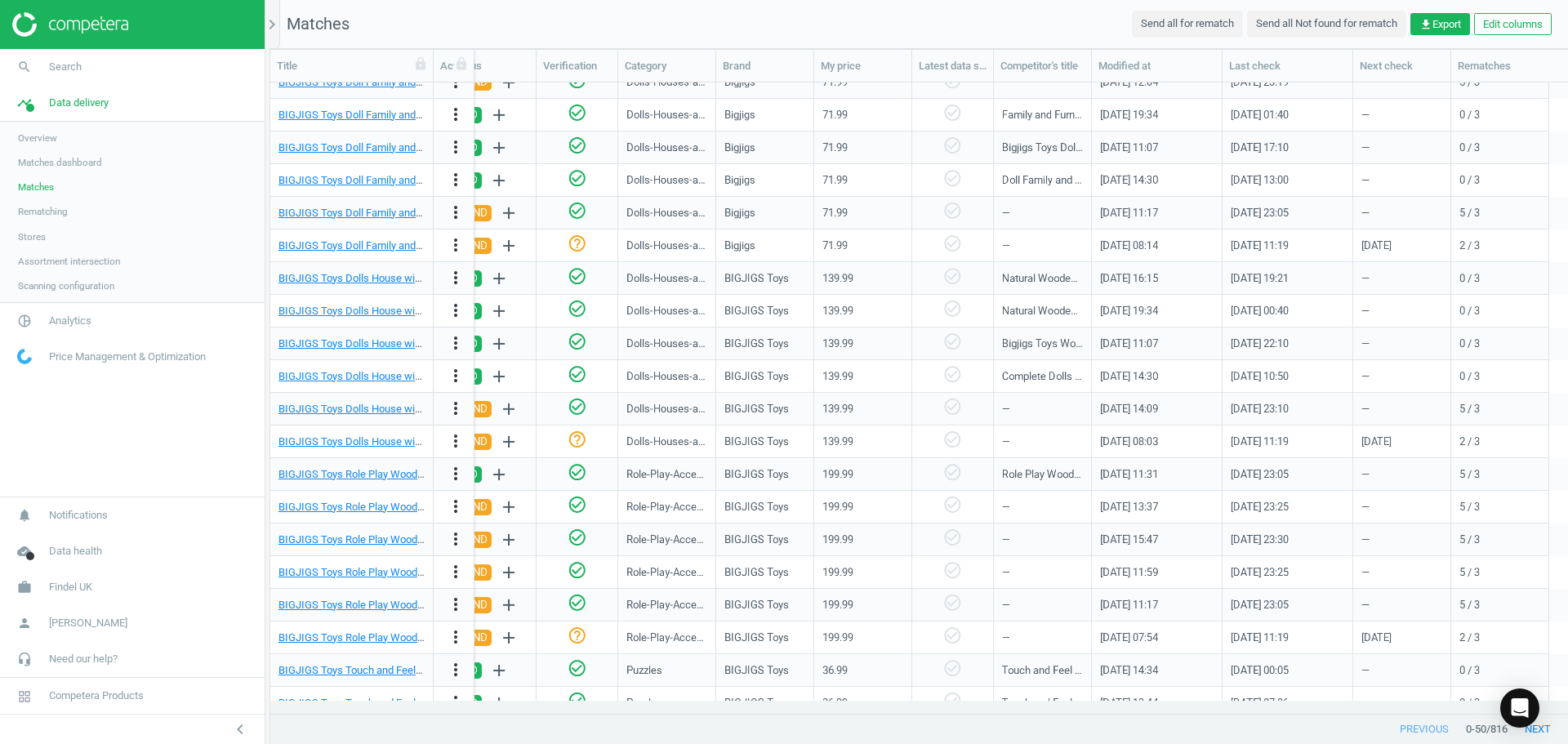
scroll to position [0, 0]
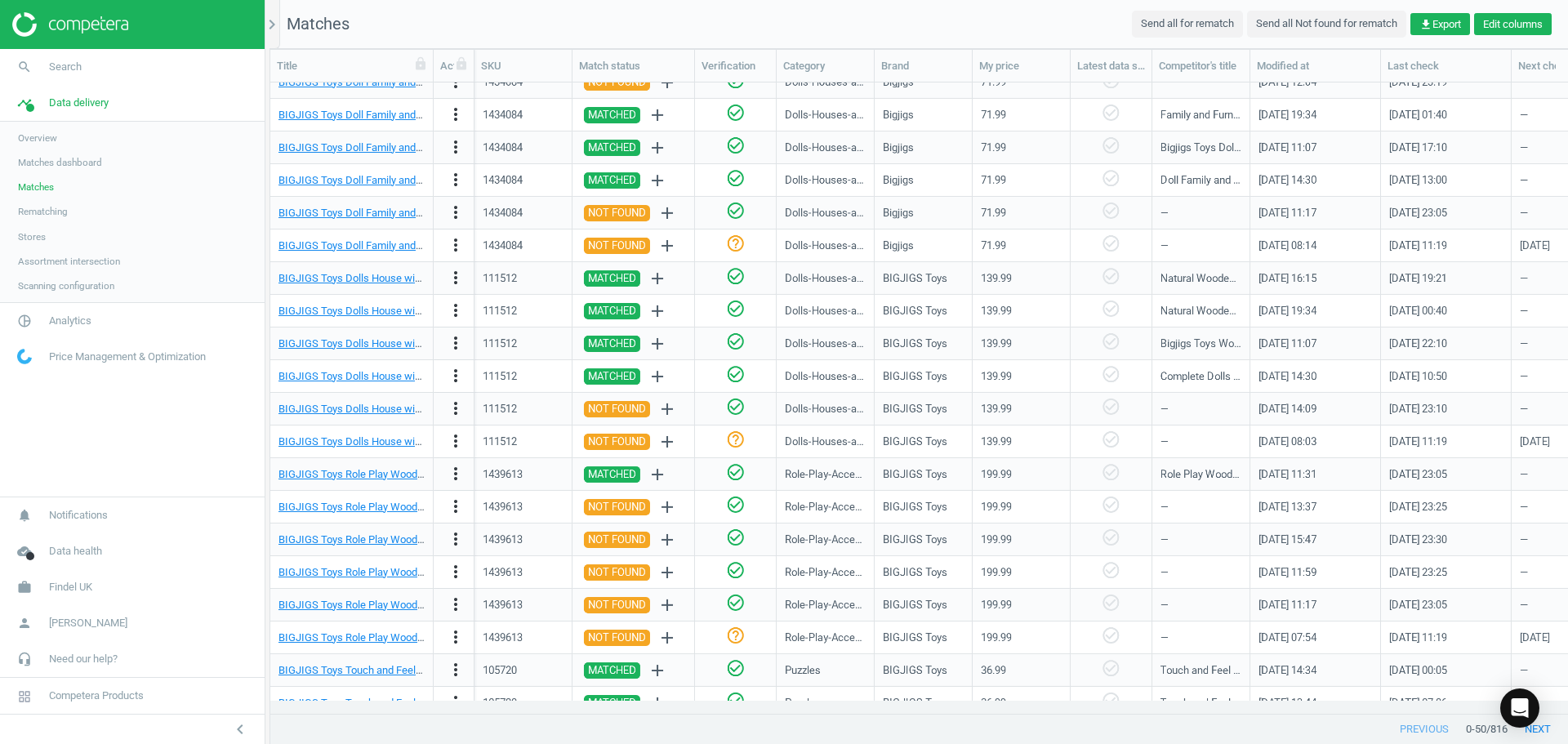
click at [1496, 22] on button "Edit columns" at bounding box center [1513, 24] width 78 height 22
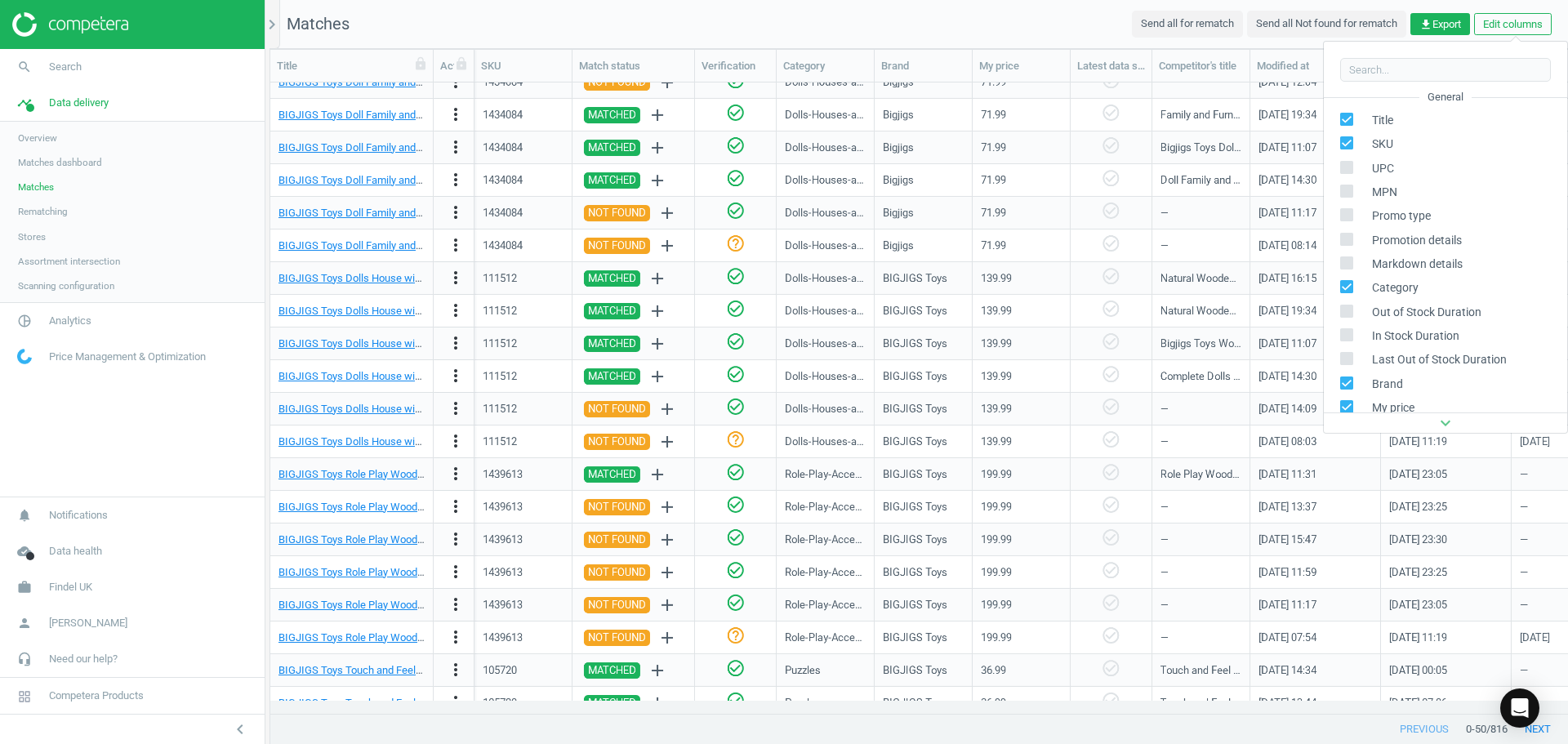
click at [1345, 171] on input "checkbox" at bounding box center [1347, 167] width 10 height 10
checkbox input "true"
click at [1344, 188] on input "checkbox" at bounding box center [1347, 191] width 10 height 10
checkbox input "true"
click at [1347, 216] on input "checkbox" at bounding box center [1347, 215] width 10 height 10
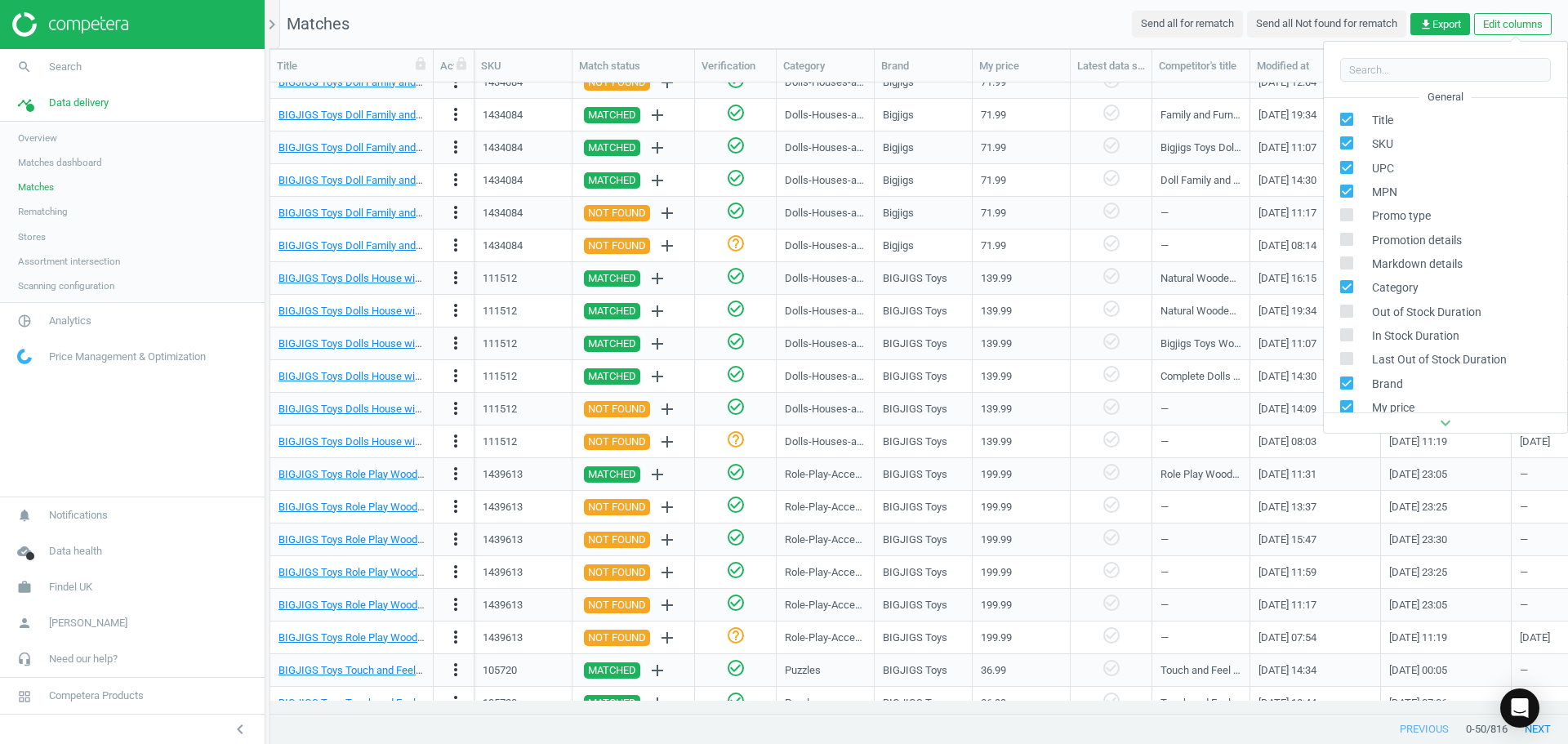
checkbox input "true"
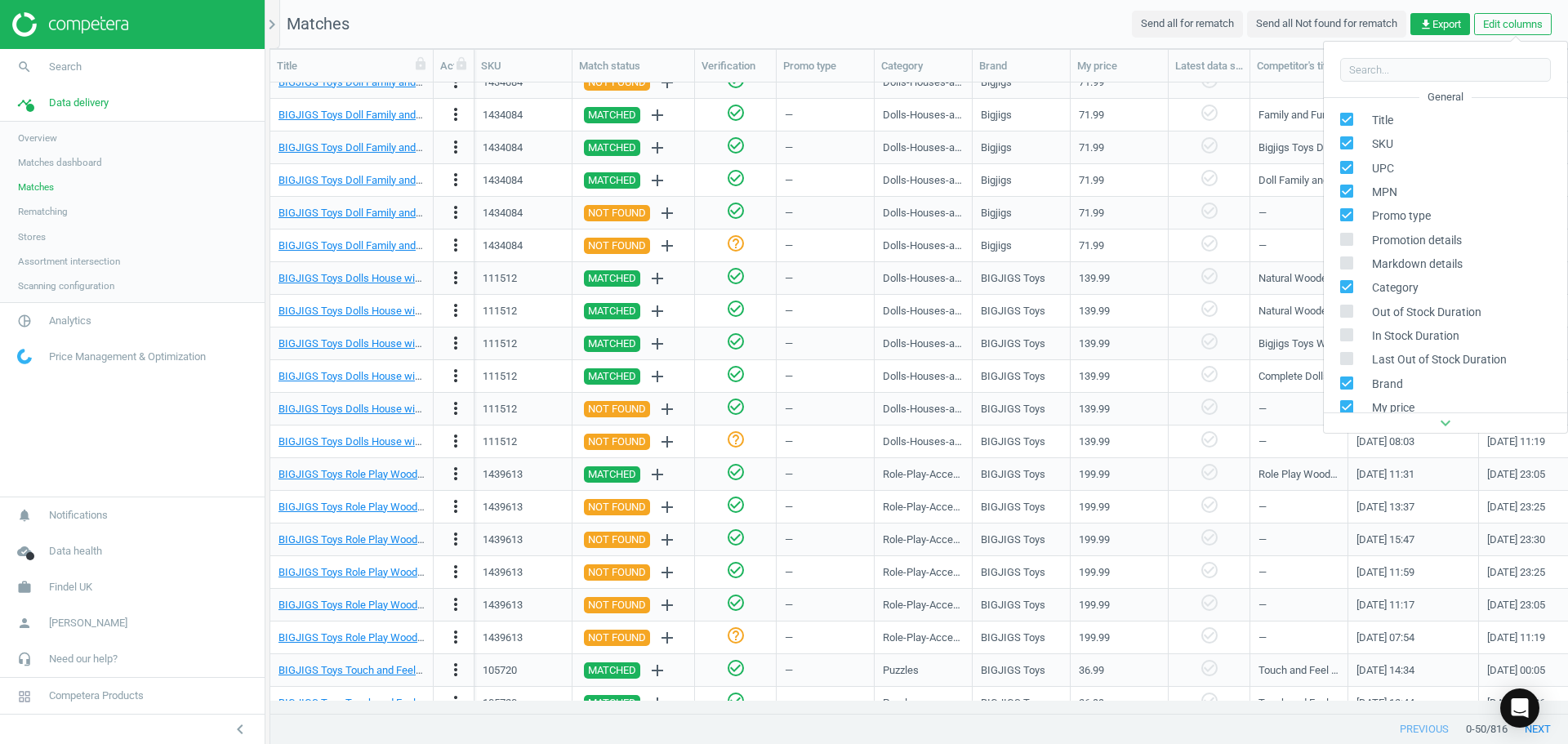
click at [1348, 233] on input "checkbox" at bounding box center [1347, 238] width 10 height 10
checkbox input "true"
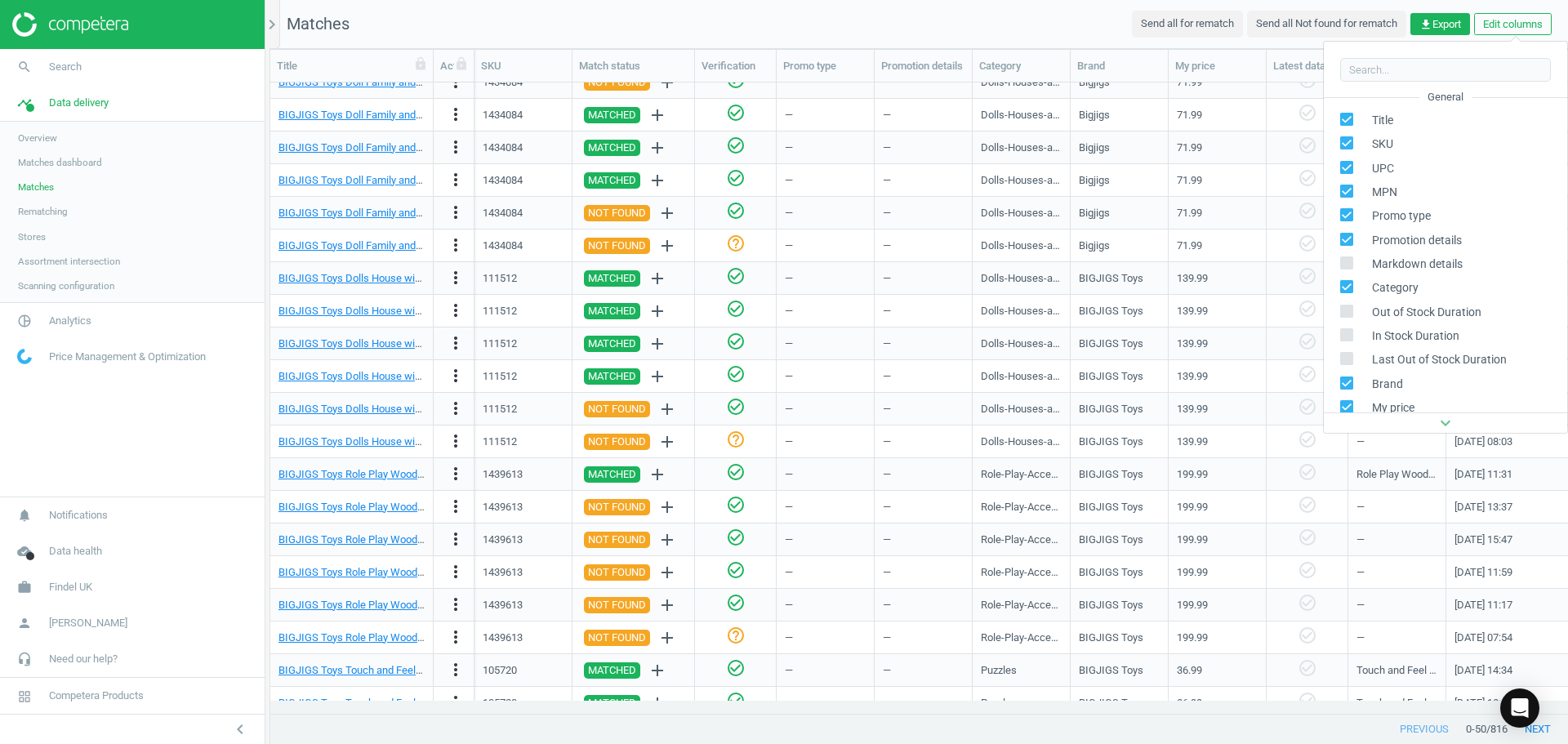
click at [1346, 262] on input "checkbox" at bounding box center [1347, 263] width 10 height 10
checkbox input "true"
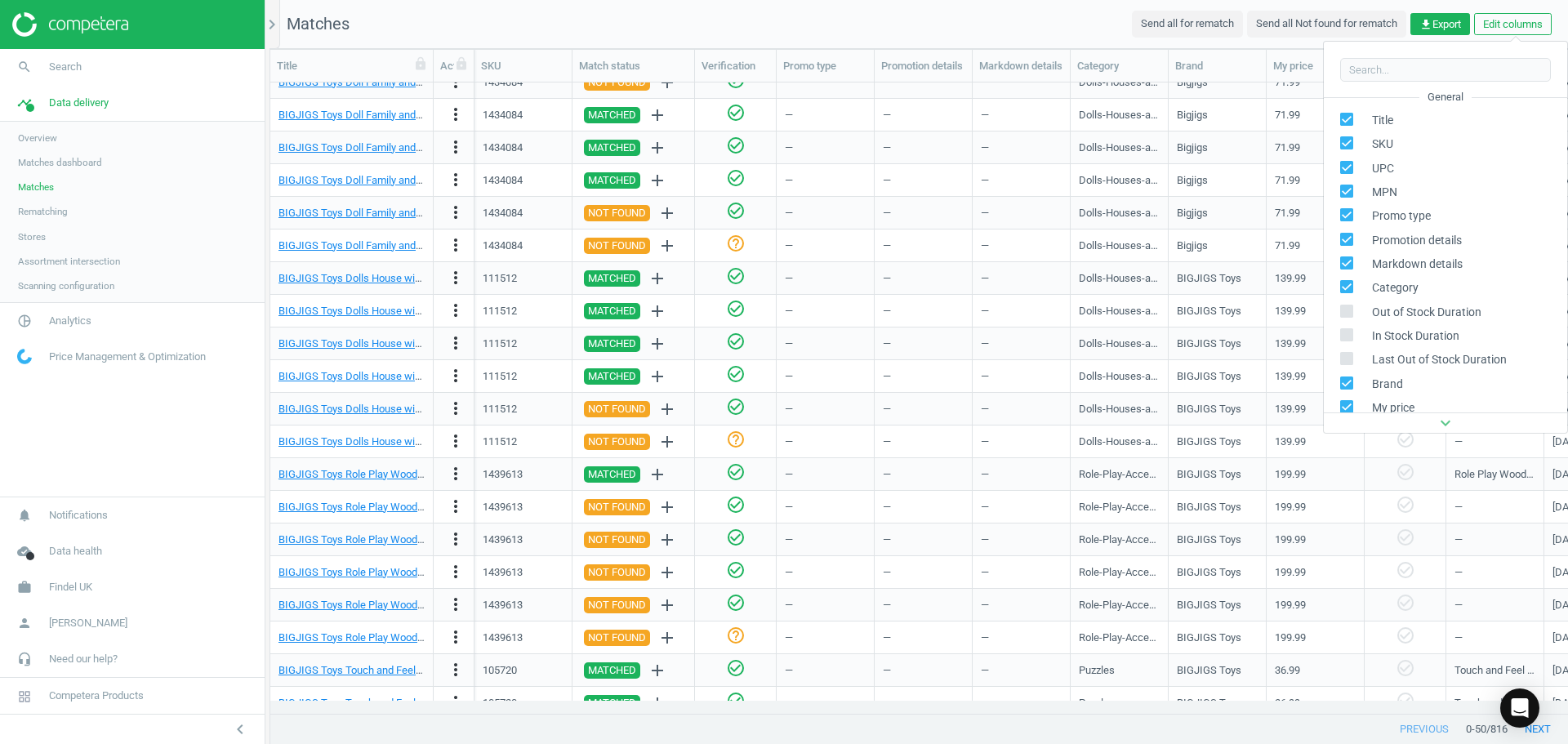
click at [1352, 310] on input "checkbox" at bounding box center [1347, 310] width 10 height 10
checkbox input "true"
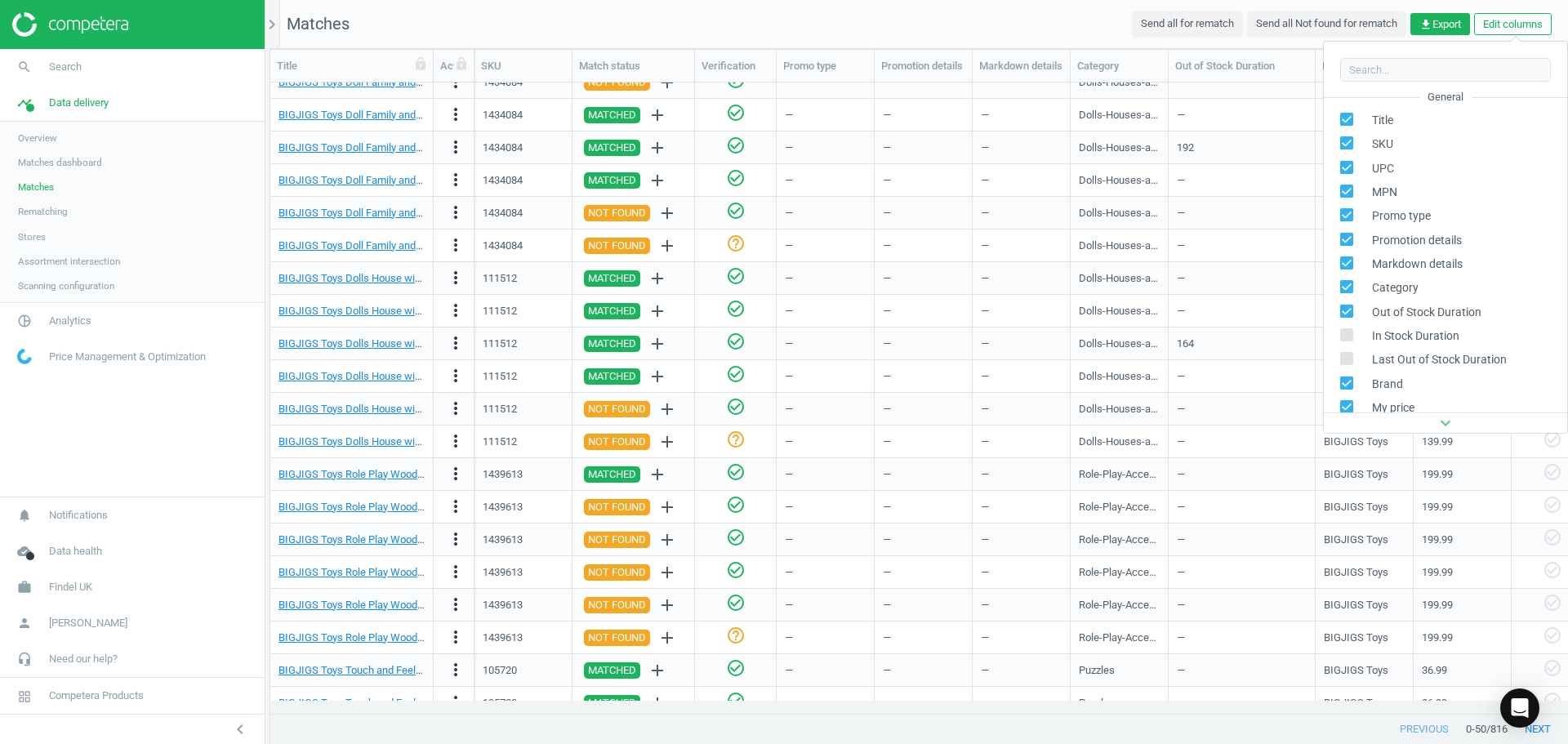
click at [1351, 339] on input "checkbox" at bounding box center [1347, 334] width 10 height 10
checkbox input "true"
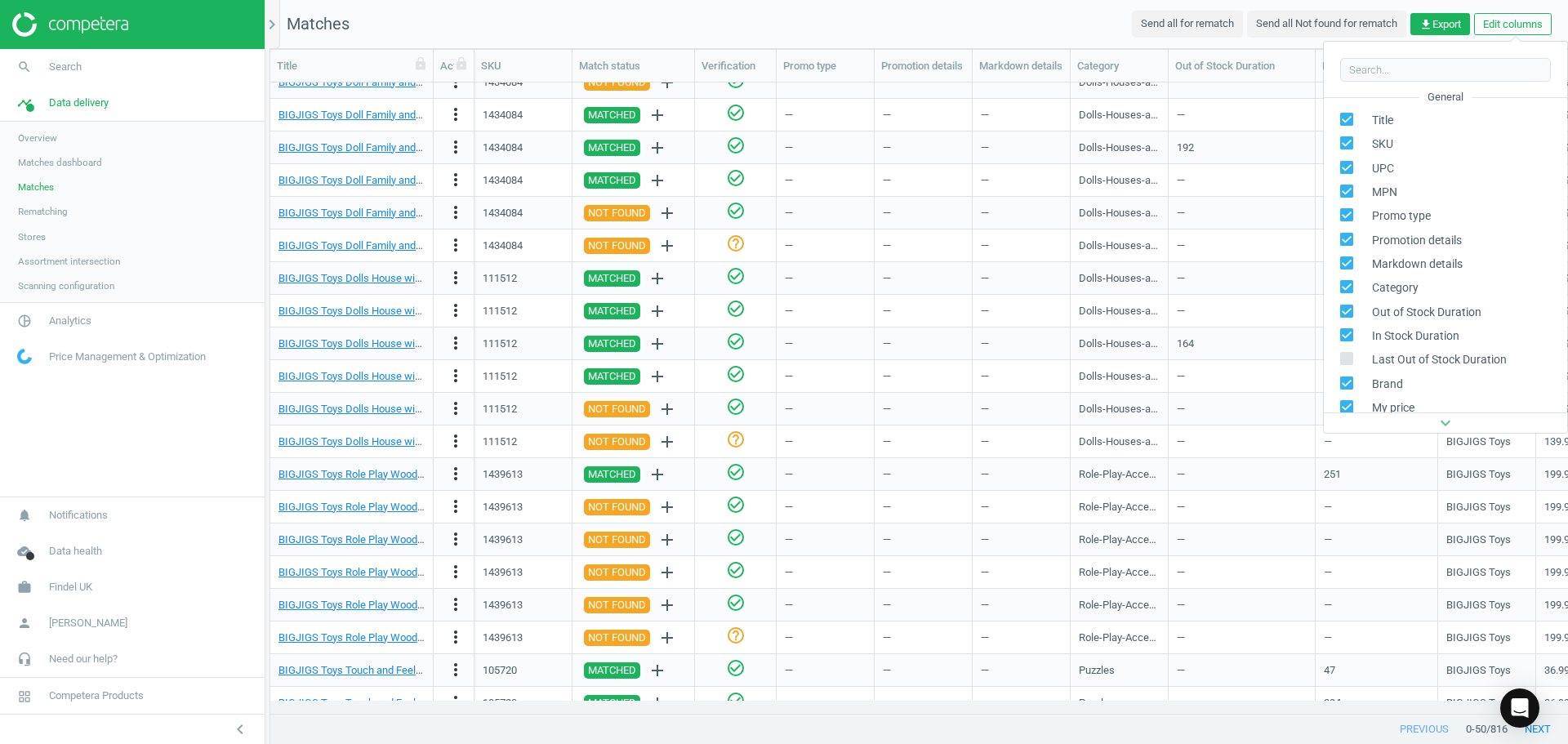
click at [1346, 361] on input "checkbox" at bounding box center [1347, 359] width 10 height 10
checkbox input "true"
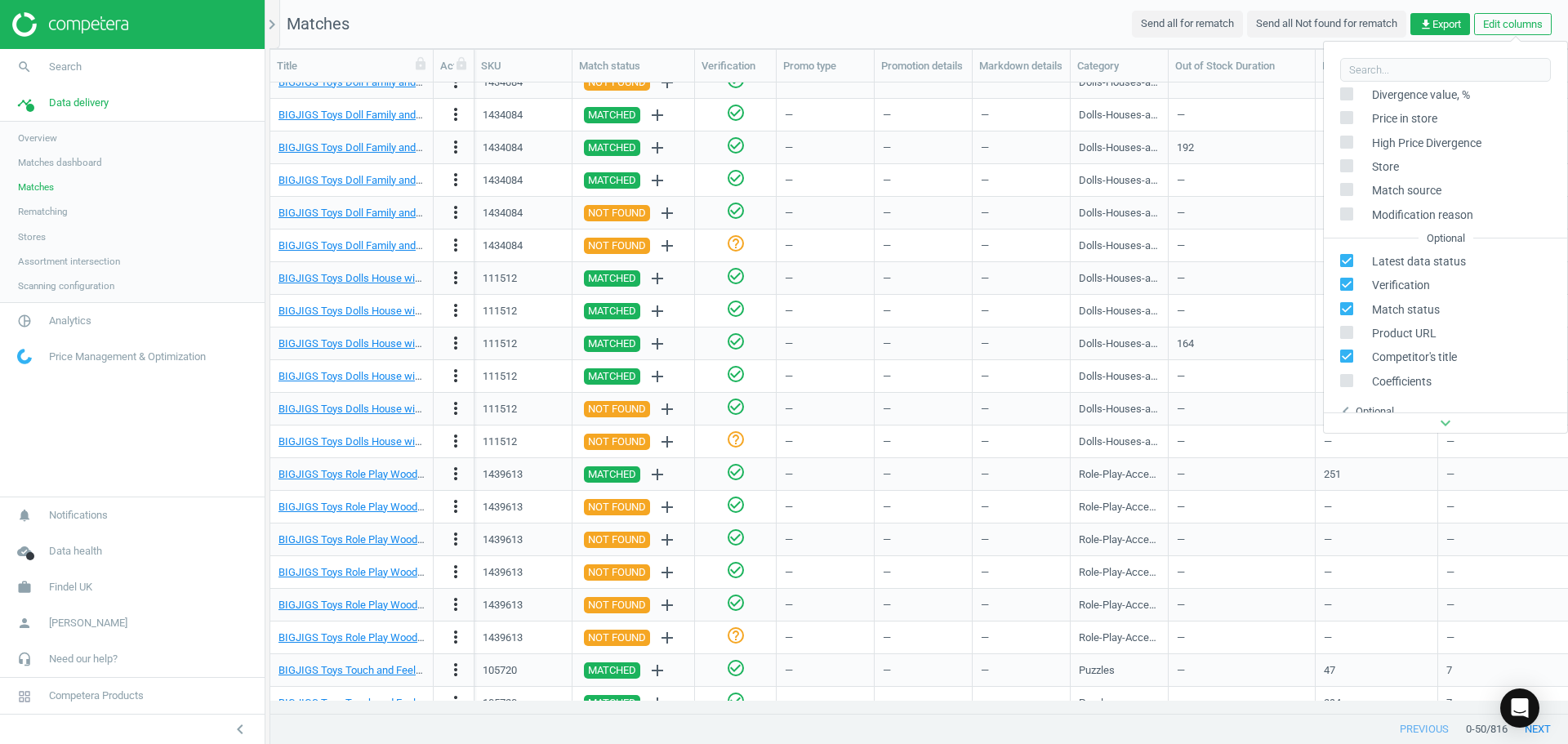
scroll to position [295, 0]
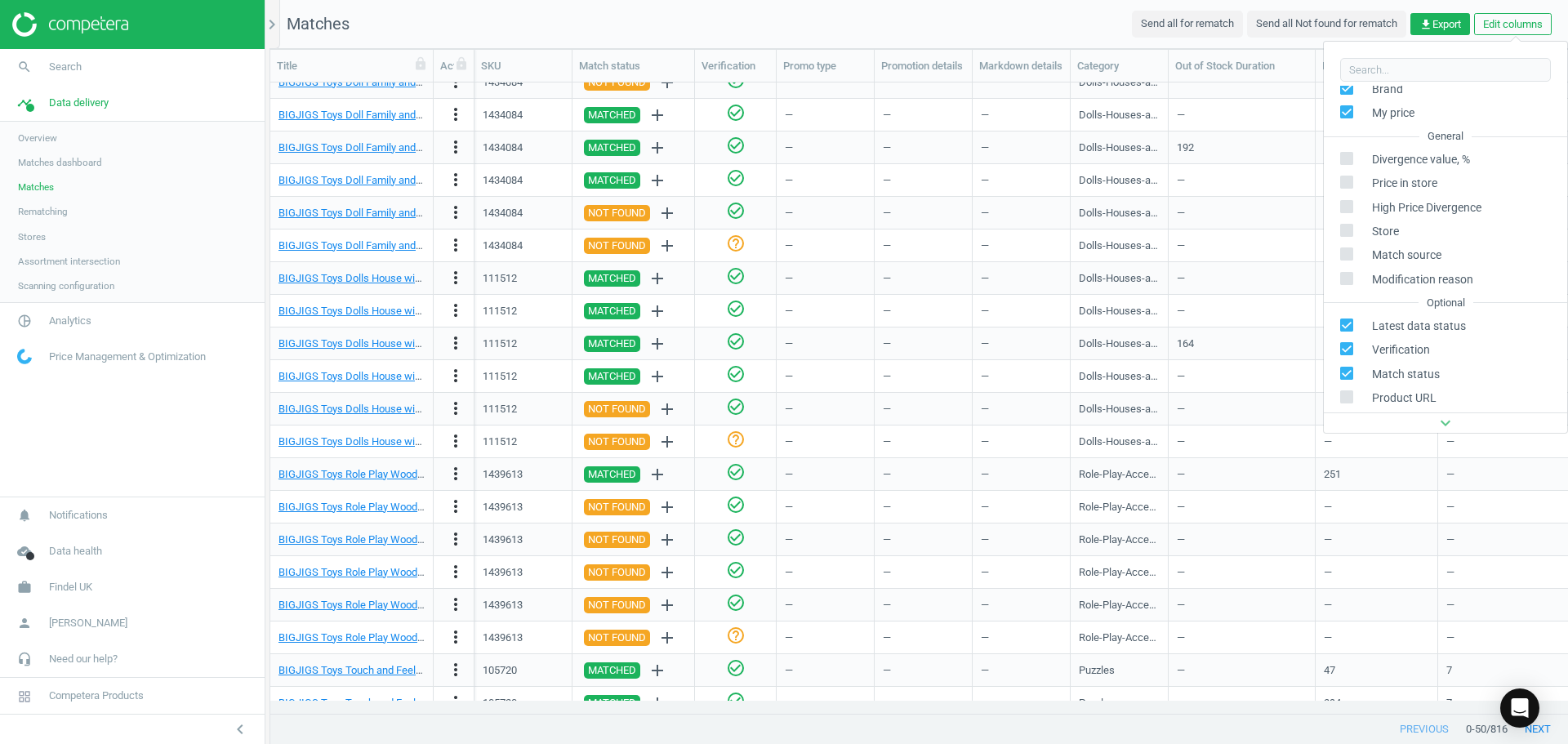
click at [1347, 231] on input "checkbox" at bounding box center [1347, 231] width 10 height 10
checkbox input "true"
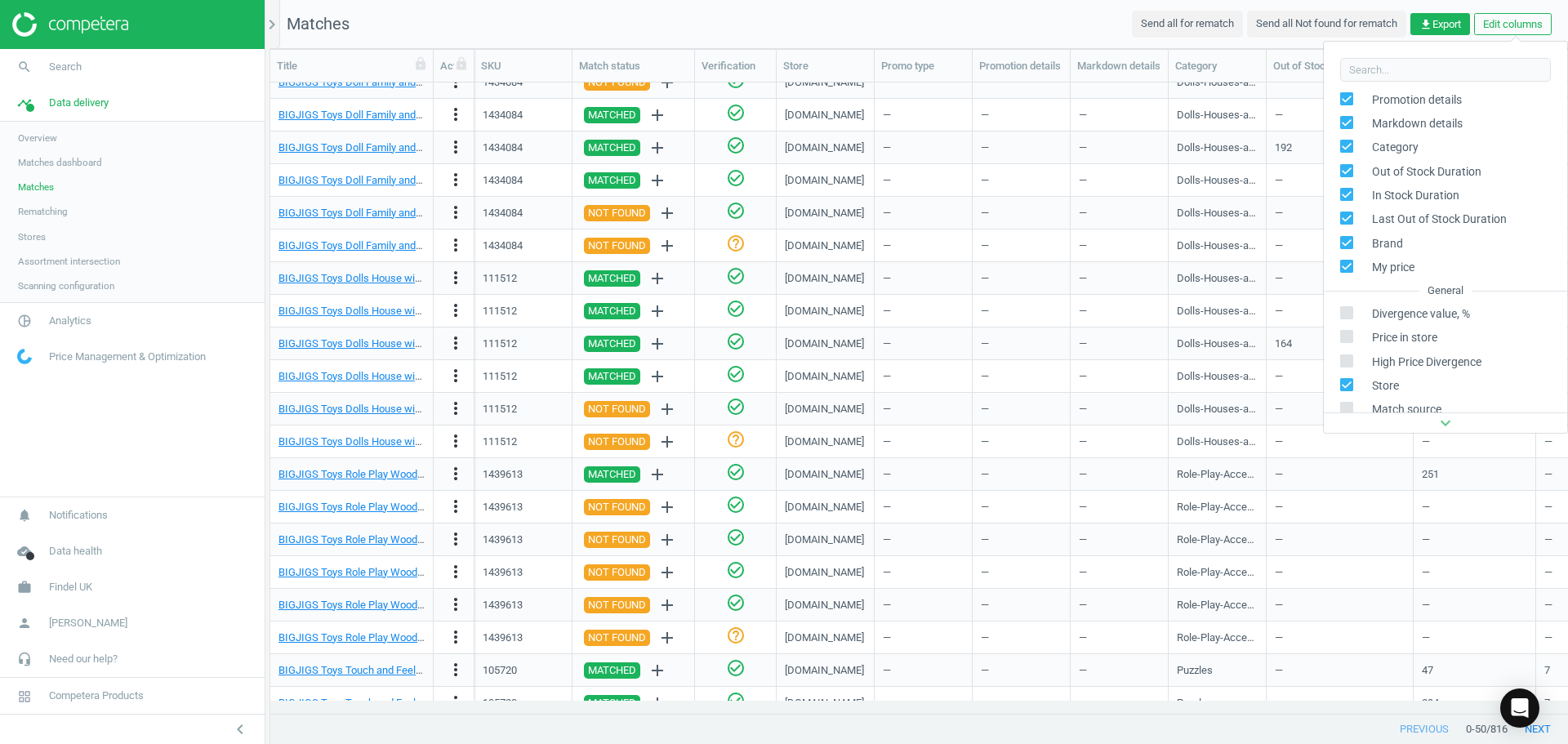
scroll to position [0, 0]
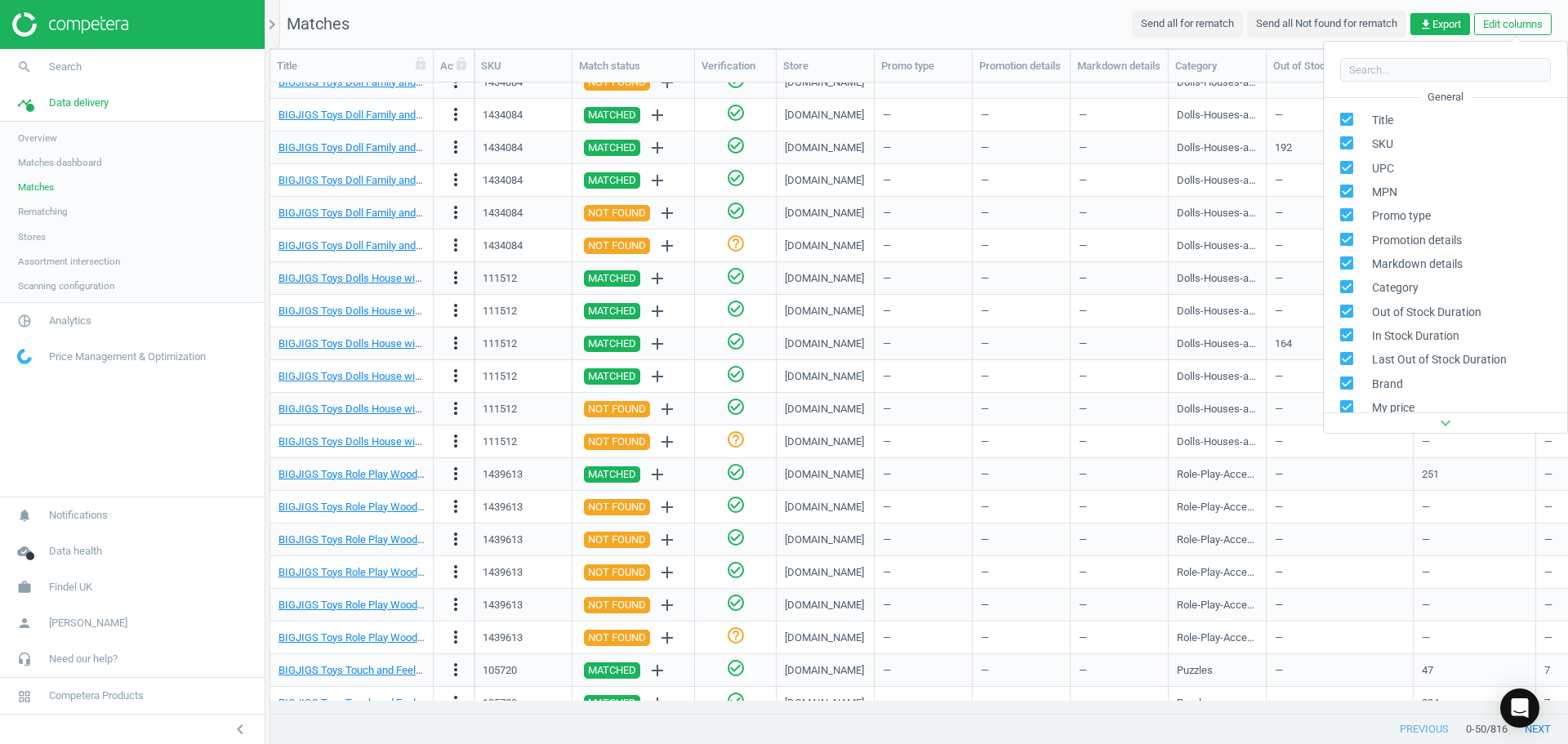
click at [1043, 34] on nav "Matches Send all for rematch Send all Not found for rematch get_app Export Edit…" at bounding box center [920, 24] width 1298 height 49
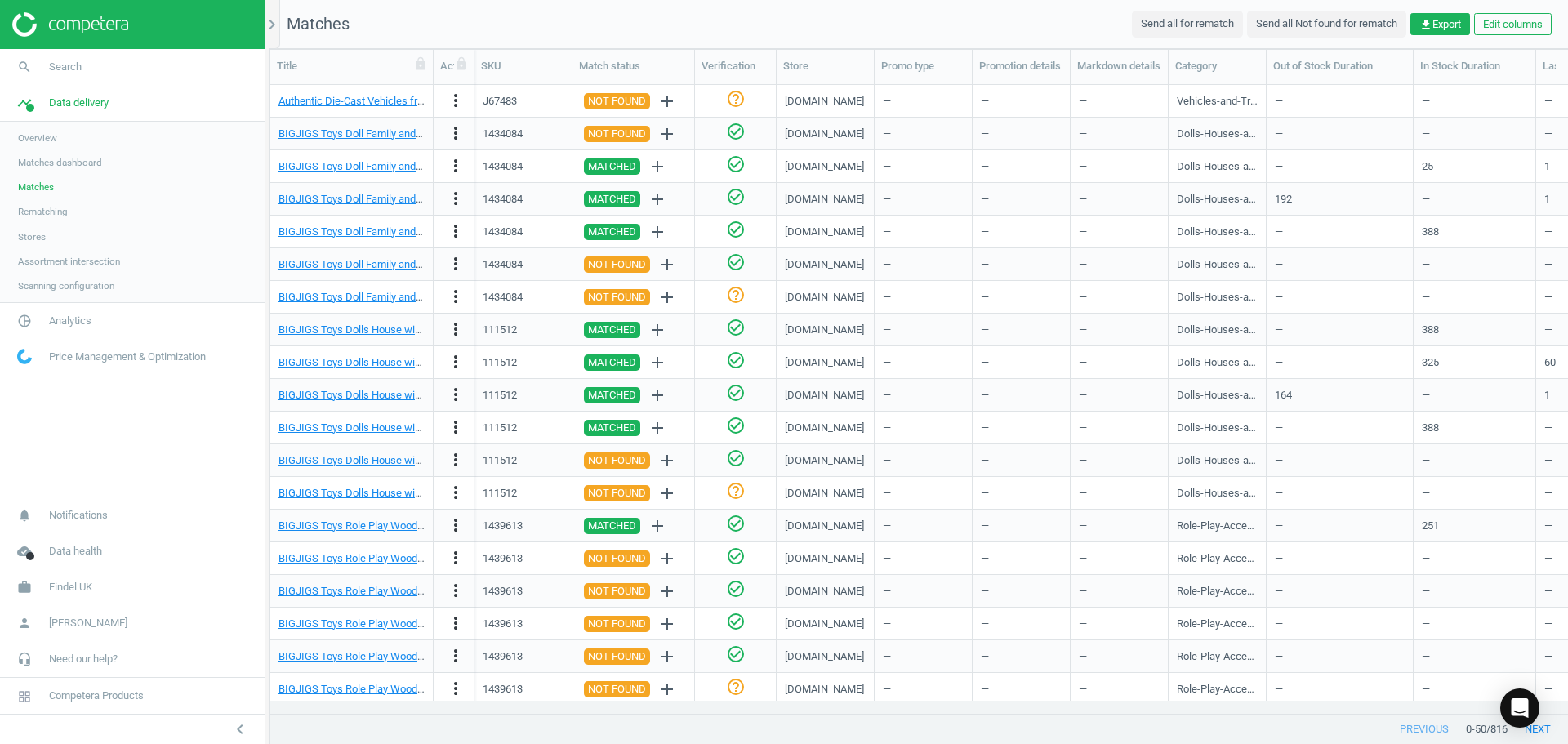
scroll to position [409, 0]
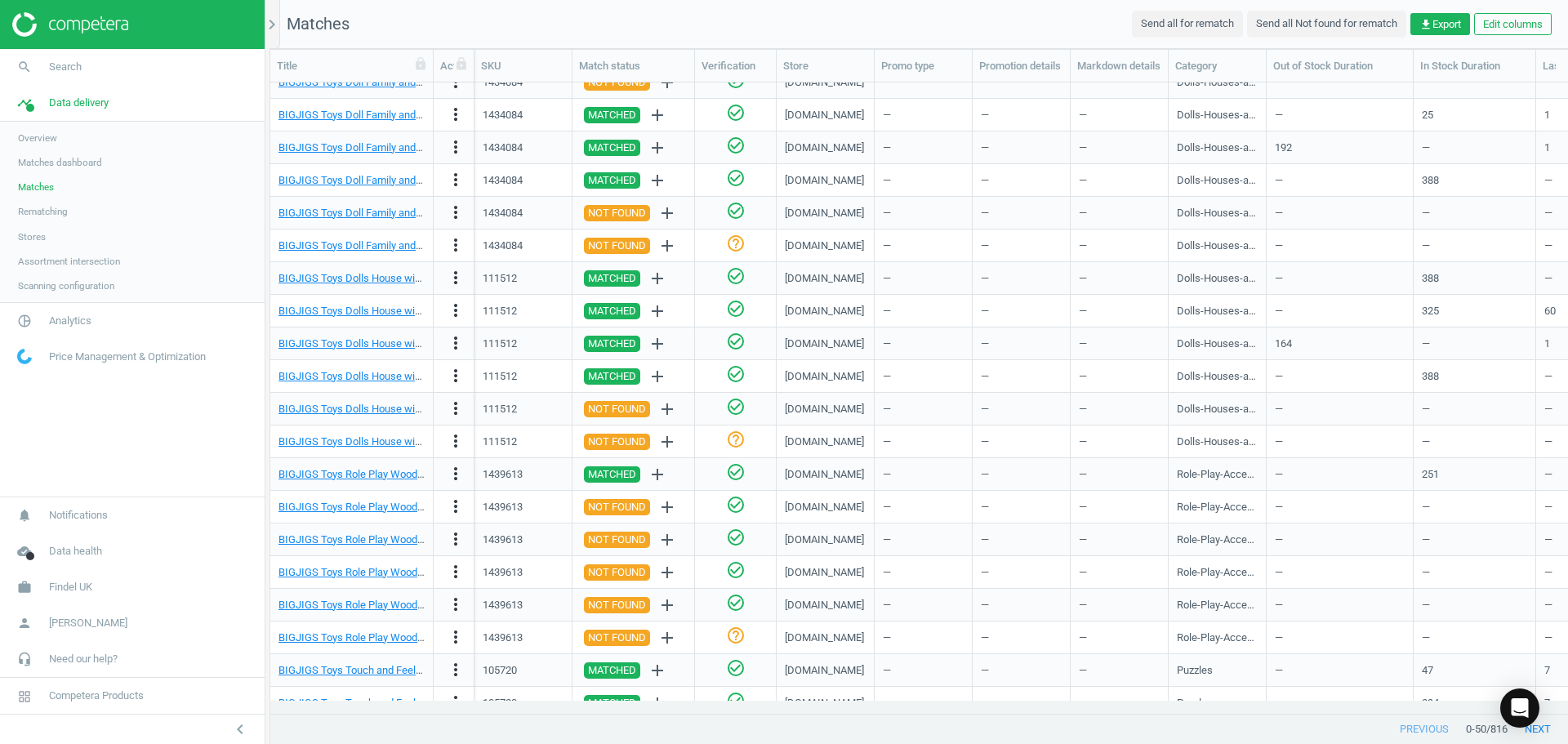
click at [82, 265] on span "Assortment intersection" at bounding box center [68, 261] width 102 height 13
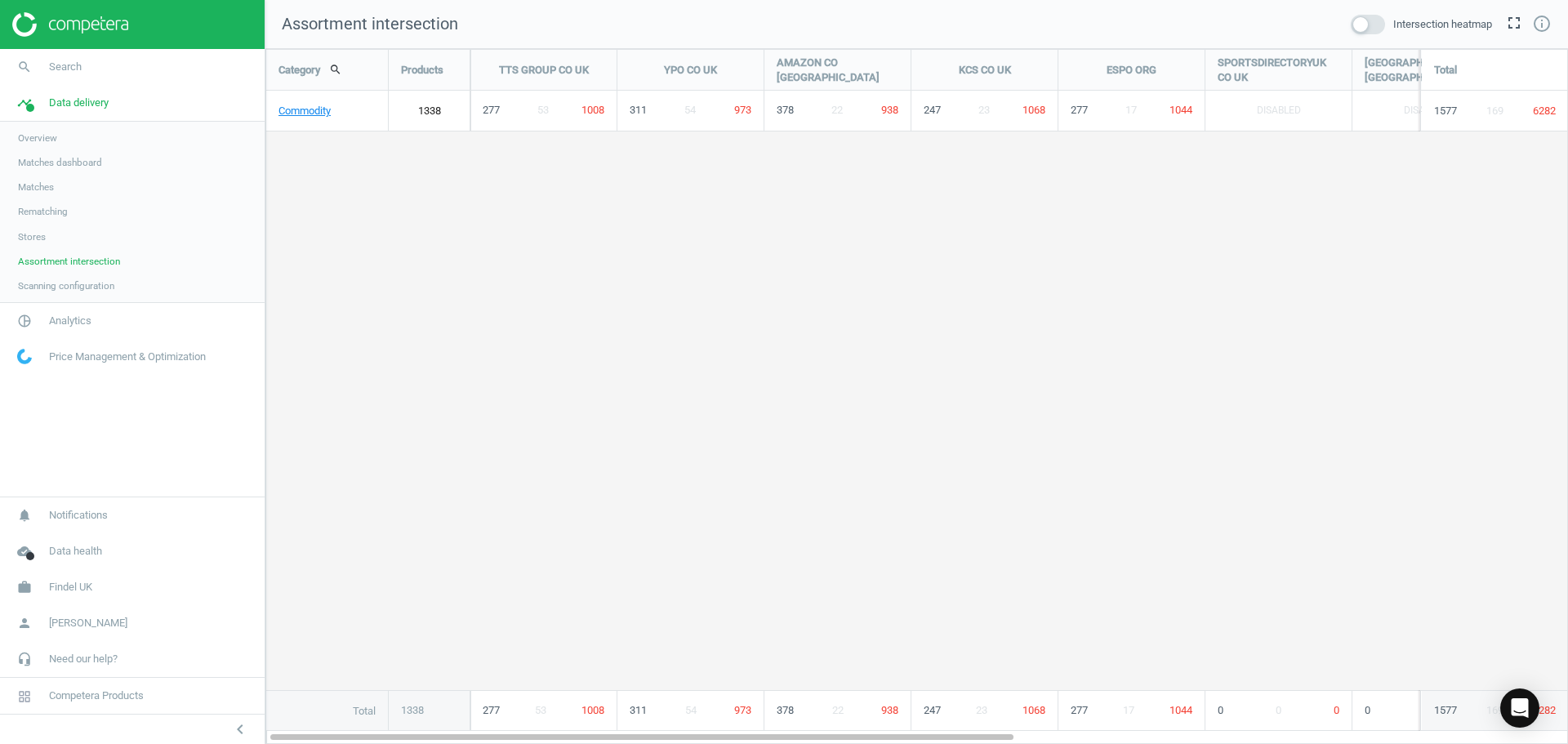
scroll to position [721, 1328]
click at [376, 112] on link "Commodity" at bounding box center [327, 112] width 122 height 41
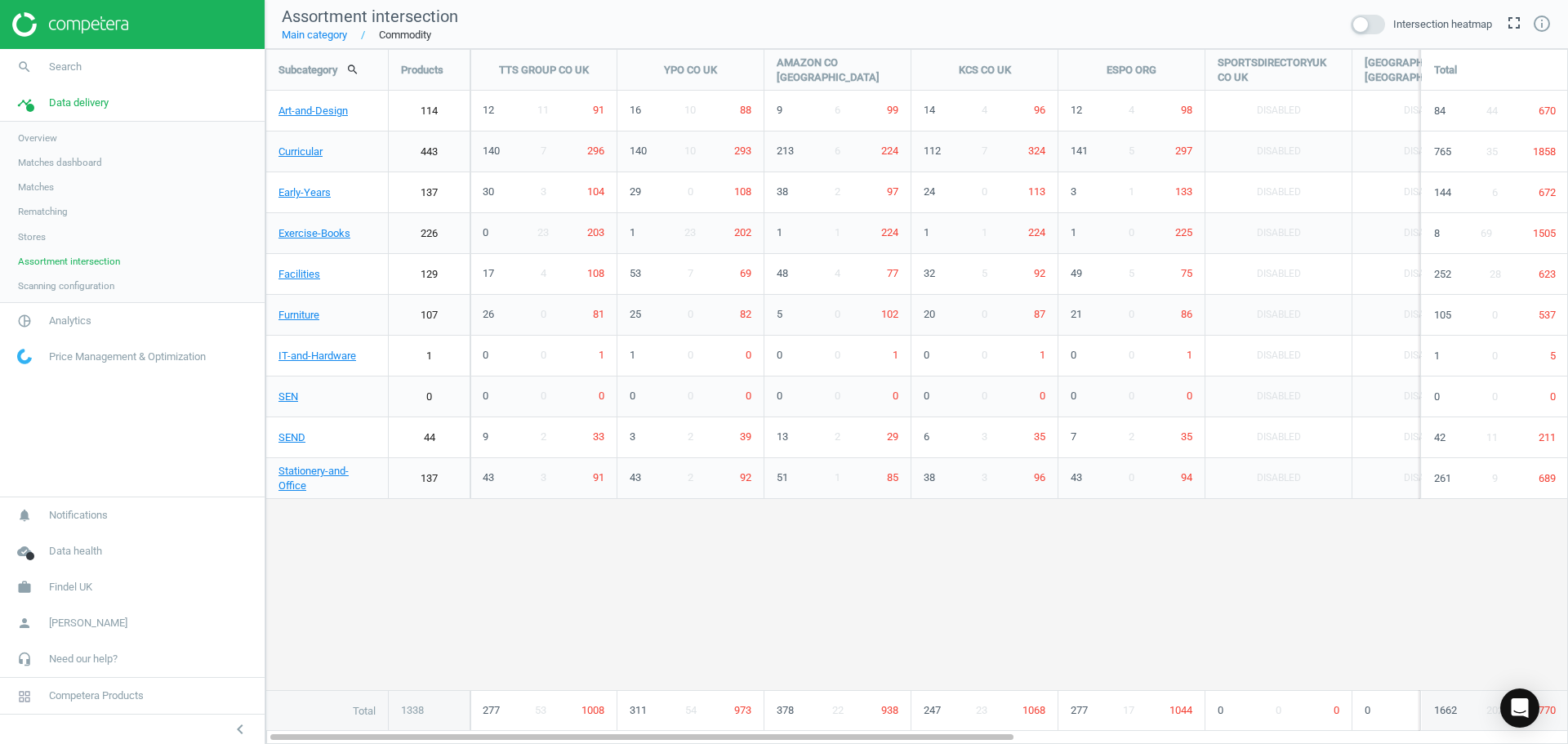
scroll to position [721, 1328]
click at [372, 183] on link "Early-Years" at bounding box center [327, 193] width 122 height 41
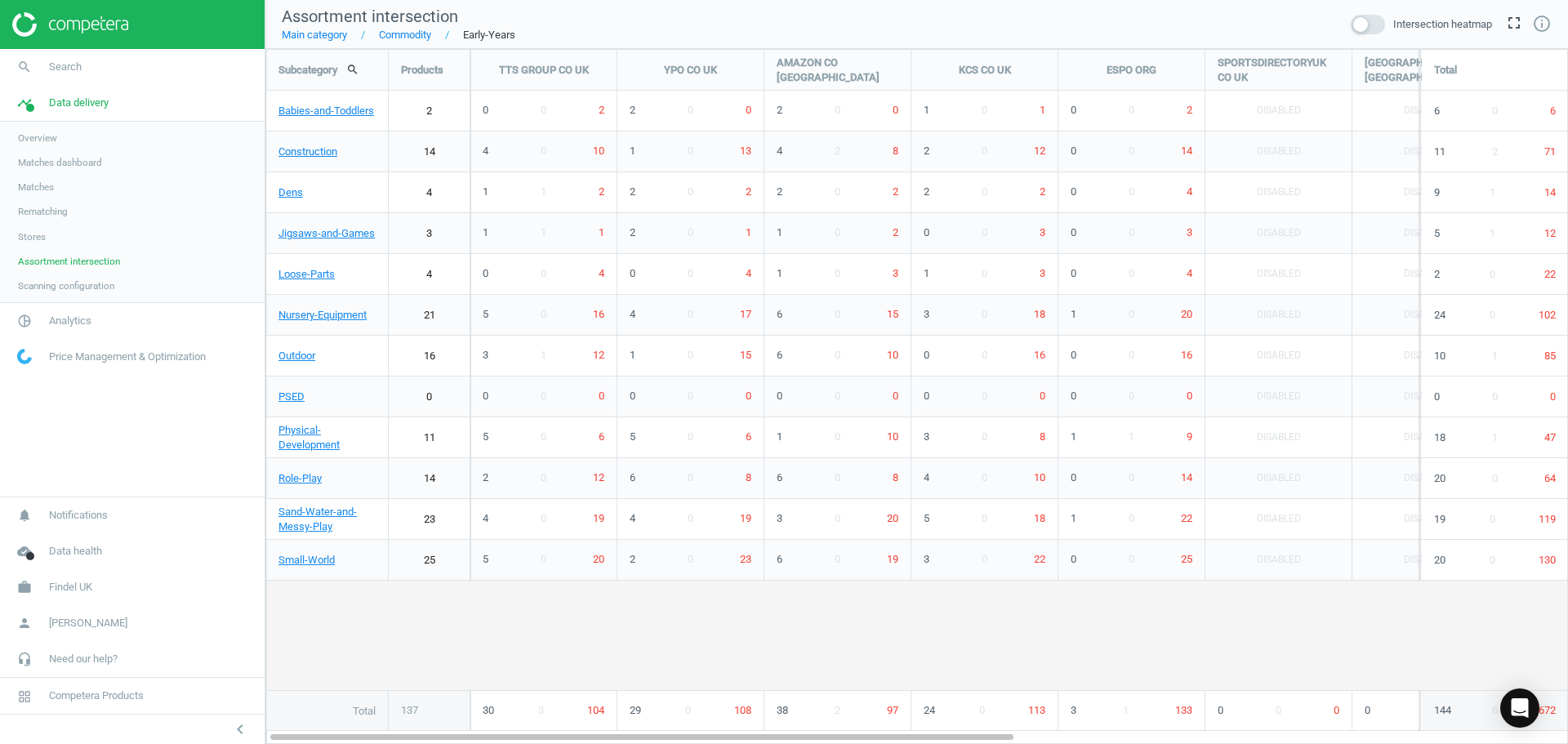
scroll to position [721, 1328]
click at [1551, 22] on icon "info_outline" at bounding box center [1542, 23] width 20 height 20
drag, startPoint x: 666, startPoint y: 732, endPoint x: 655, endPoint y: 734, distance: 11.2
click at [655, 734] on div at bounding box center [642, 737] width 743 height 14
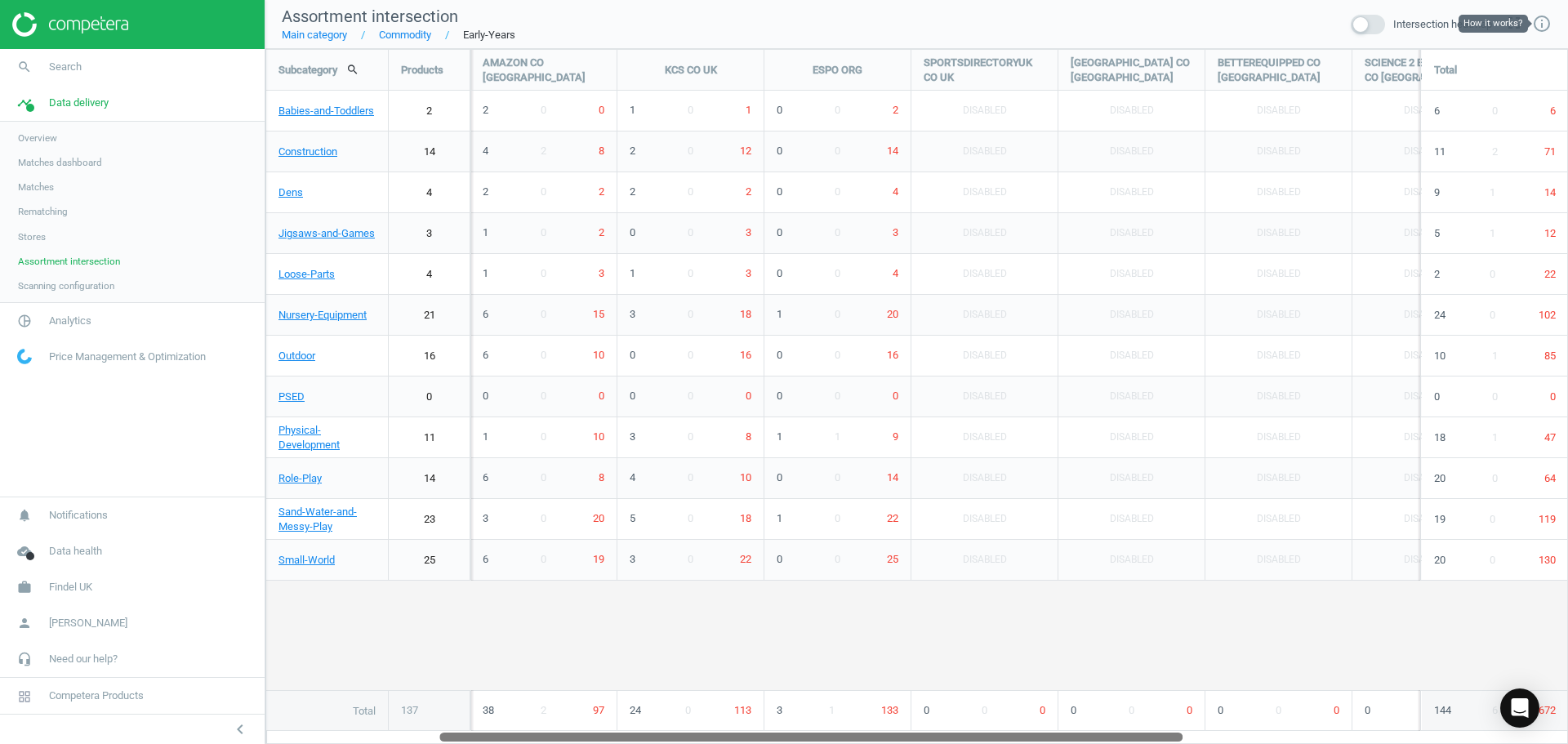
drag, startPoint x: 911, startPoint y: 738, endPoint x: 1147, endPoint y: 731, distance: 236.1
click at [1139, 729] on div "Subcategory search Products TTS GROUP CO UK YPO CO UK AMAZON CO UK KCS CO UK ES…" at bounding box center [916, 396] width 1303 height 695
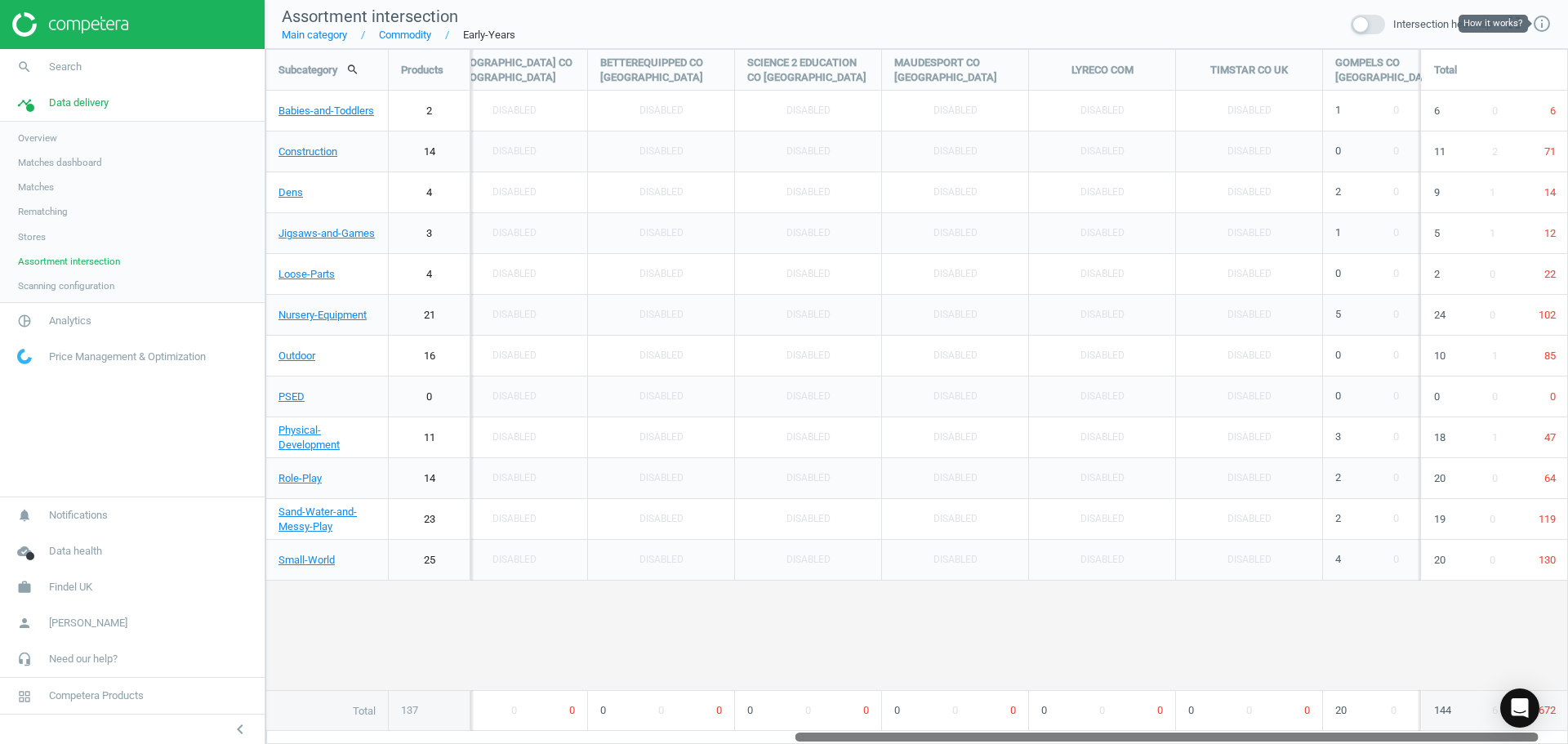
drag, startPoint x: 1167, startPoint y: 732, endPoint x: 1187, endPoint y: 733, distance: 20.0
click at [1174, 732] on div at bounding box center [917, 737] width 1303 height 14
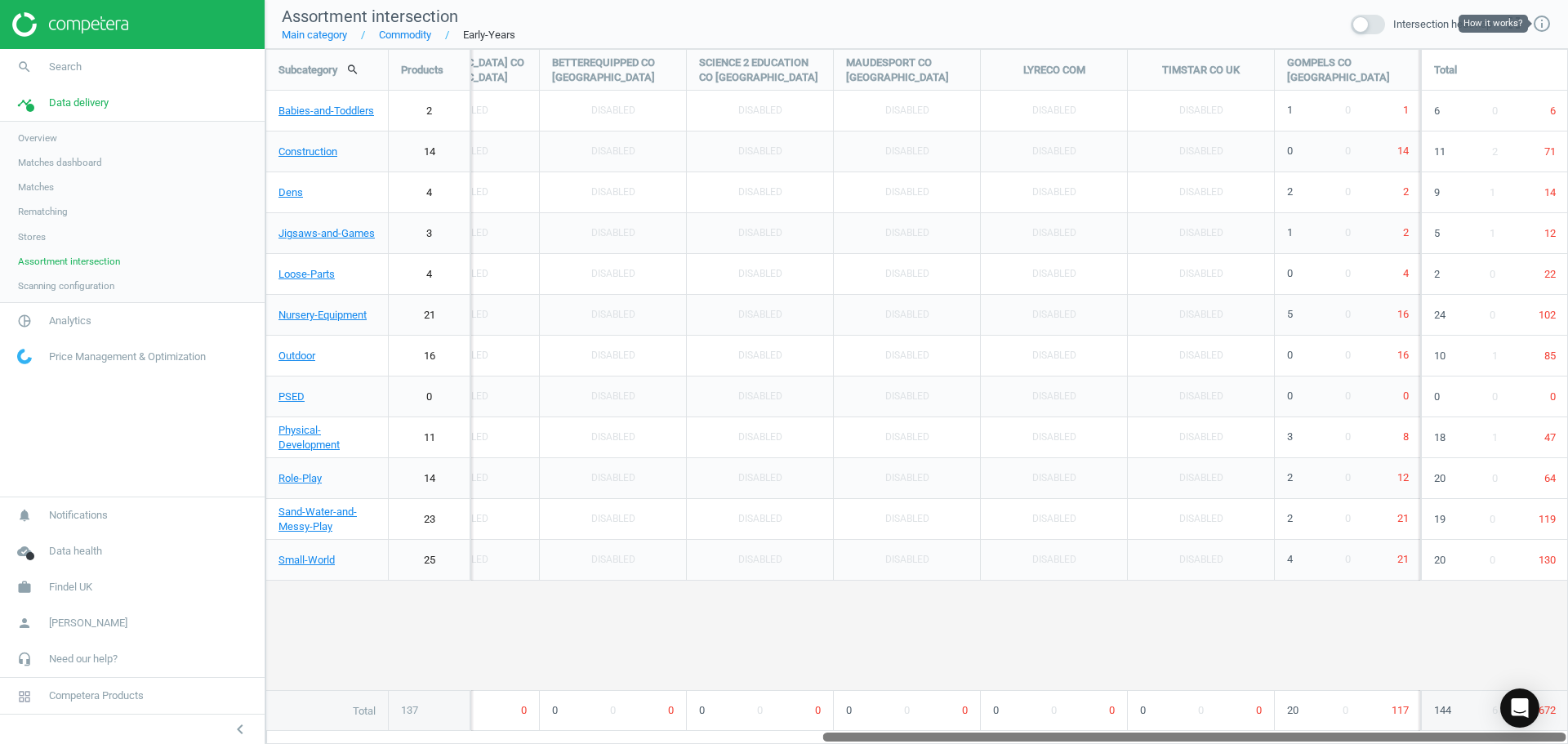
drag, startPoint x: 1263, startPoint y: 733, endPoint x: 1293, endPoint y: 733, distance: 30.0
click at [1293, 733] on div at bounding box center [1194, 737] width 743 height 14
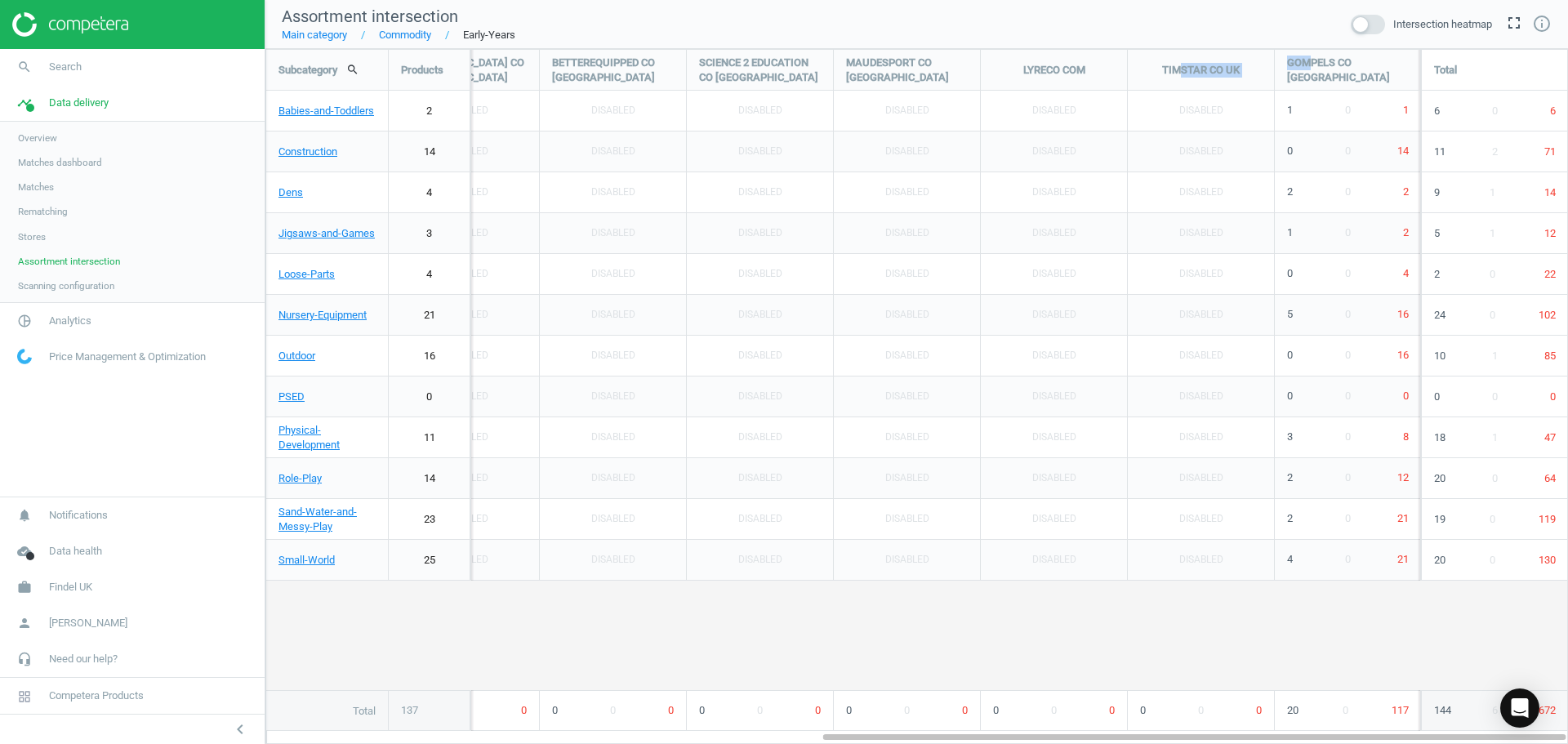
drag, startPoint x: 1333, startPoint y: 71, endPoint x: 1183, endPoint y: 79, distance: 150.2
click at [1183, 79] on div "TTS GROUP CO UK YPO CO UK AMAZON CO UK KCS CO UK ESPO ORG SPORTSDIRECTORYUK CO …" at bounding box center [466, 70] width 1911 height 41
click at [1329, 73] on div "GOMPELS CO [GEOGRAPHIC_DATA]" at bounding box center [1348, 70] width 146 height 41
click at [414, 35] on link "Commodity" at bounding box center [390, 36] width 84 height 15
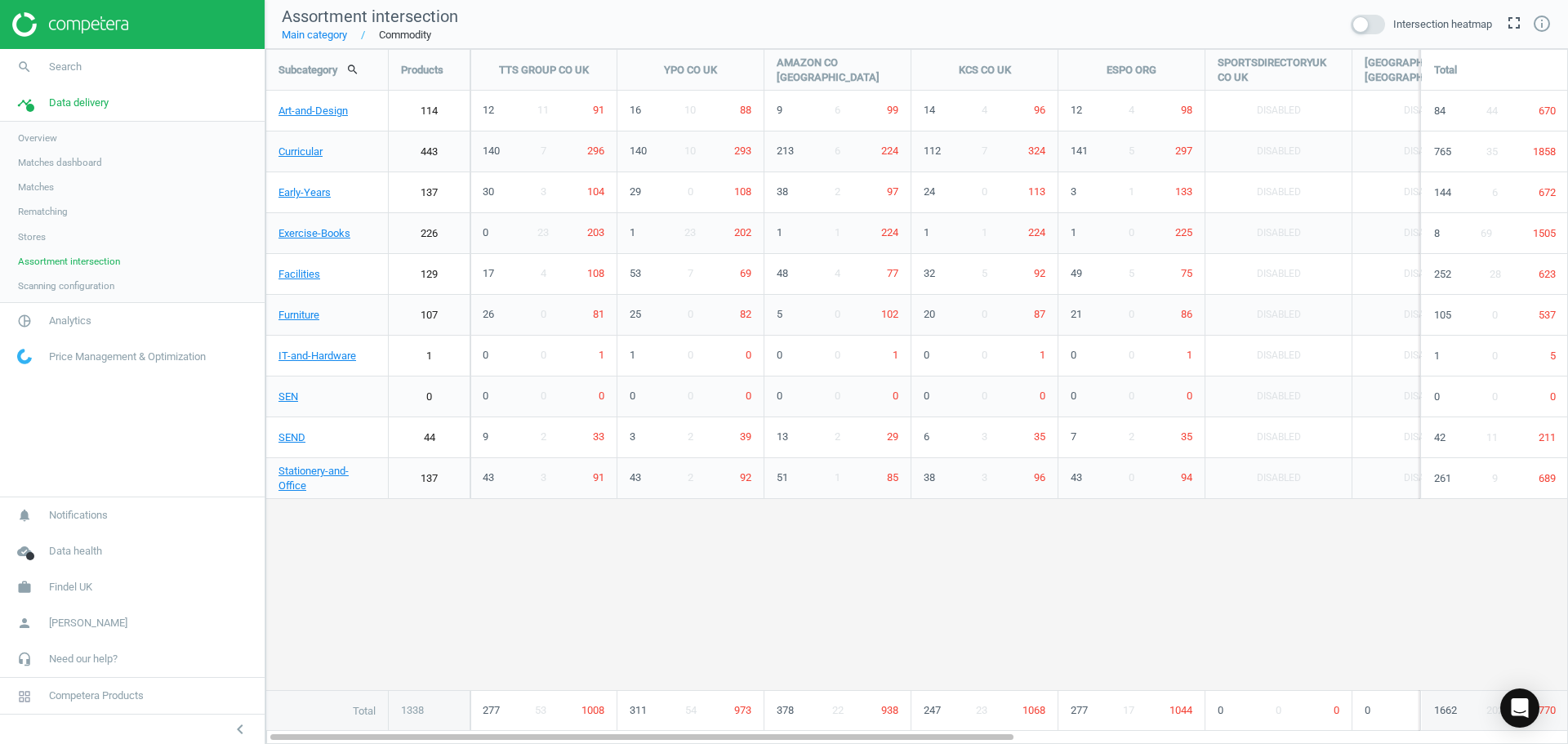
scroll to position [721, 1328]
drag, startPoint x: 977, startPoint y: 731, endPoint x: 1257, endPoint y: 722, distance: 280.1
click at [1153, 722] on div "277 53 1008 311 54 973 378 22 938 247 23 1068 277 17 1044 0 0 0 0 0 0 0 0 0 0 0…" at bounding box center [1426, 711] width 1911 height 41
drag, startPoint x: 1257, startPoint y: 722, endPoint x: 1273, endPoint y: 723, distance: 16.0
click at [1273, 723] on div "0 0 0" at bounding box center [1279, 711] width 146 height 39
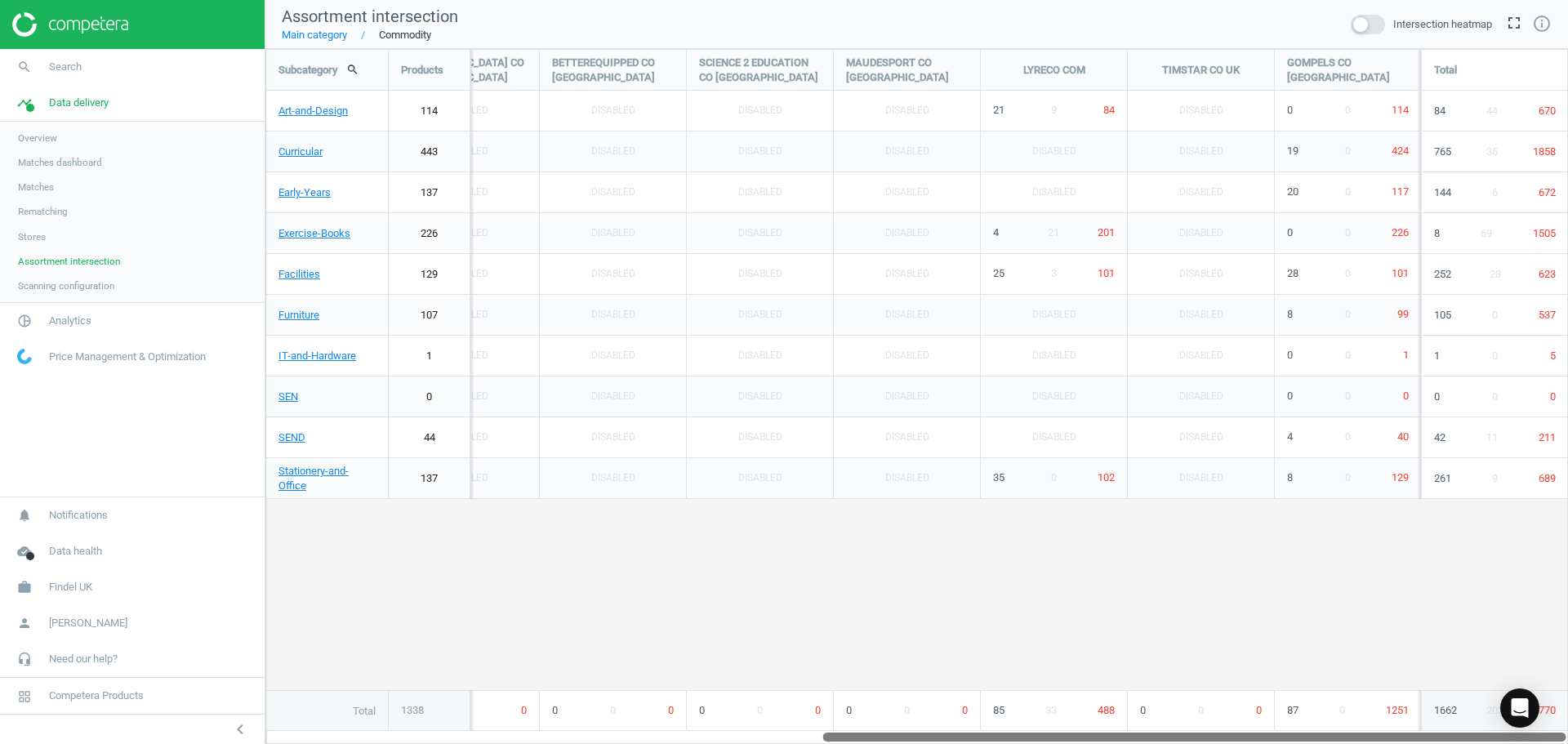
drag, startPoint x: 986, startPoint y: 738, endPoint x: 1553, endPoint y: 705, distance: 568.0
click at [1553, 705] on div "Subcategory search Products TTS GROUP CO [GEOGRAPHIC_DATA] YPO CO [GEOGRAPHIC_D…" at bounding box center [916, 396] width 1303 height 695
drag, startPoint x: 1308, startPoint y: 67, endPoint x: 1170, endPoint y: 76, distance: 138.3
click at [1170, 76] on div "TTS GROUP CO UK YPO CO UK AMAZON CO UK KCS CO UK ESPO ORG SPORTSDIRECTORYUK CO …" at bounding box center [466, 70] width 1911 height 41
click at [1280, 74] on div "GOMPELS CO [GEOGRAPHIC_DATA]" at bounding box center [1348, 70] width 146 height 41
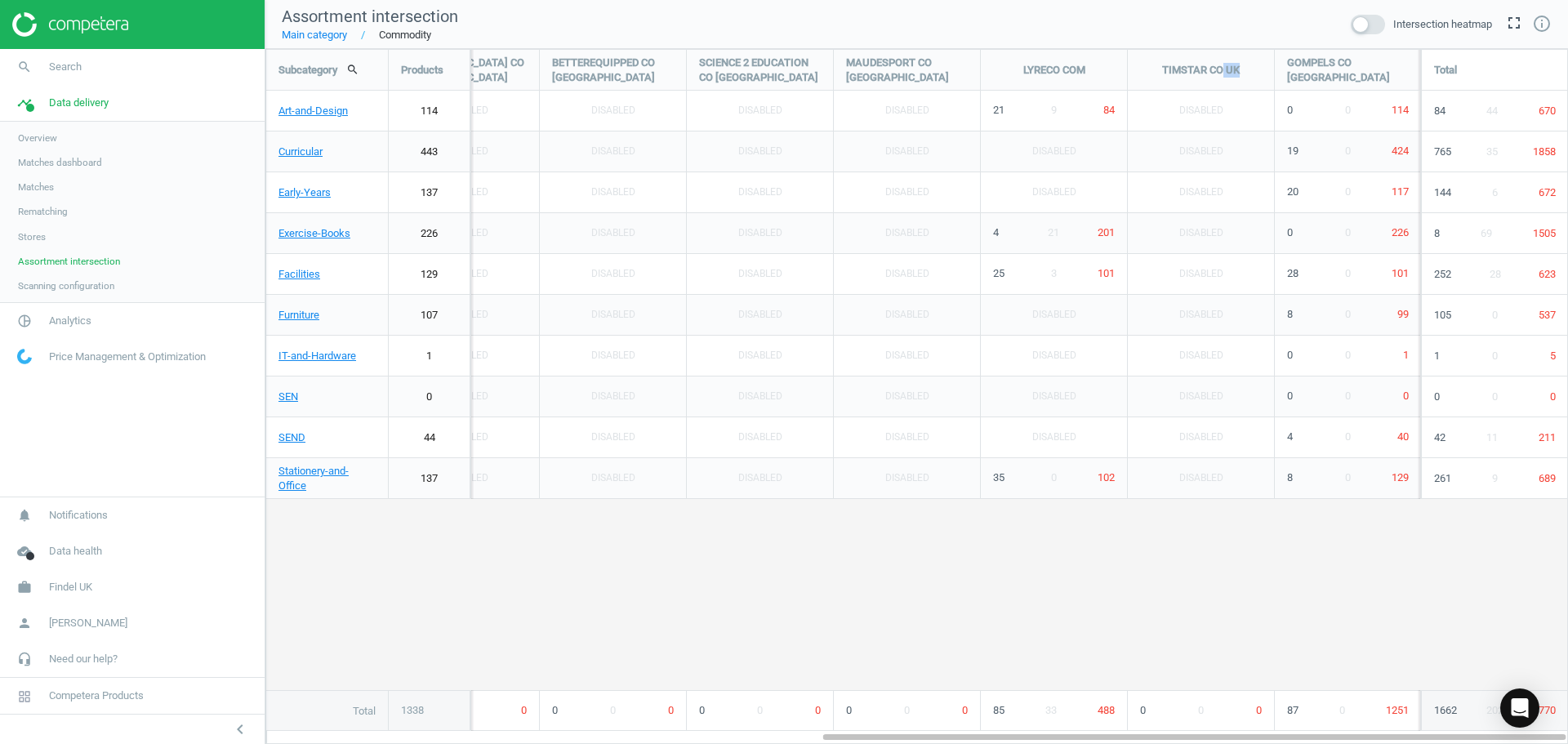
drag, startPoint x: 1273, startPoint y: 67, endPoint x: 1221, endPoint y: 67, distance: 52.0
click at [1221, 67] on div "TIMSTAR CO UK" at bounding box center [1201, 70] width 146 height 41
click at [1311, 67] on div "GOMPELS CO [GEOGRAPHIC_DATA]" at bounding box center [1348, 70] width 146 height 41
click at [438, 307] on link "107" at bounding box center [429, 316] width 81 height 41
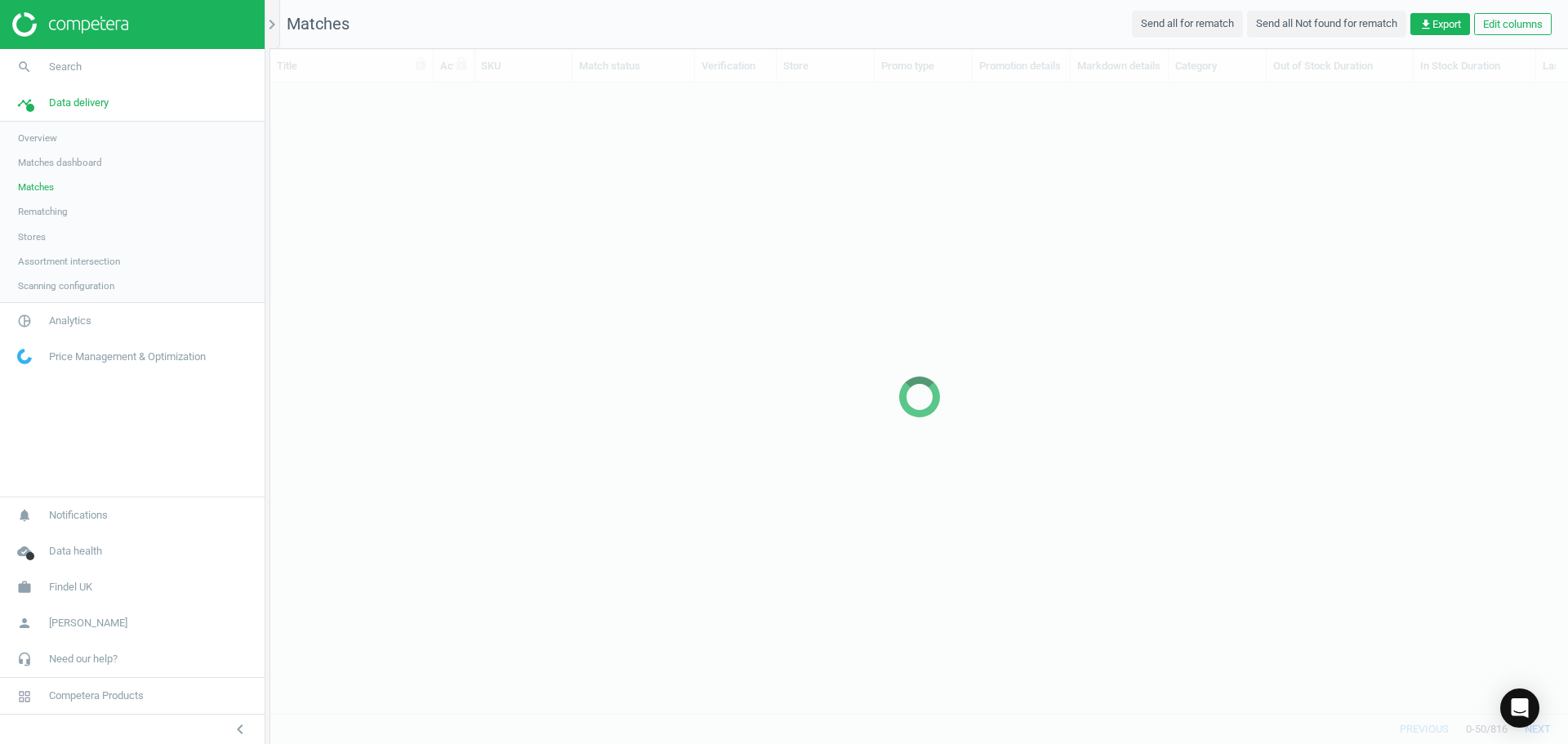
scroll to position [606, 1285]
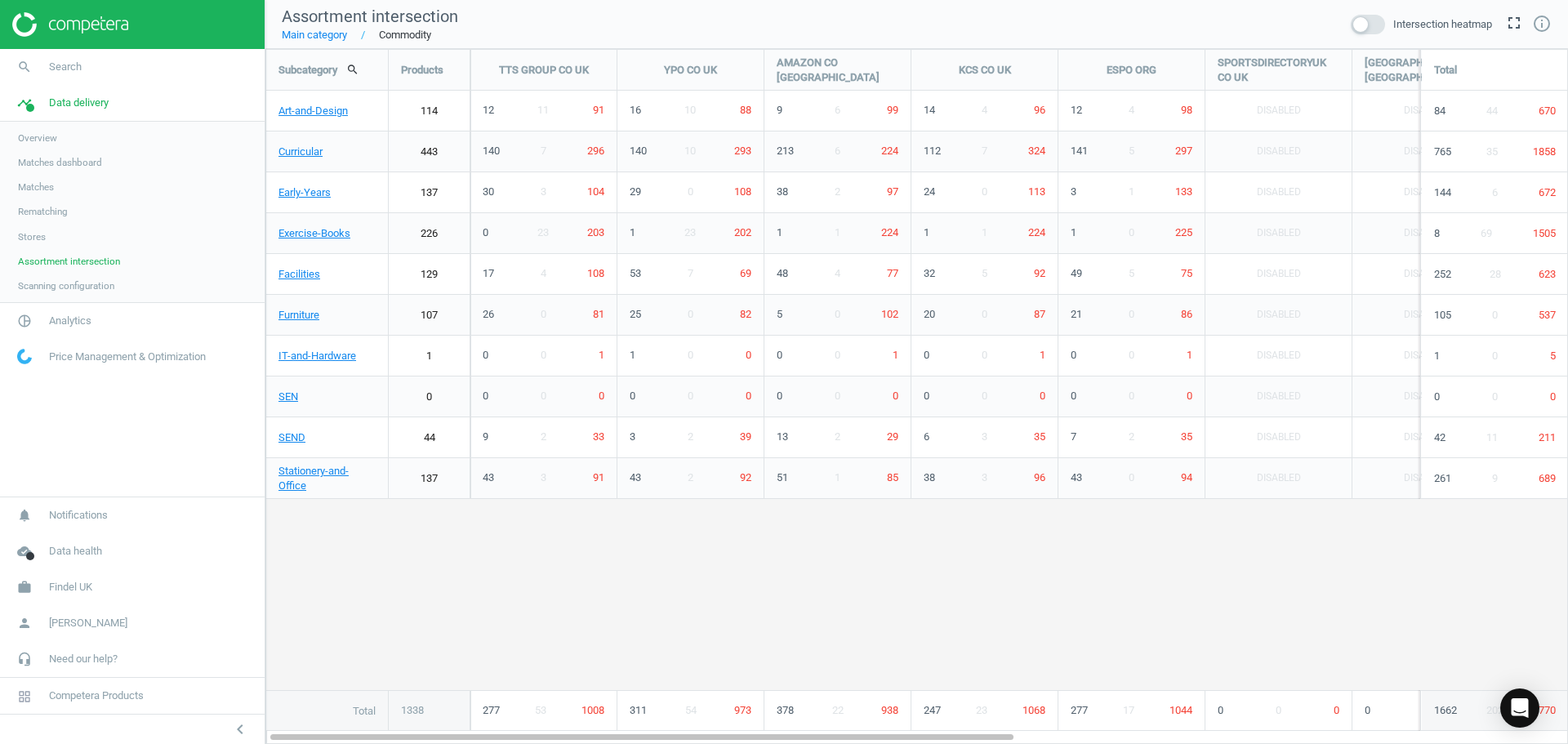
scroll to position [721, 1328]
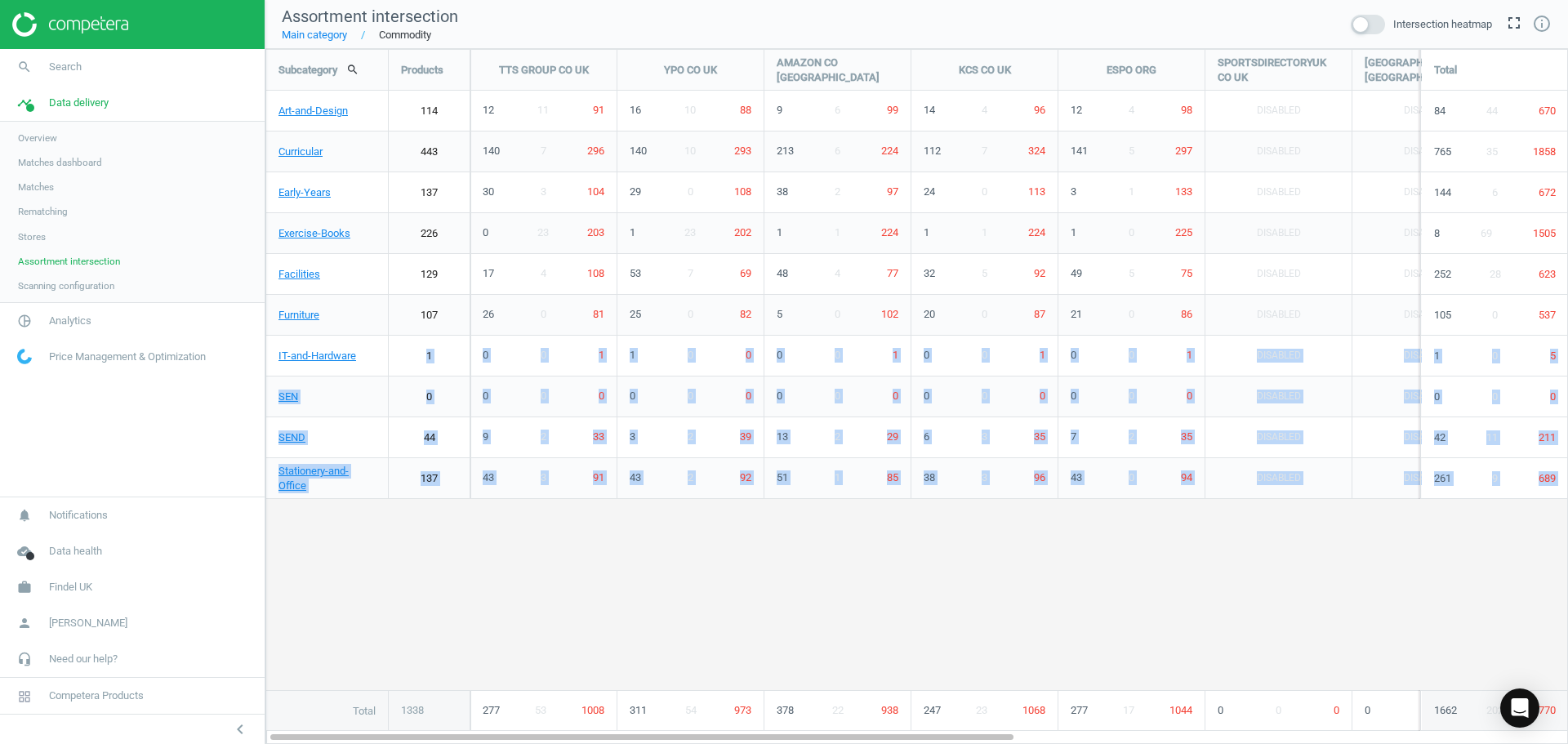
drag, startPoint x: 372, startPoint y: 647, endPoint x: 349, endPoint y: 782, distance: 136.9
click at [349, 743] on html "Group 2 Created with Sketch. ic/cloud_download/grey600 Created with Sketch. gra…" at bounding box center [784, 372] width 1568 height 744
